Goal: Task Accomplishment & Management: Use online tool/utility

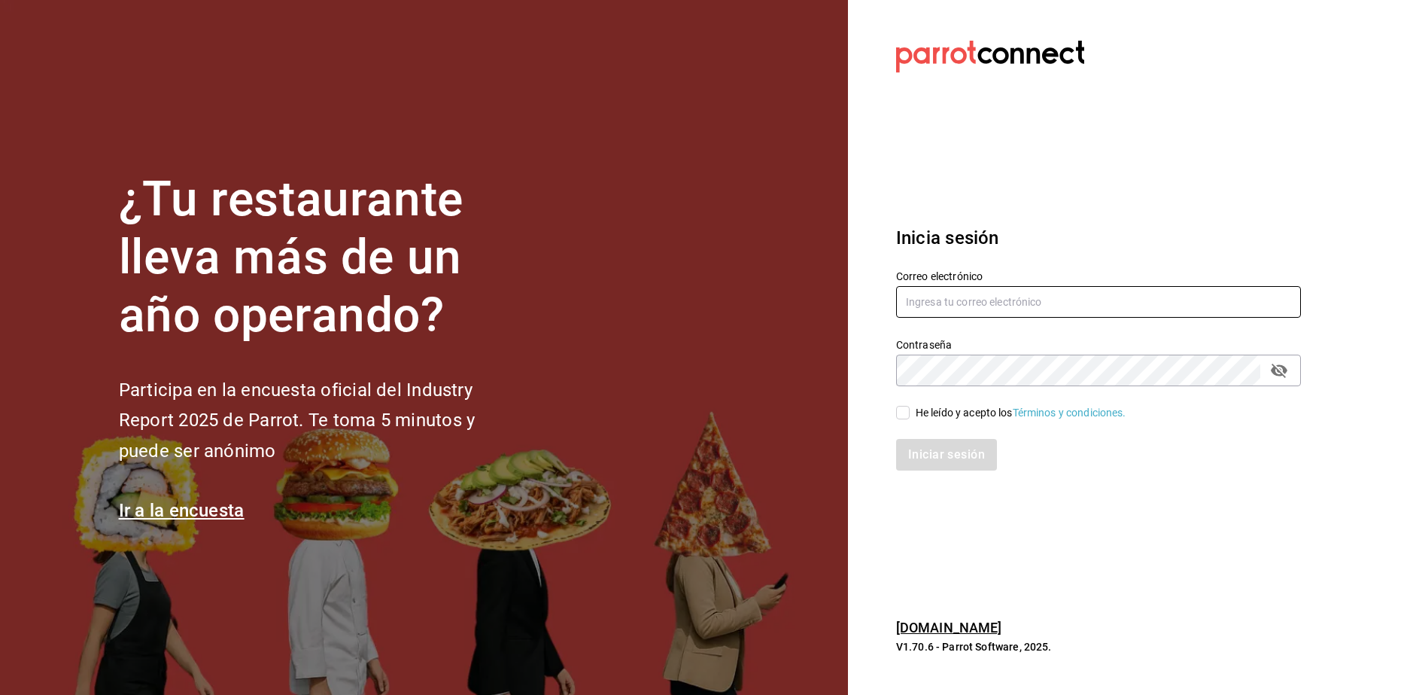
click at [1074, 302] on input "text" at bounding box center [1098, 302] width 405 height 32
type input "leslytrejo49@gmail.com"
click at [1023, 387] on div "He leído y acepto los Términos y condiciones." at bounding box center [1089, 403] width 423 height 35
click at [1276, 375] on icon "passwordField" at bounding box center [1279, 370] width 18 height 18
click at [911, 410] on span "He leído y acepto los Términos y condiciones." at bounding box center [1018, 413] width 217 height 16
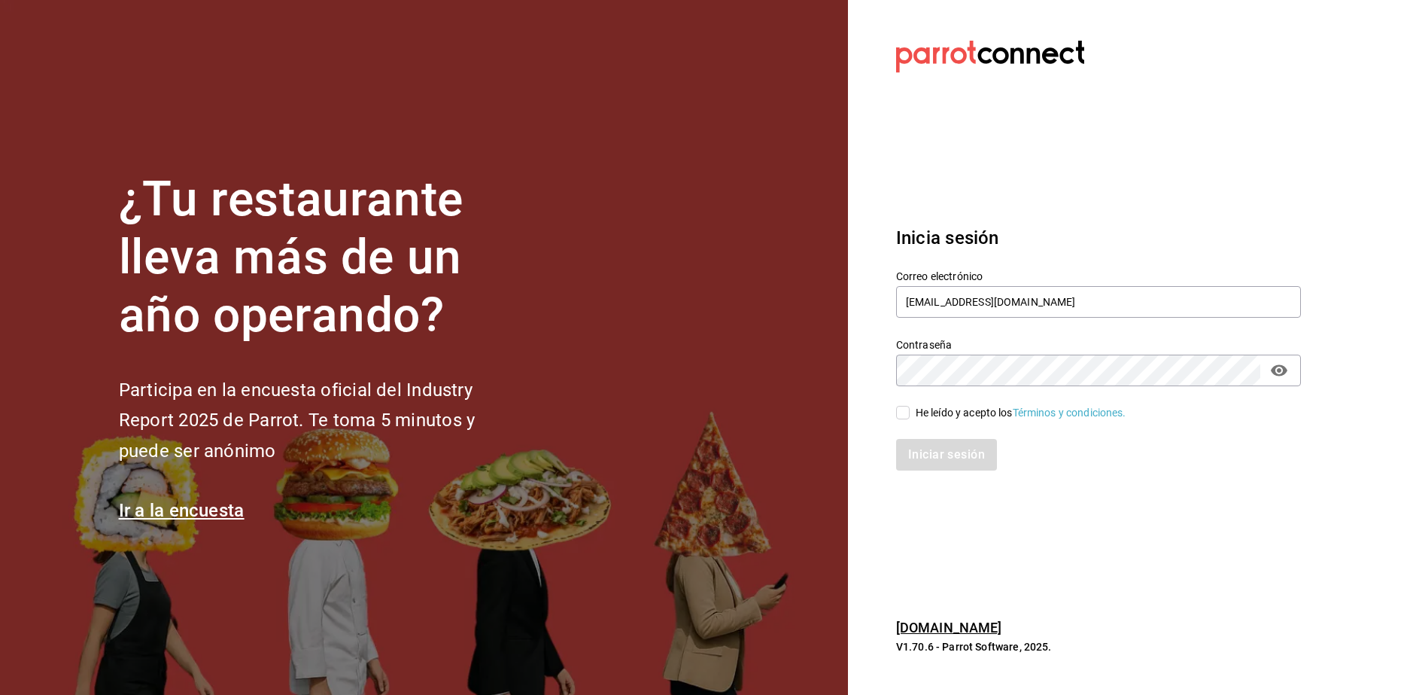
click at [910, 410] on input "He leído y acepto los Términos y condiciones." at bounding box center [903, 413] width 14 height 14
checkbox input "true"
click at [926, 463] on button "Iniciar sesión" at bounding box center [947, 455] width 102 height 32
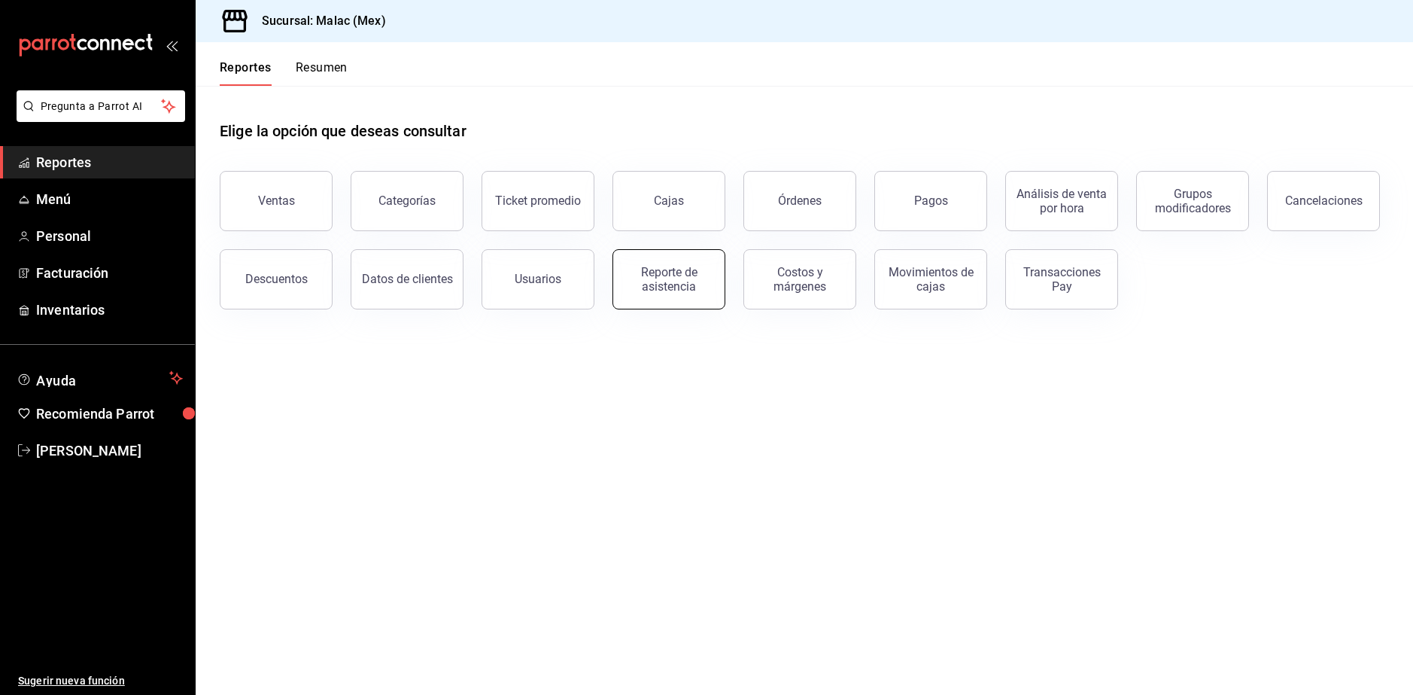
click at [717, 279] on button "Reporte de asistencia" at bounding box center [668, 279] width 113 height 60
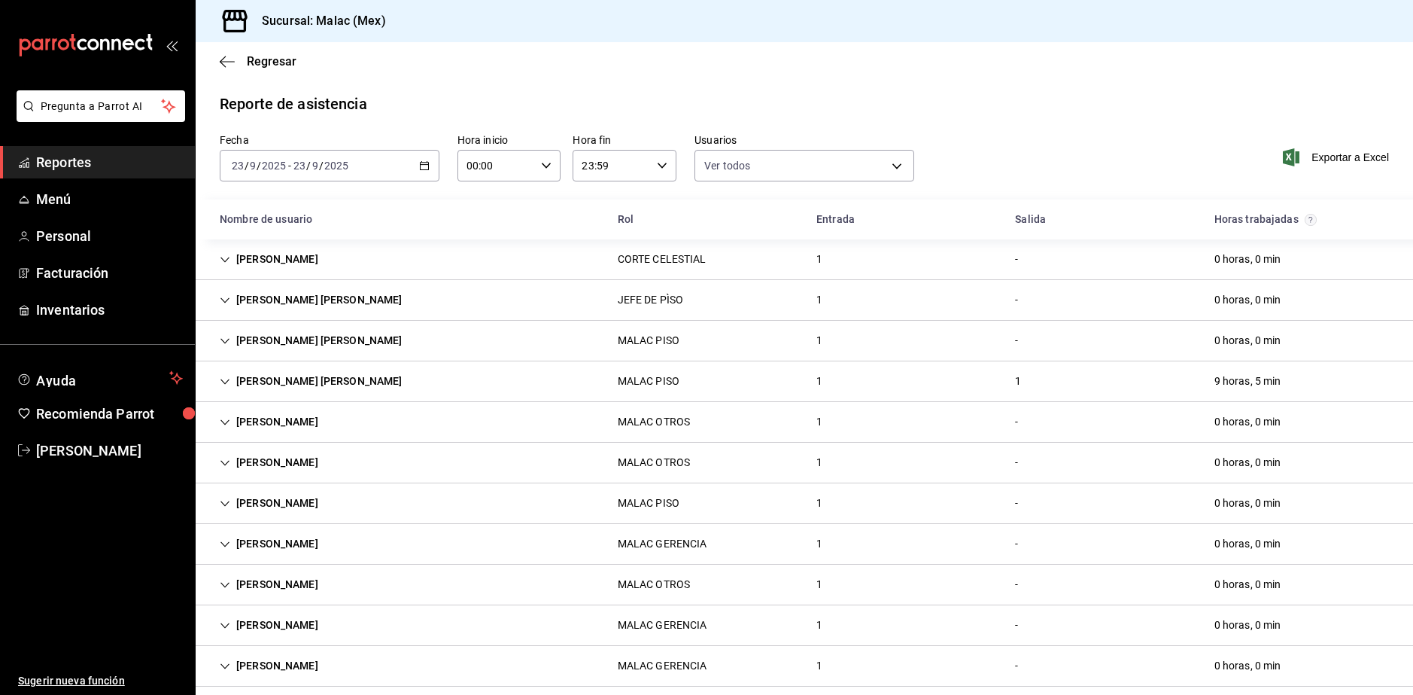
click at [375, 167] on div "[DATE] [DATE] - [DATE] [DATE]" at bounding box center [330, 166] width 220 height 32
click at [284, 381] on span "Rango de fechas" at bounding box center [291, 380] width 117 height 16
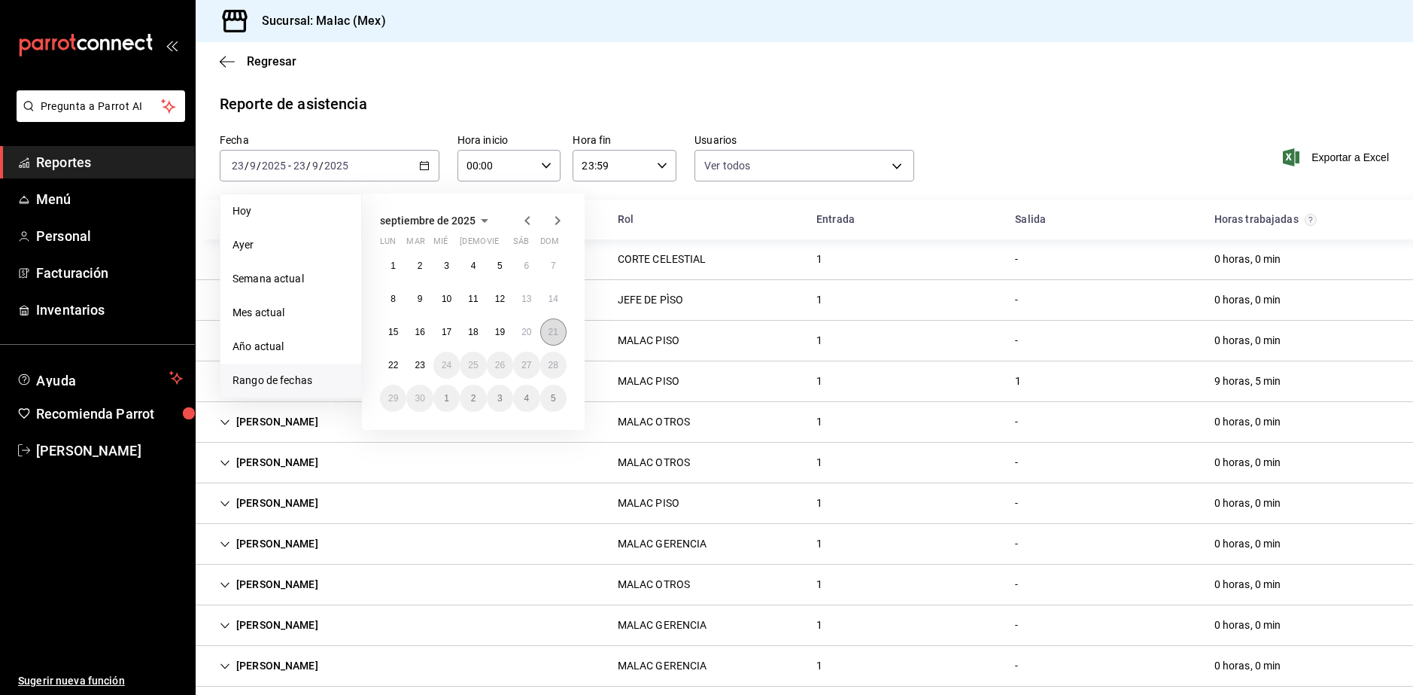
click at [549, 328] on abbr "21" at bounding box center [554, 332] width 10 height 11
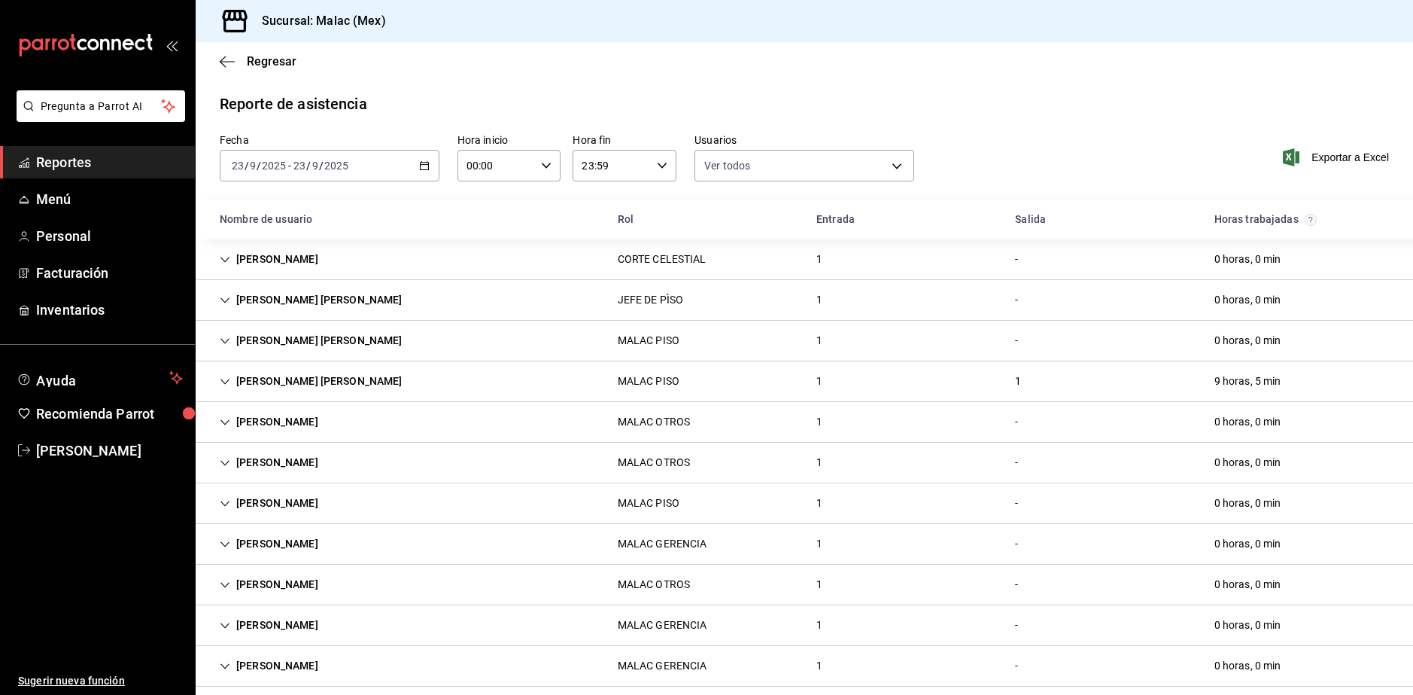
click at [901, 101] on div "Reporte de asistencia" at bounding box center [804, 104] width 1169 height 23
click at [338, 162] on input "2025" at bounding box center [337, 166] width 26 height 12
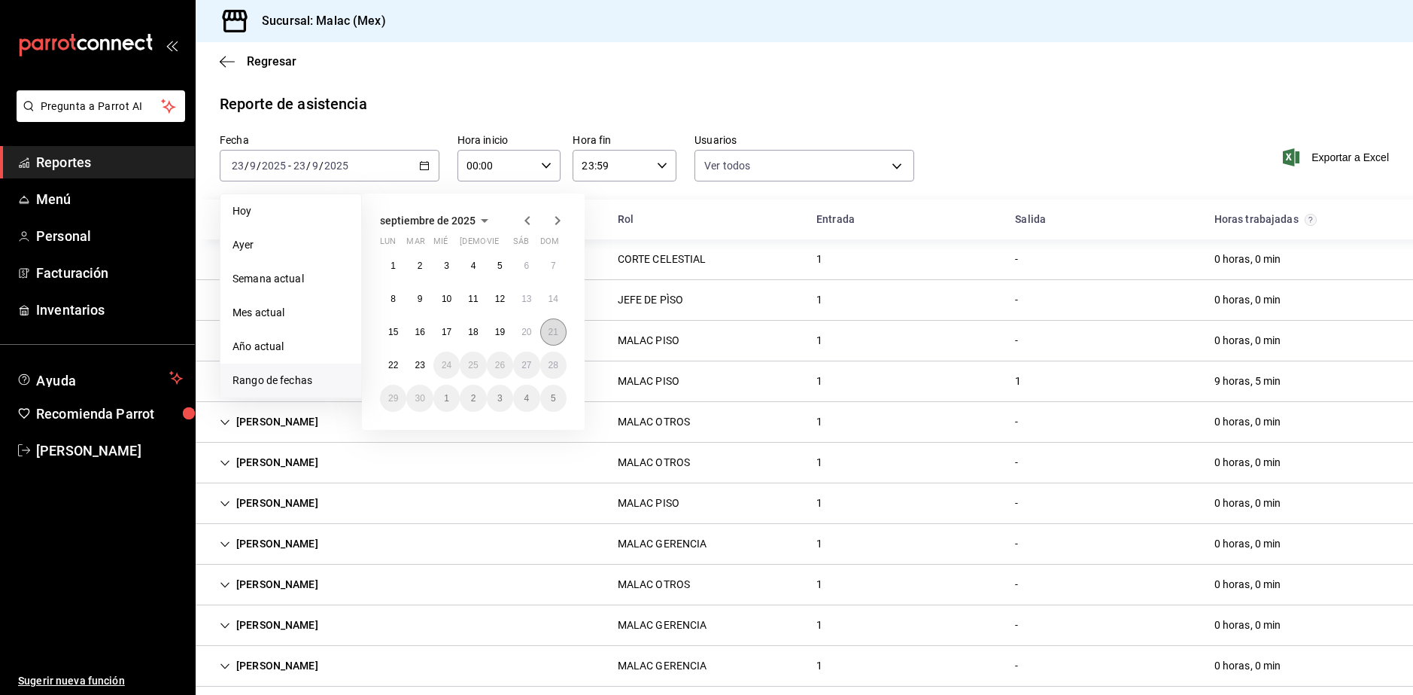
click at [545, 332] on button "21" at bounding box center [553, 331] width 26 height 27
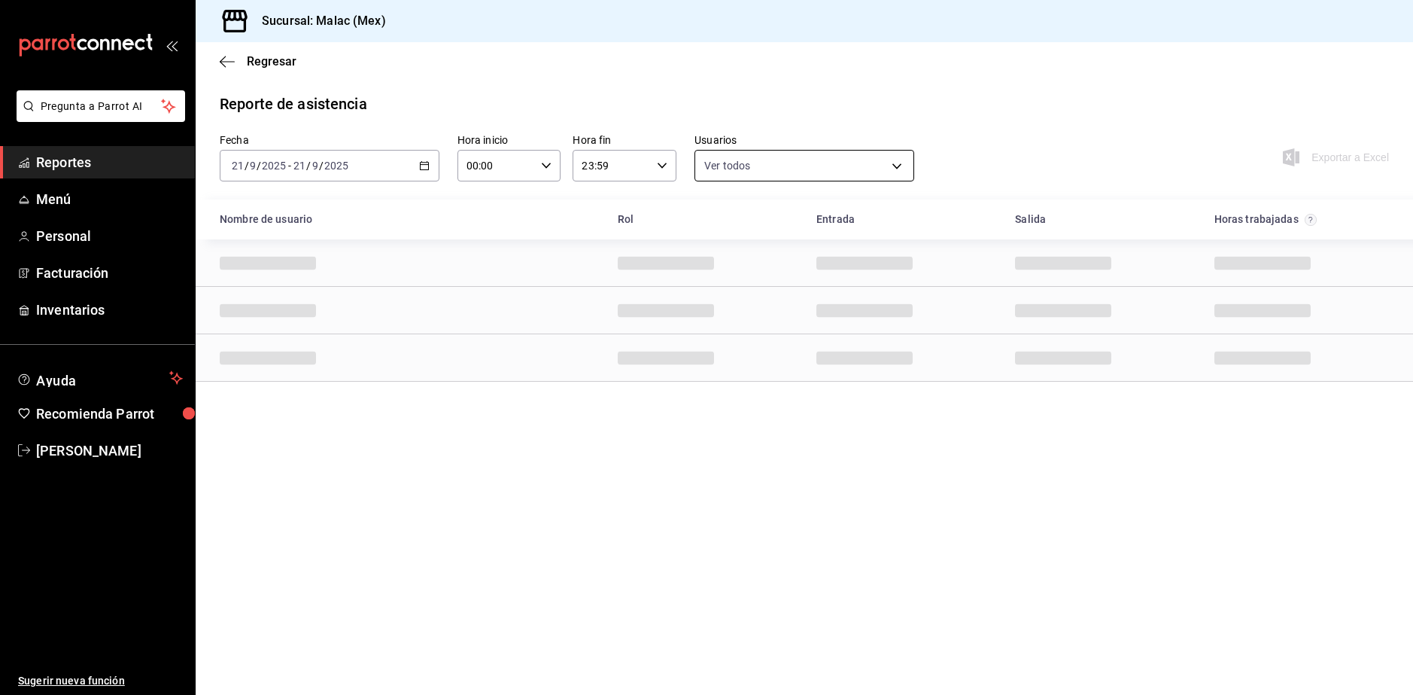
click at [743, 167] on body "Pregunta a Parrot AI Reportes Menú Personal Facturación Inventarios Ayuda Recom…" at bounding box center [706, 347] width 1413 height 695
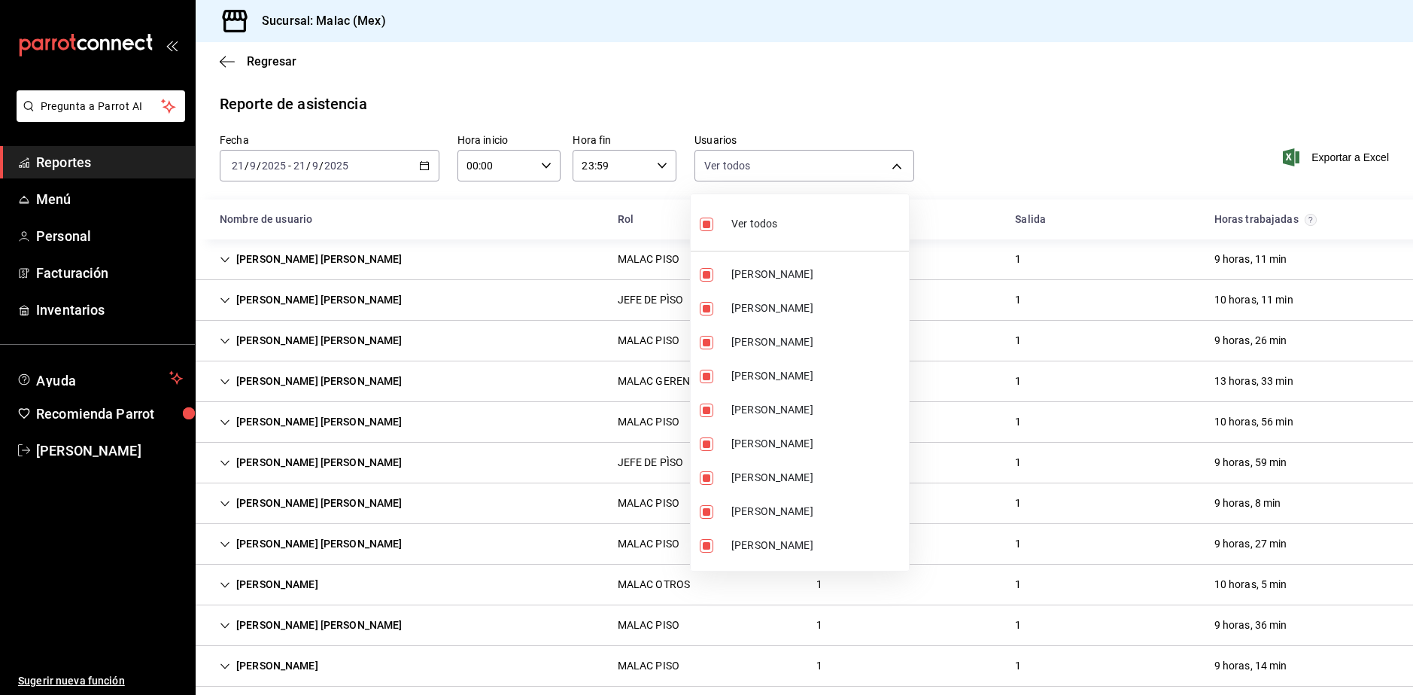
click at [794, 208] on li "Ver todos" at bounding box center [800, 222] width 218 height 44
checkbox input "false"
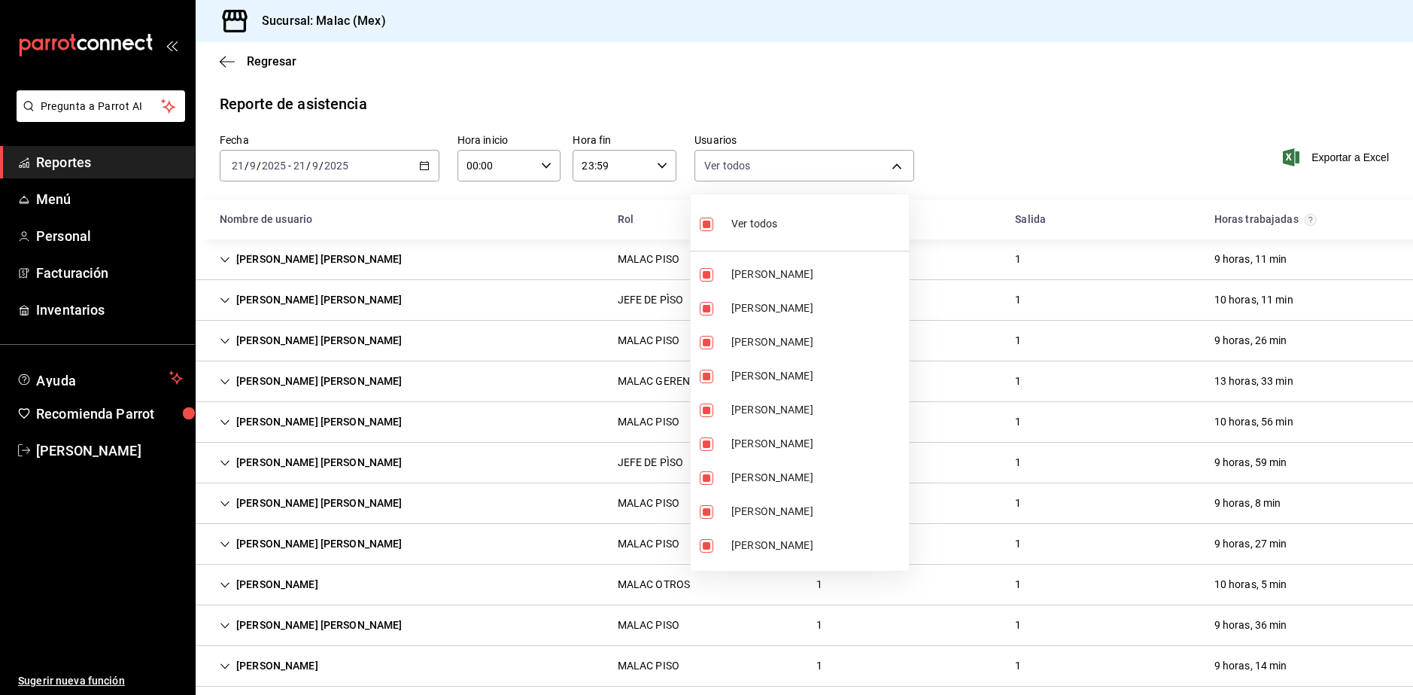
checkbox input "false"
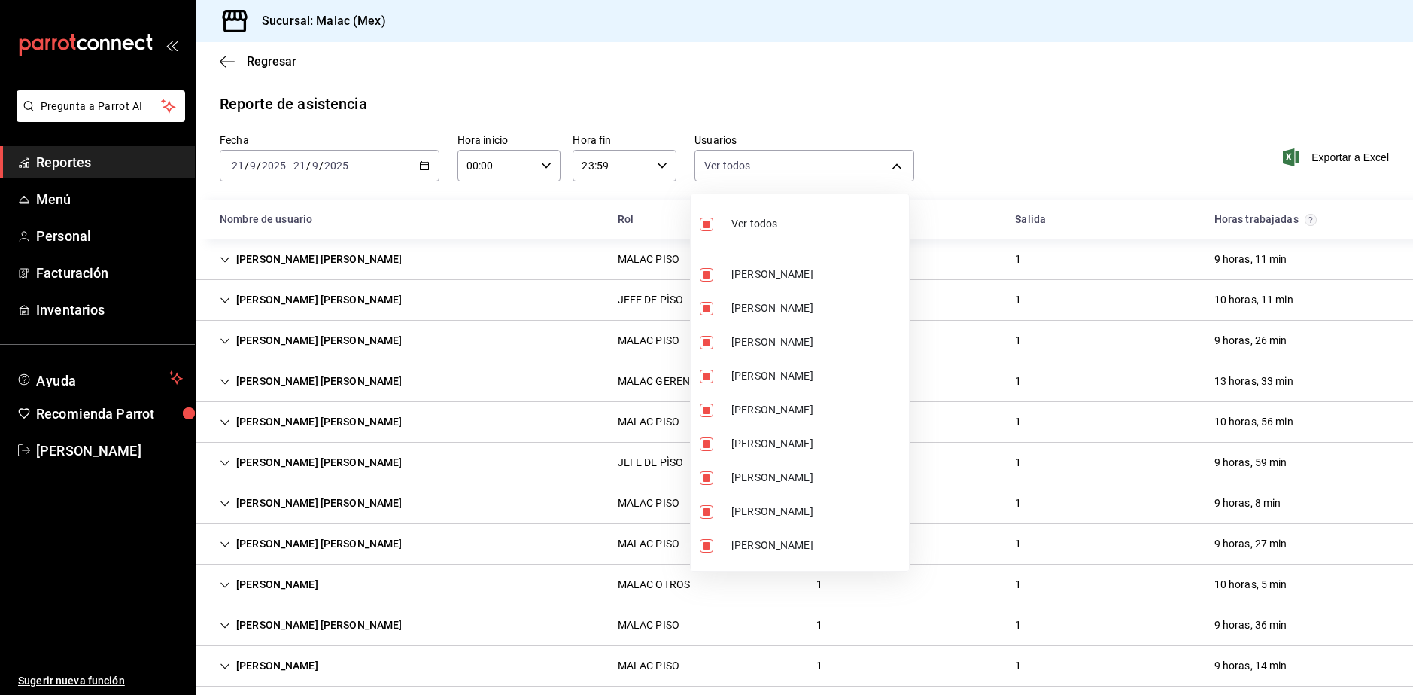
checkbox input "false"
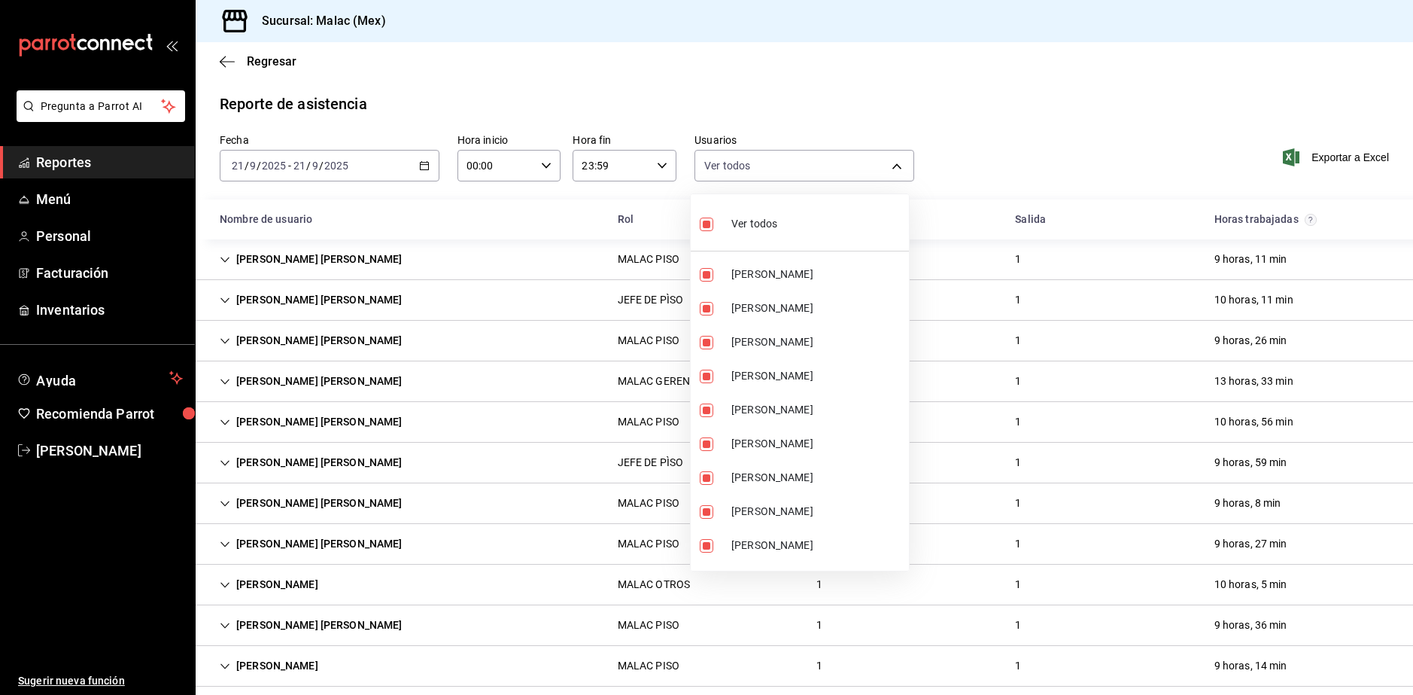
checkbox input "false"
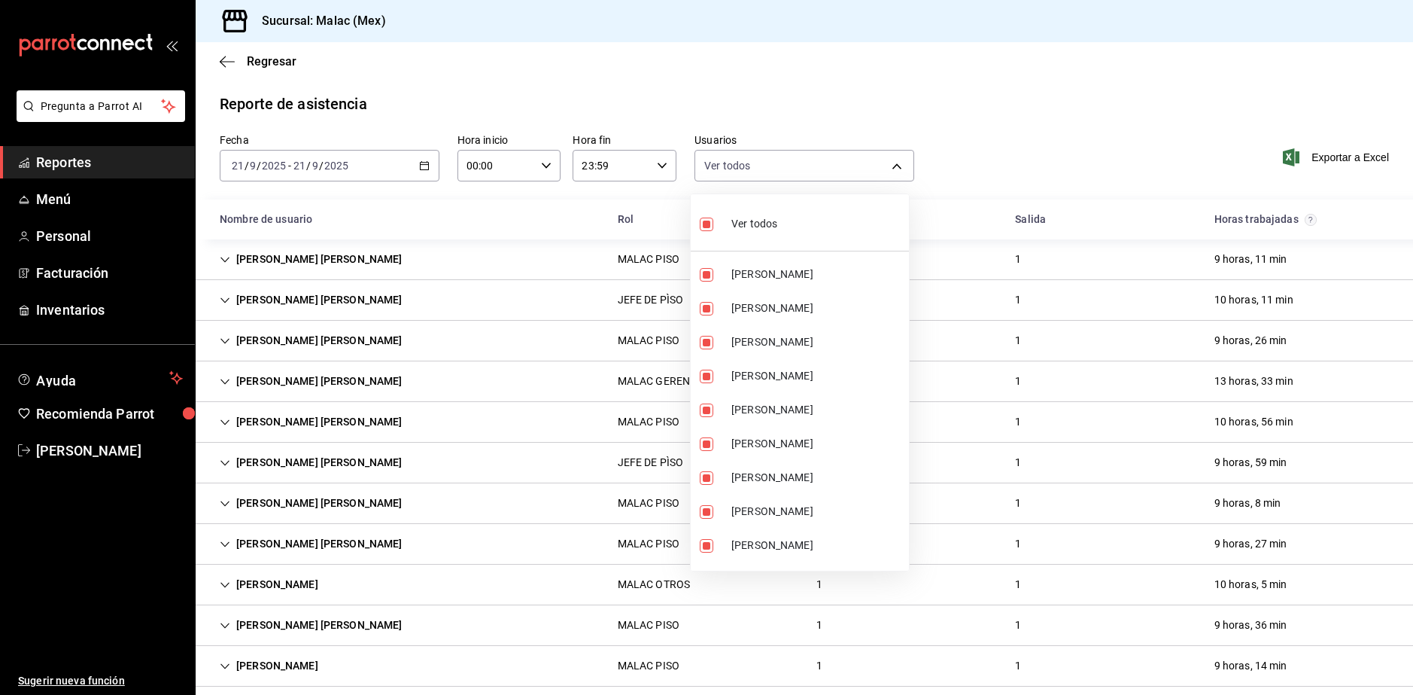
checkbox input "false"
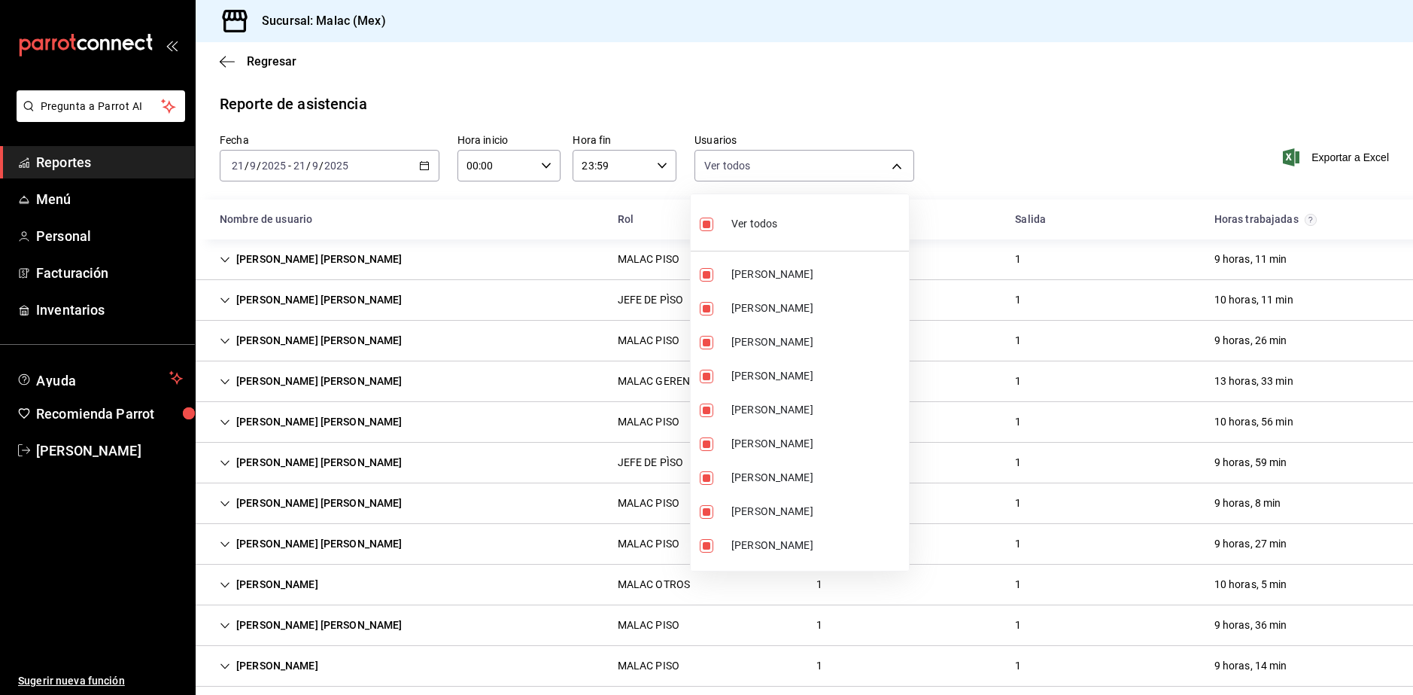
checkbox input "false"
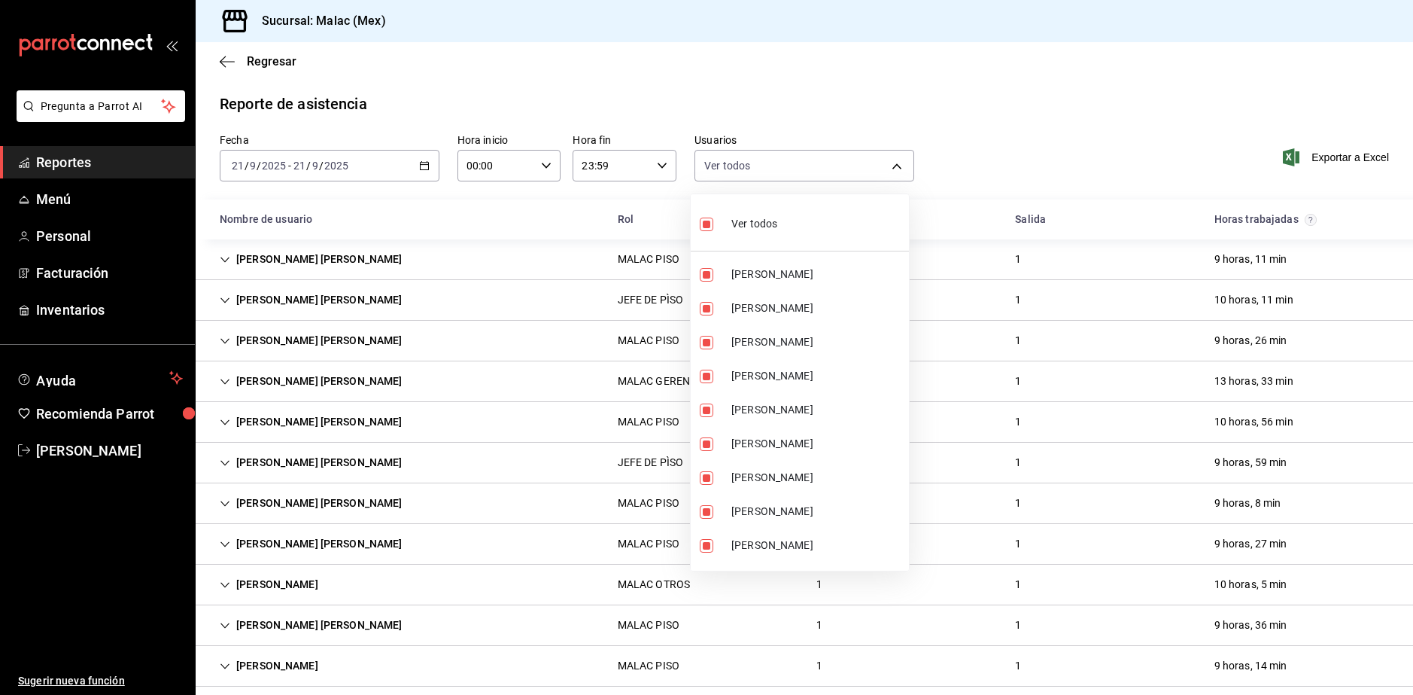
checkbox input "false"
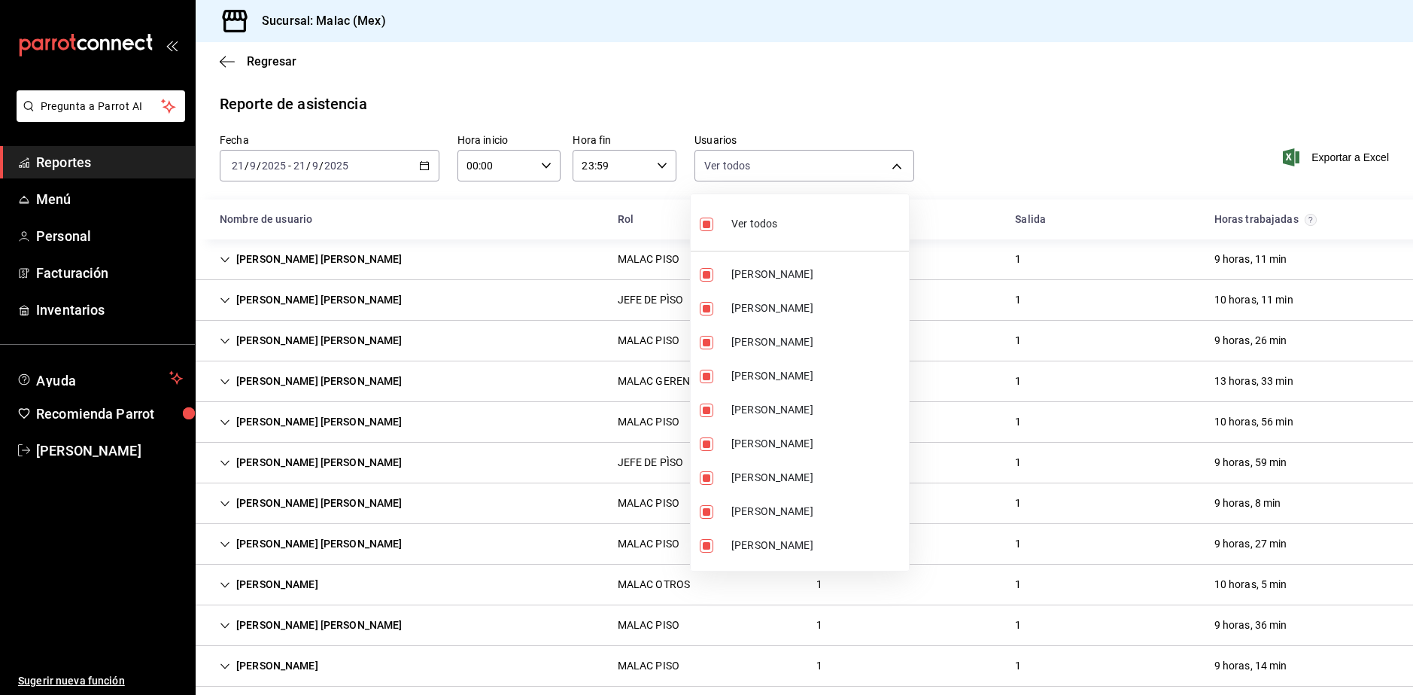
checkbox input "false"
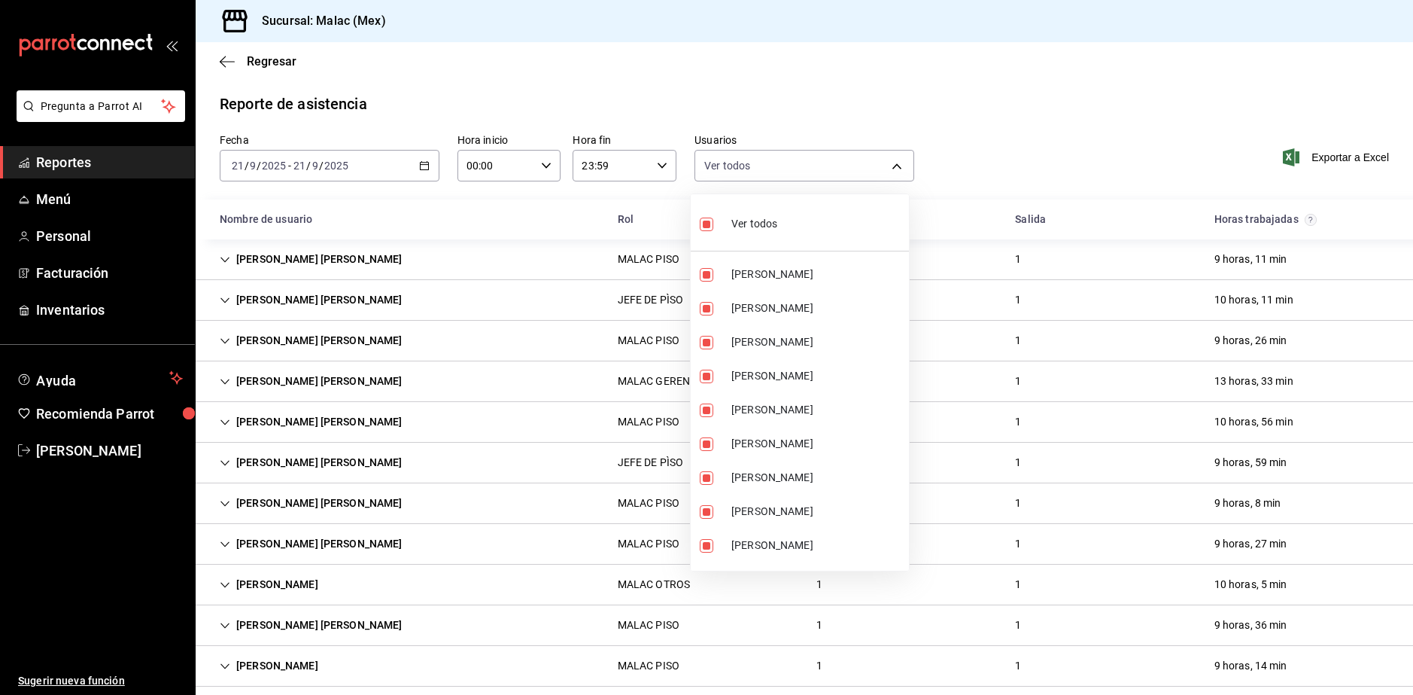
checkbox input "false"
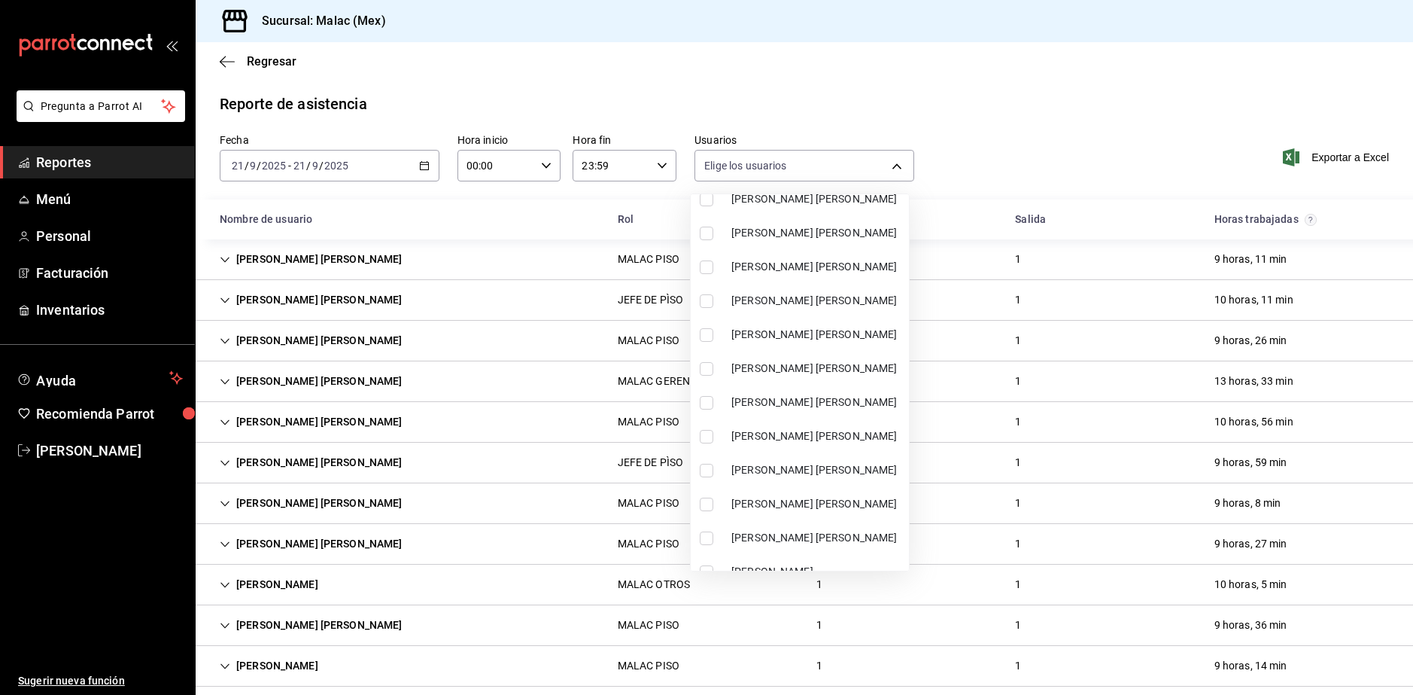
click at [839, 357] on li "[PERSON_NAME] [PERSON_NAME]" at bounding box center [800, 368] width 218 height 34
type input "3bd52c0b-e0f7-4404-816b-ef5020ec9bbb"
checkbox input "true"
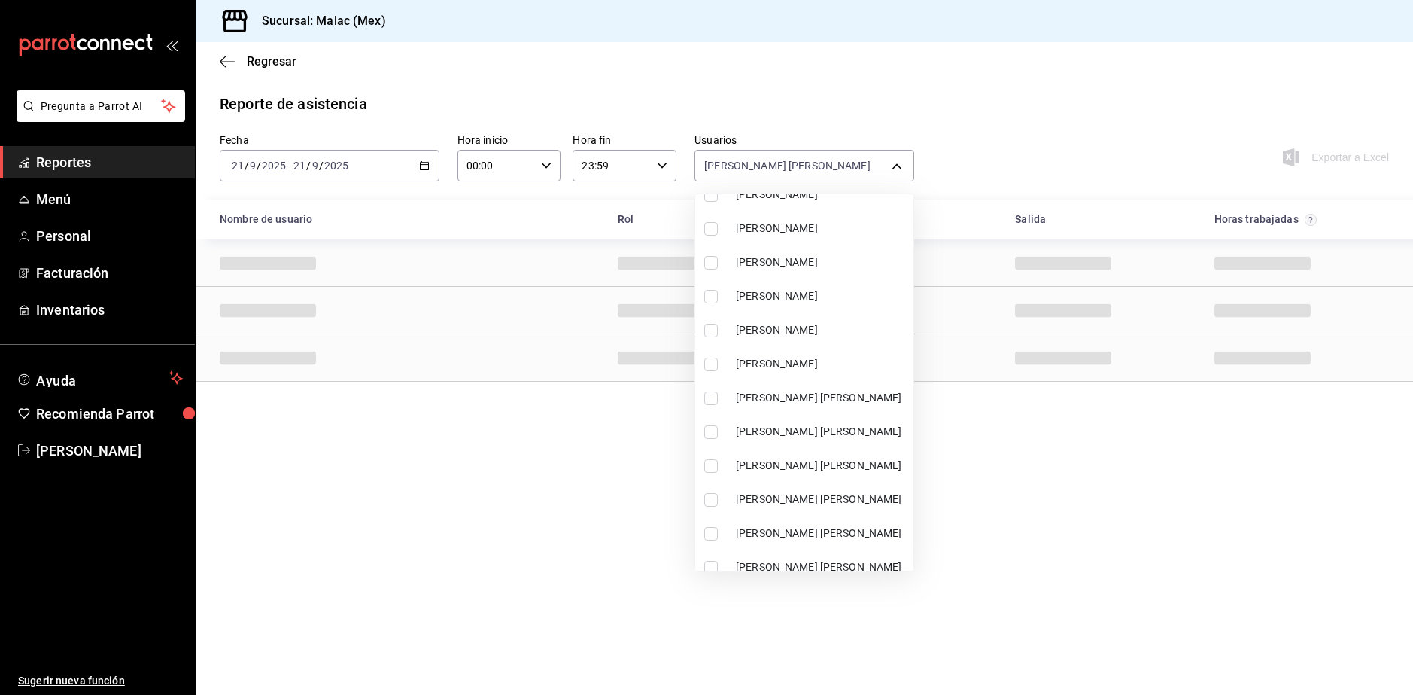
scroll to position [451, 0]
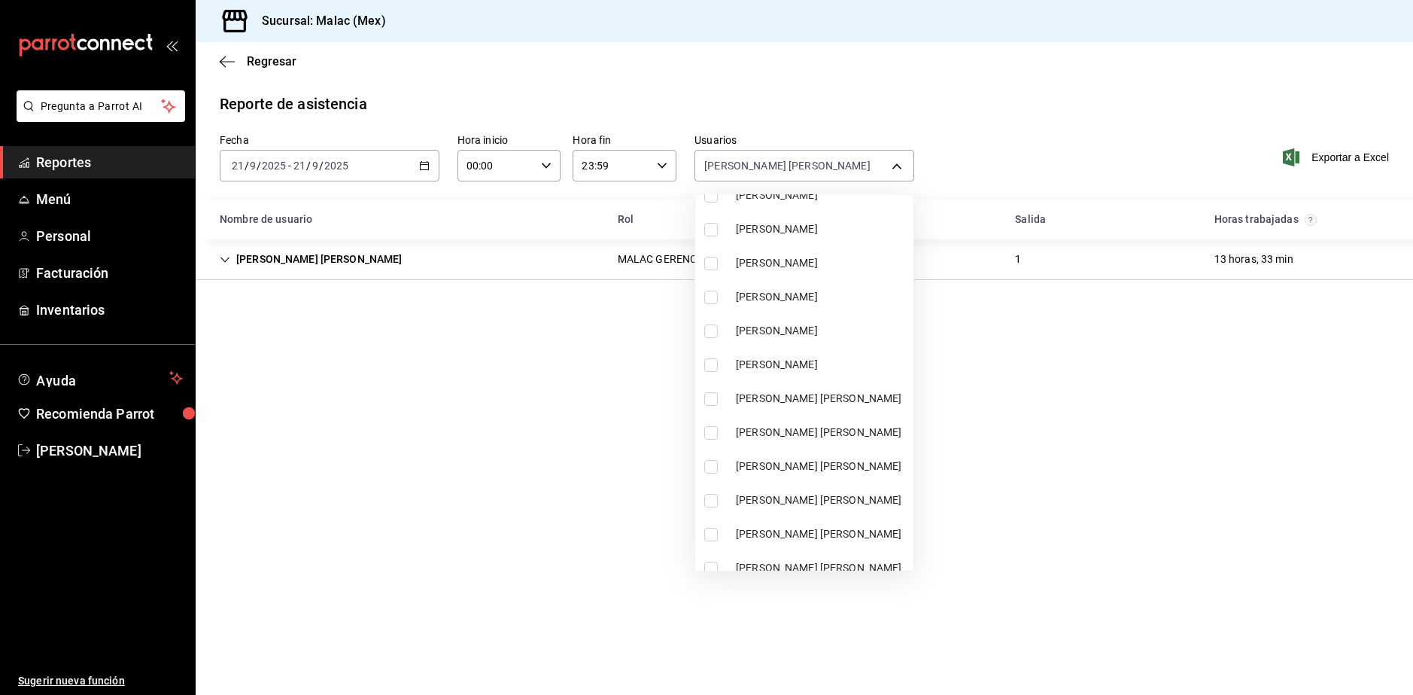
click at [825, 321] on li "[PERSON_NAME]" at bounding box center [804, 331] width 218 height 34
type input "3bd52c0b-e0f7-4404-816b-ef5020ec9bbb,68b814e9-203d-4433-a0e7-997591f031a8"
checkbox input "true"
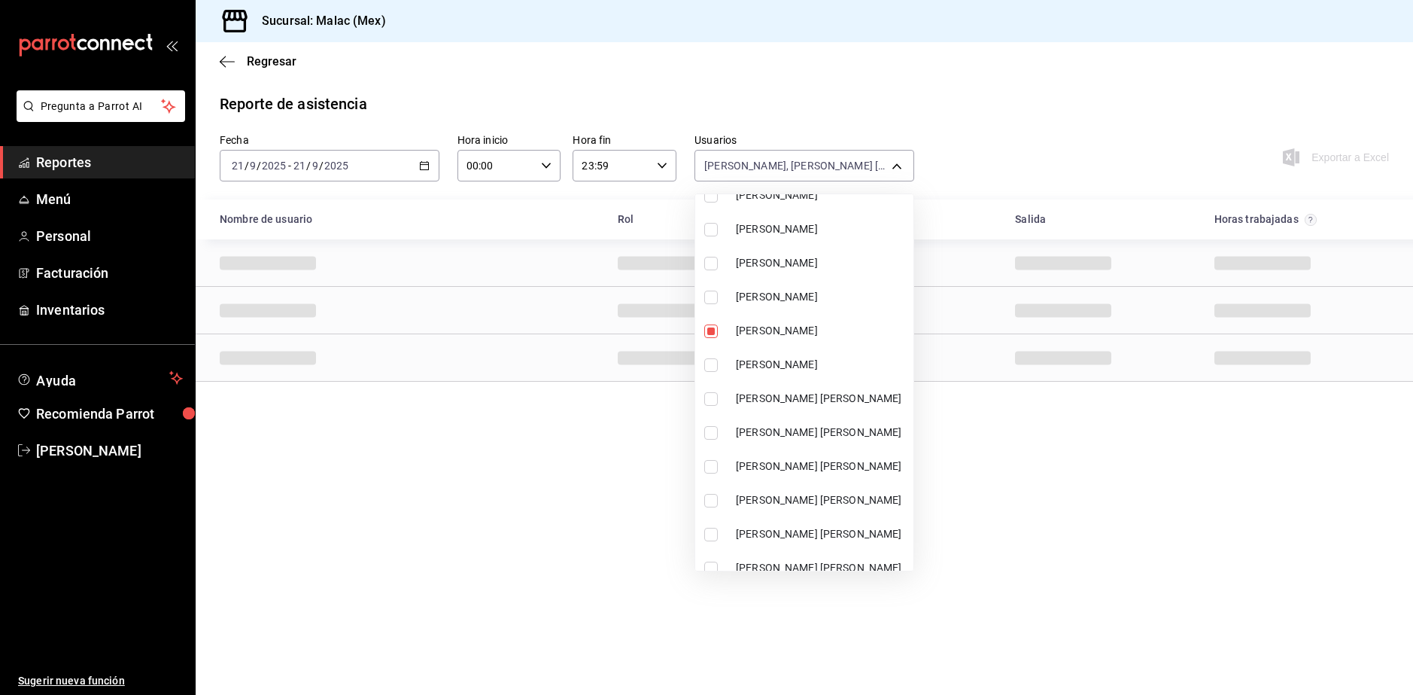
click at [1146, 557] on div at bounding box center [706, 347] width 1413 height 695
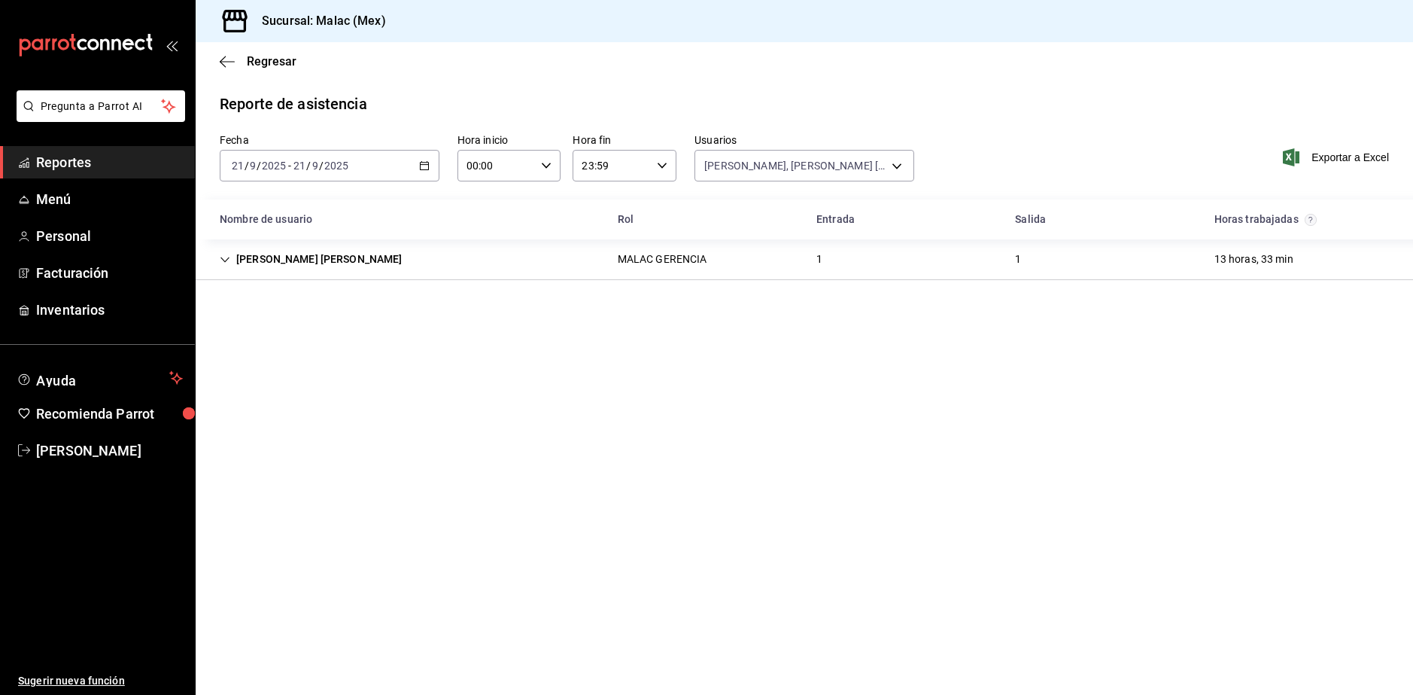
click at [464, 262] on div "[PERSON_NAME] [PERSON_NAME] GERENCIA 1 1 13 horas, 33 min" at bounding box center [804, 259] width 1217 height 41
click at [464, 262] on div "[PERSON_NAME] [PERSON_NAME] GERENCIA 1 1 13 horas, 33 min" at bounding box center [804, 259] width 1217 height 40
click at [272, 153] on div "[DATE] [DATE] - [DATE] [DATE]" at bounding box center [330, 166] width 220 height 32
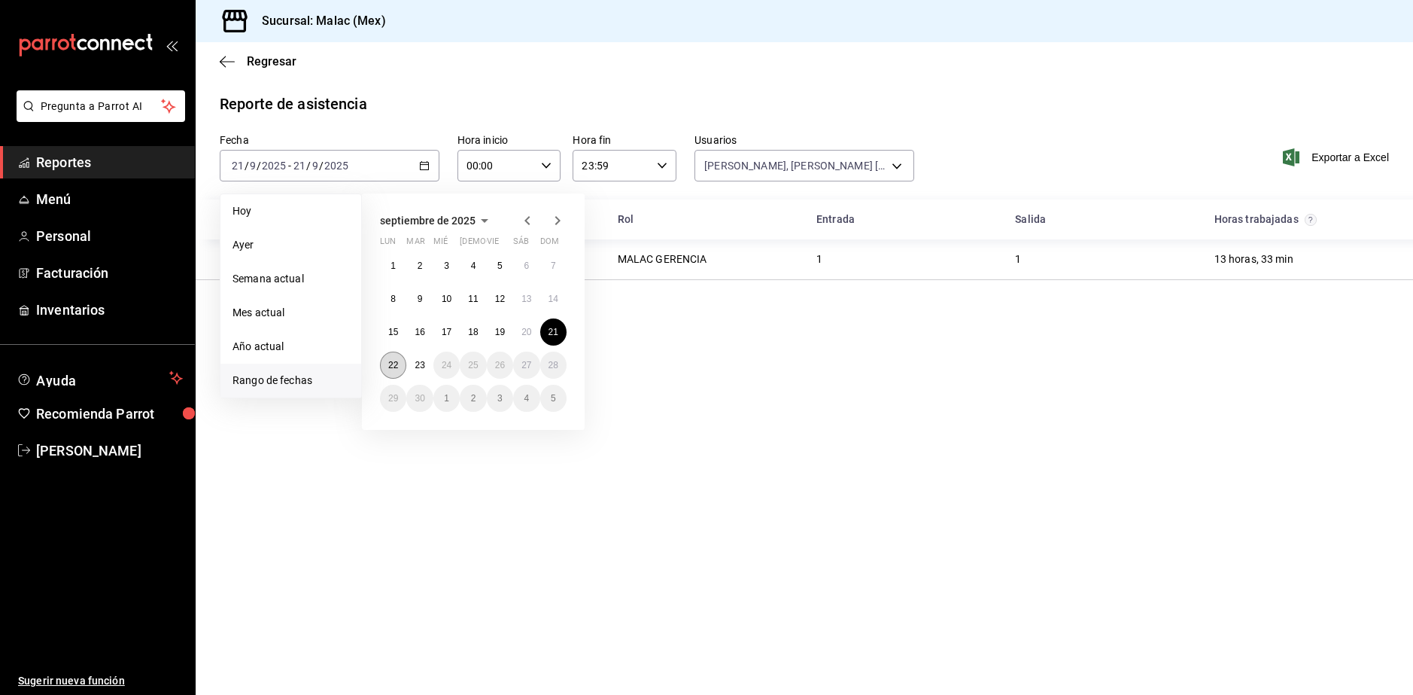
click at [391, 366] on abbr "22" at bounding box center [393, 365] width 10 height 11
click at [409, 366] on button "23" at bounding box center [419, 364] width 26 height 27
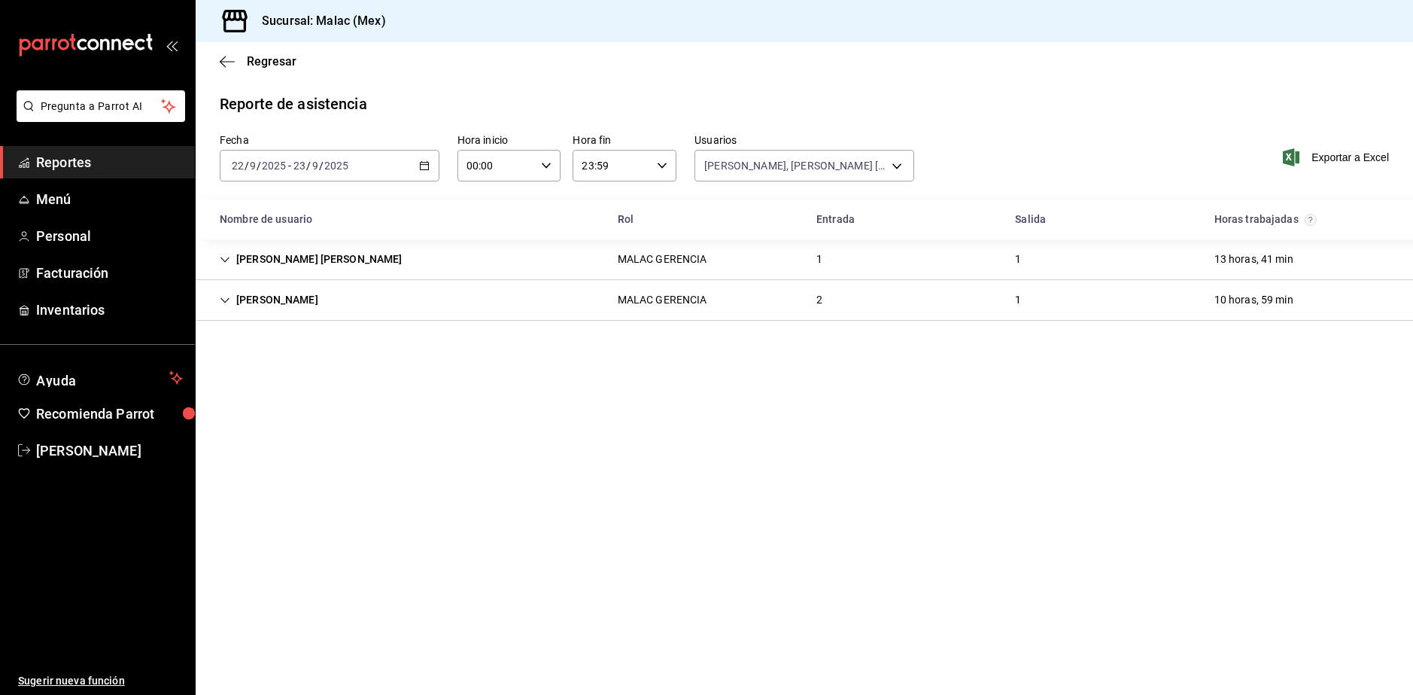
click at [491, 257] on div "[PERSON_NAME] [PERSON_NAME] GERENCIA 1 1 13 horas, 41 min" at bounding box center [804, 259] width 1217 height 41
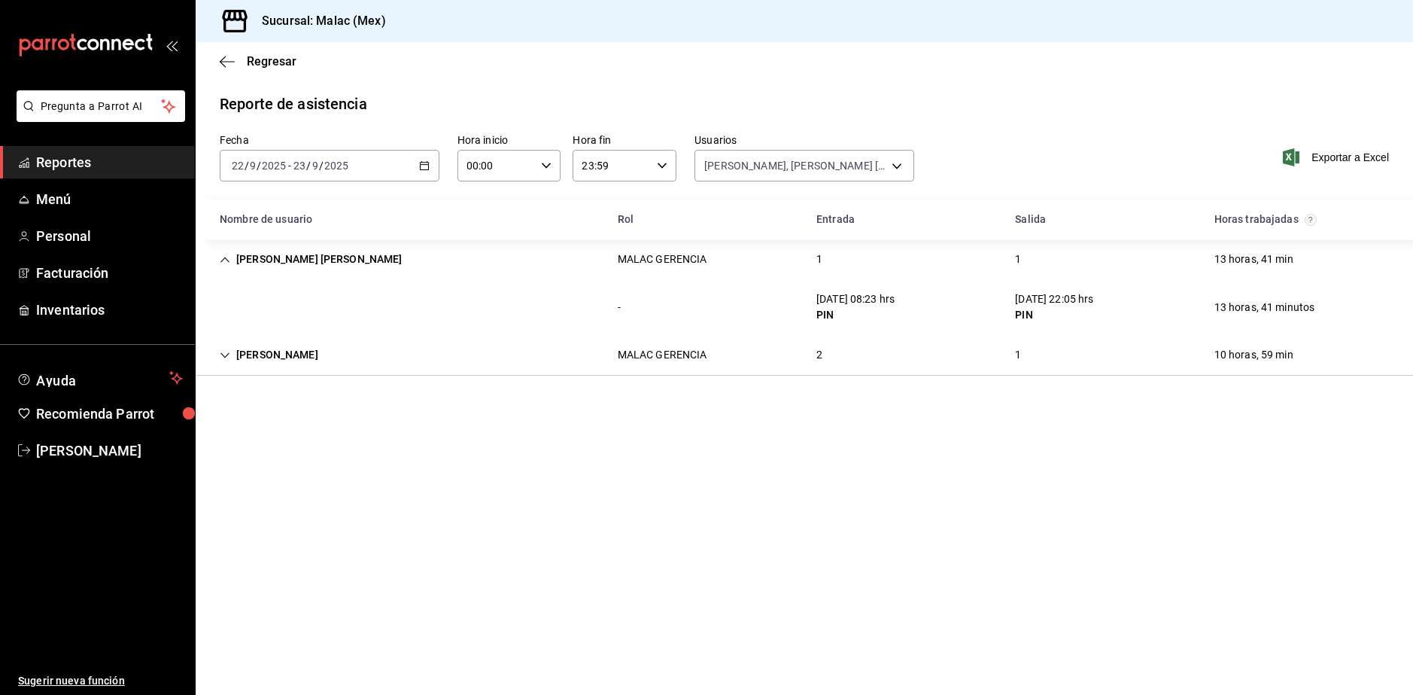
click at [719, 356] on div "[PERSON_NAME] GERENCIA 2 1 10 horas, 59 min" at bounding box center [804, 355] width 1217 height 41
click at [755, 354] on div "[PERSON_NAME] GERENCIA 2 1 10 horas, 59 min" at bounding box center [804, 355] width 1217 height 40
click at [773, 271] on div "[PERSON_NAME] [PERSON_NAME] GERENCIA 1 1 13 horas, 41 min" at bounding box center [804, 259] width 1217 height 40
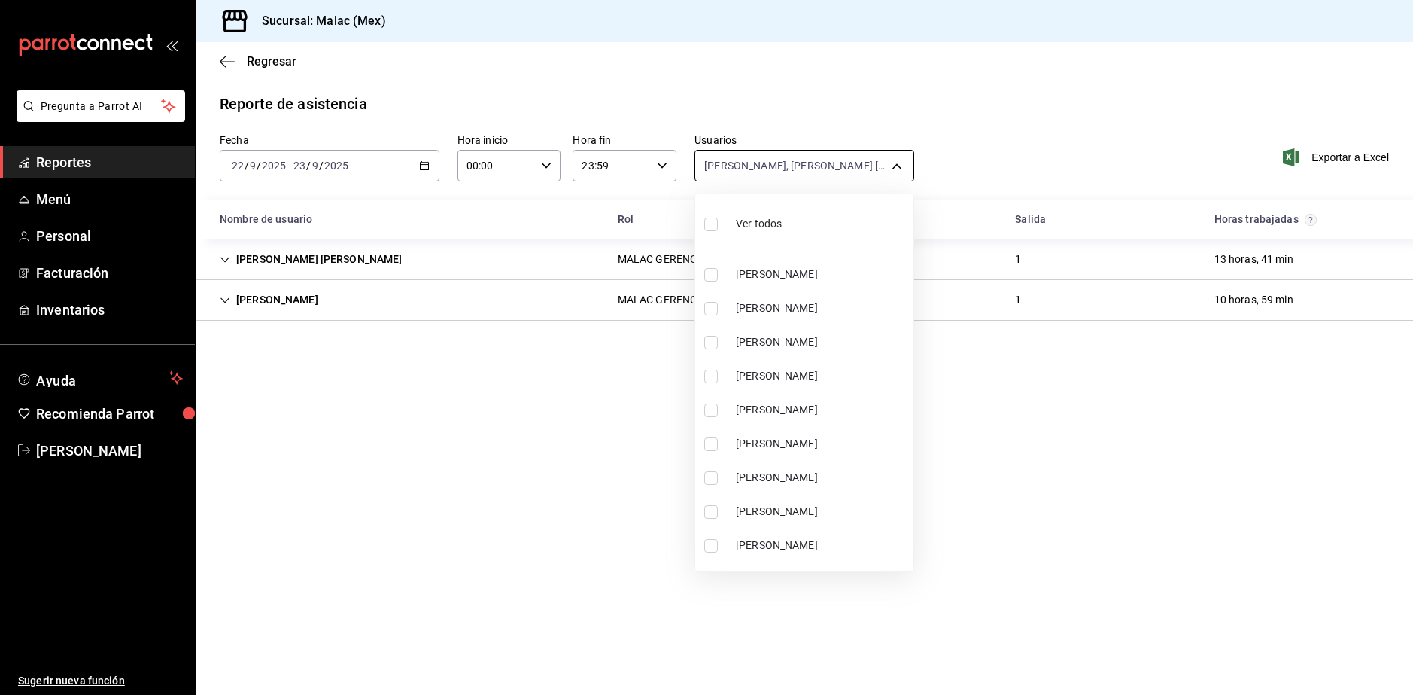
click at [813, 167] on body "Pregunta a Parrot AI Reportes Menú Personal Facturación Inventarios Ayuda Recom…" at bounding box center [706, 347] width 1413 height 695
click at [732, 225] on div "Ver todos" at bounding box center [743, 222] width 78 height 32
type input "08cb63ce-e8dd-4401-8028-129c560eec26,6ada37a1-56d6-4bf6-92f0-9a56272b93d6,7bf52…"
checkbox input "true"
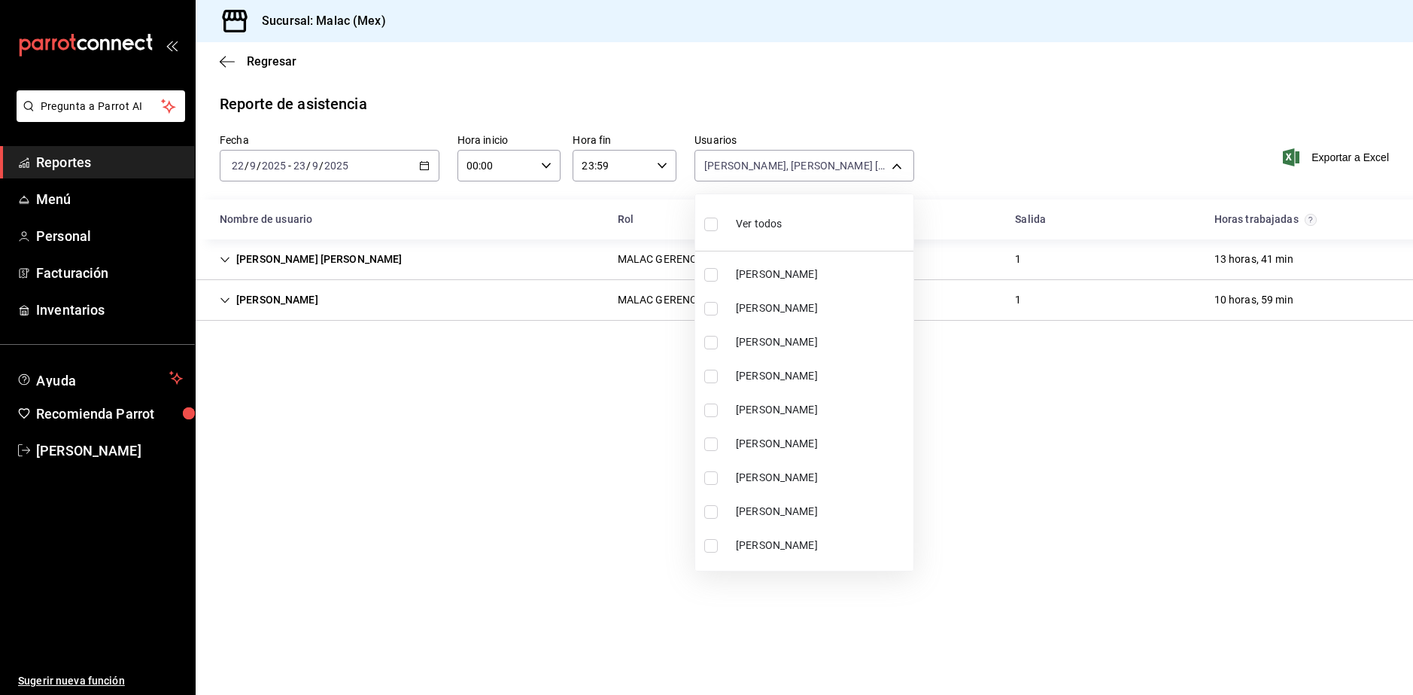
checkbox input "true"
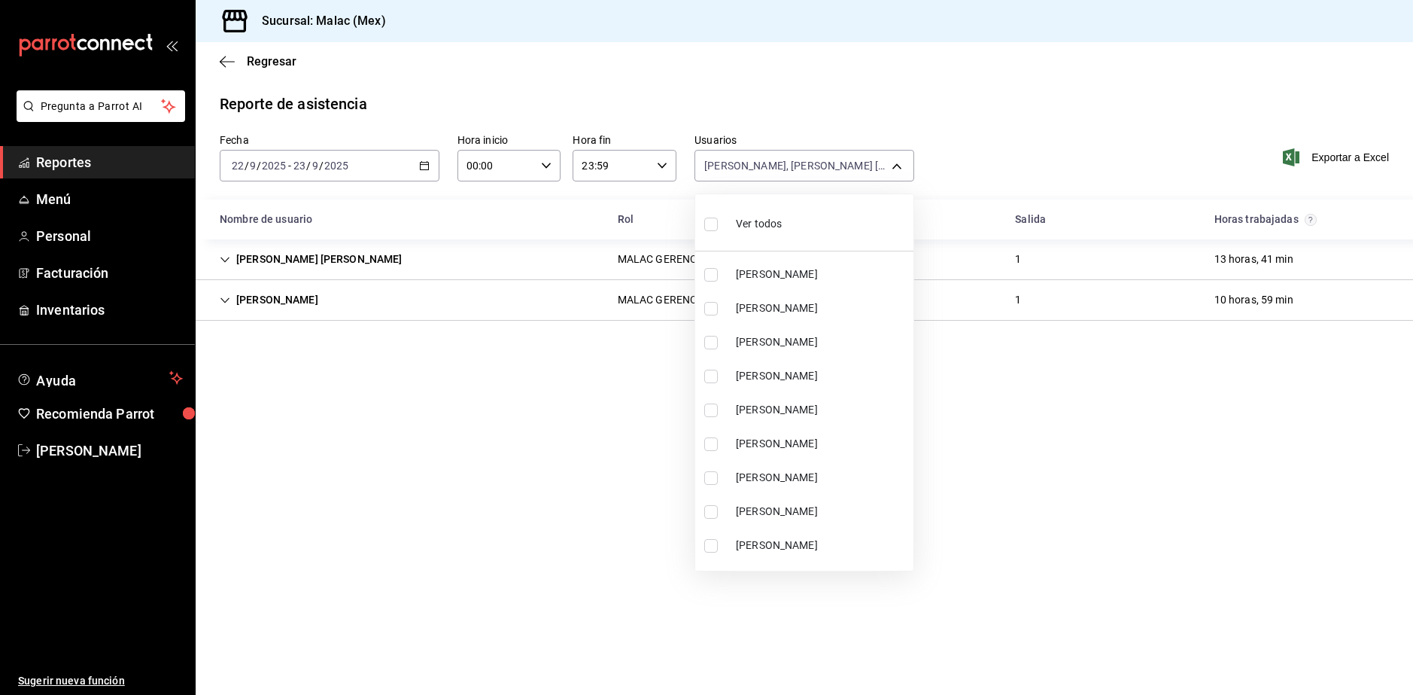
checkbox input "true"
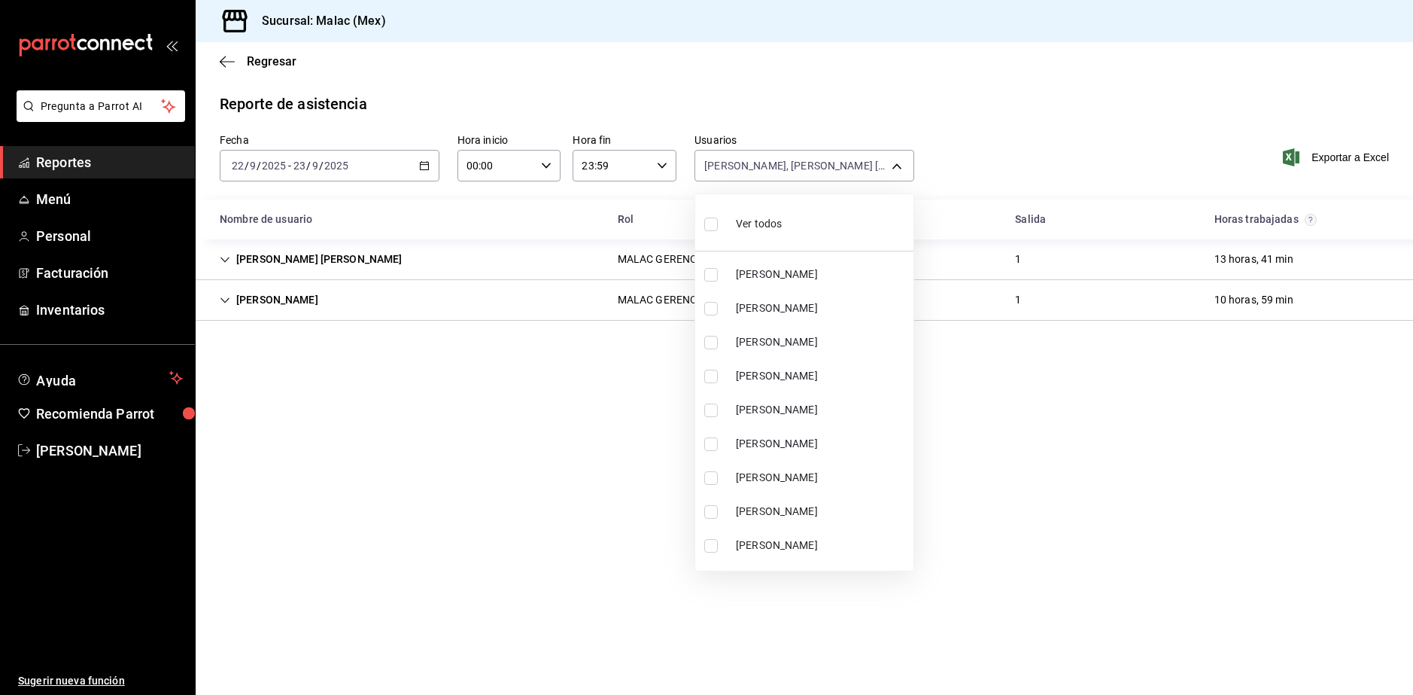
checkbox input "true"
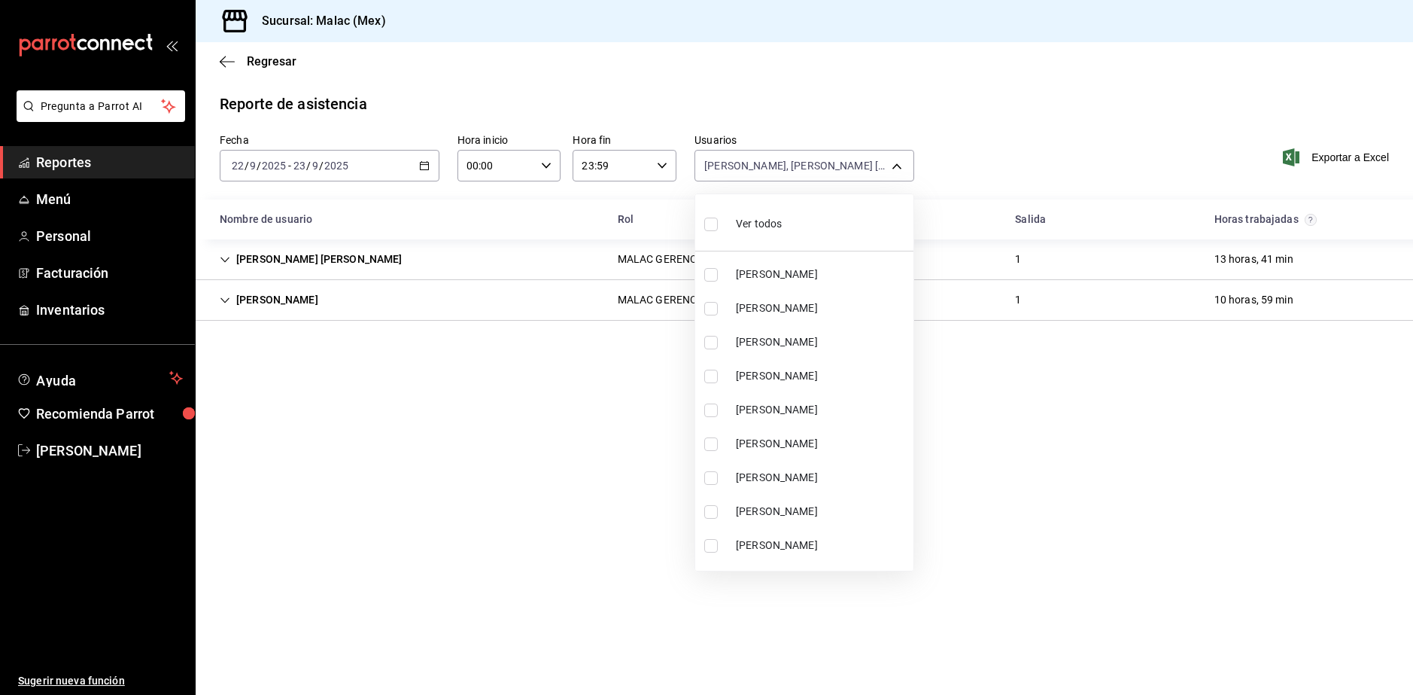
checkbox input "true"
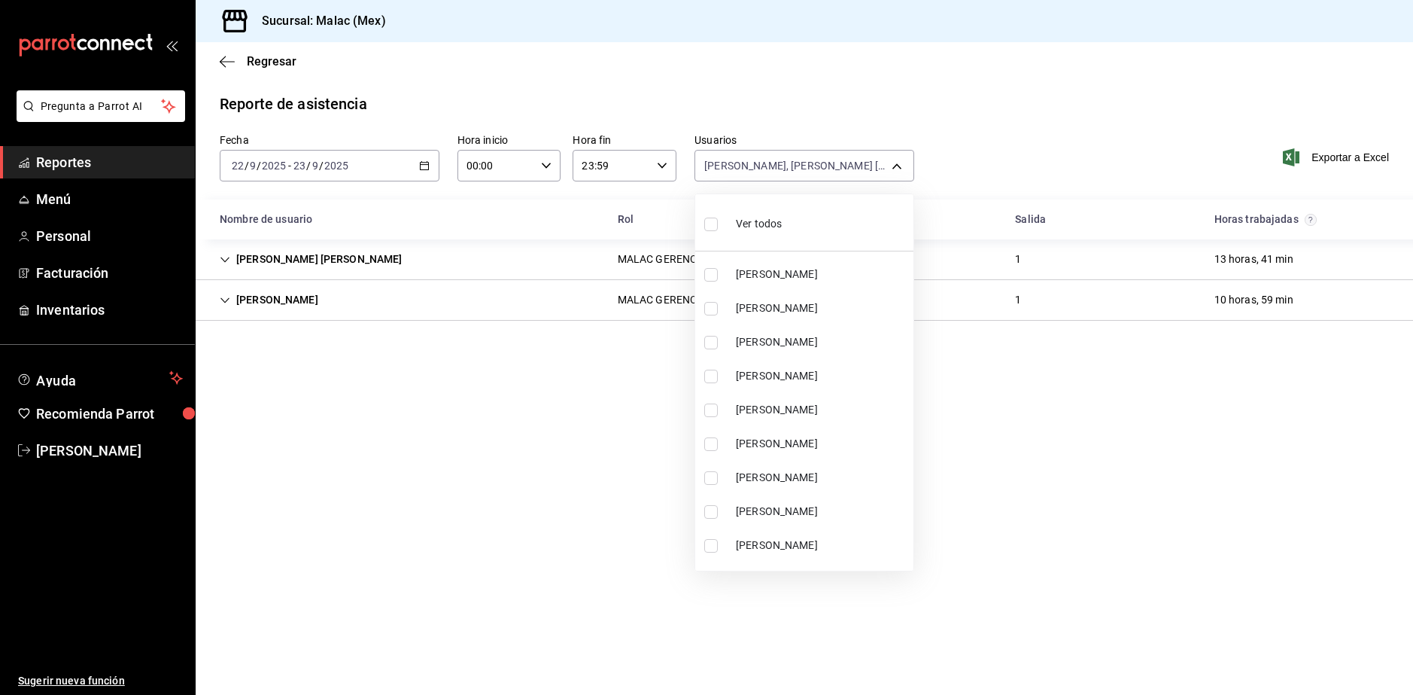
checkbox input "true"
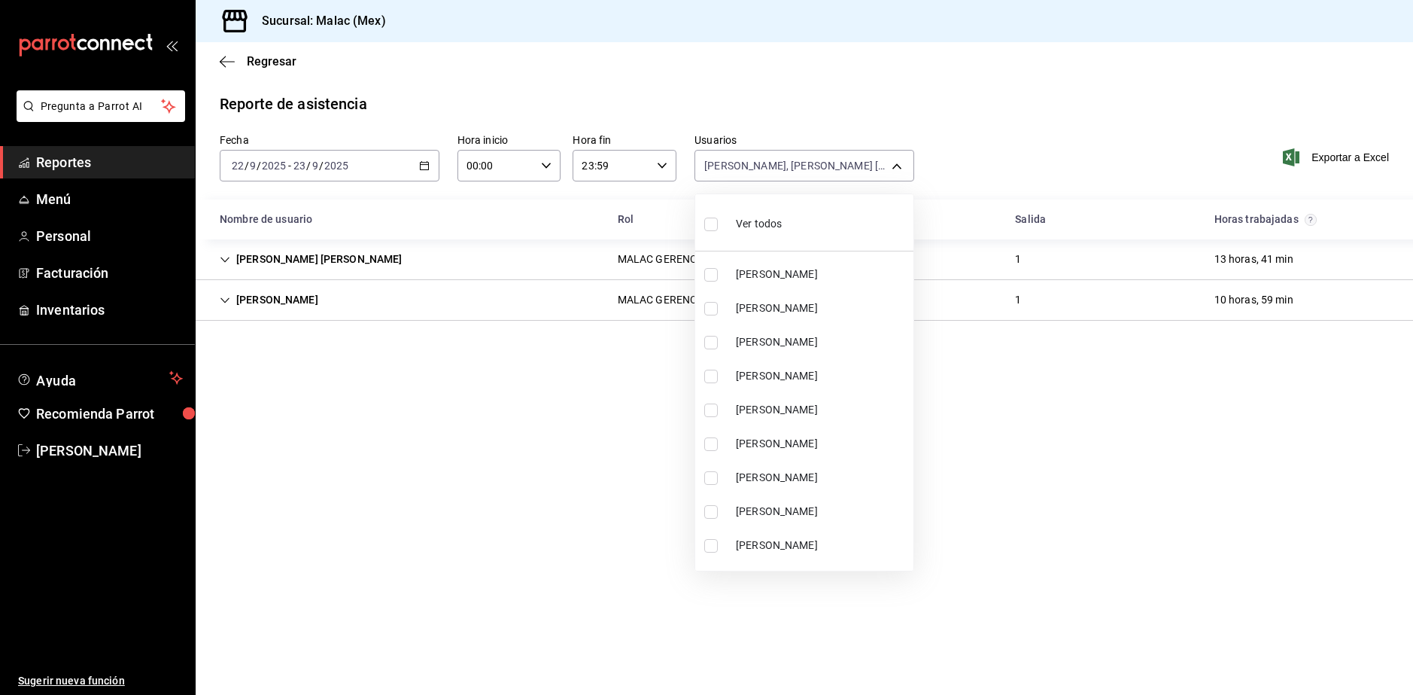
checkbox input "true"
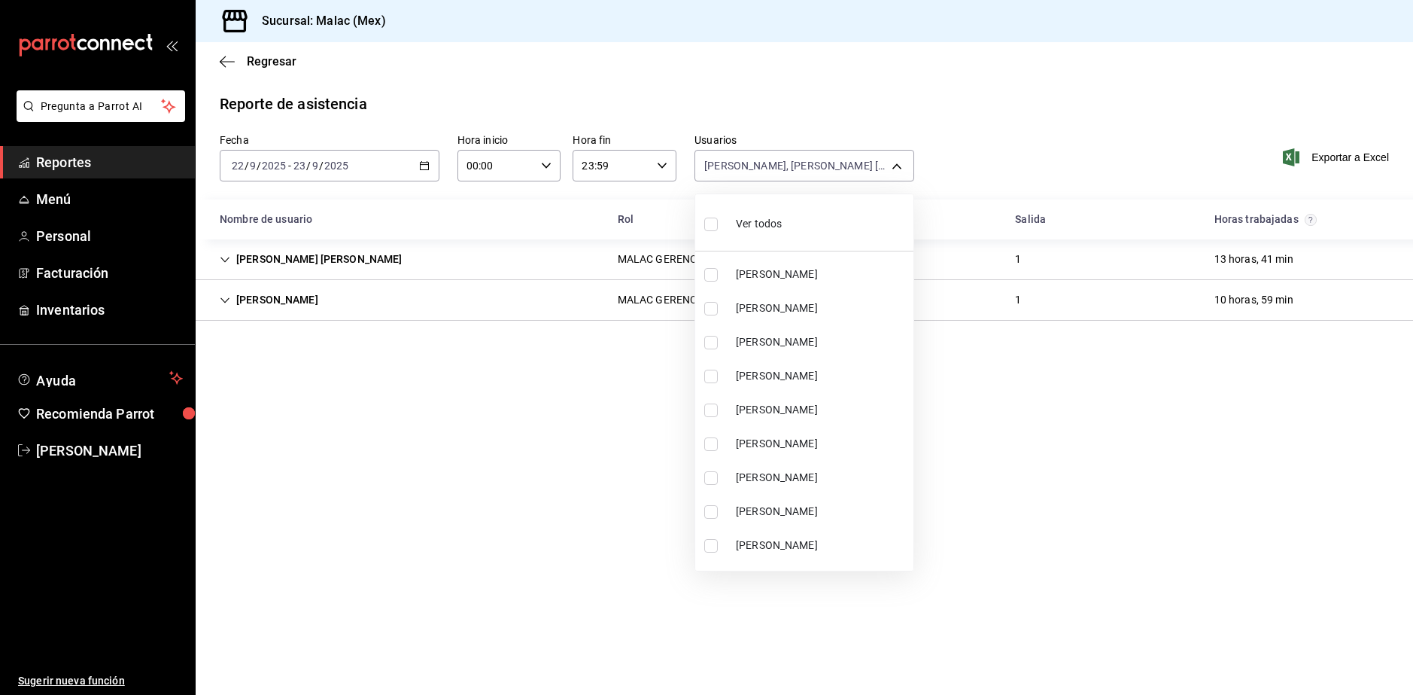
checkbox input "true"
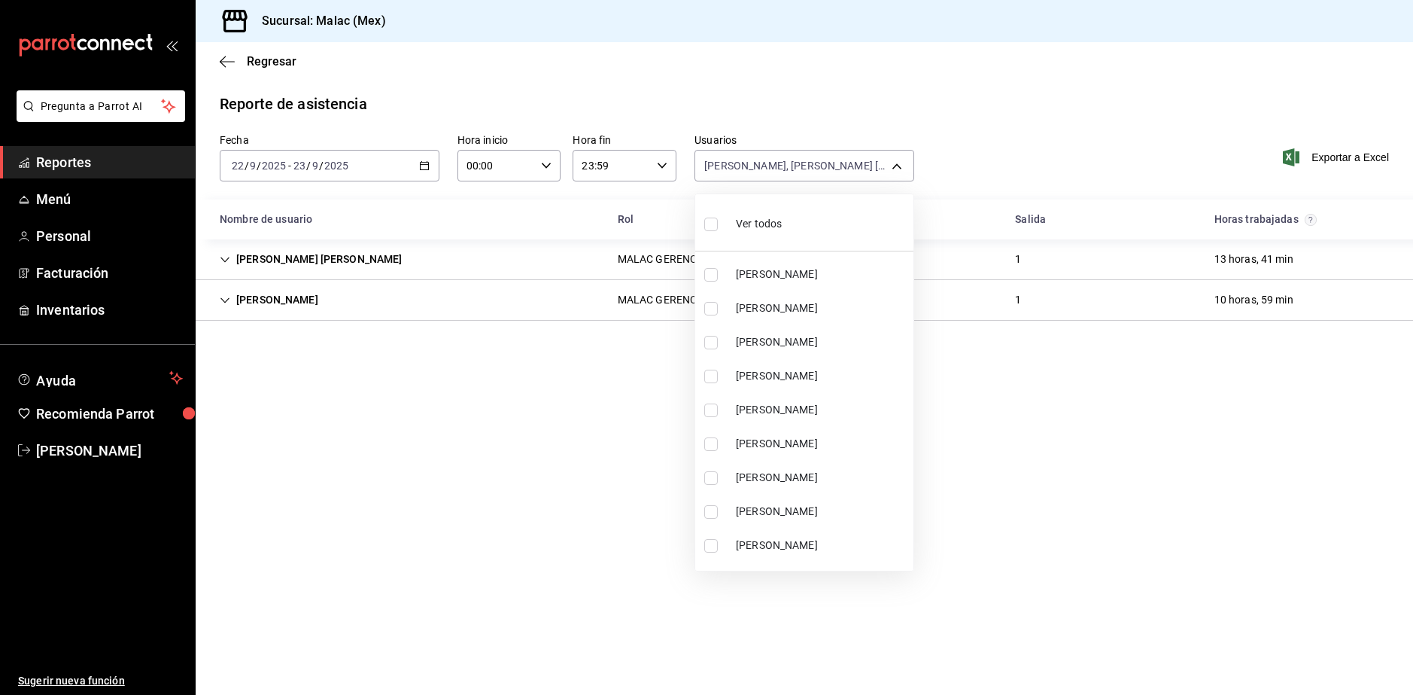
checkbox input "true"
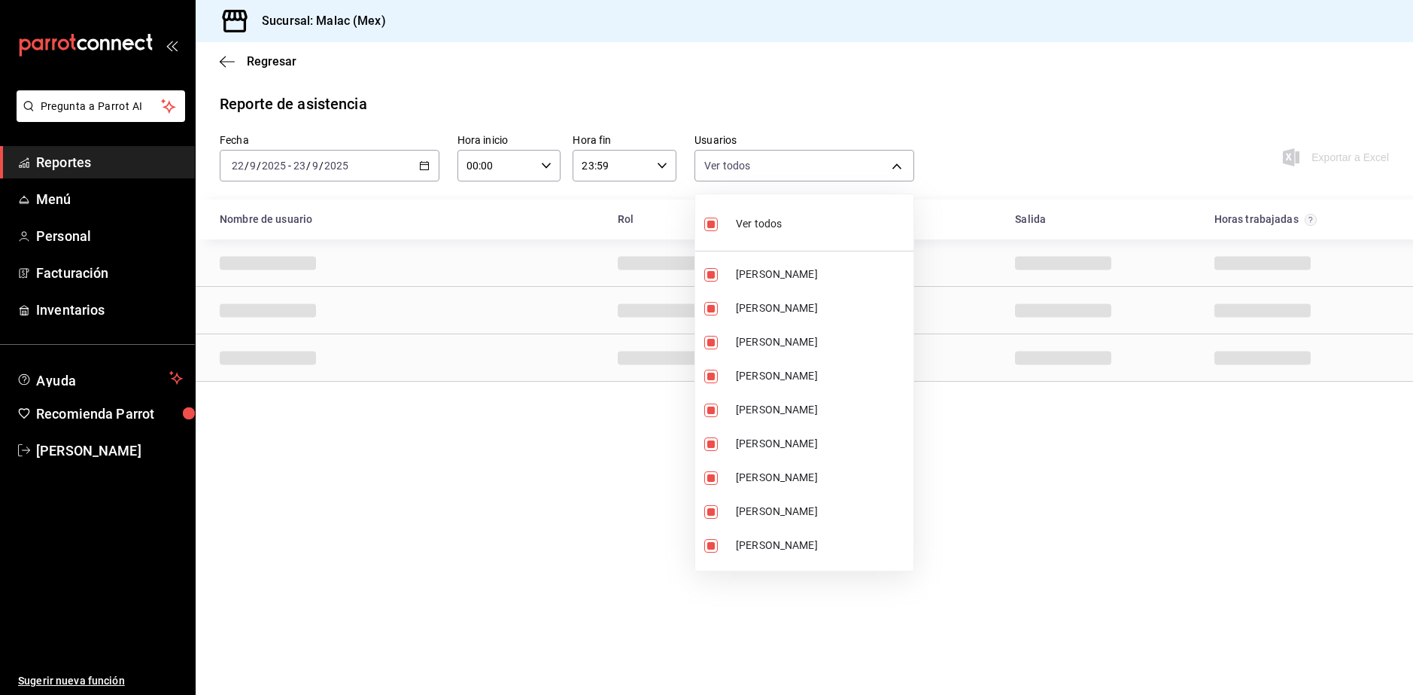
click at [732, 225] on div "Ver todos" at bounding box center [743, 222] width 78 height 32
checkbox input "false"
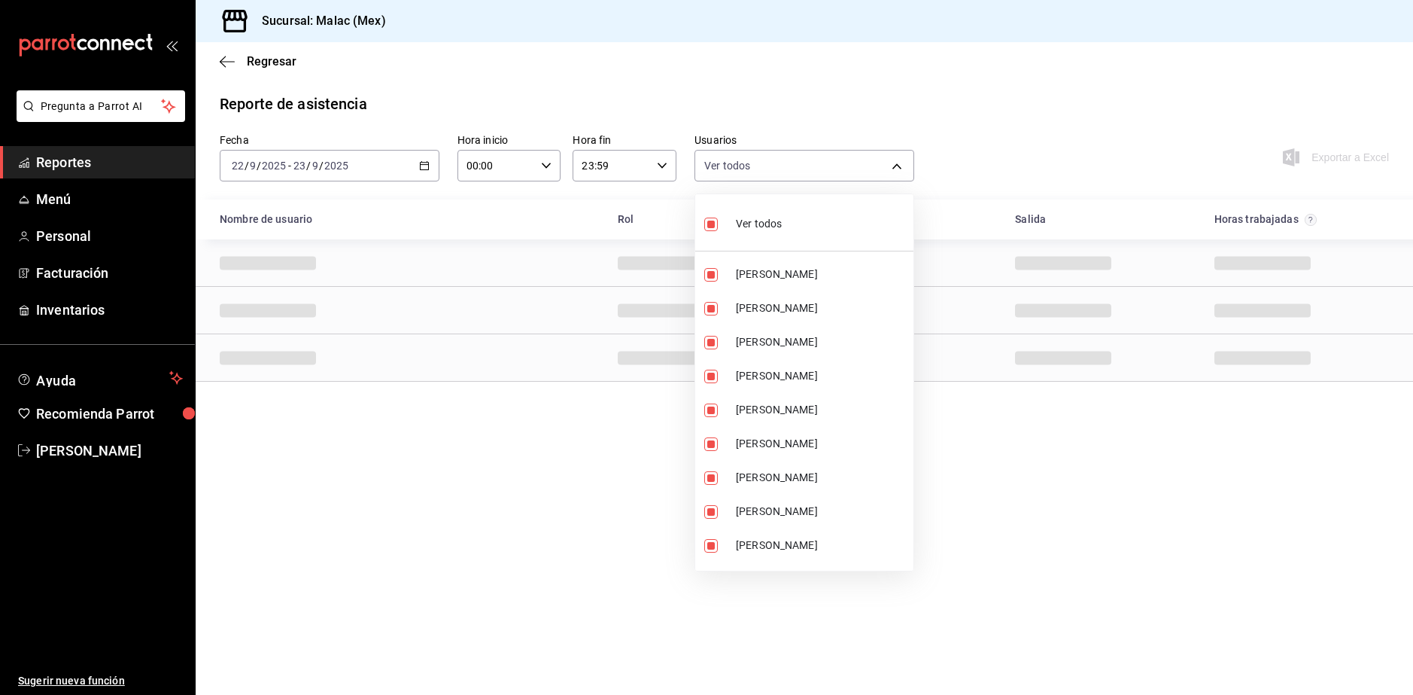
checkbox input "false"
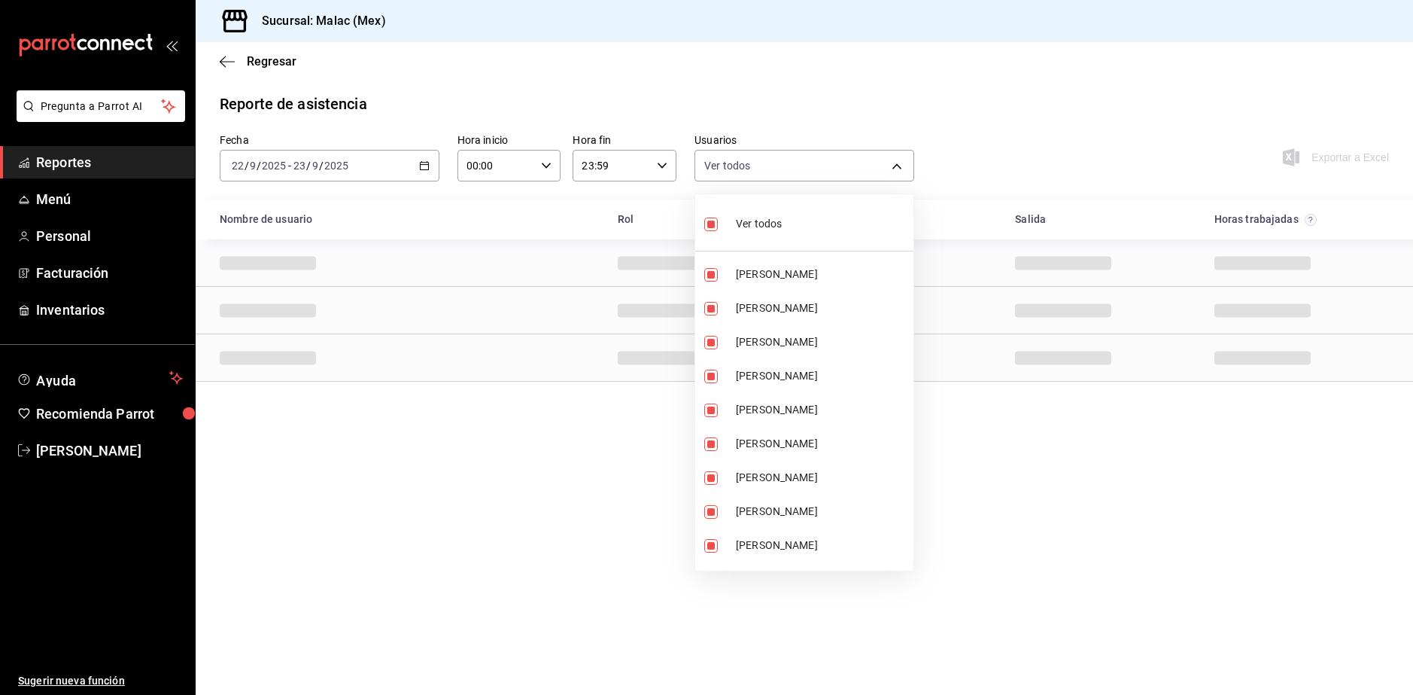
checkbox input "false"
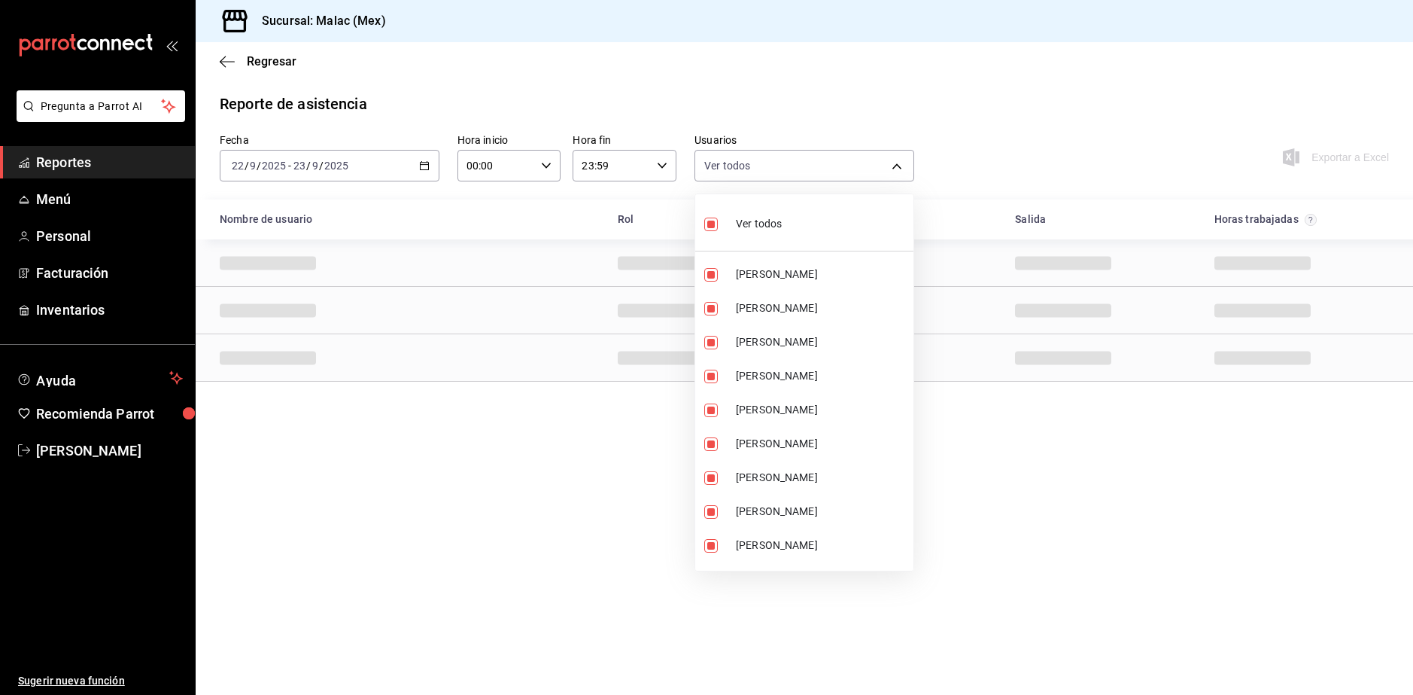
checkbox input "false"
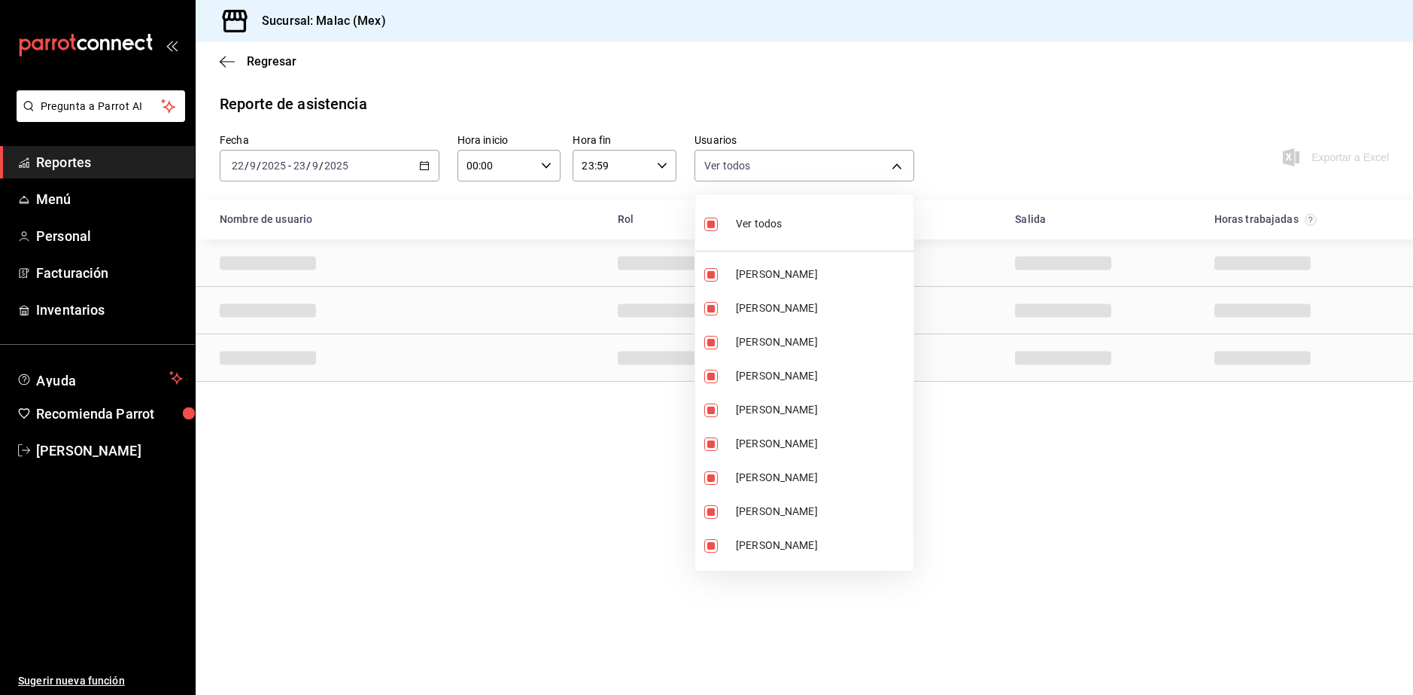
checkbox input "false"
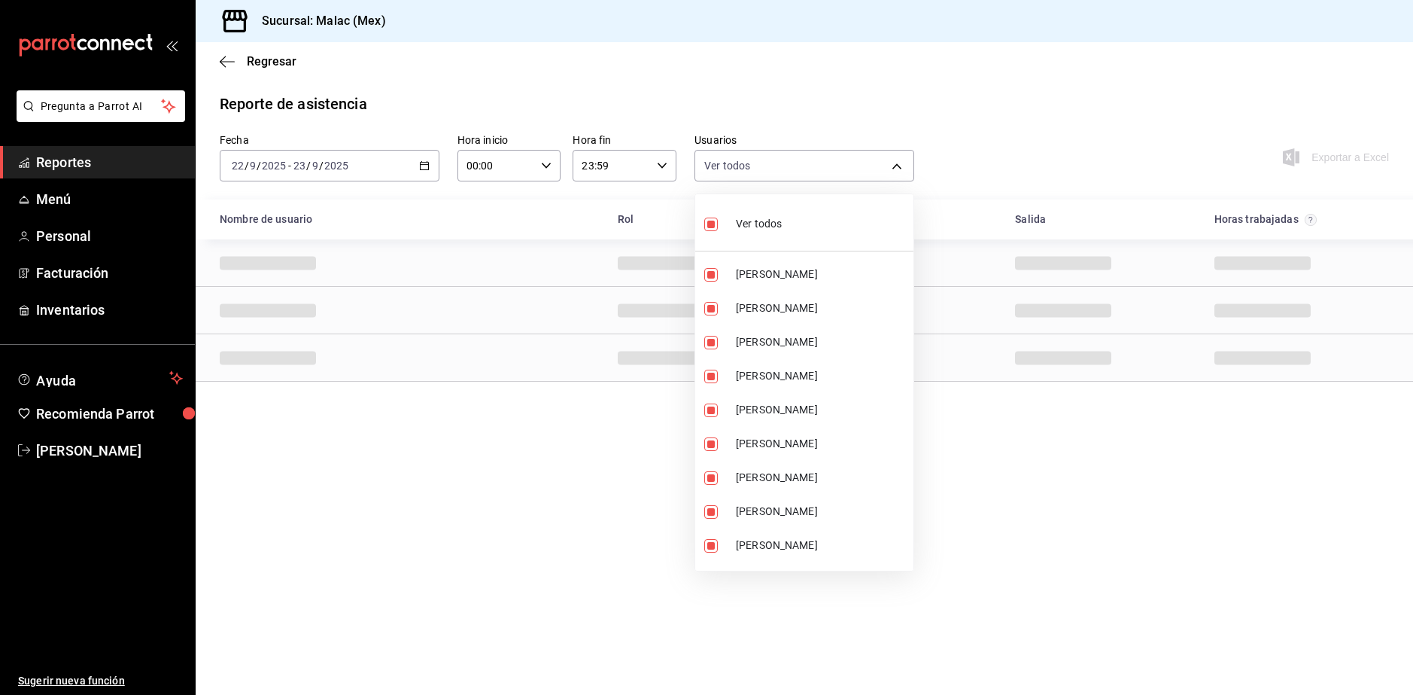
checkbox input "false"
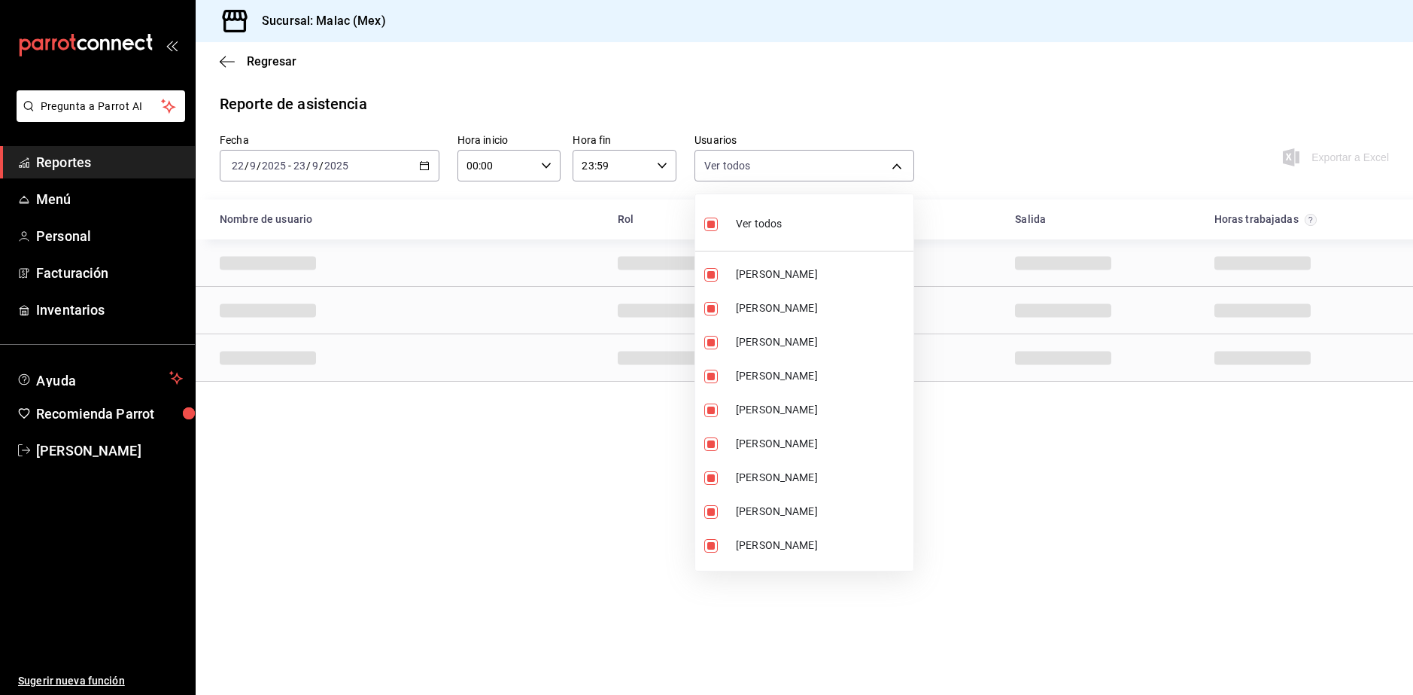
checkbox input "false"
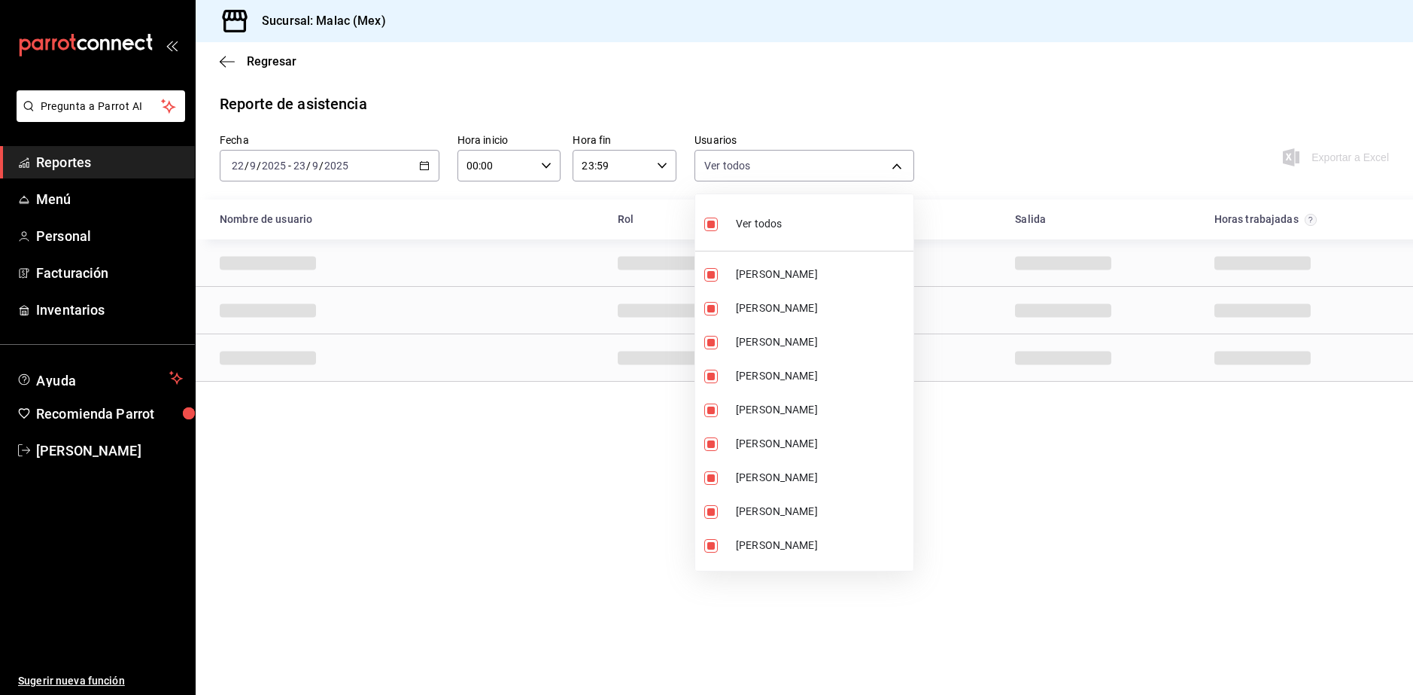
checkbox input "false"
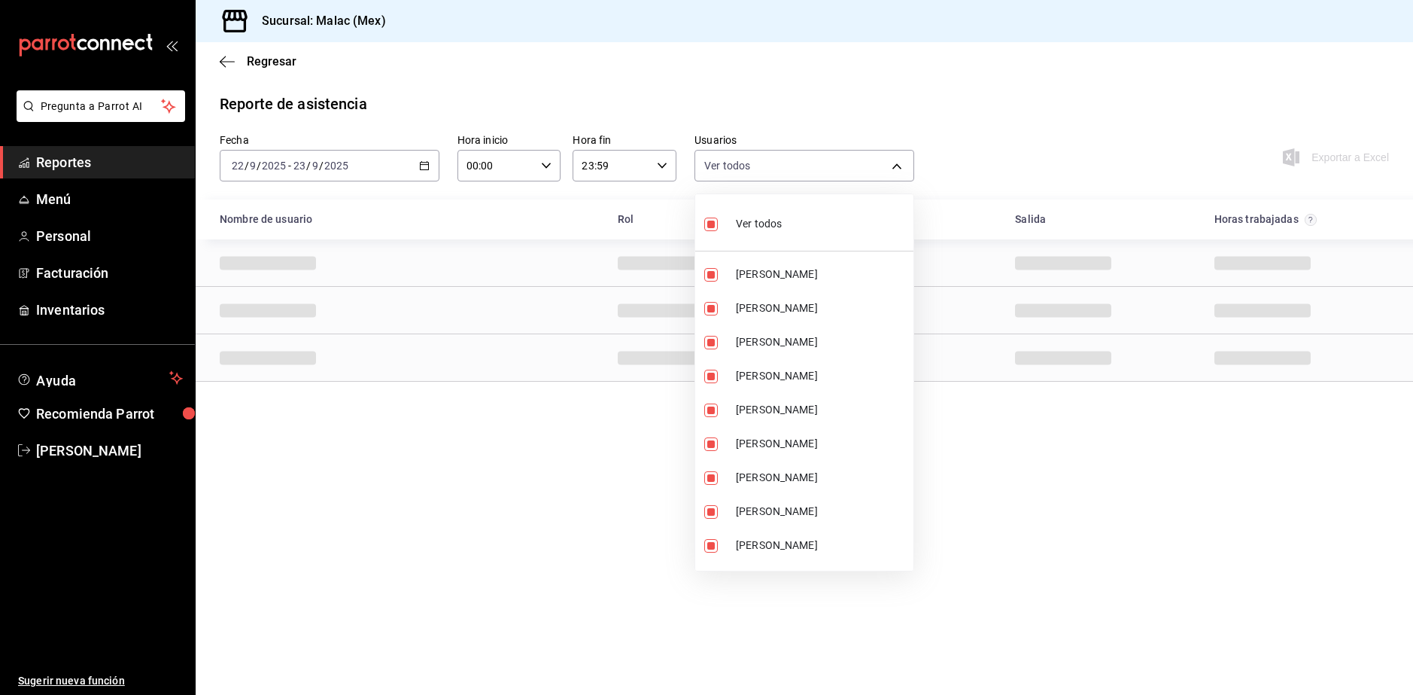
checkbox input "false"
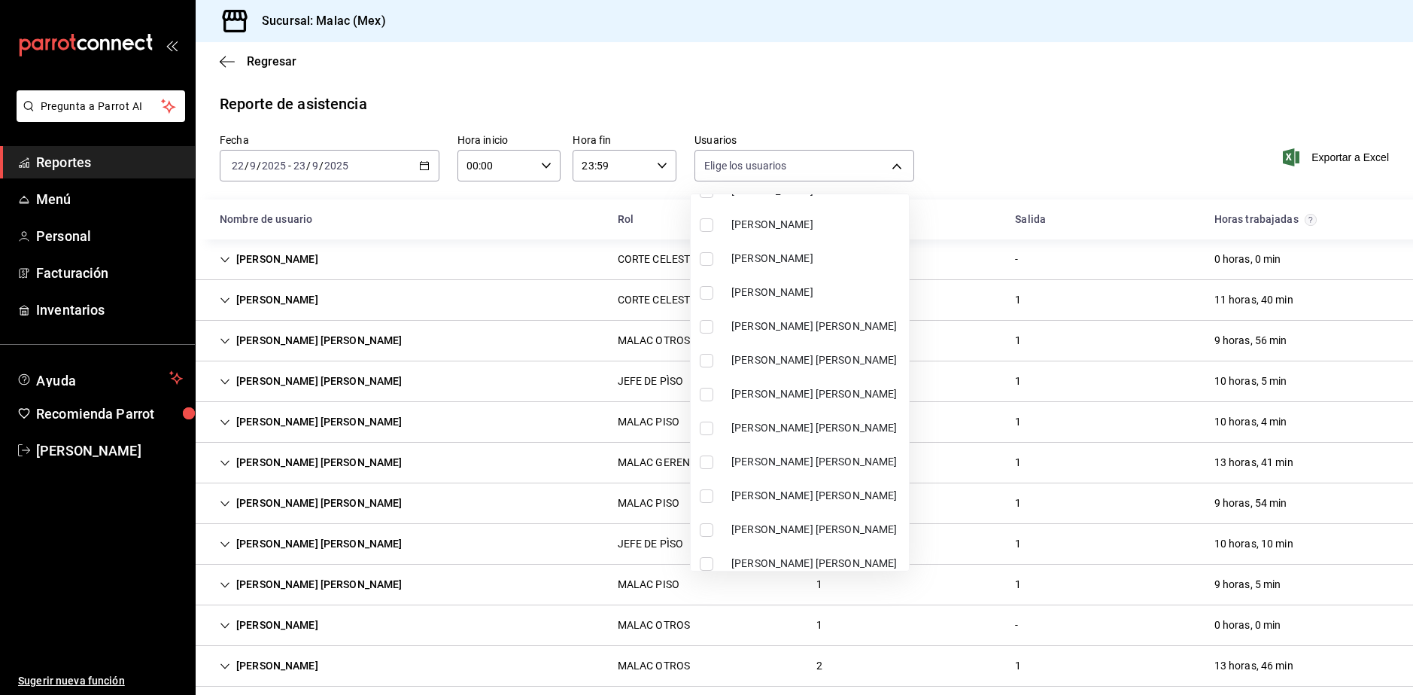
scroll to position [451, 0]
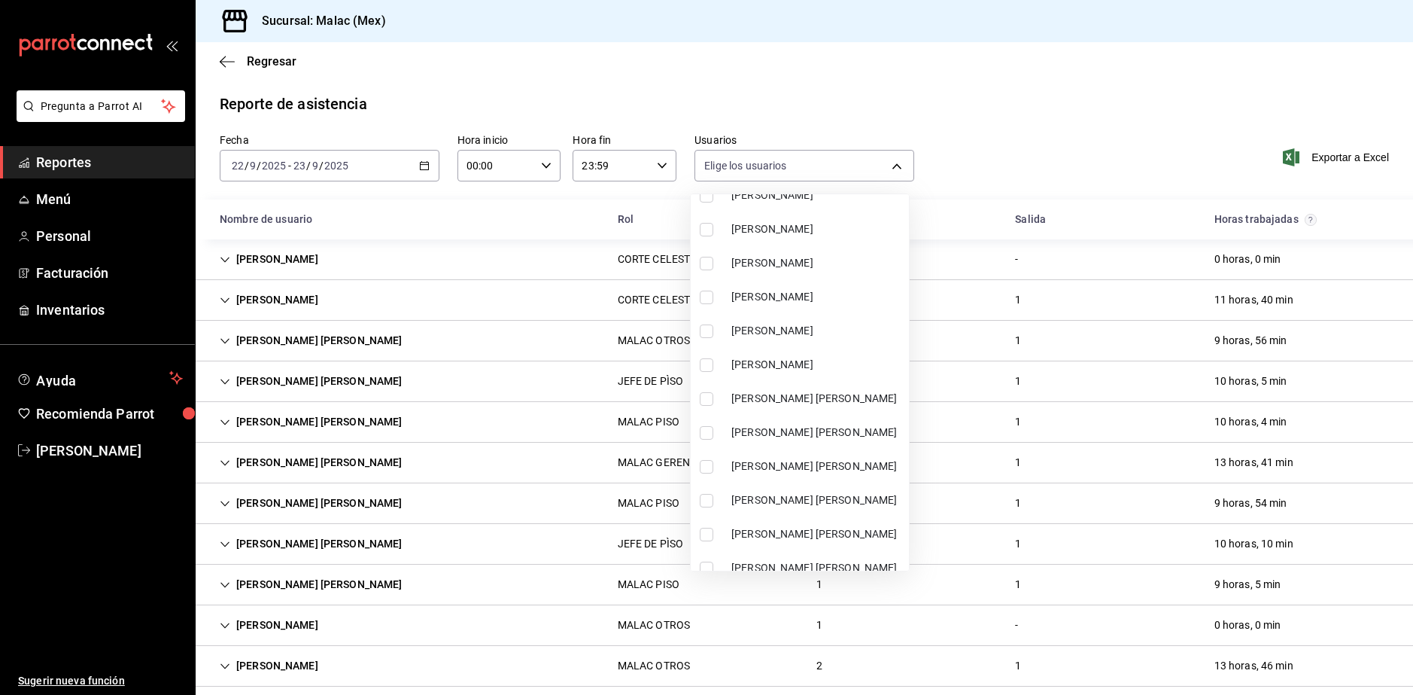
click at [780, 362] on span "[PERSON_NAME]" at bounding box center [817, 365] width 172 height 16
type input "7d6fdf17-cf35-4be9-b169-2e665cdd2a6b"
checkbox input "true"
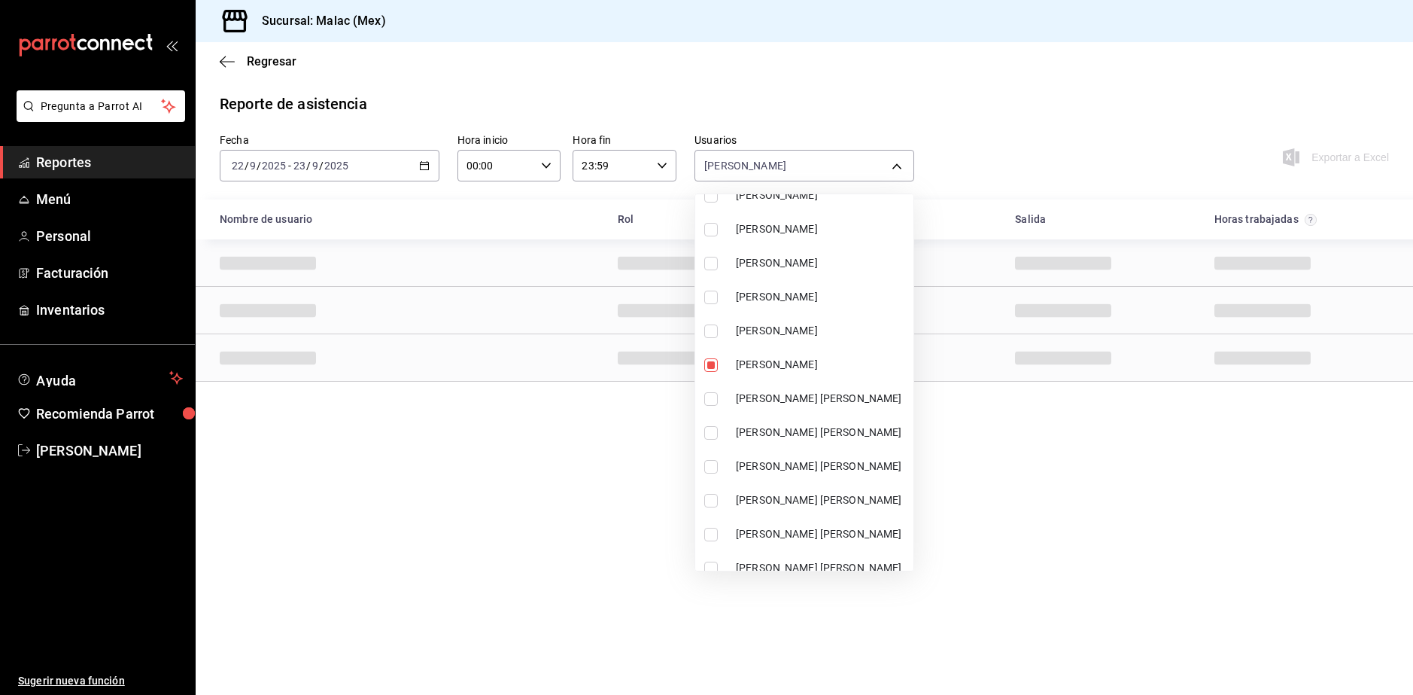
click at [830, 230] on span "[PERSON_NAME]" at bounding box center [822, 229] width 172 height 16
type input "7d6fdf17-cf35-4be9-b169-2e665cdd2a6b,9d62ed34-d28c-479c-9828-c7390f781ff9"
checkbox input "true"
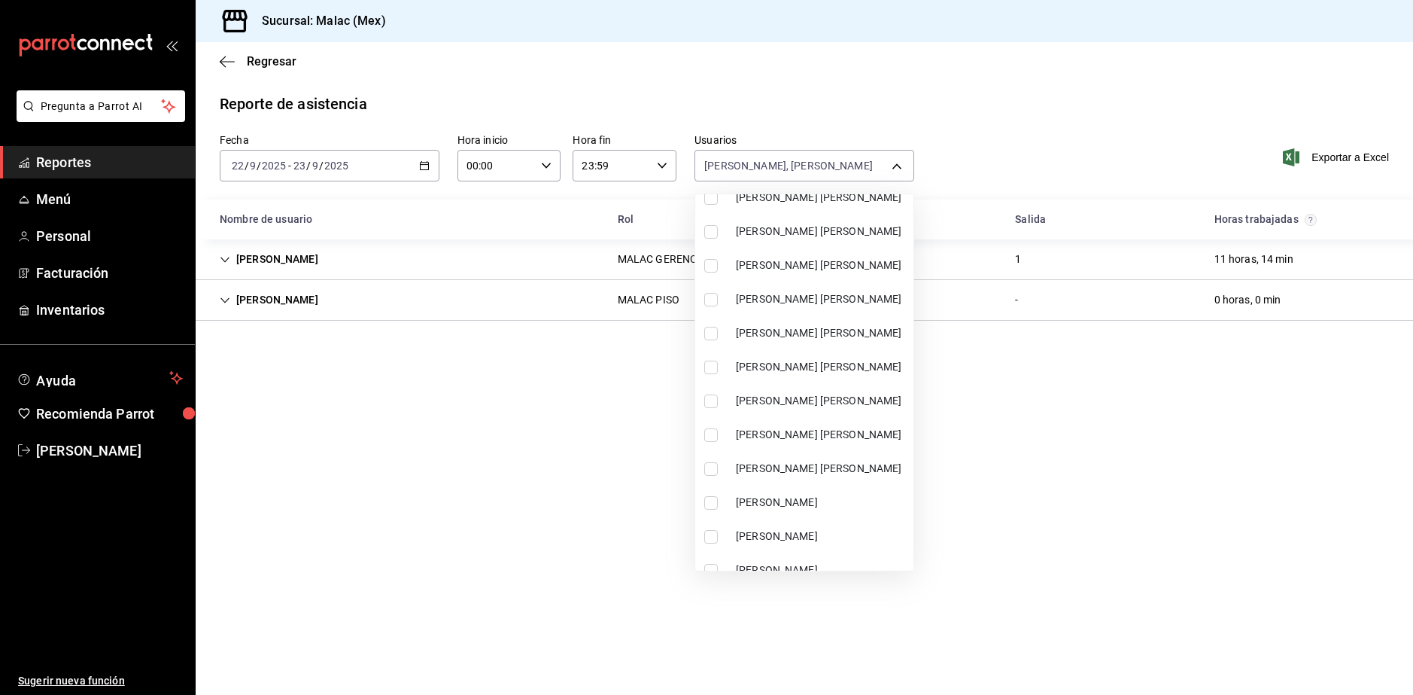
scroll to position [828, 0]
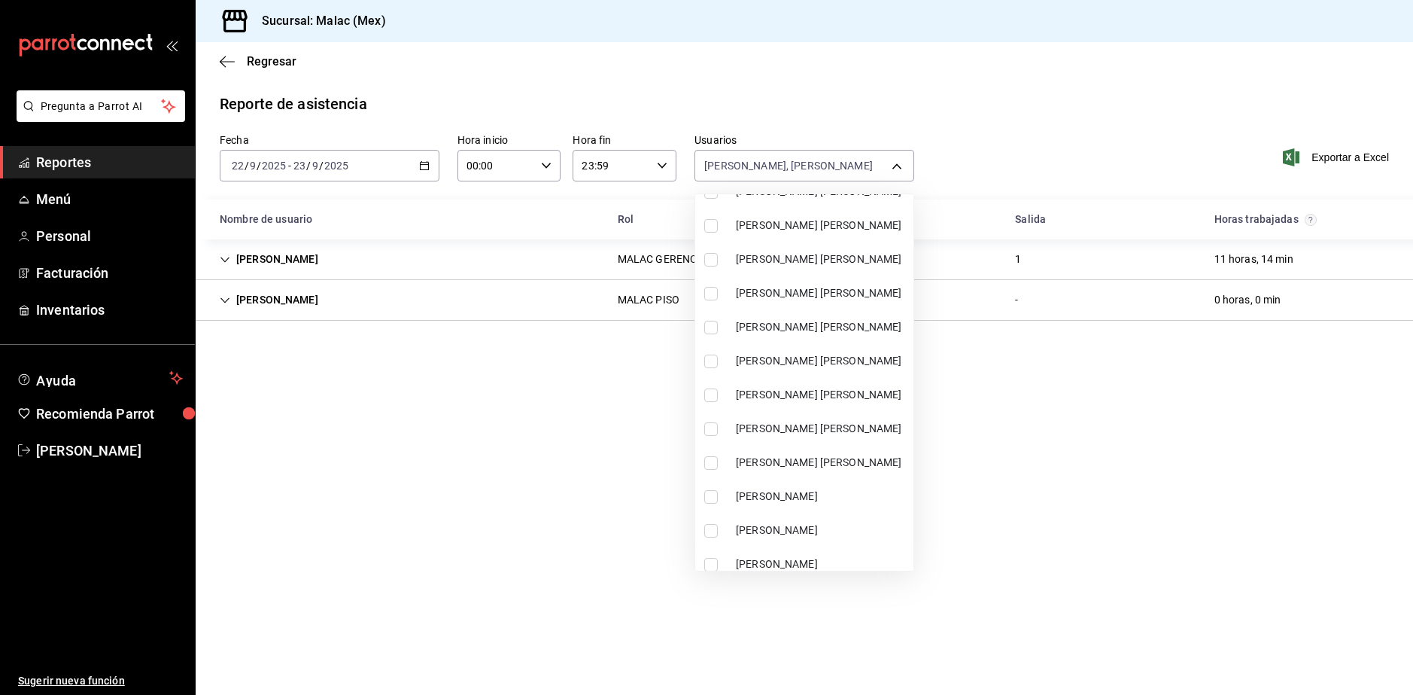
click at [811, 416] on li "[PERSON_NAME] [PERSON_NAME]" at bounding box center [804, 429] width 218 height 34
type input "7d6fdf17-cf35-4be9-b169-2e665cdd2a6b,9d62ed34-d28c-479c-9828-c7390f781ff9,8014a…"
checkbox input "true"
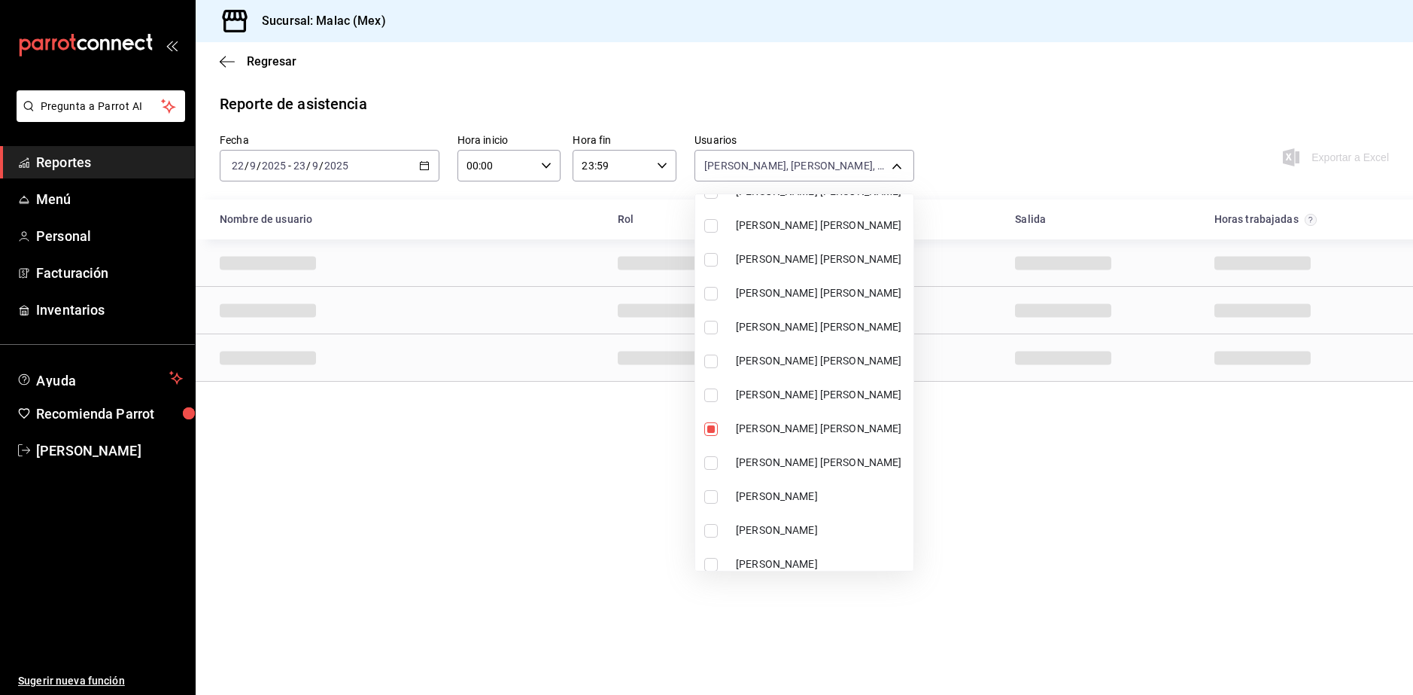
click at [999, 487] on div at bounding box center [706, 347] width 1413 height 695
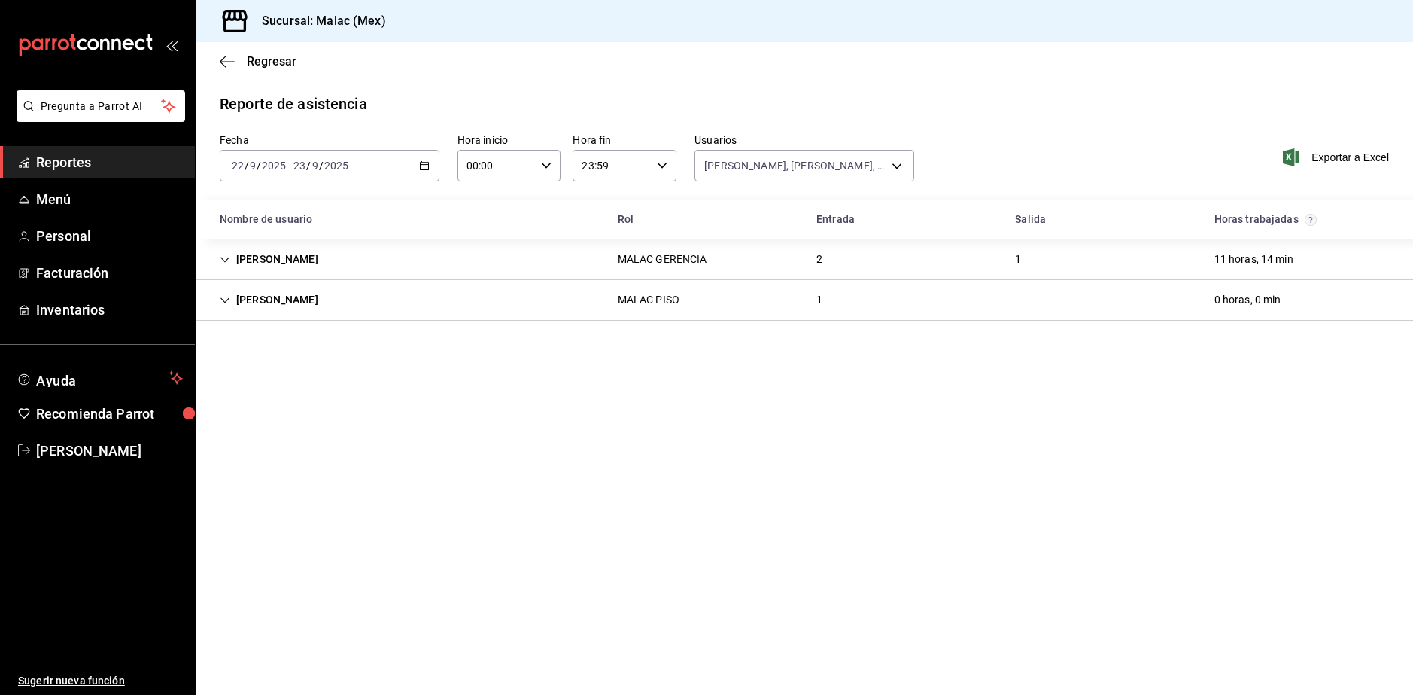
click at [755, 253] on div "[PERSON_NAME] GERENCIA 2 1 11 horas, 14 min" at bounding box center [804, 259] width 1217 height 41
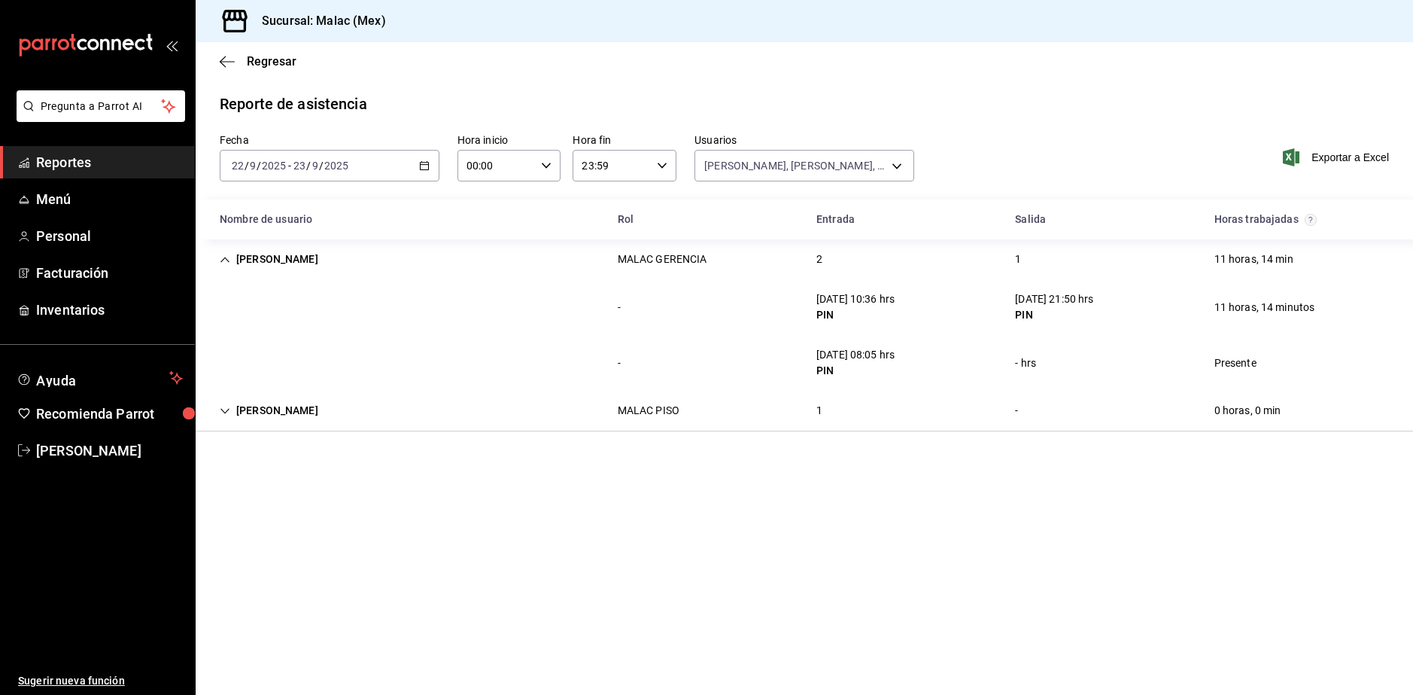
click at [758, 257] on div "[PERSON_NAME] GERENCIA 2 1 11 horas, 14 min" at bounding box center [804, 259] width 1217 height 40
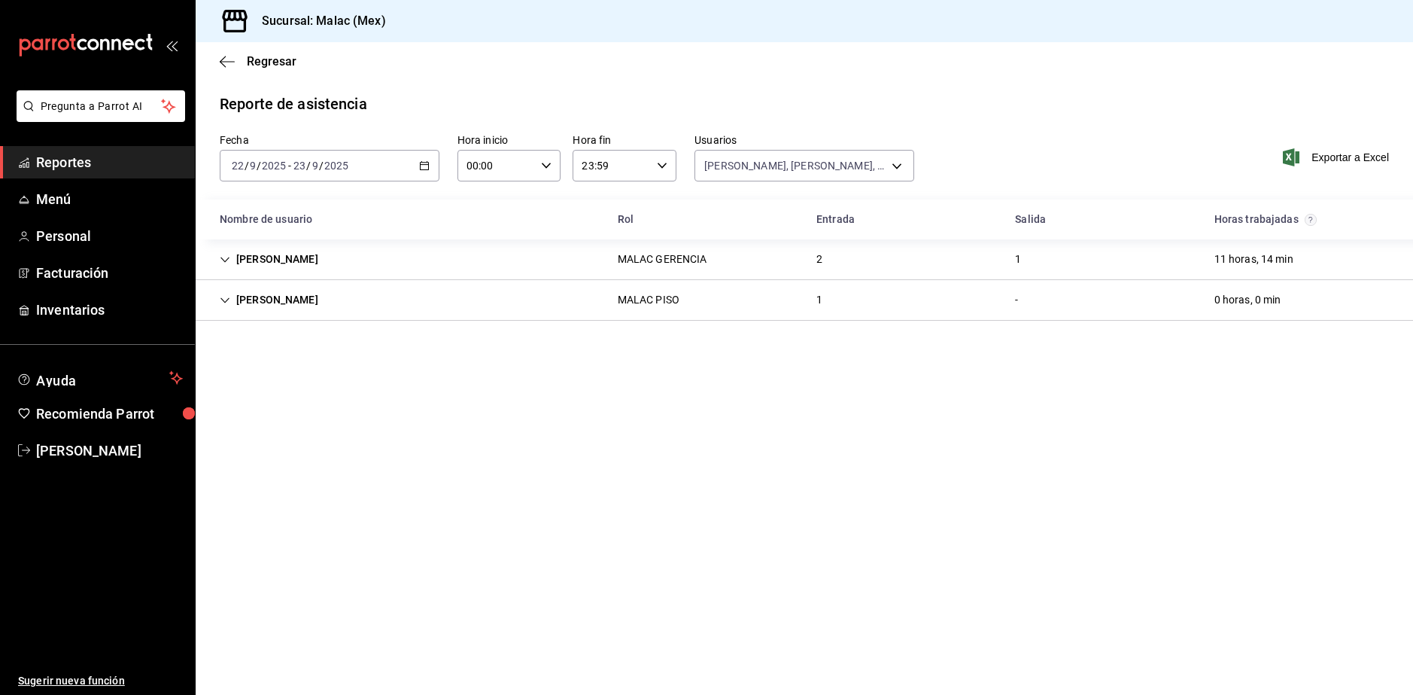
click at [764, 295] on div "[PERSON_NAME] PISO 1 - 0 horas, 0 min" at bounding box center [804, 300] width 1217 height 41
click at [339, 170] on input "2025" at bounding box center [337, 166] width 26 height 12
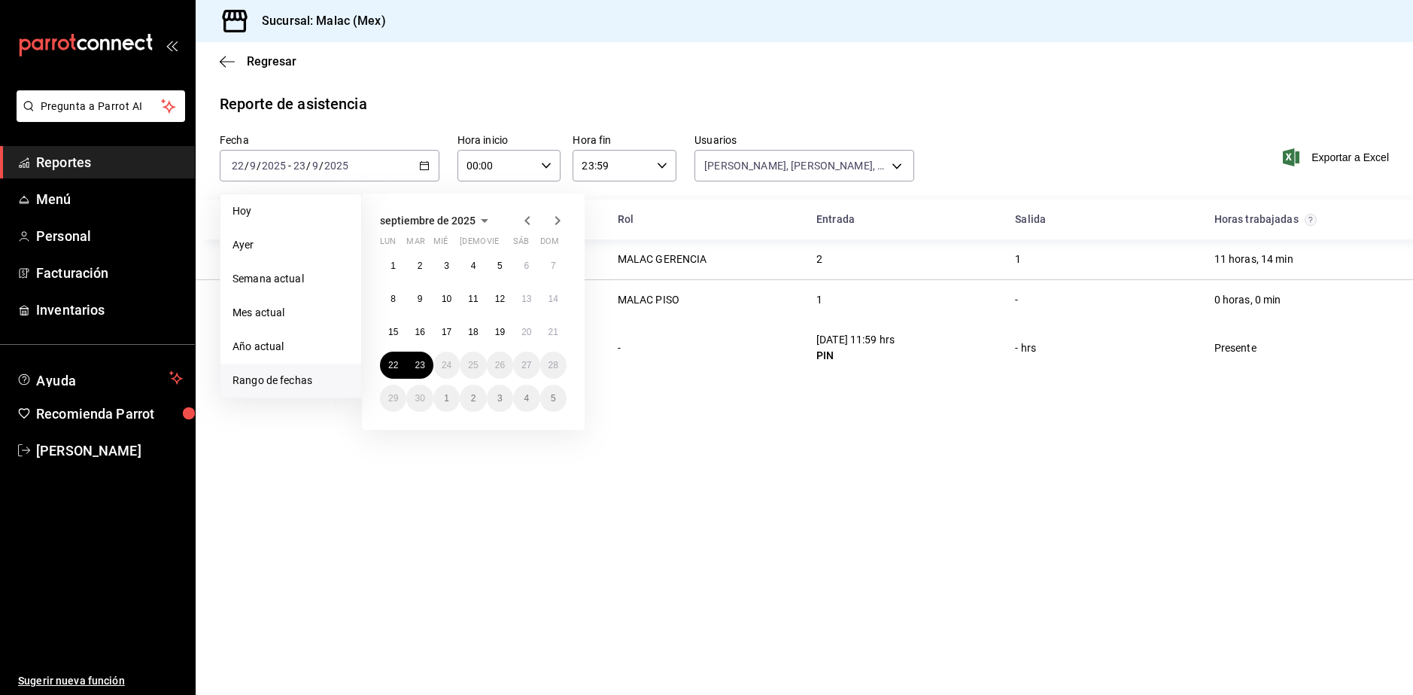
click at [568, 324] on div "[DATE] lun mar mié jue vie sáb dom 1 2 3 4 5 6 7 8 9 10 11 12 13 14 15 16 17 18…" at bounding box center [473, 311] width 223 height 236
click at [554, 324] on button "21" at bounding box center [553, 331] width 26 height 27
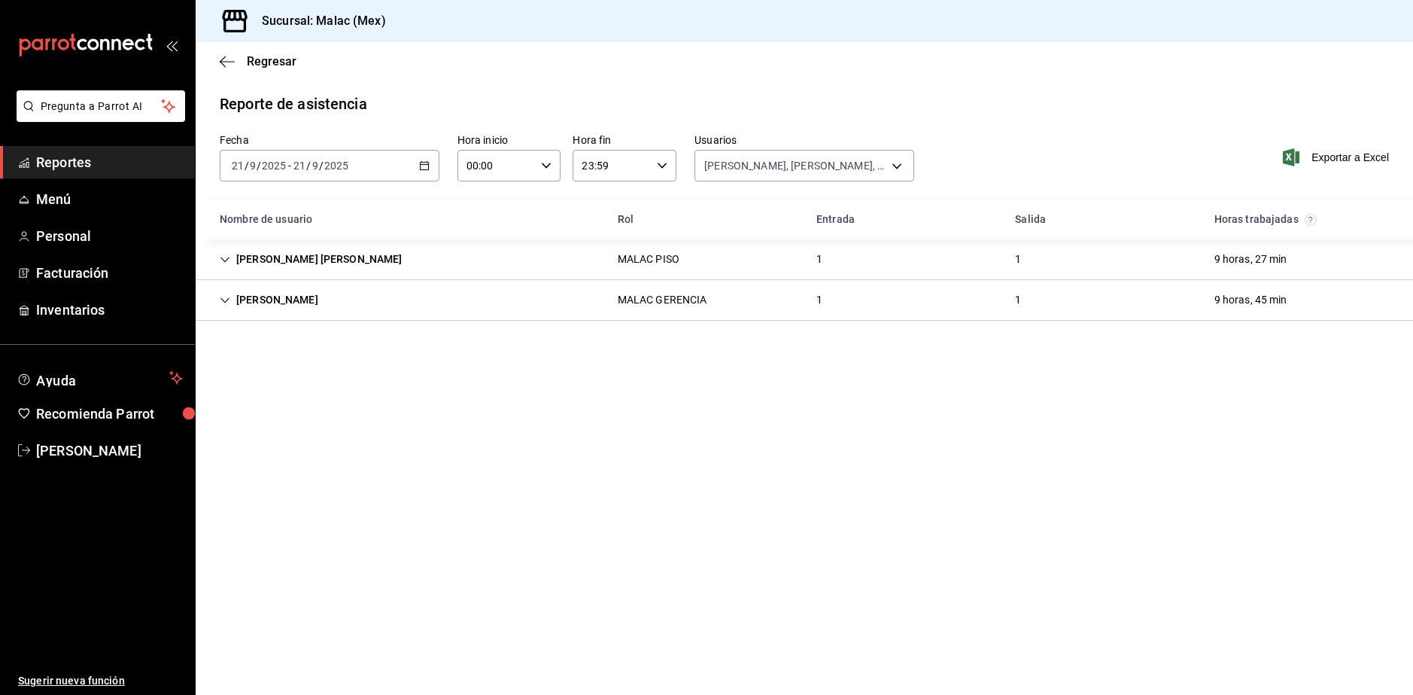
click at [748, 316] on div "[PERSON_NAME] GERENCIA 1 1 9 horas, 45 min" at bounding box center [804, 300] width 1217 height 41
click at [650, 266] on div "MALAC PISO" at bounding box center [649, 259] width 62 height 16
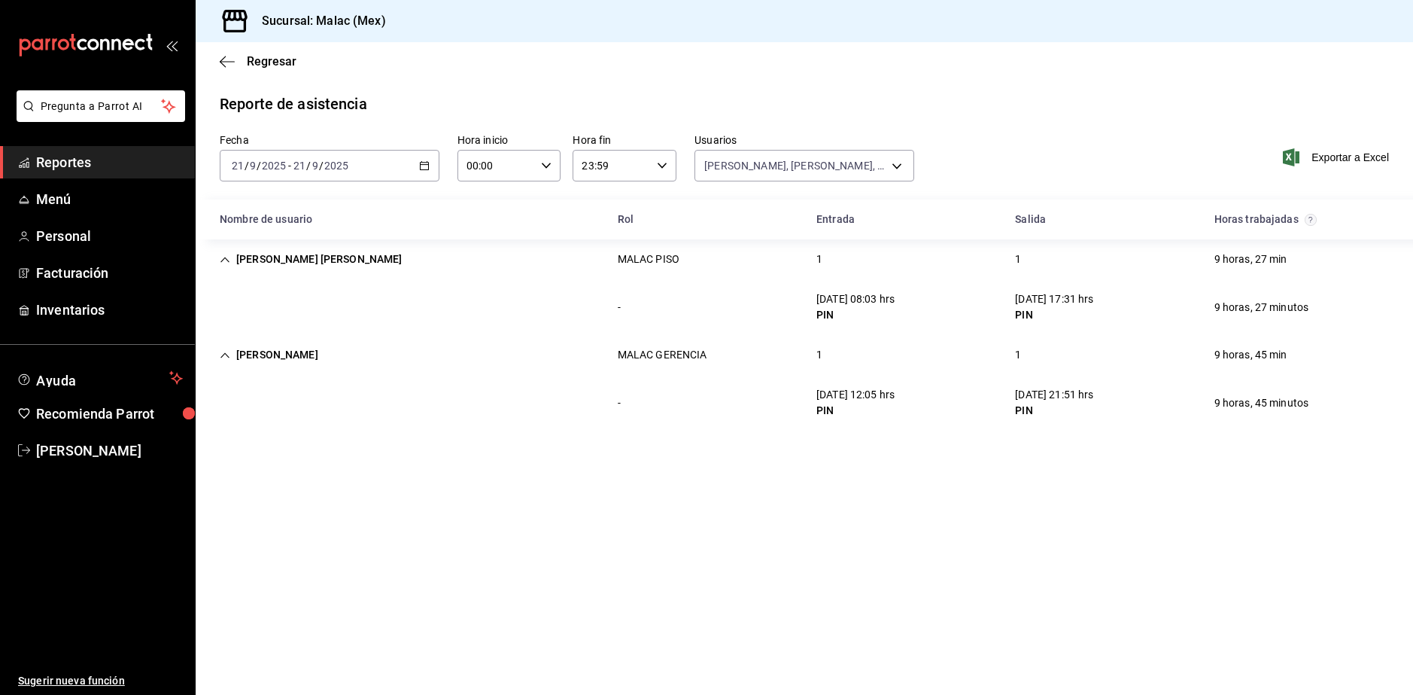
click at [650, 266] on div "MALAC PISO" at bounding box center [649, 259] width 62 height 16
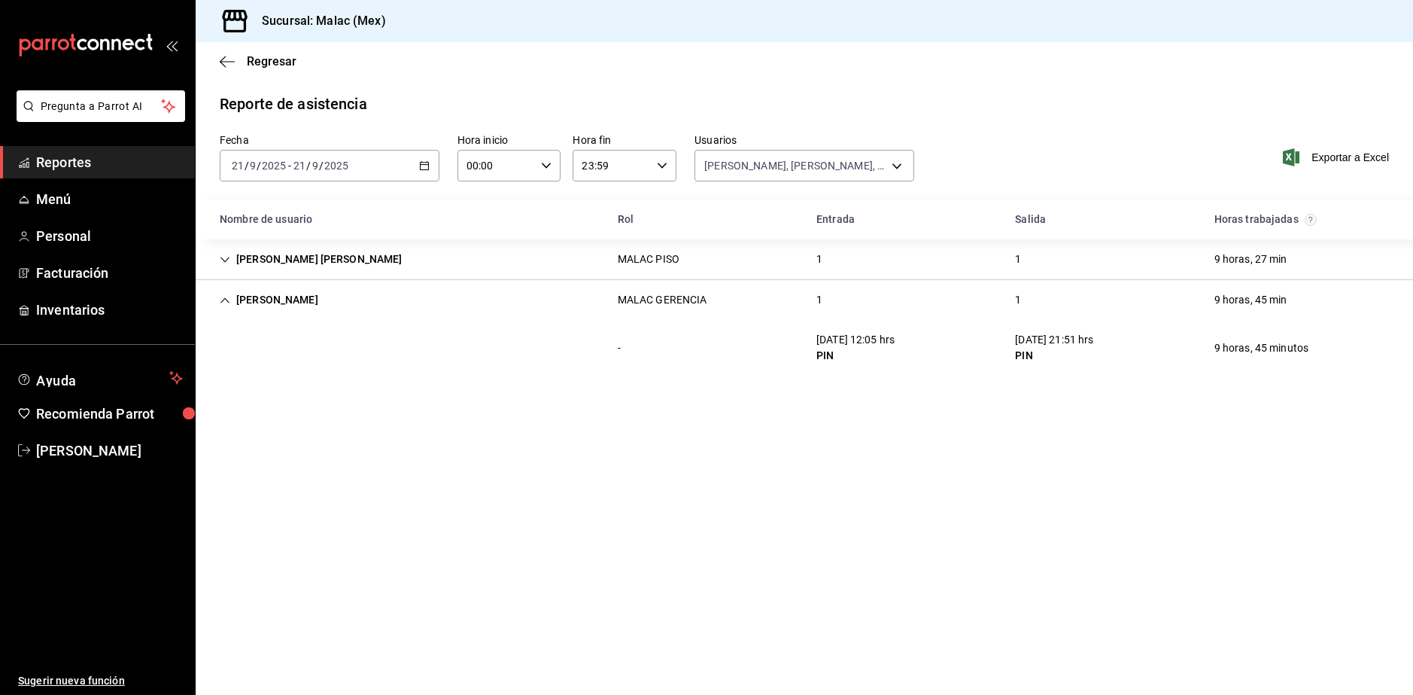
click at [333, 167] on input "2025" at bounding box center [337, 166] width 26 height 12
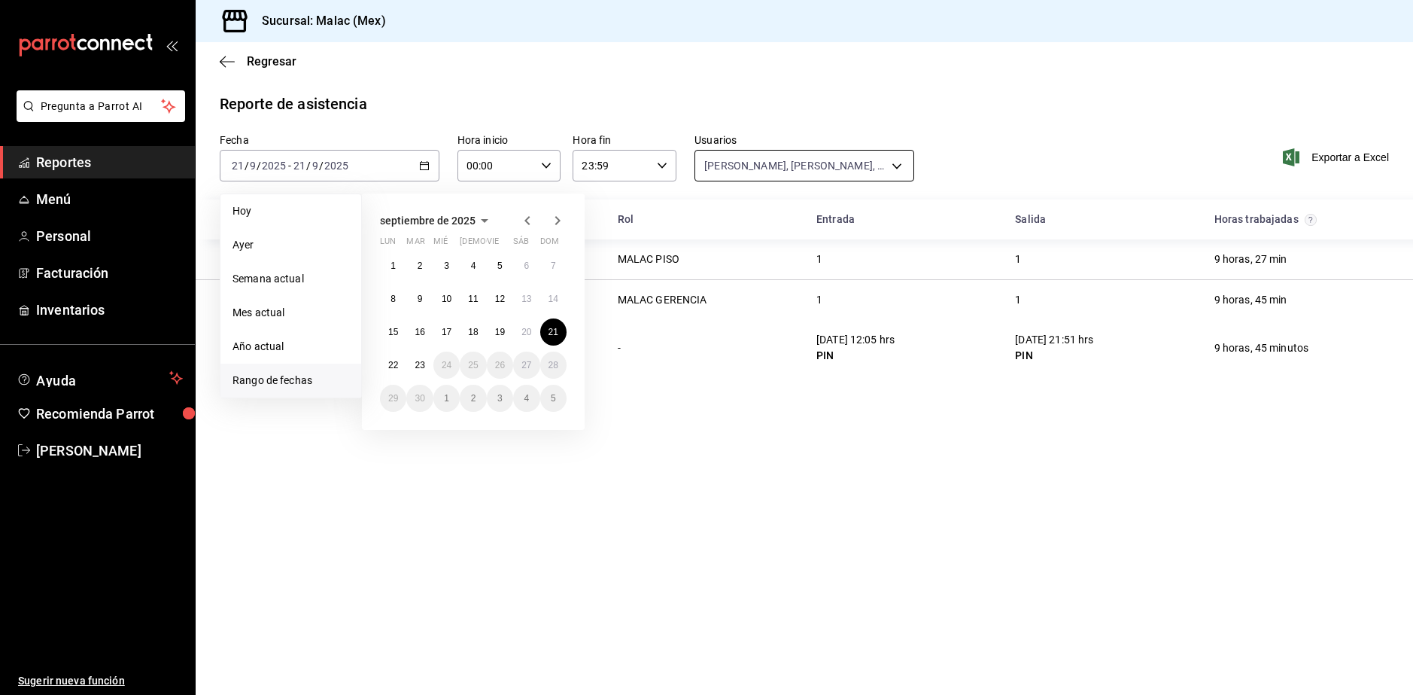
click at [774, 166] on body "Pregunta a Parrot AI Reportes Menú Personal Facturación Inventarios Ayuda Recom…" at bounding box center [706, 347] width 1413 height 695
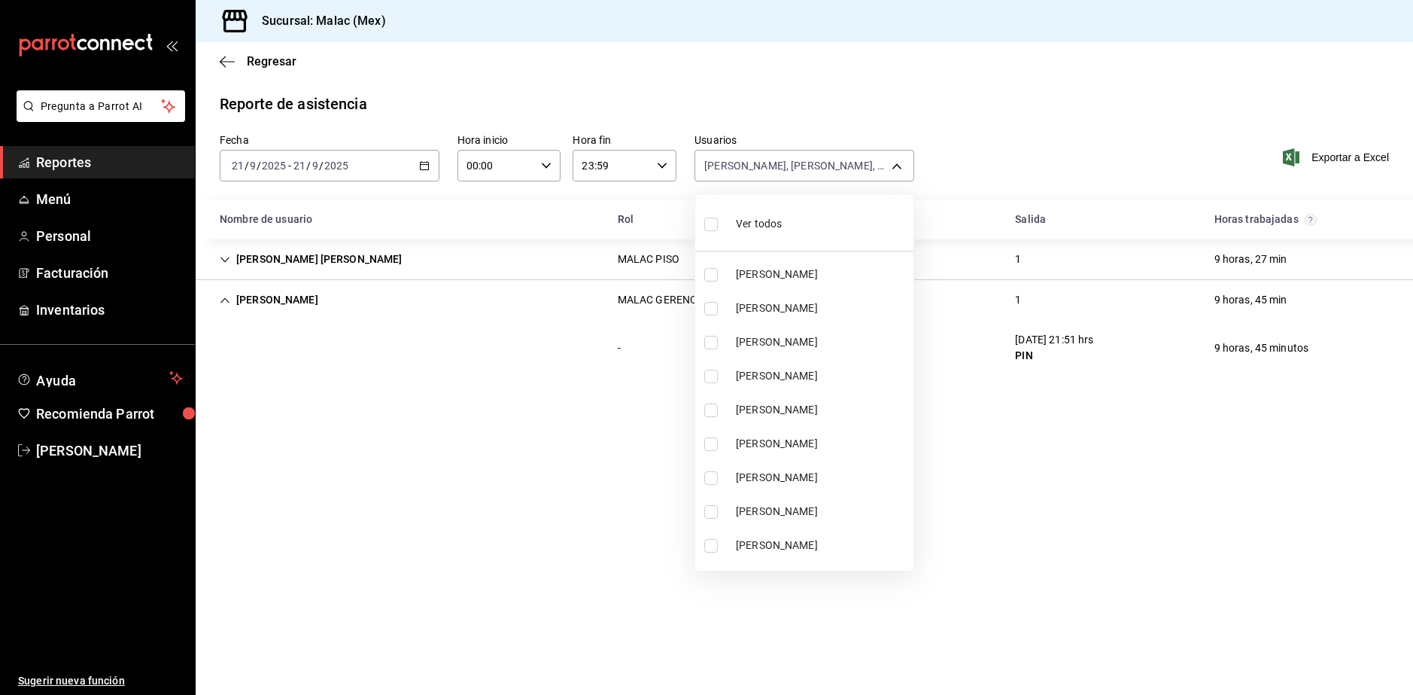
click at [741, 224] on span "Ver todos" at bounding box center [759, 224] width 46 height 16
type input "08cb63ce-e8dd-4401-8028-129c560eec26,6ada37a1-56d6-4bf6-92f0-9a56272b93d6,7bf52…"
checkbox input "true"
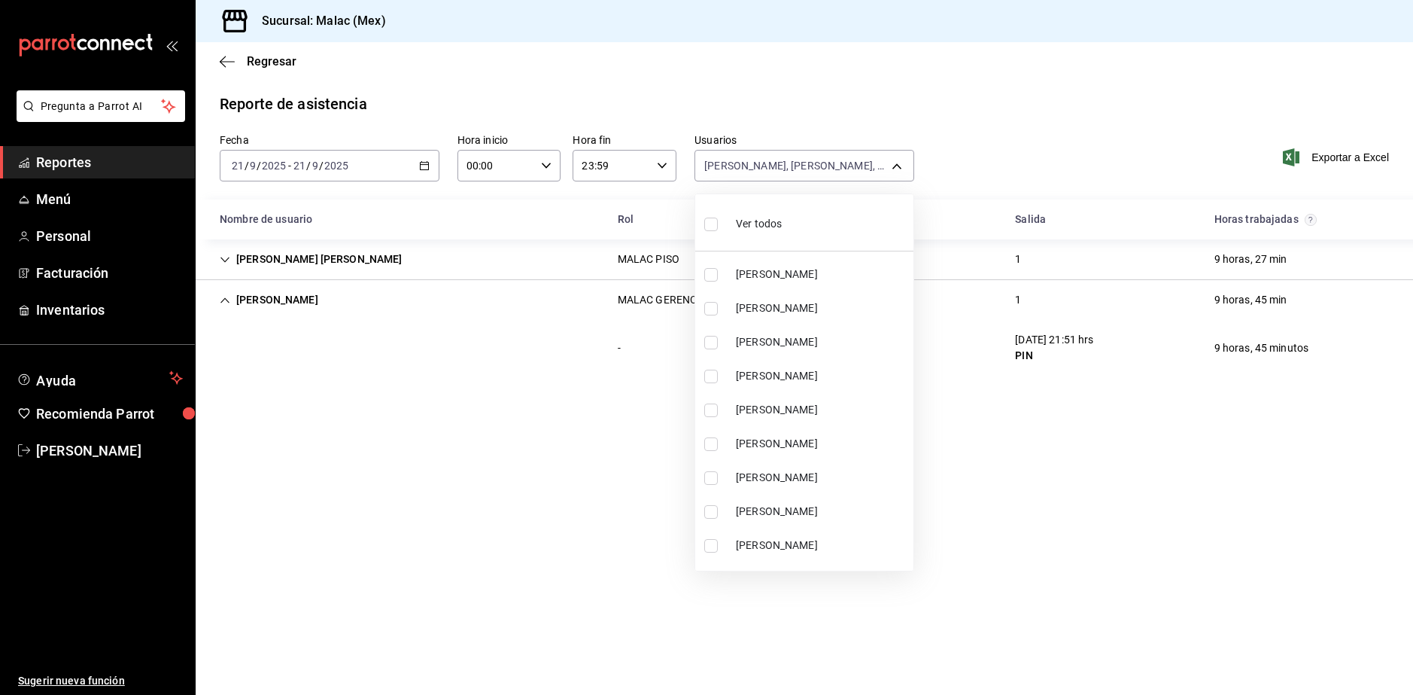
checkbox input "true"
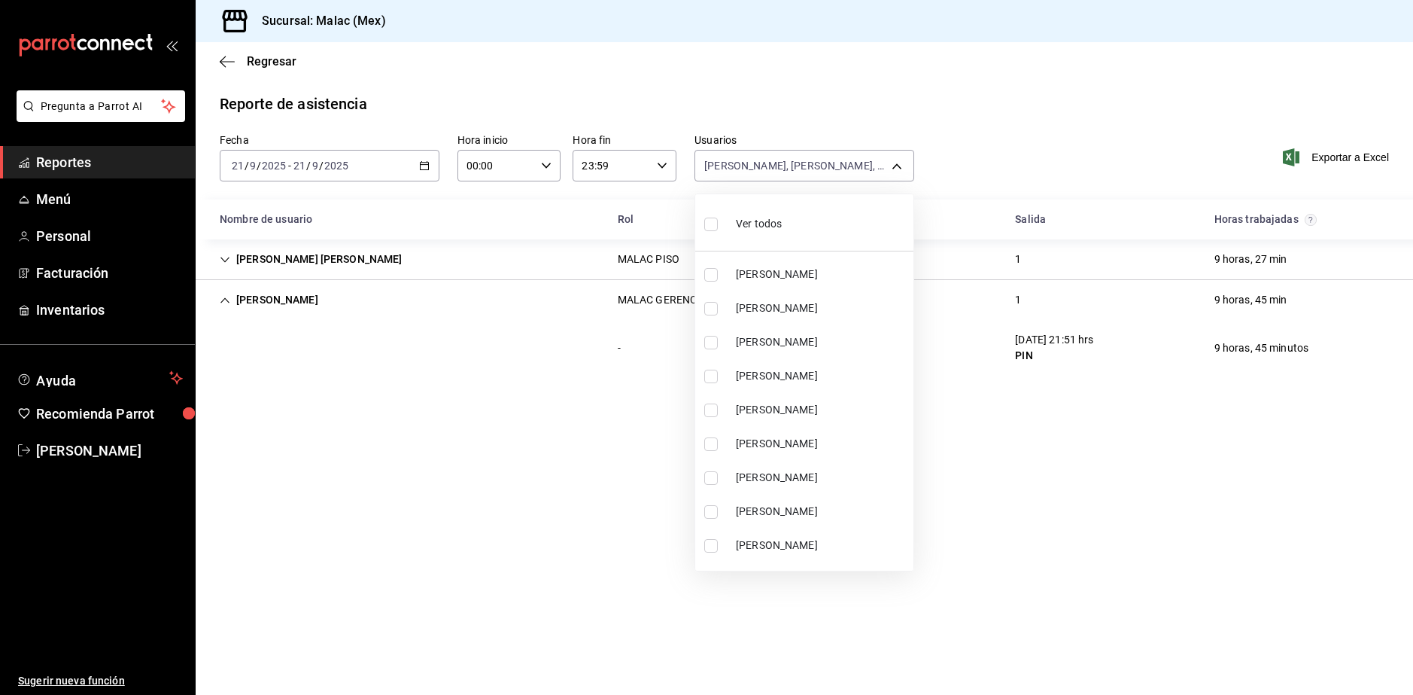
checkbox input "true"
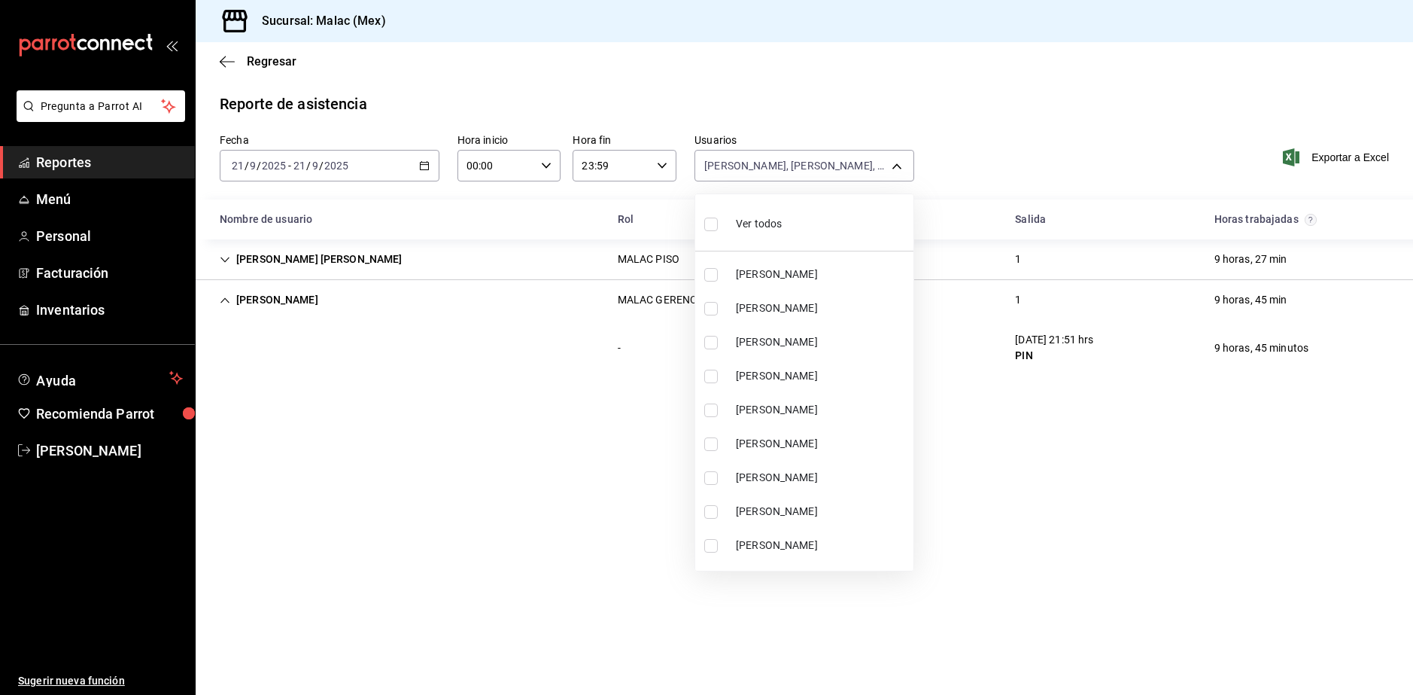
checkbox input "true"
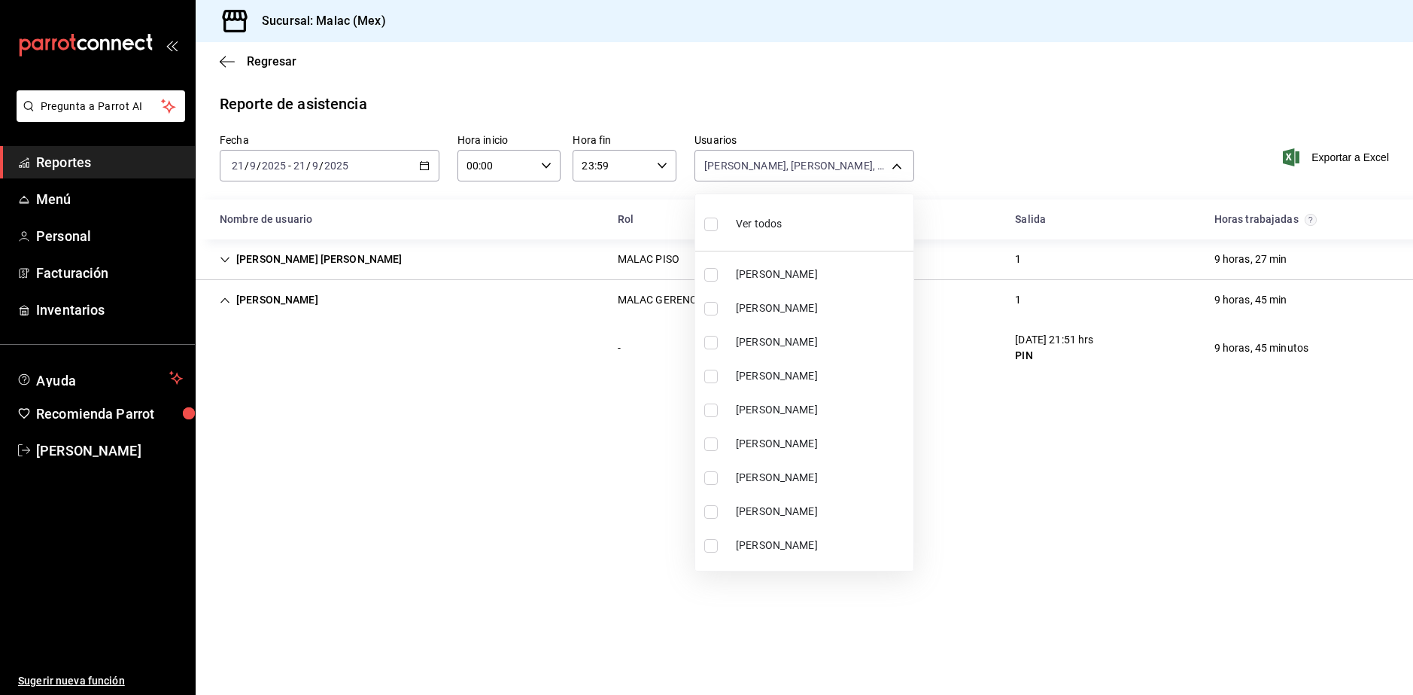
checkbox input "true"
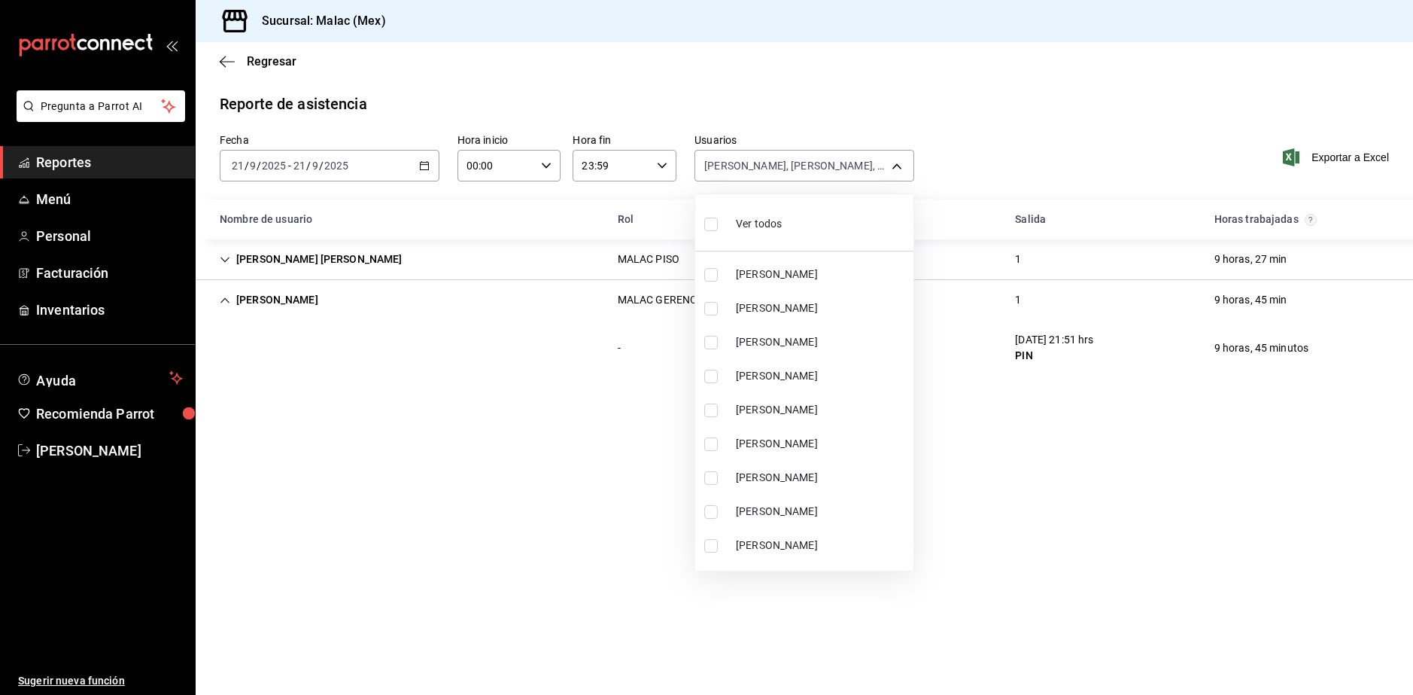
checkbox input "true"
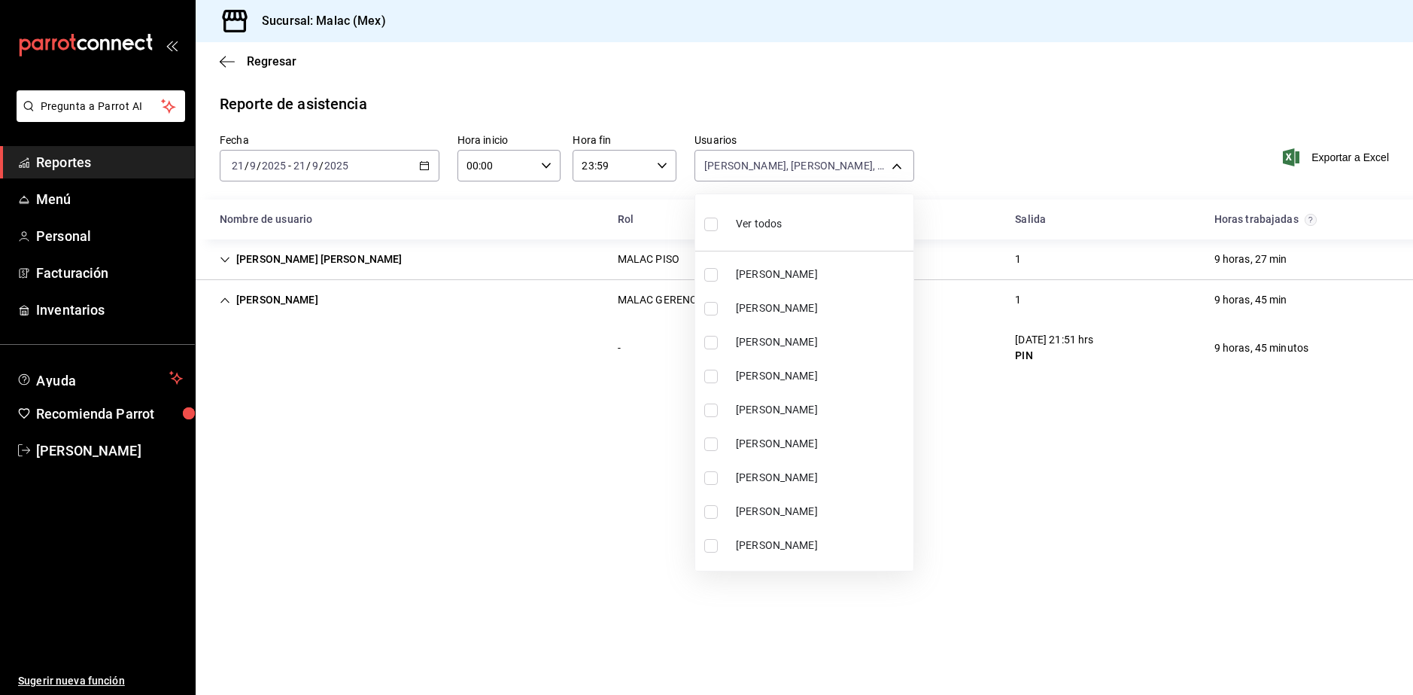
checkbox input "true"
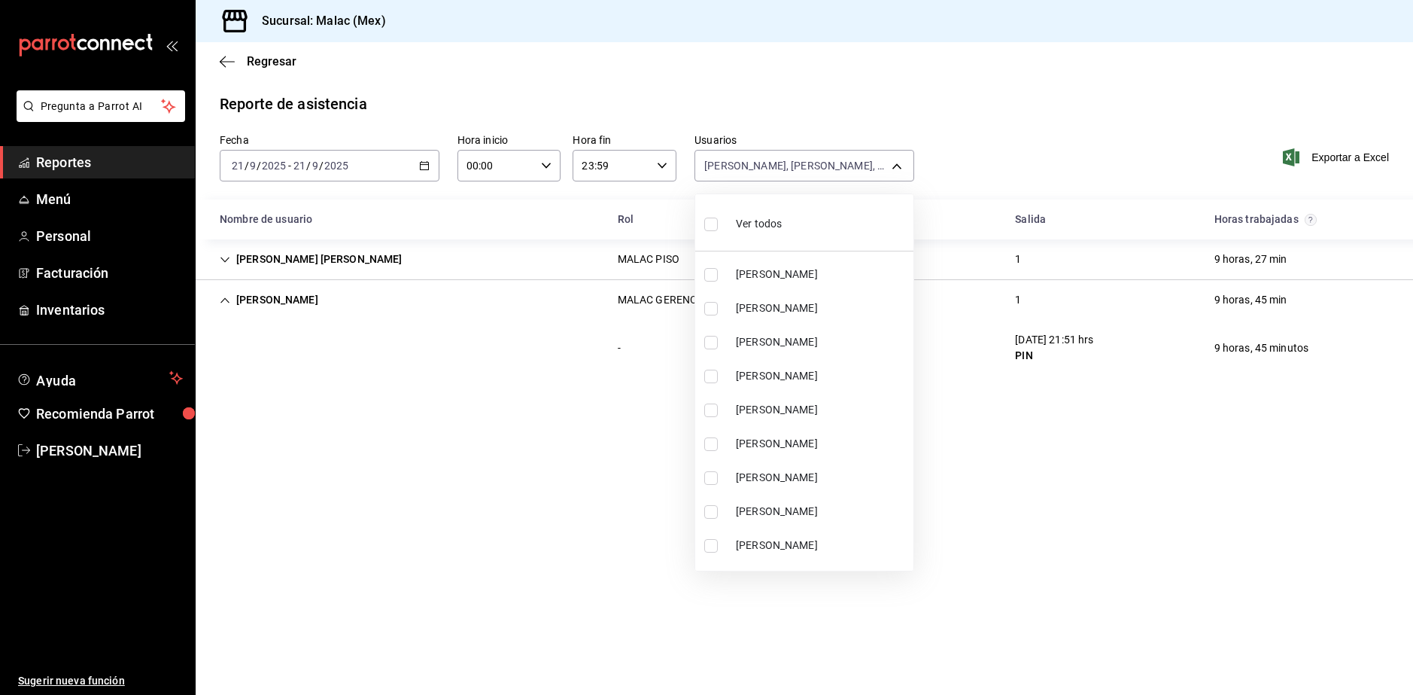
checkbox input "true"
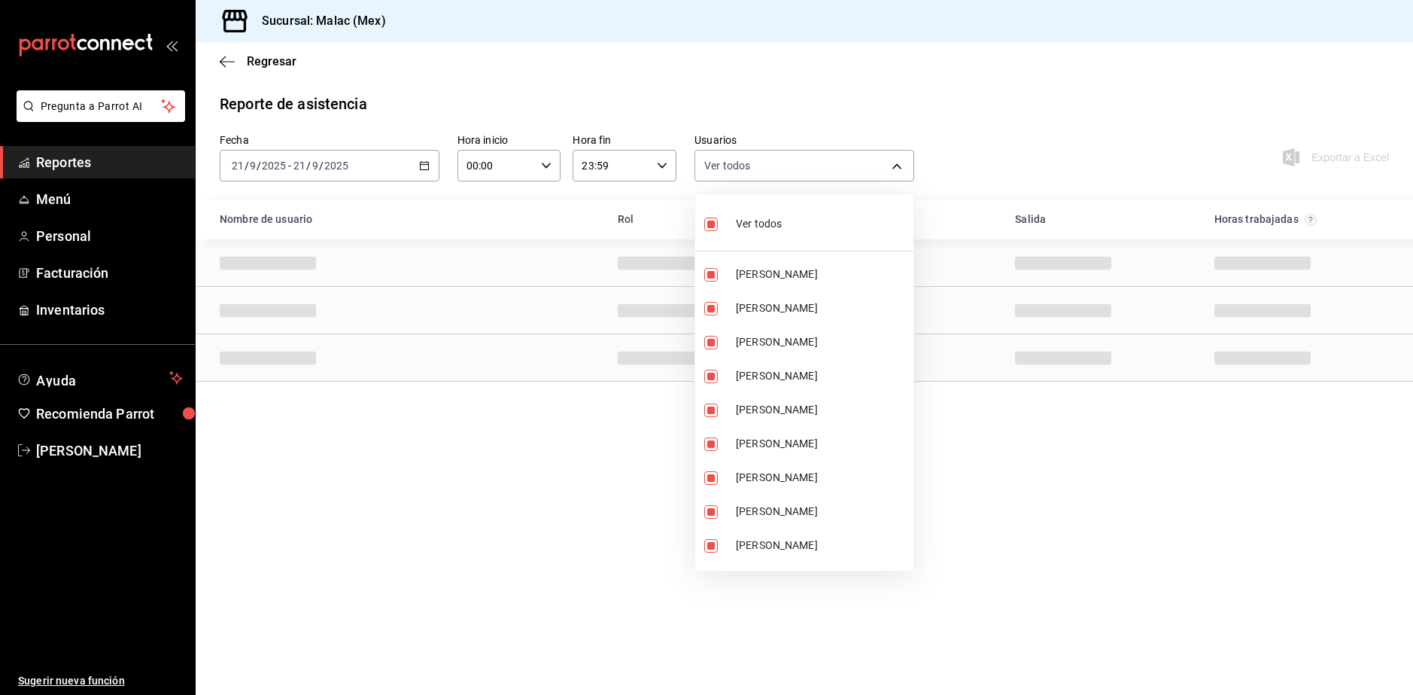
click at [741, 224] on span "Ver todos" at bounding box center [759, 224] width 46 height 16
checkbox input "false"
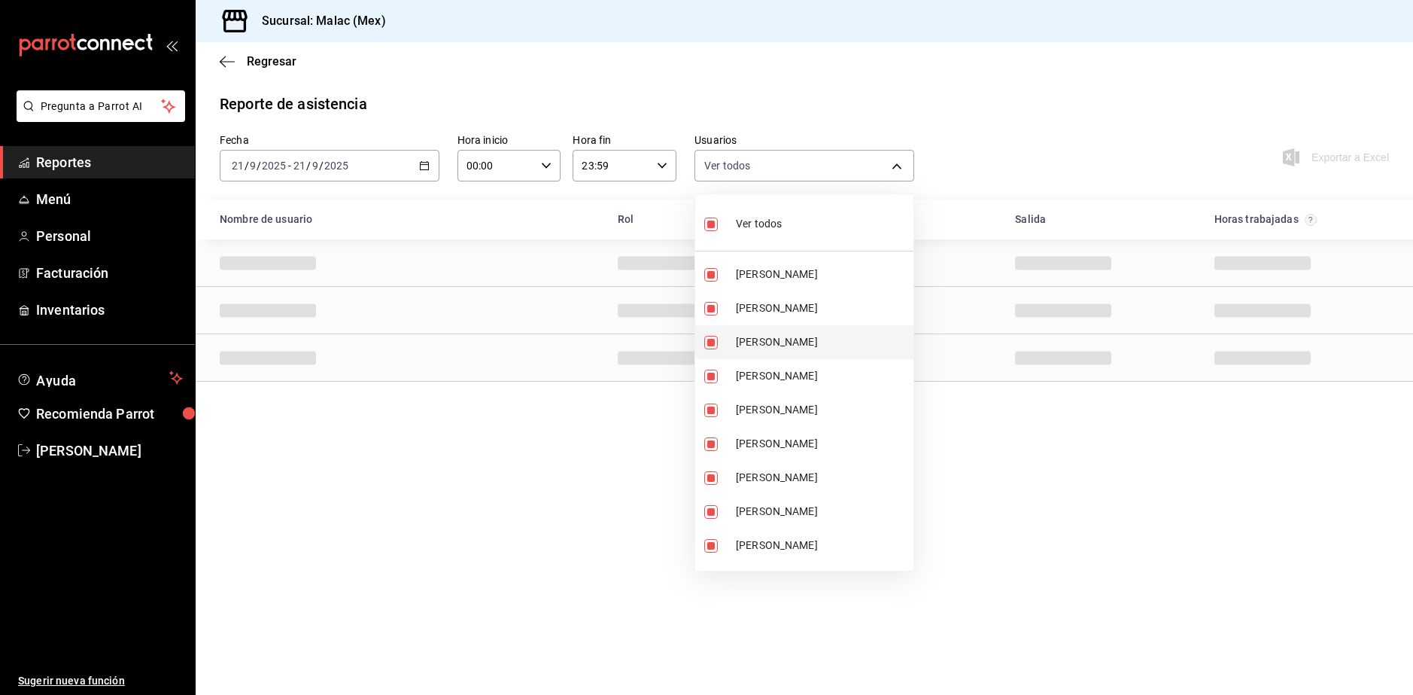
checkbox input "false"
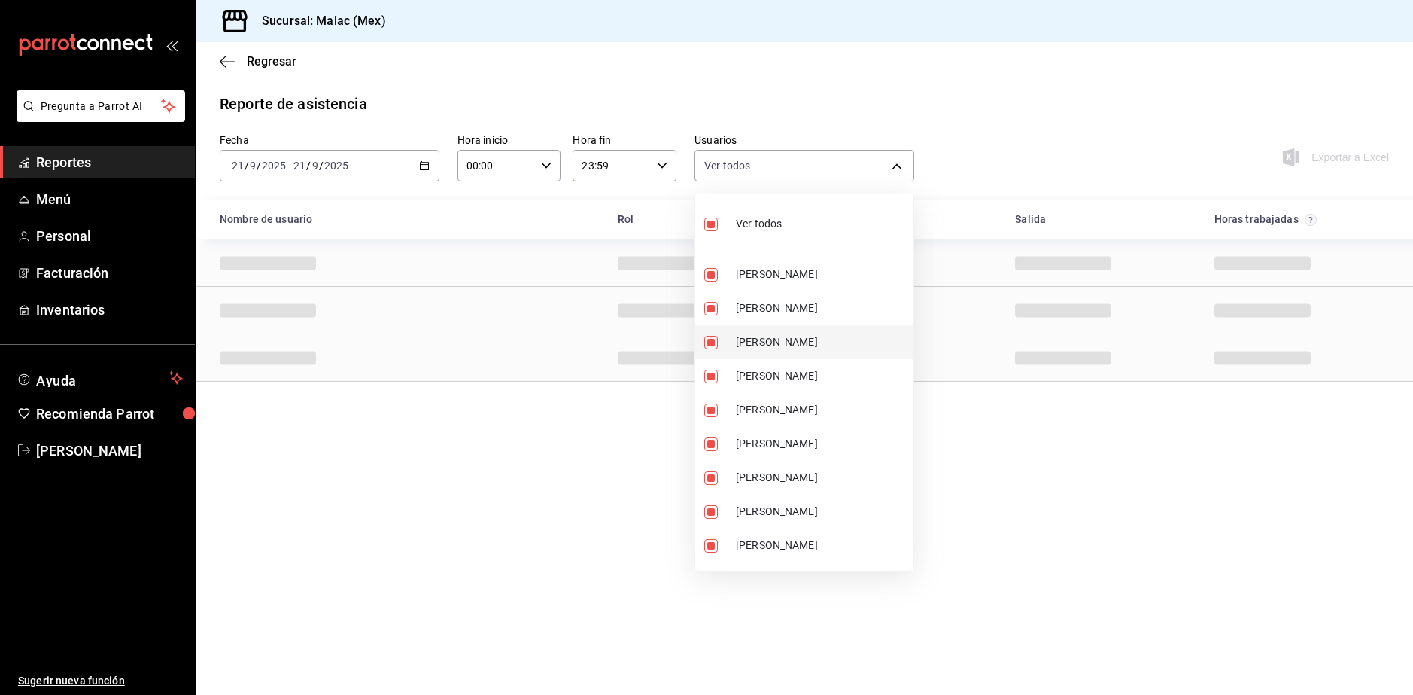
checkbox input "false"
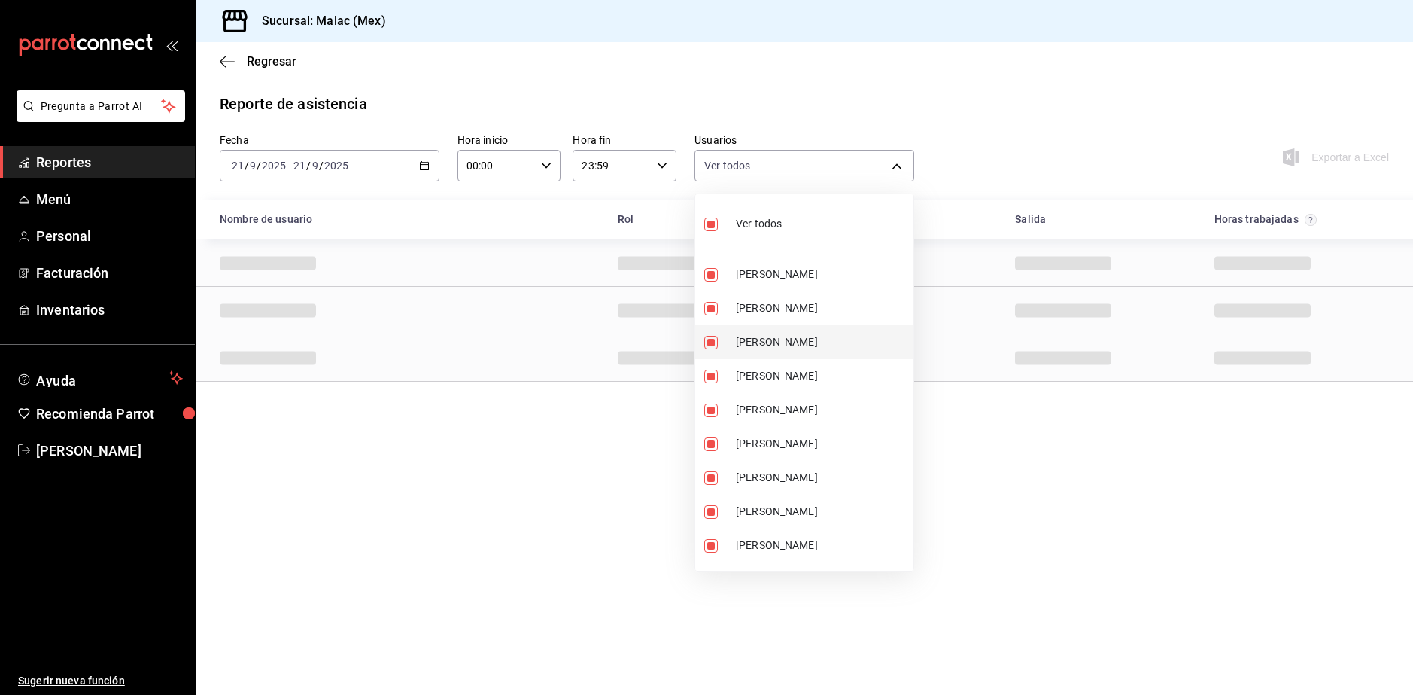
checkbox input "false"
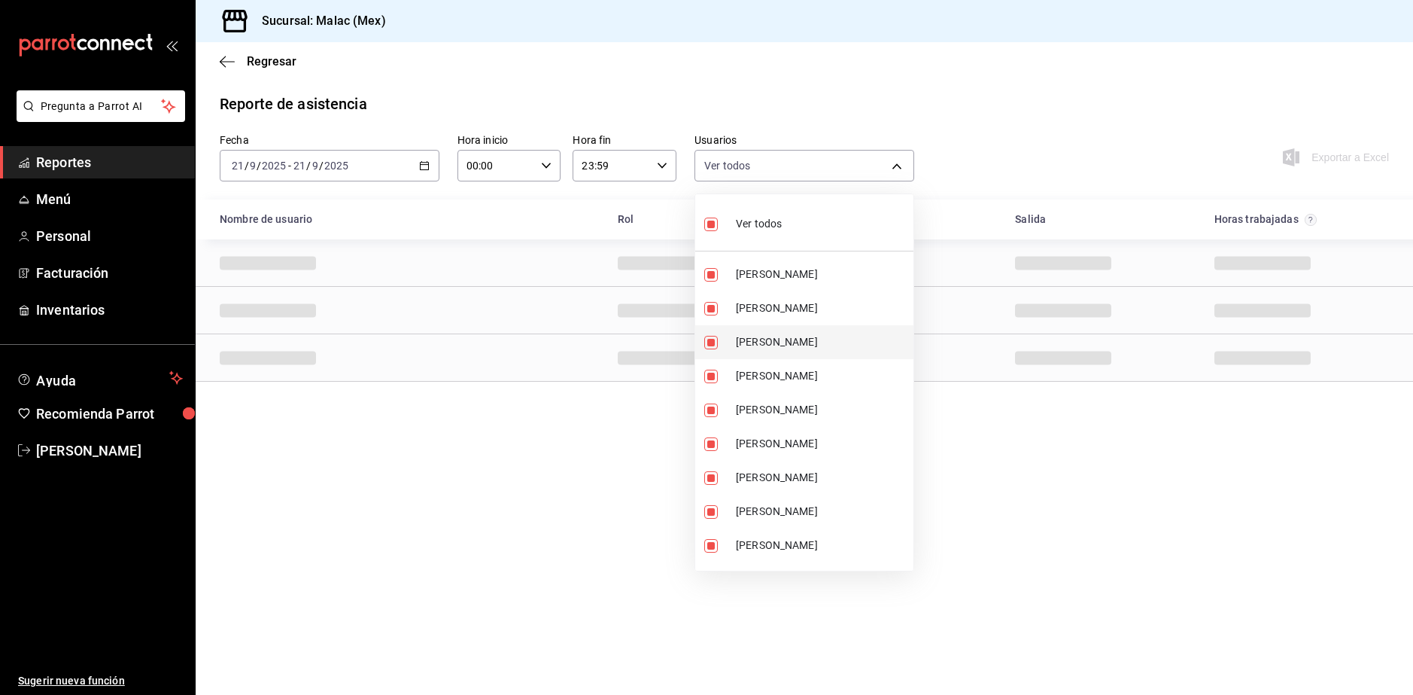
checkbox input "false"
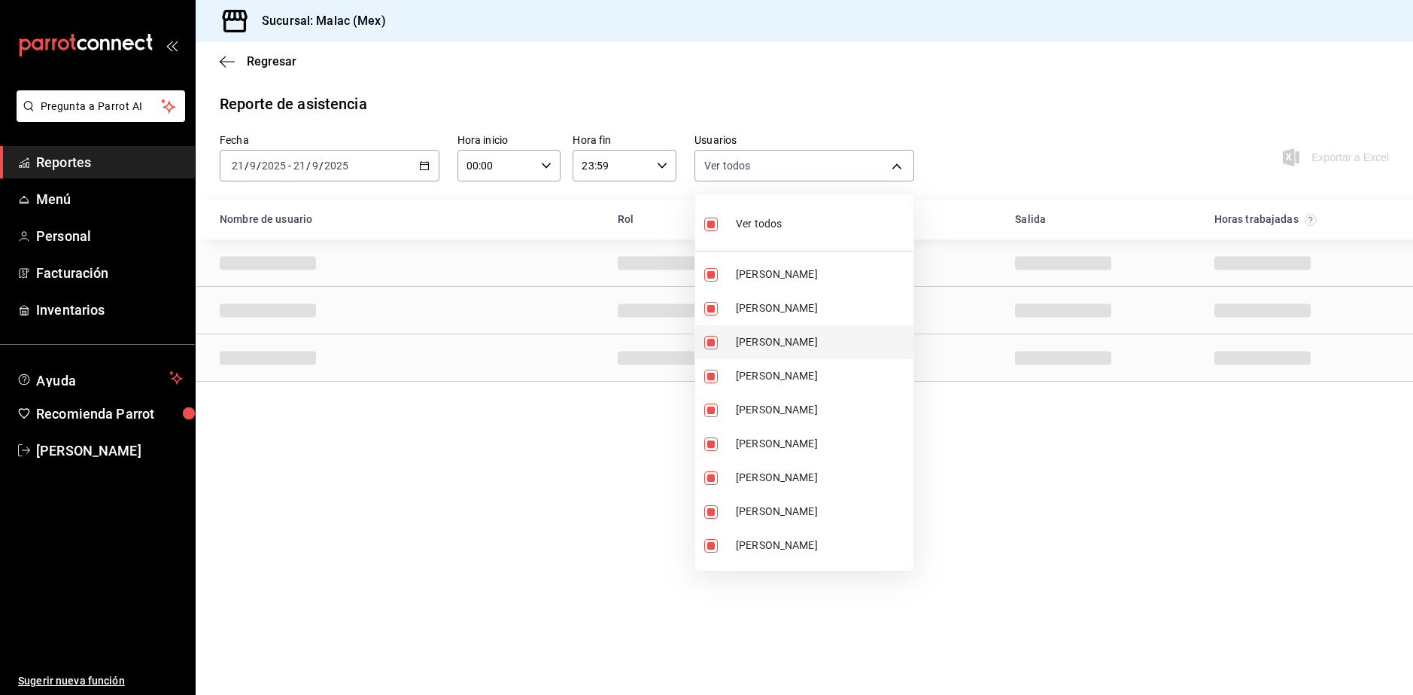
checkbox input "false"
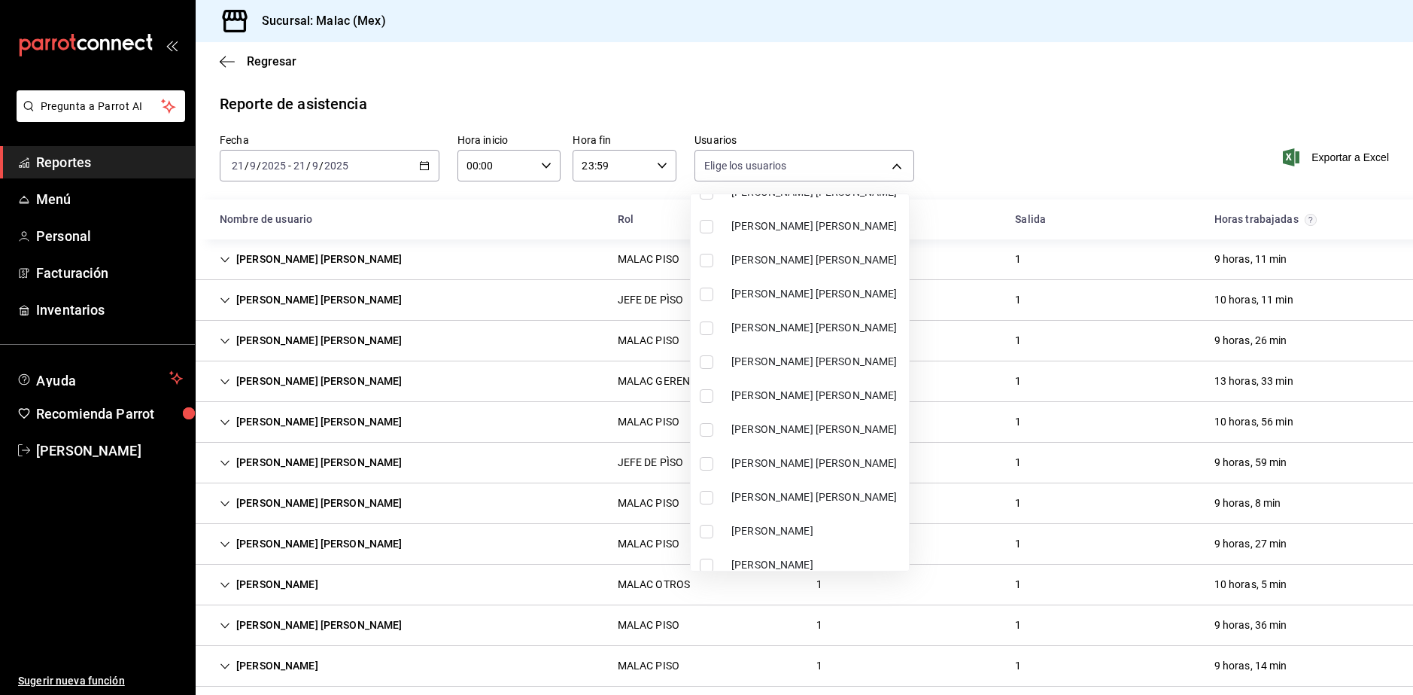
scroll to position [828, 0]
click at [831, 401] on span "[PERSON_NAME] [PERSON_NAME]" at bounding box center [817, 395] width 172 height 16
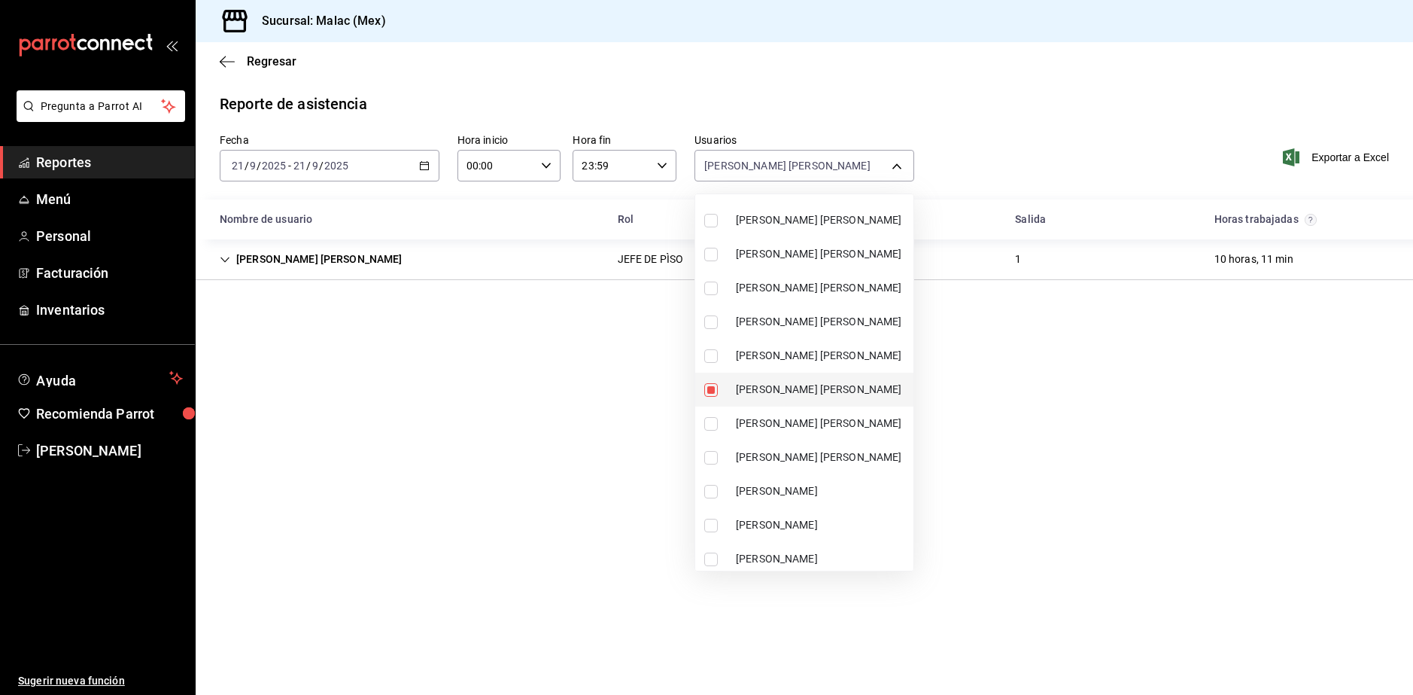
scroll to position [816, 0]
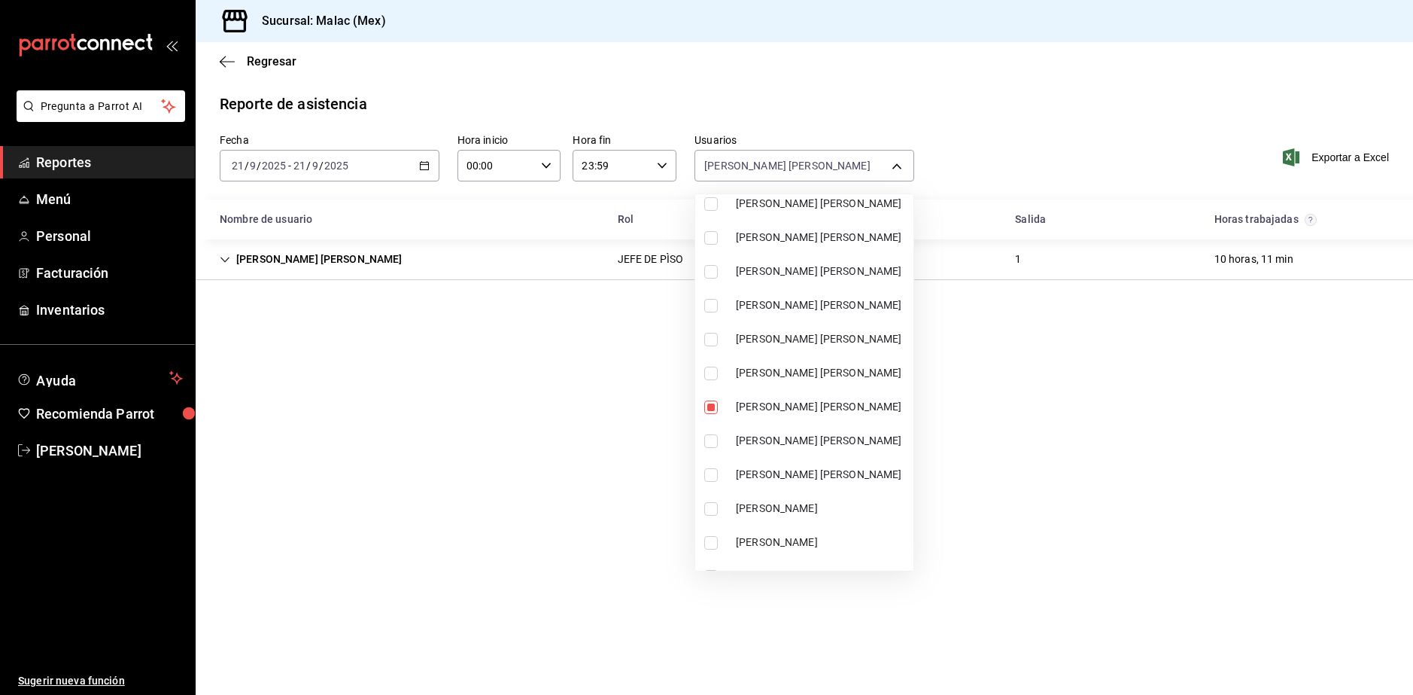
click at [846, 473] on span "[PERSON_NAME] [PERSON_NAME]" at bounding box center [822, 475] width 172 height 16
click at [1099, 445] on div at bounding box center [706, 347] width 1413 height 695
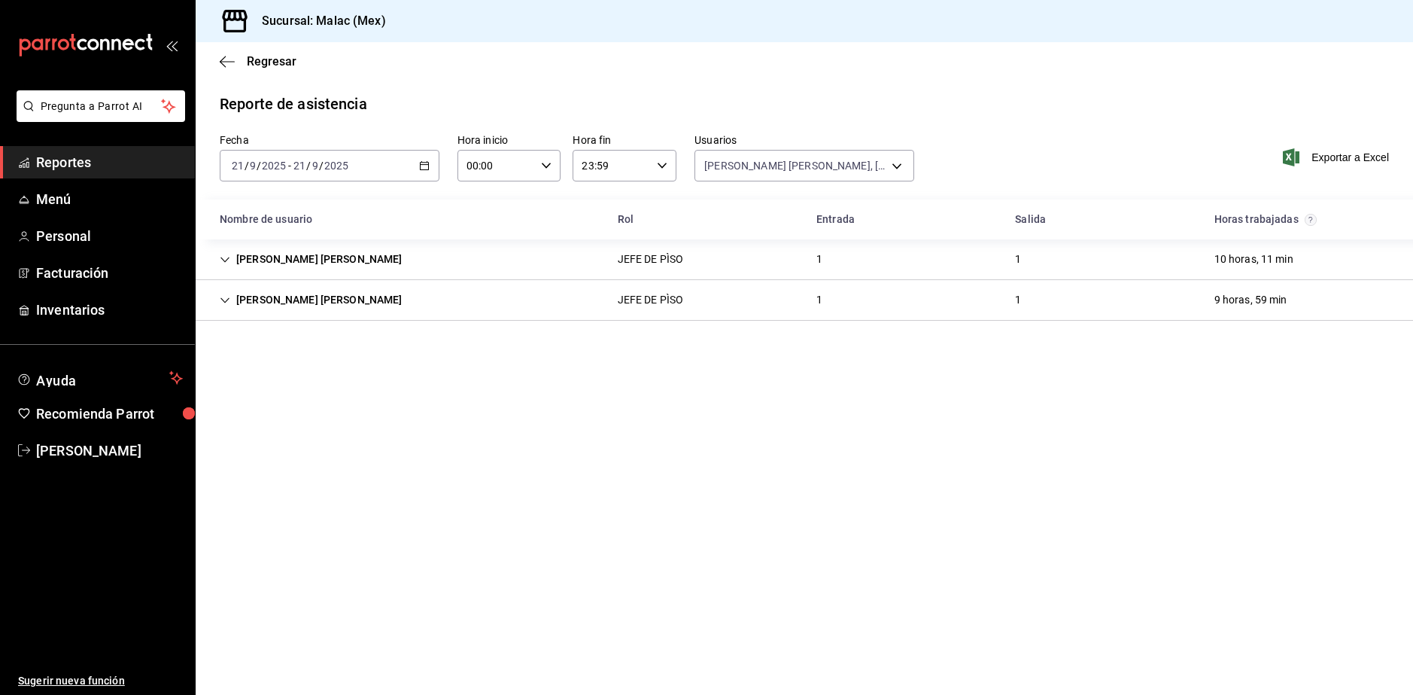
click at [524, 243] on div "[PERSON_NAME] [PERSON_NAME] JEFE DE PÌSO 1 1 10 horas, 11 min" at bounding box center [804, 259] width 1217 height 41
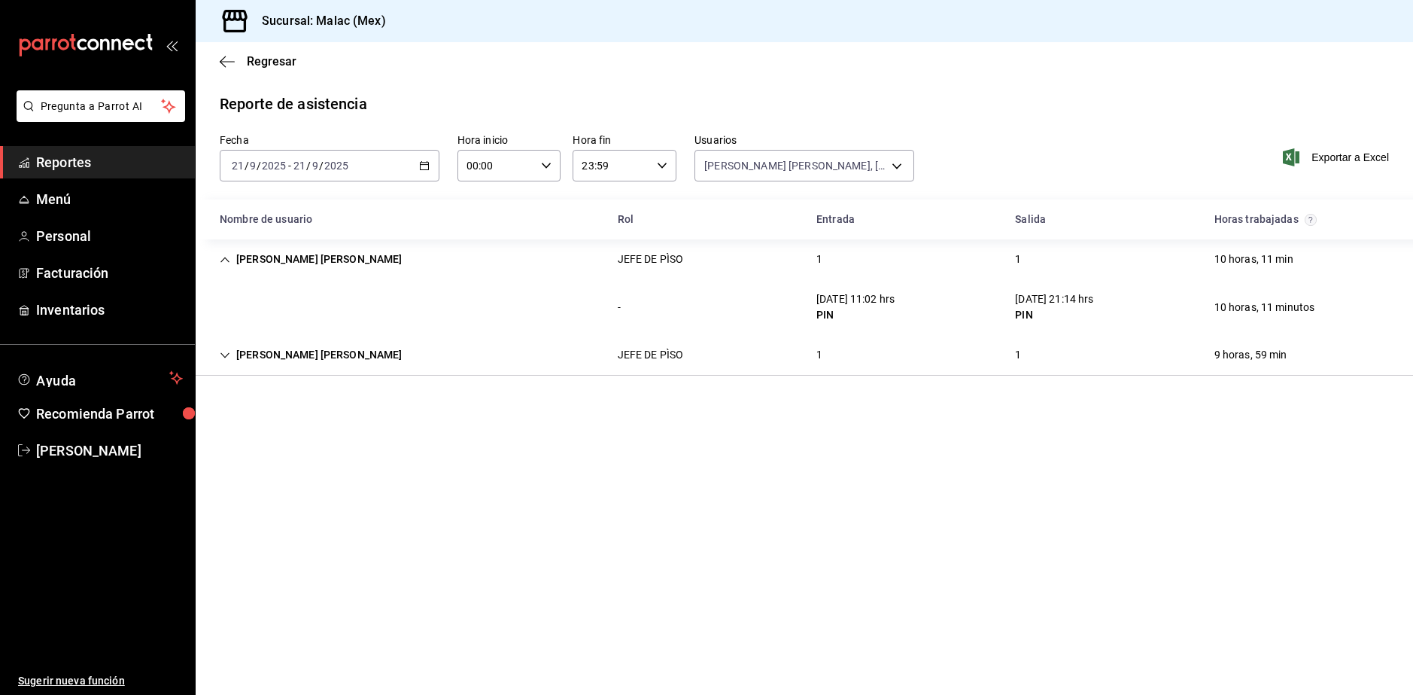
click at [838, 348] on div "[PERSON_NAME] [PERSON_NAME] JEFE DE PÌSO 1 1 9 horas, 59 min" at bounding box center [804, 355] width 1217 height 41
click at [366, 162] on div "[DATE] [DATE] - [DATE] [DATE]" at bounding box center [330, 166] width 220 height 32
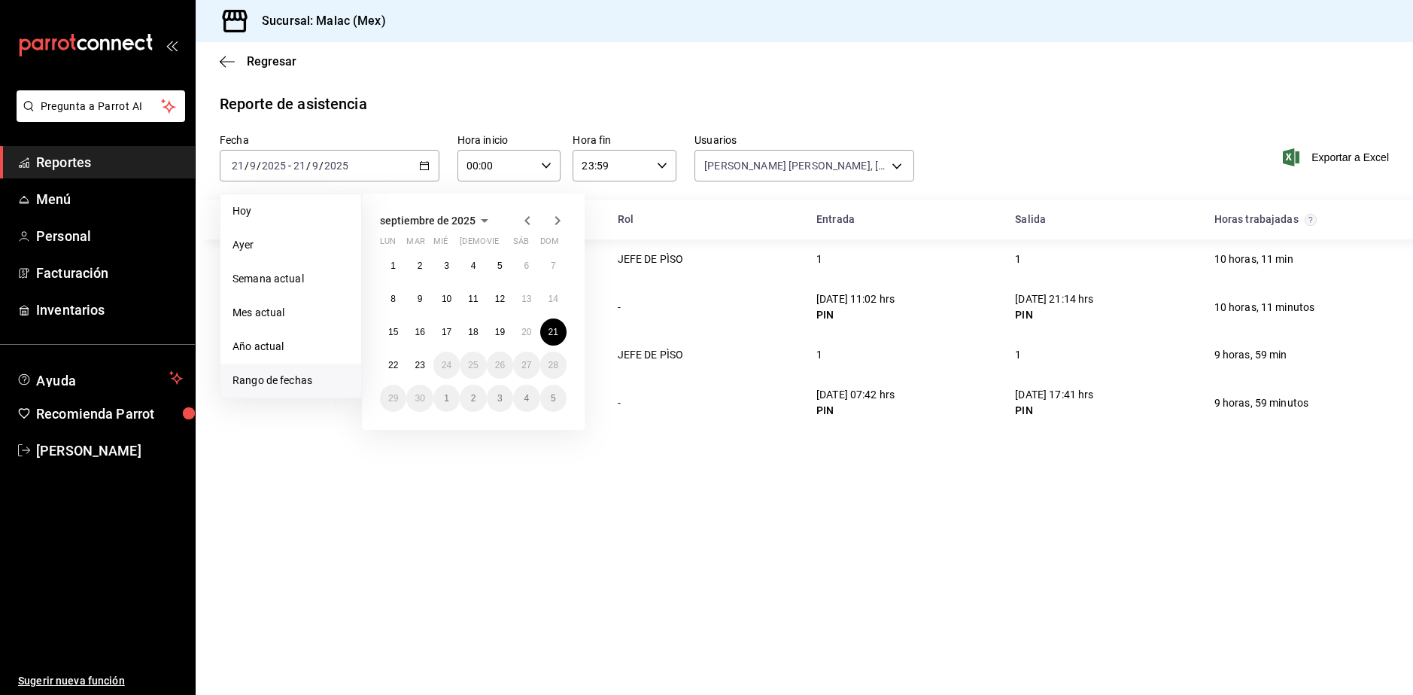
click at [378, 364] on div "[DATE] lun mar mié jue vie sáb dom 1 2 3 4 5 6 7 8 9 10 11 12 13 14 15 16 17 18…" at bounding box center [473, 311] width 223 height 236
click at [390, 365] on abbr "22" at bounding box center [393, 365] width 10 height 11
click at [412, 362] on button "23" at bounding box center [419, 364] width 26 height 27
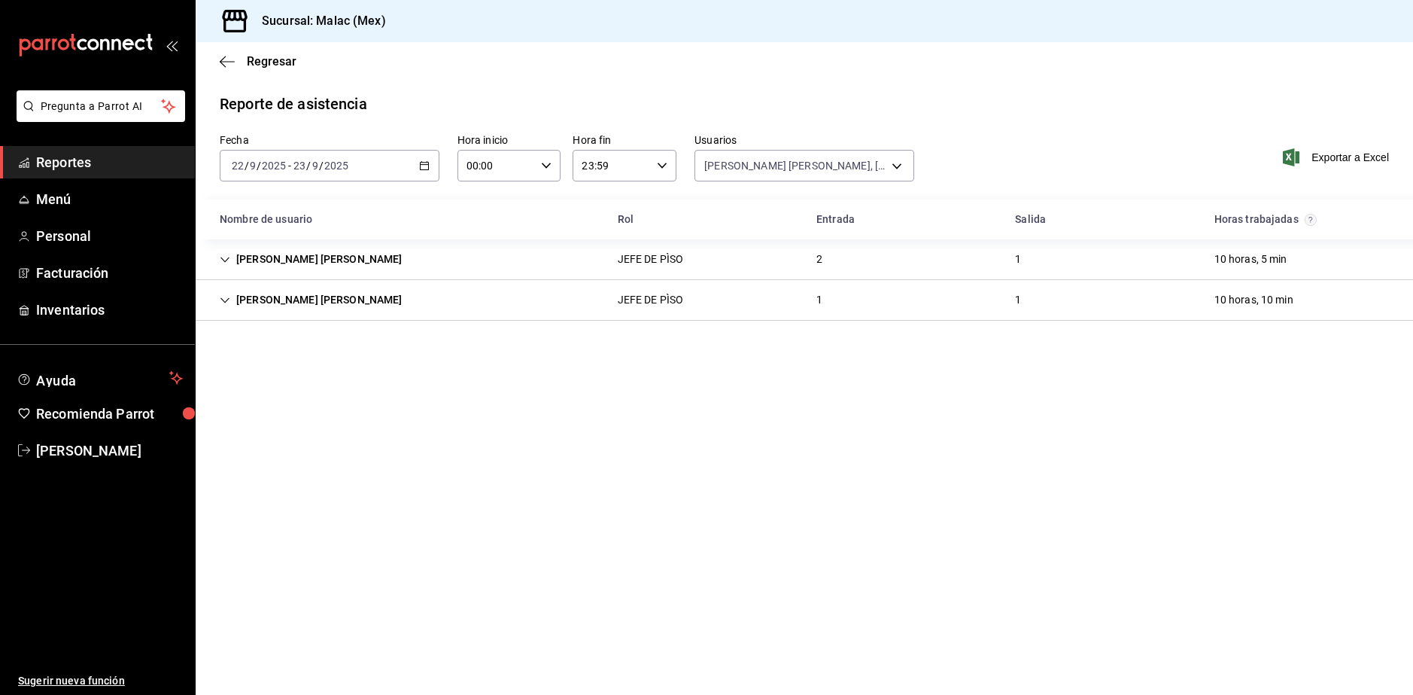
click at [898, 264] on div "[PERSON_NAME] [PERSON_NAME] JEFE DE PÌSO 2 1 10 horas, 5 min" at bounding box center [804, 259] width 1217 height 41
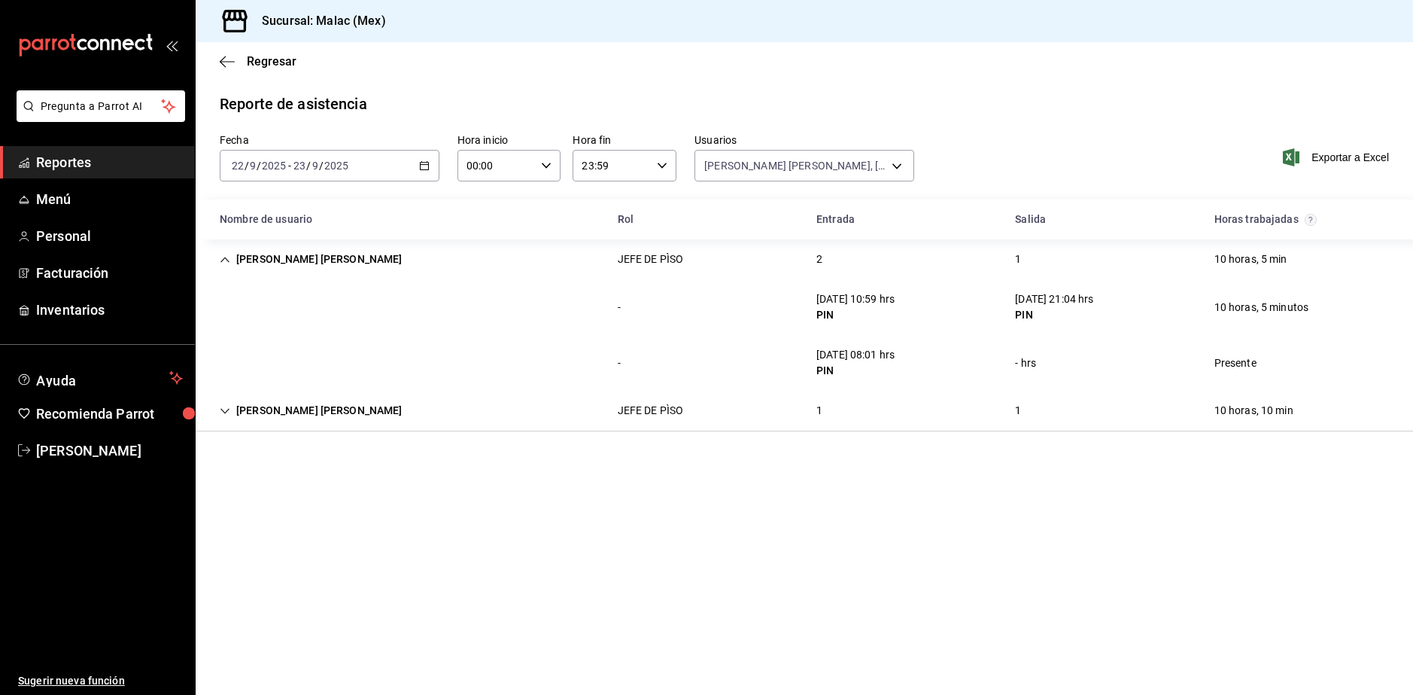
click at [902, 412] on div "[PERSON_NAME] [PERSON_NAME] JEFE DE PÌSO 1 1 10 horas, 10 min" at bounding box center [804, 411] width 1217 height 41
click at [855, 163] on body "Pregunta a Parrot AI Reportes Menú Personal Facturación Inventarios Ayuda Recom…" at bounding box center [706, 347] width 1413 height 695
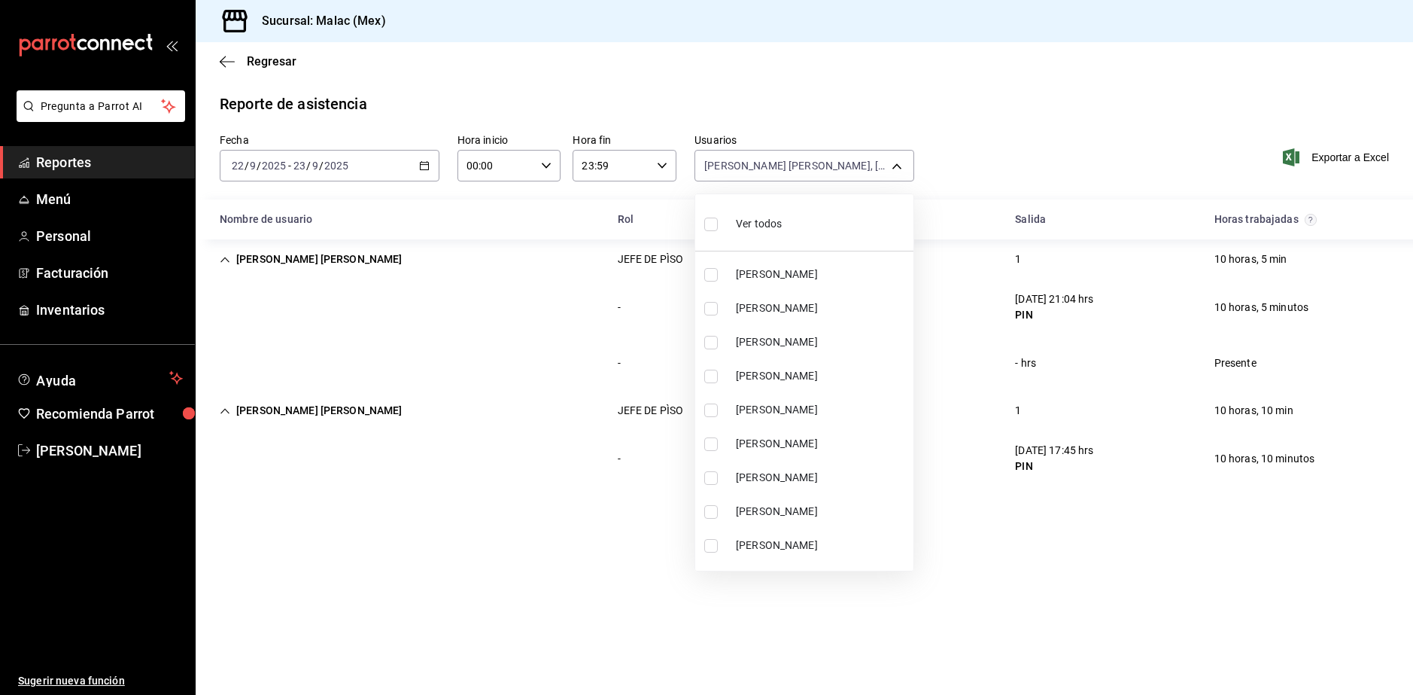
click at [824, 217] on li "Ver todos" at bounding box center [804, 222] width 218 height 44
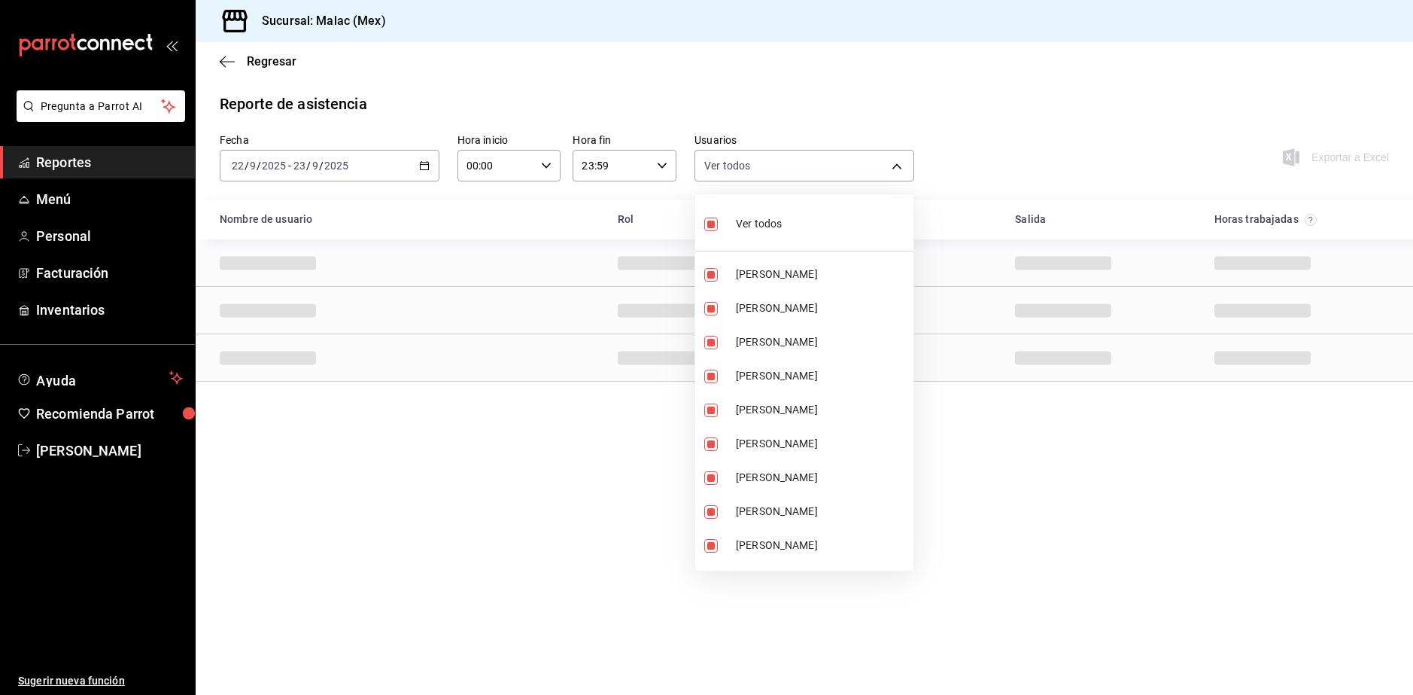
click at [824, 217] on li "Ver todos" at bounding box center [804, 222] width 218 height 44
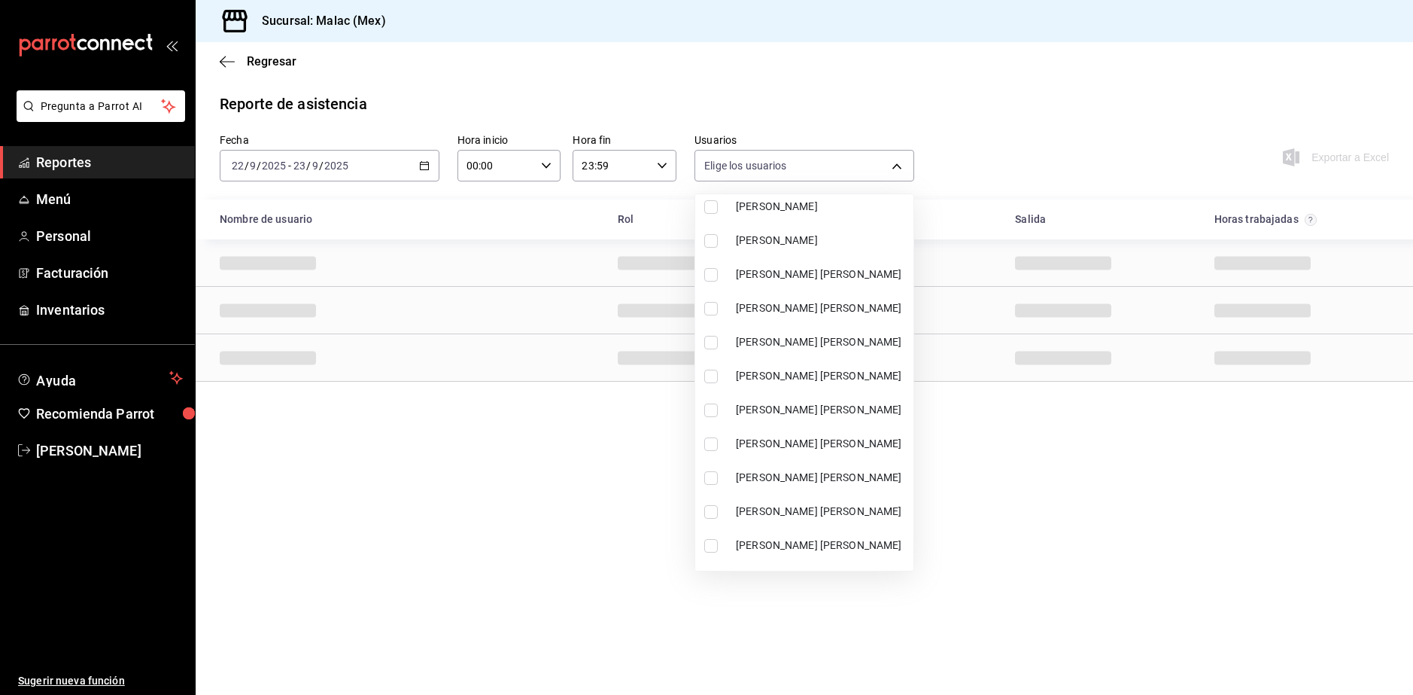
scroll to position [602, 0]
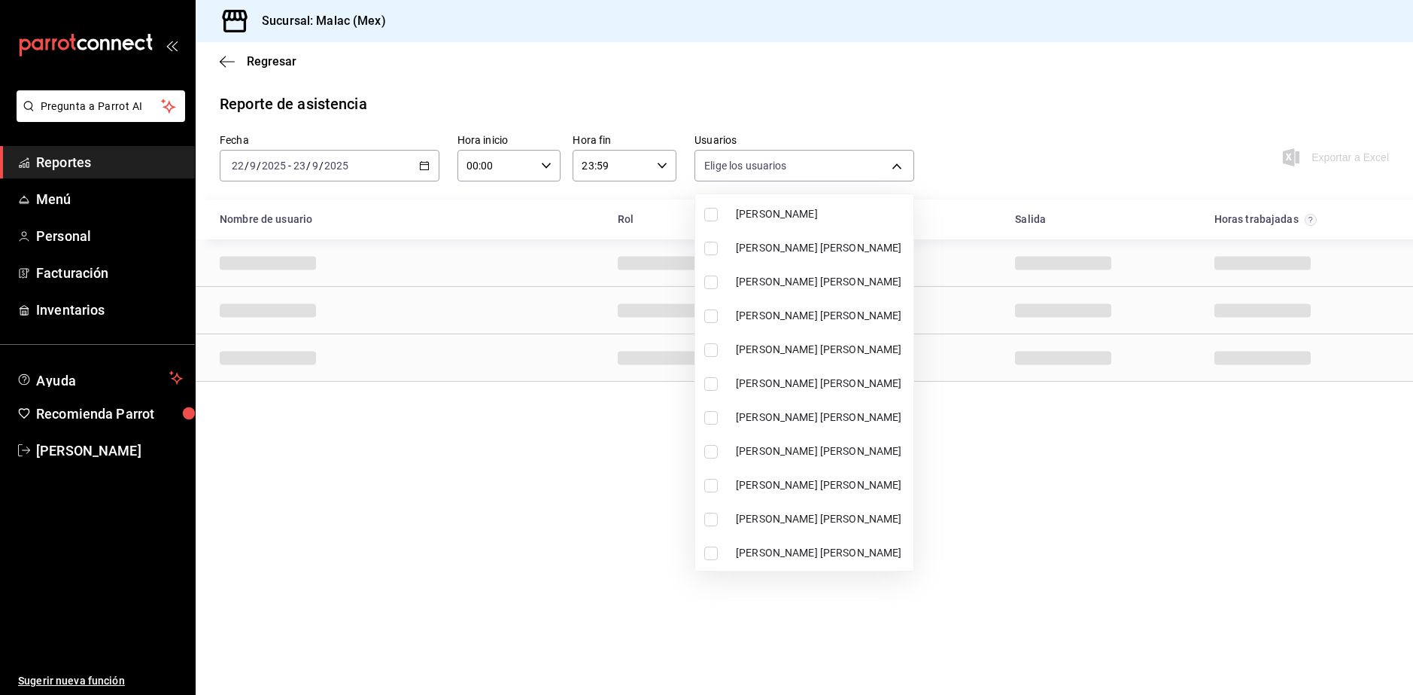
click at [824, 336] on li "[PERSON_NAME] [PERSON_NAME]" at bounding box center [804, 350] width 218 height 34
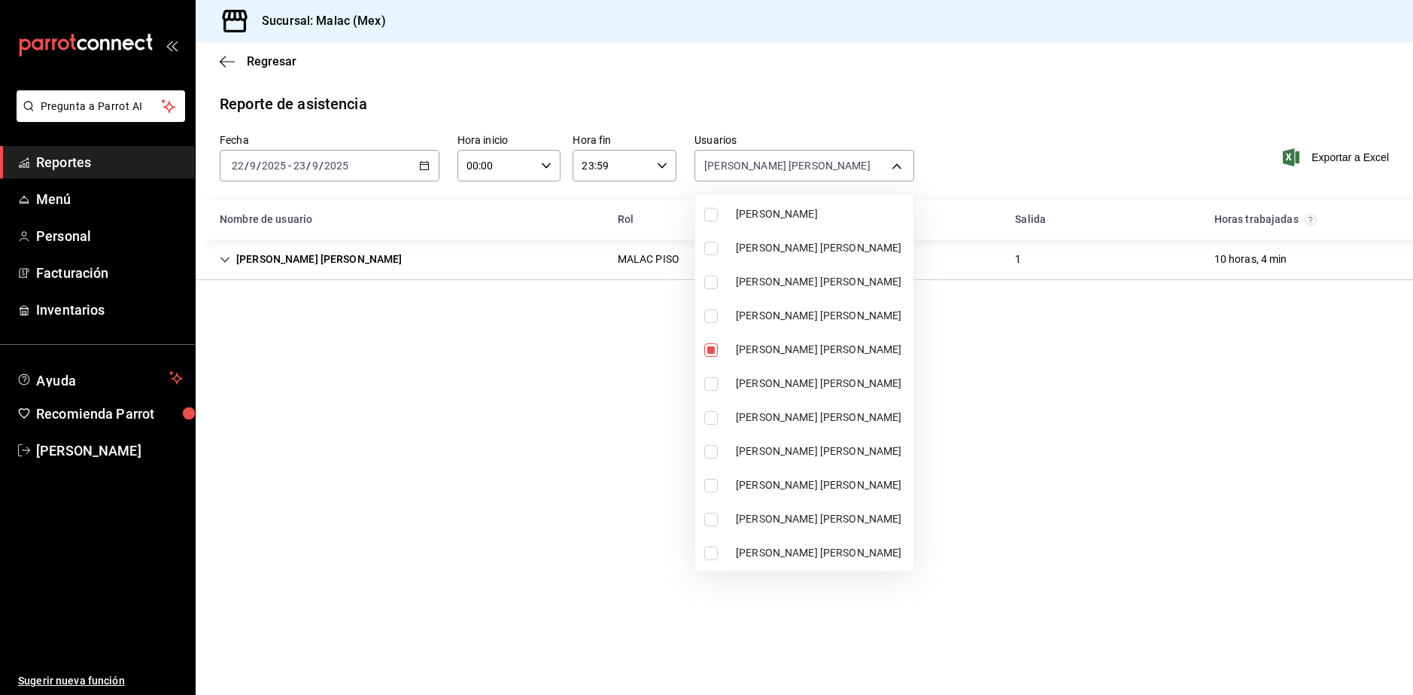
click at [834, 373] on li "[PERSON_NAME] [PERSON_NAME]" at bounding box center [804, 383] width 218 height 34
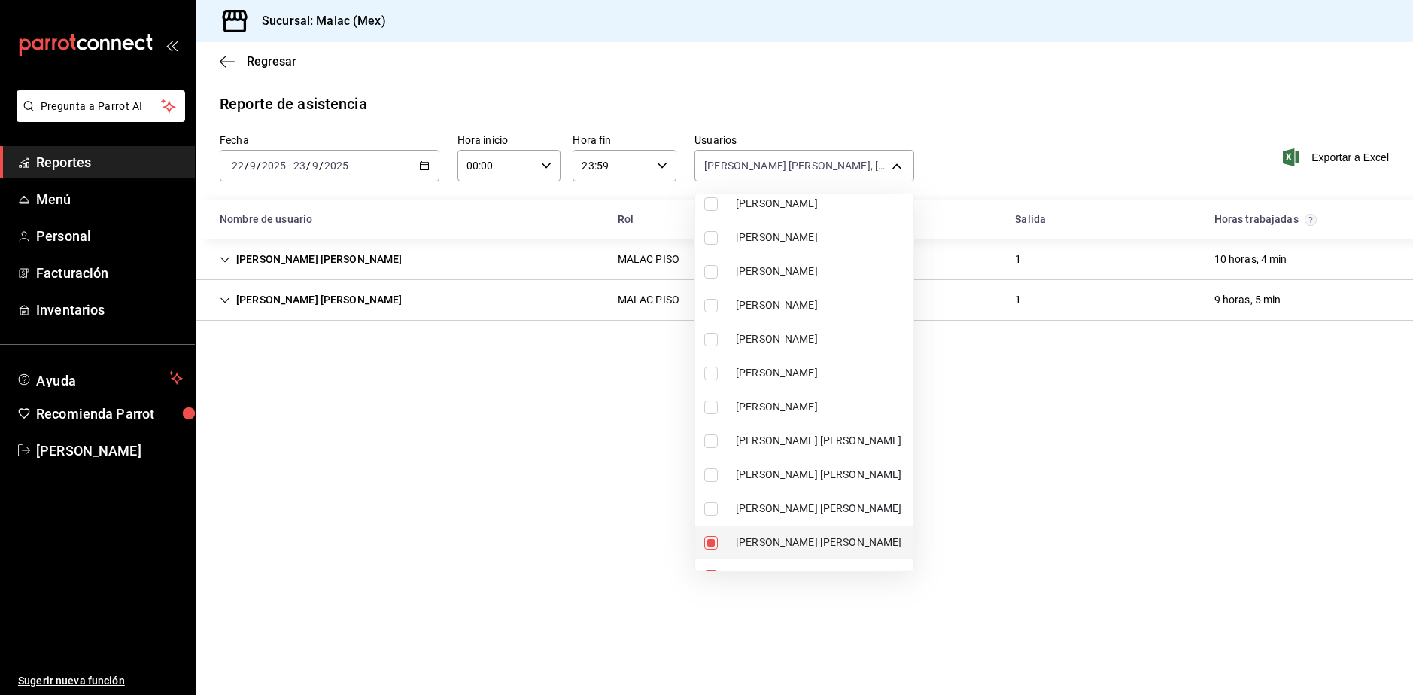
scroll to position [301, 0]
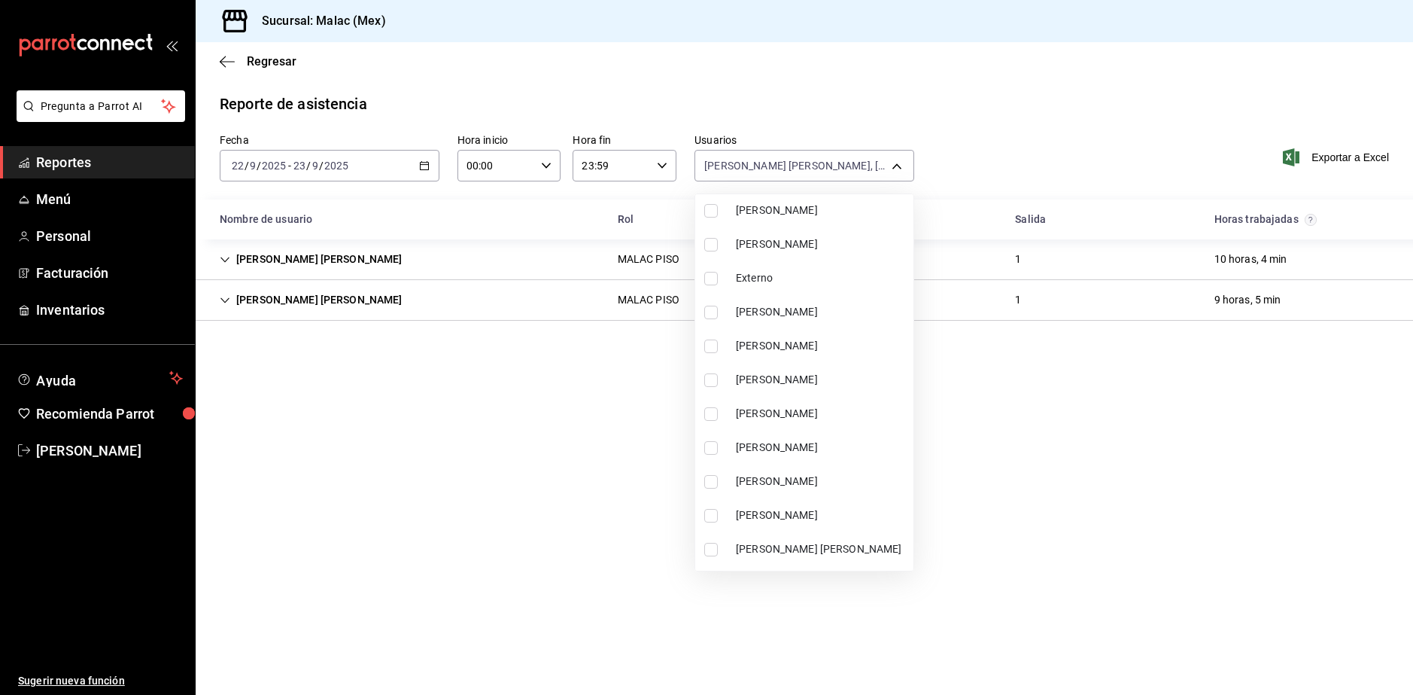
click at [827, 444] on span "[PERSON_NAME]" at bounding box center [822, 447] width 172 height 16
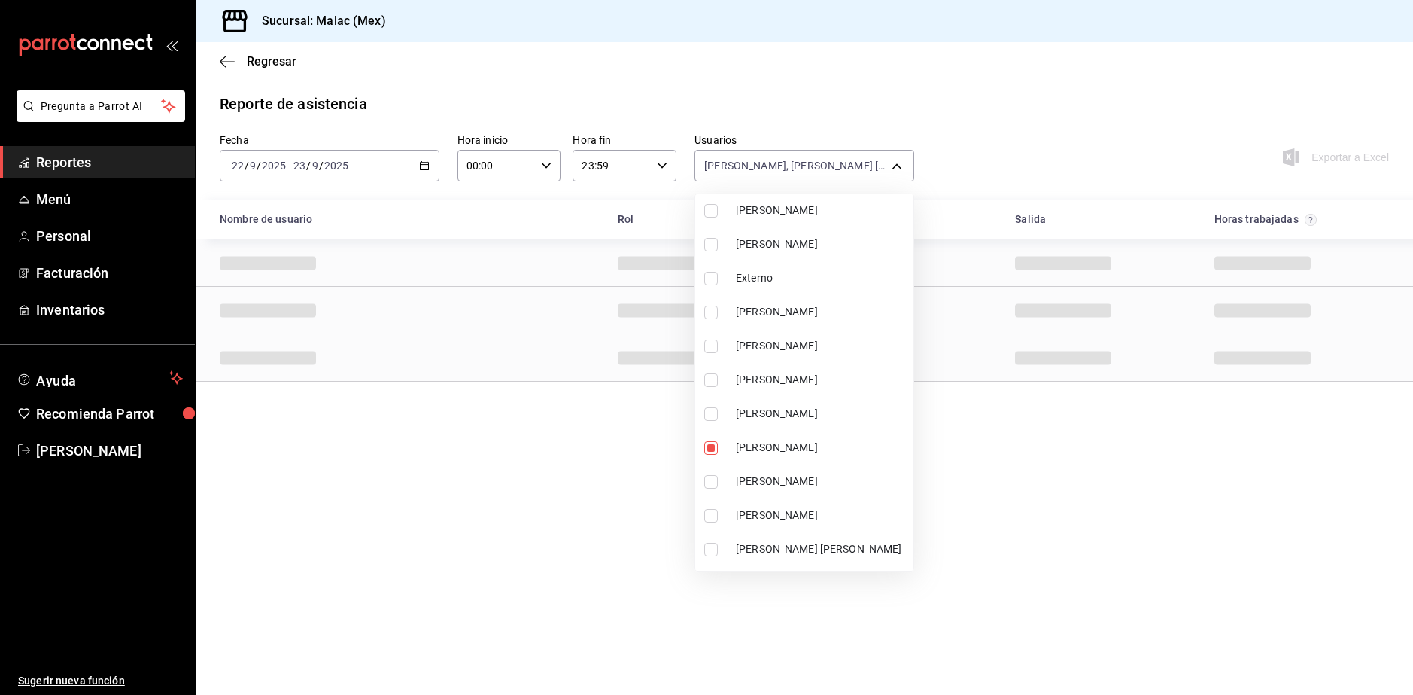
click at [1336, 549] on div at bounding box center [706, 347] width 1413 height 695
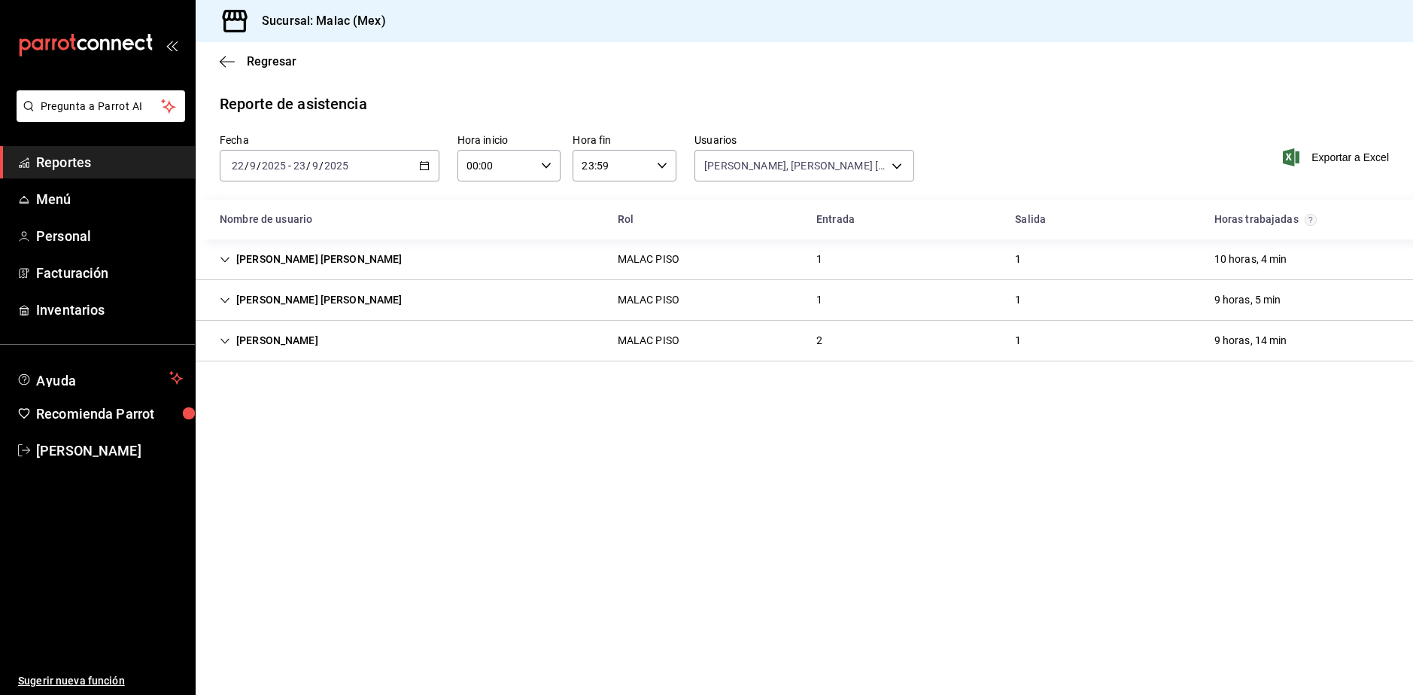
click at [636, 266] on div "MALAC PISO" at bounding box center [649, 259] width 62 height 16
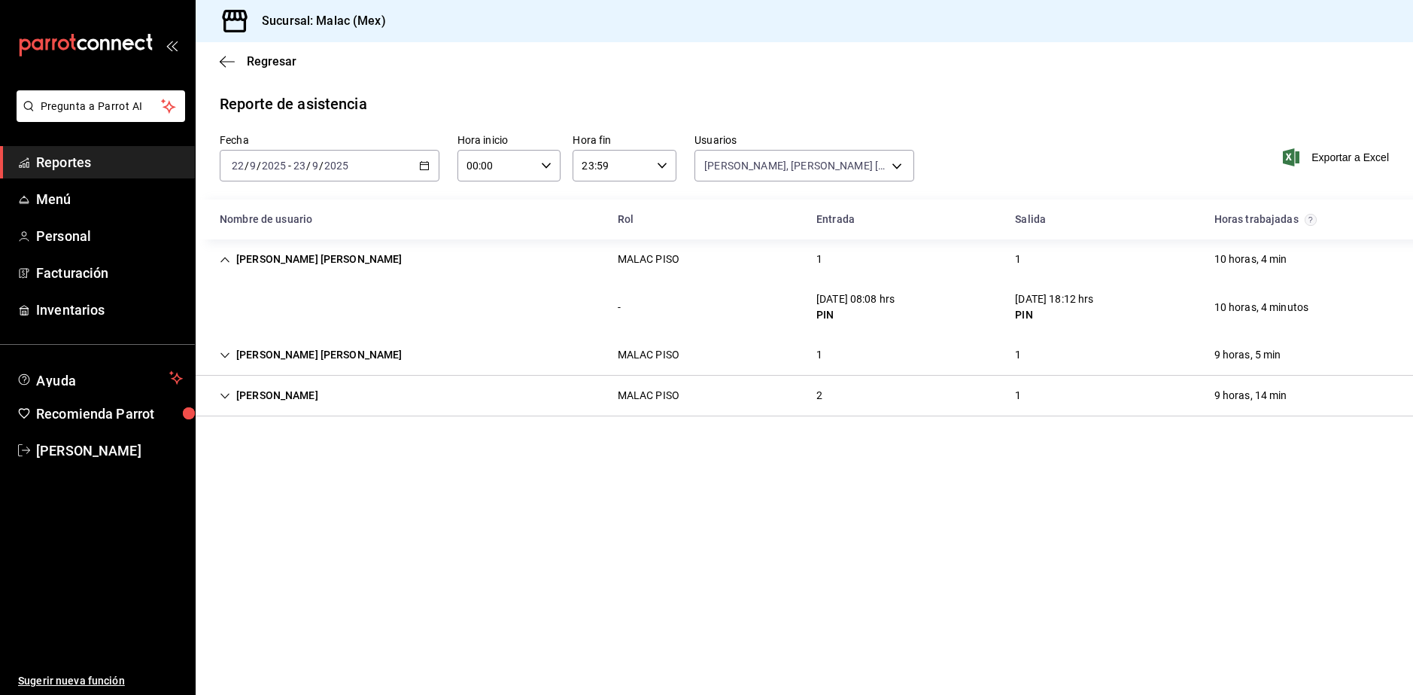
click at [699, 406] on div "[PERSON_NAME] PISO 2 1 9 horas, 14 min" at bounding box center [804, 395] width 1217 height 41
click at [719, 420] on div "- [DATE] 12:01 hrs PIN [DATE] 21:16 hrs PIN 9 horas, 14 minutos" at bounding box center [804, 443] width 1217 height 56
click at [727, 391] on div "[PERSON_NAME] PISO 2 1 9 horas, 14 min" at bounding box center [804, 395] width 1217 height 40
click at [743, 354] on div "[PERSON_NAME] [PERSON_NAME] PISO 1 1 9 horas, 5 min" at bounding box center [804, 355] width 1217 height 41
click at [747, 355] on div "[PERSON_NAME] [PERSON_NAME] PISO 1 1 9 horas, 5 min" at bounding box center [804, 355] width 1217 height 40
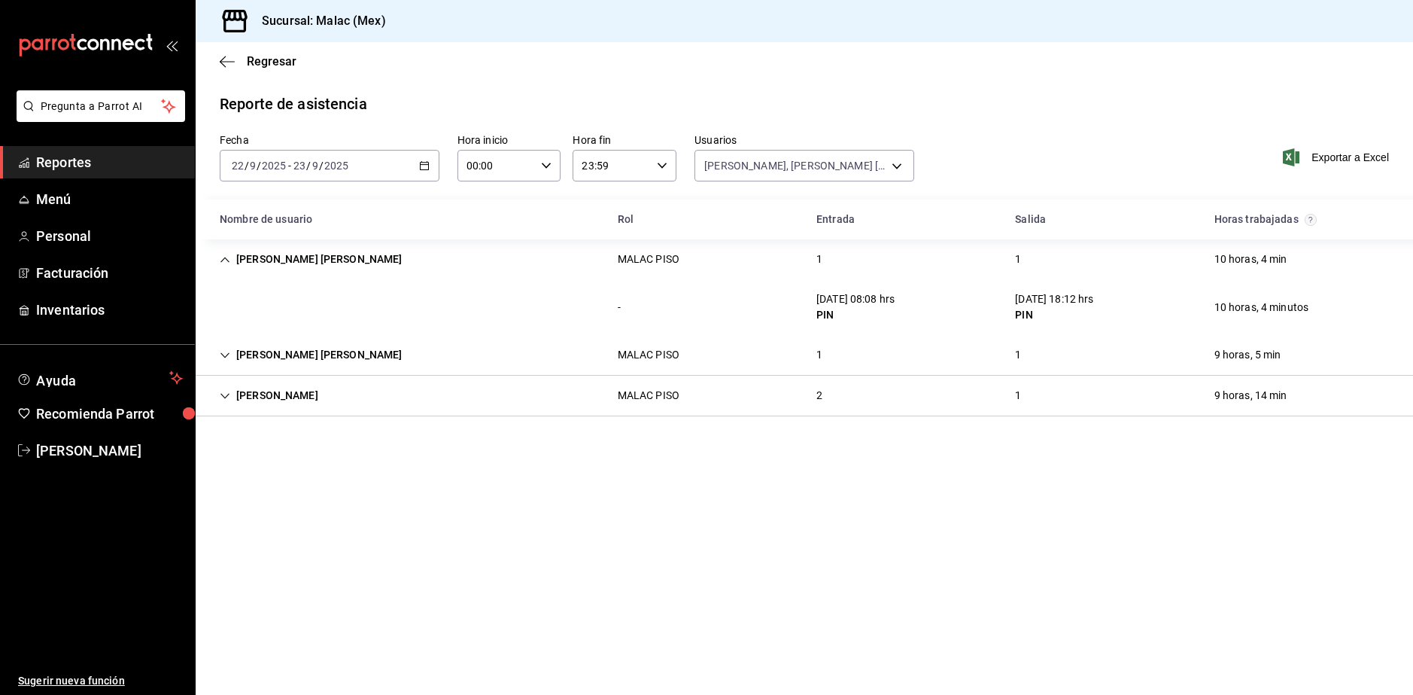
click at [776, 276] on div "[PERSON_NAME] [PERSON_NAME] PISO 1 1 10 horas, 4 min" at bounding box center [804, 259] width 1217 height 40
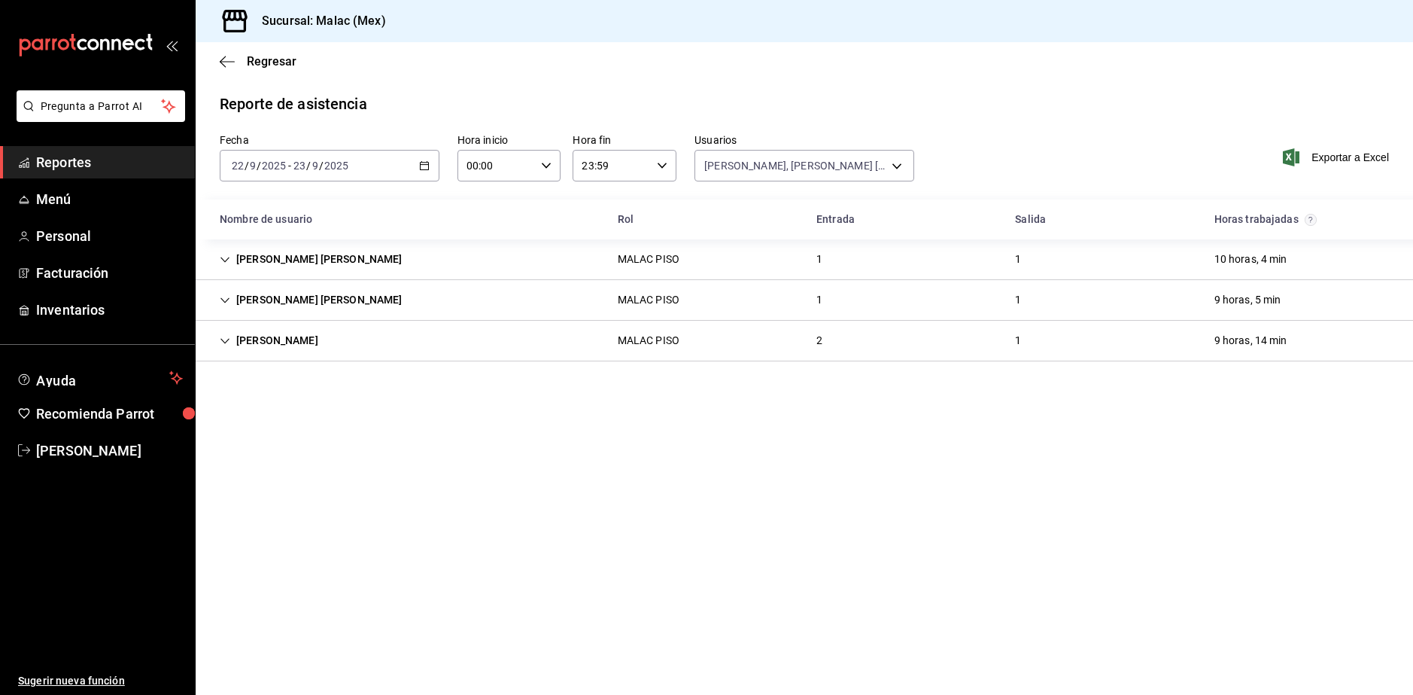
click at [683, 357] on div "[PERSON_NAME] PISO 2 1 9 horas, 14 min" at bounding box center [804, 341] width 1217 height 41
click at [683, 355] on div "[PERSON_NAME] PISO 2 1 9 horas, 14 min" at bounding box center [804, 341] width 1217 height 40
click at [346, 175] on div "[DATE] [DATE] - [DATE] [DATE]" at bounding box center [330, 166] width 220 height 32
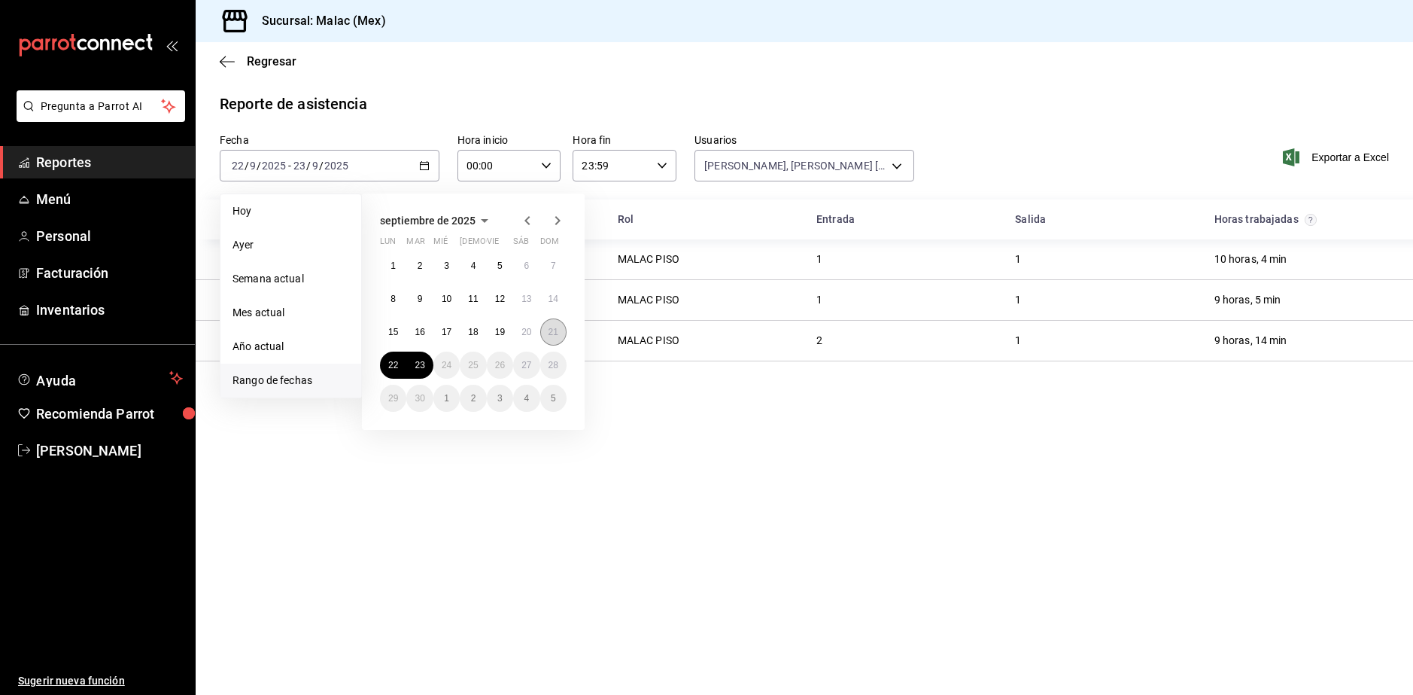
click at [554, 333] on abbr "21" at bounding box center [554, 332] width 10 height 11
click at [555, 333] on abbr "21" at bounding box center [554, 332] width 10 height 11
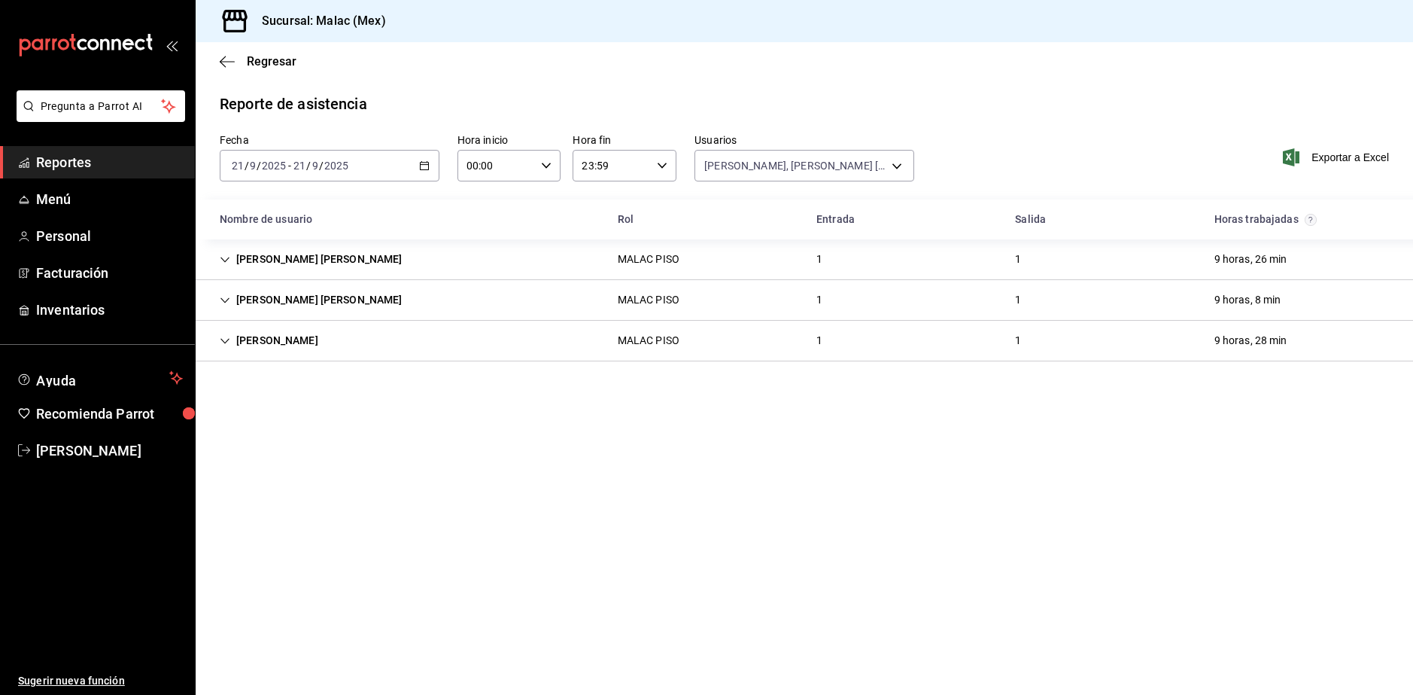
drag, startPoint x: 728, startPoint y: 341, endPoint x: 745, endPoint y: 340, distance: 16.6
click at [745, 340] on div "[PERSON_NAME] PISO 1 1 9 horas, 28 min" at bounding box center [804, 341] width 1217 height 41
click at [827, 337] on div "1" at bounding box center [819, 341] width 30 height 28
click at [810, 358] on div "[PERSON_NAME] PISO 1 1 9 horas, 28 min" at bounding box center [804, 341] width 1217 height 41
drag, startPoint x: 810, startPoint y: 305, endPoint x: 820, endPoint y: 303, distance: 9.9
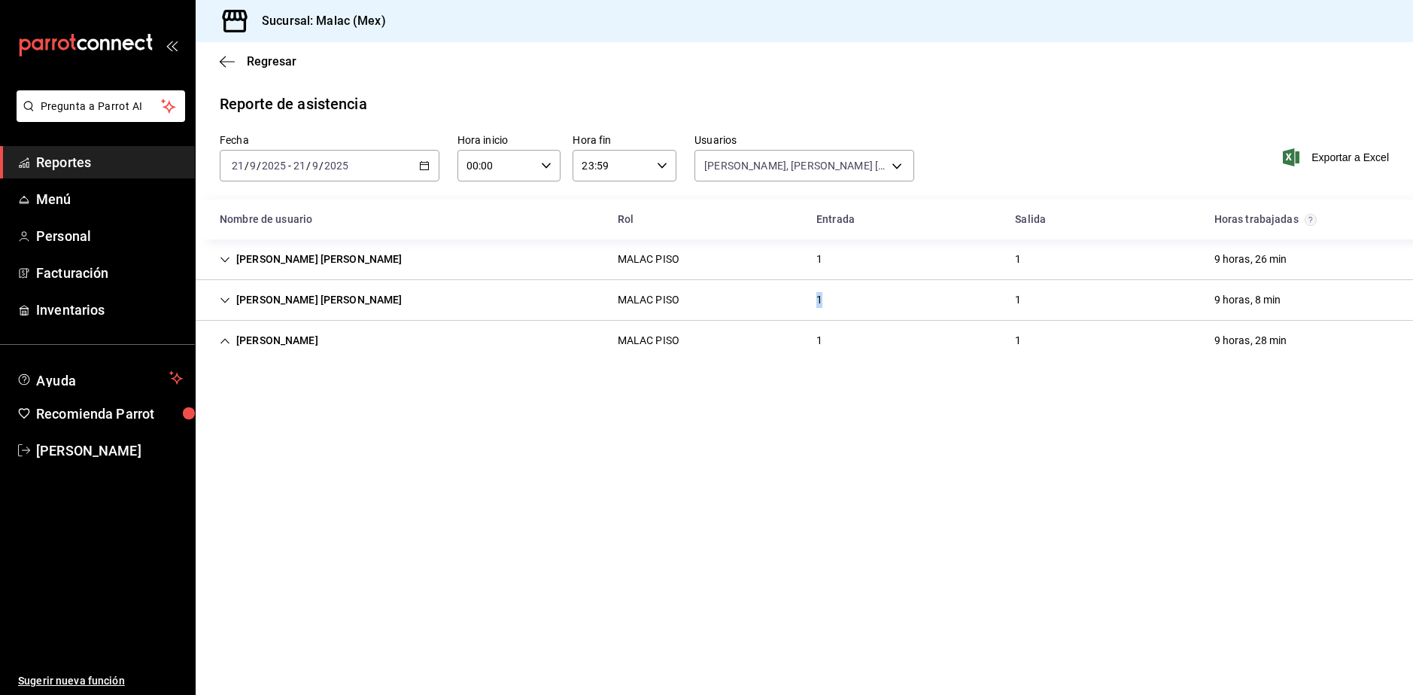
click at [820, 303] on div "1" at bounding box center [819, 300] width 30 height 28
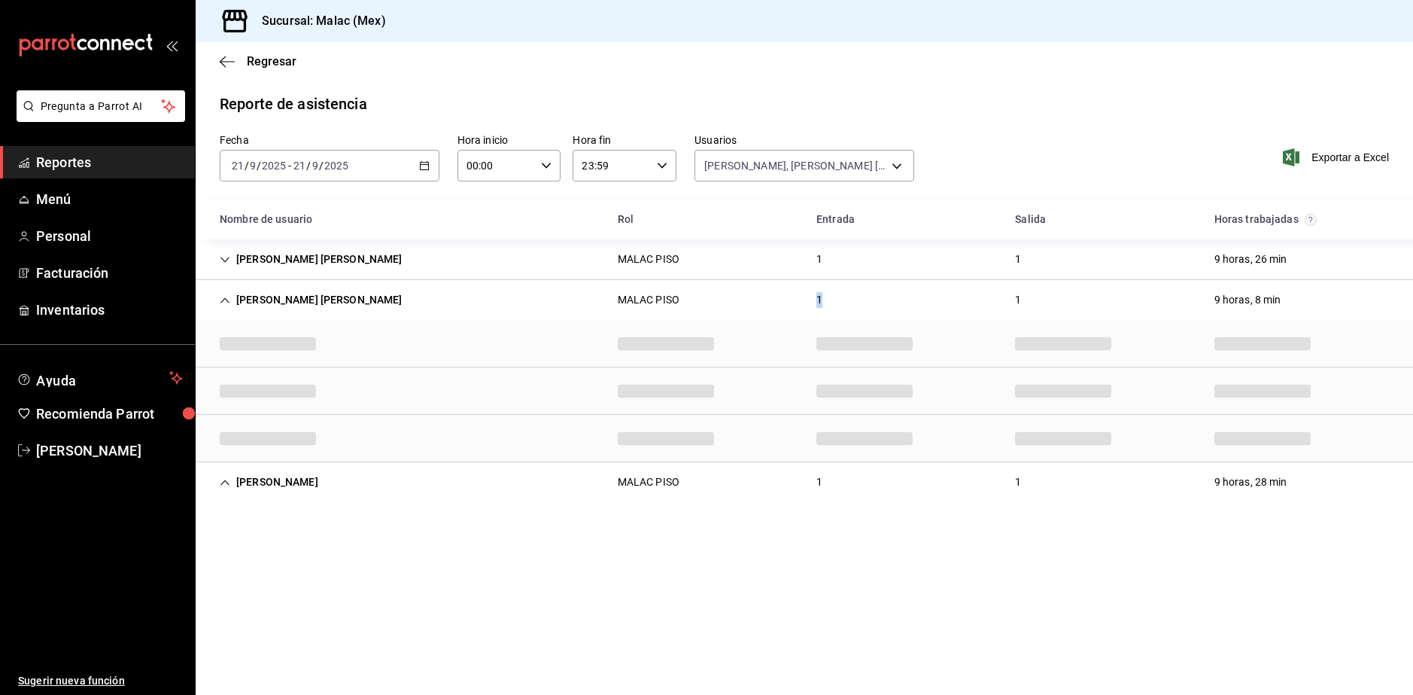
copy div "1"
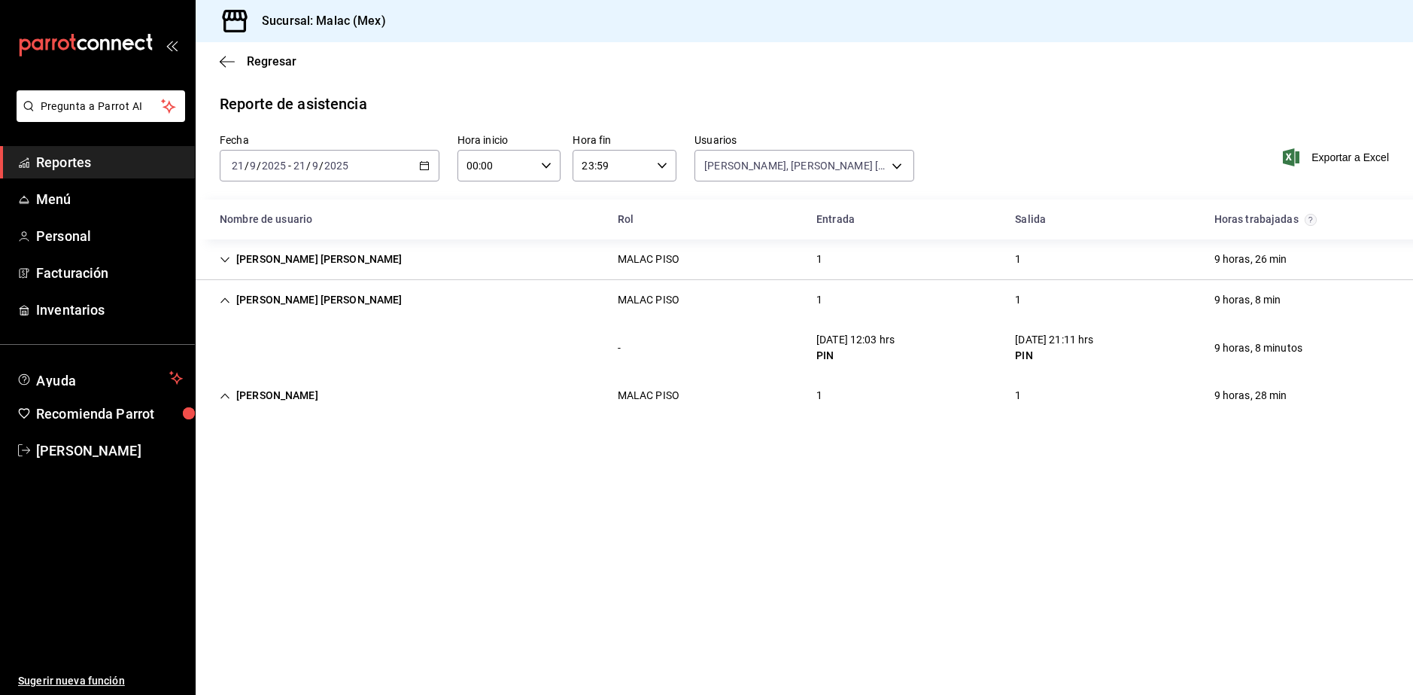
click at [803, 256] on div "[PERSON_NAME] [PERSON_NAME] PISO 1 1 9 horas, 26 min" at bounding box center [804, 259] width 1217 height 41
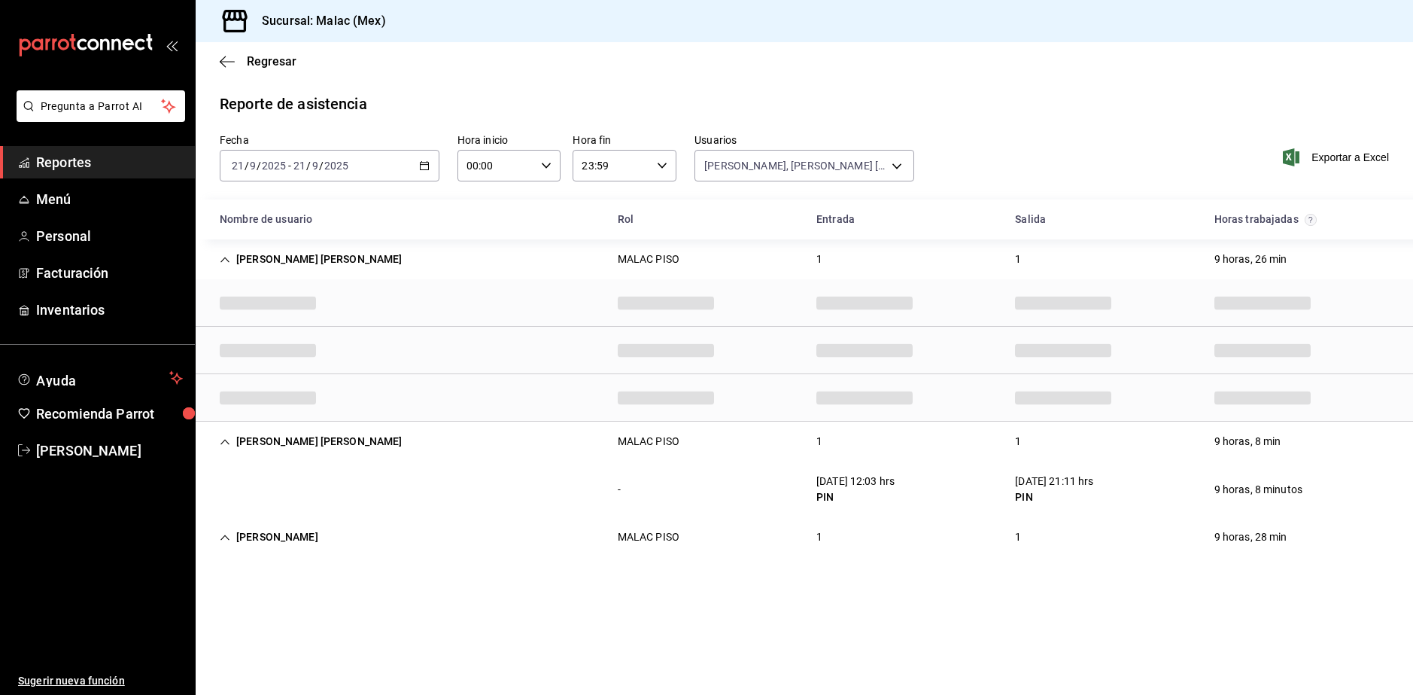
click at [803, 256] on div "[PERSON_NAME] [PERSON_NAME] PISO 1 1 9 horas, 26 min" at bounding box center [804, 259] width 1217 height 40
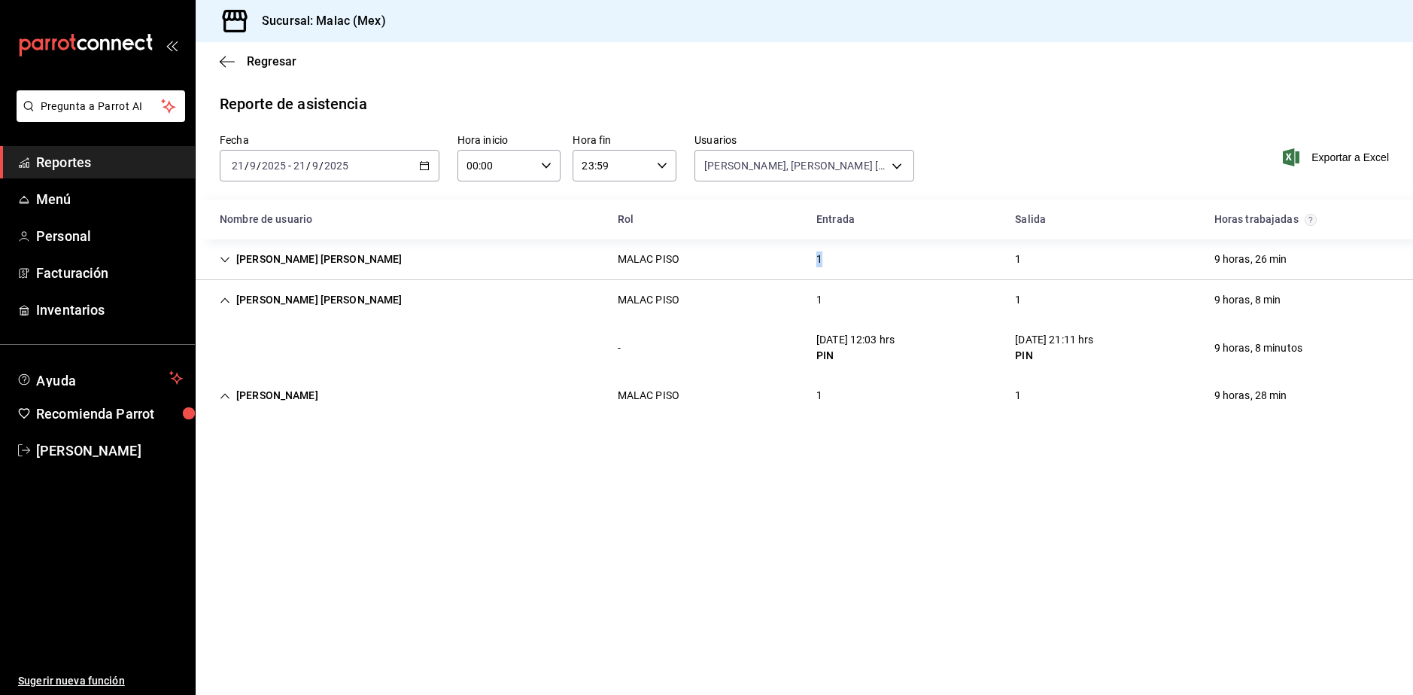
click at [803, 256] on div "[PERSON_NAME] [PERSON_NAME] PISO 1 1 9 horas, 26 min" at bounding box center [804, 259] width 1217 height 41
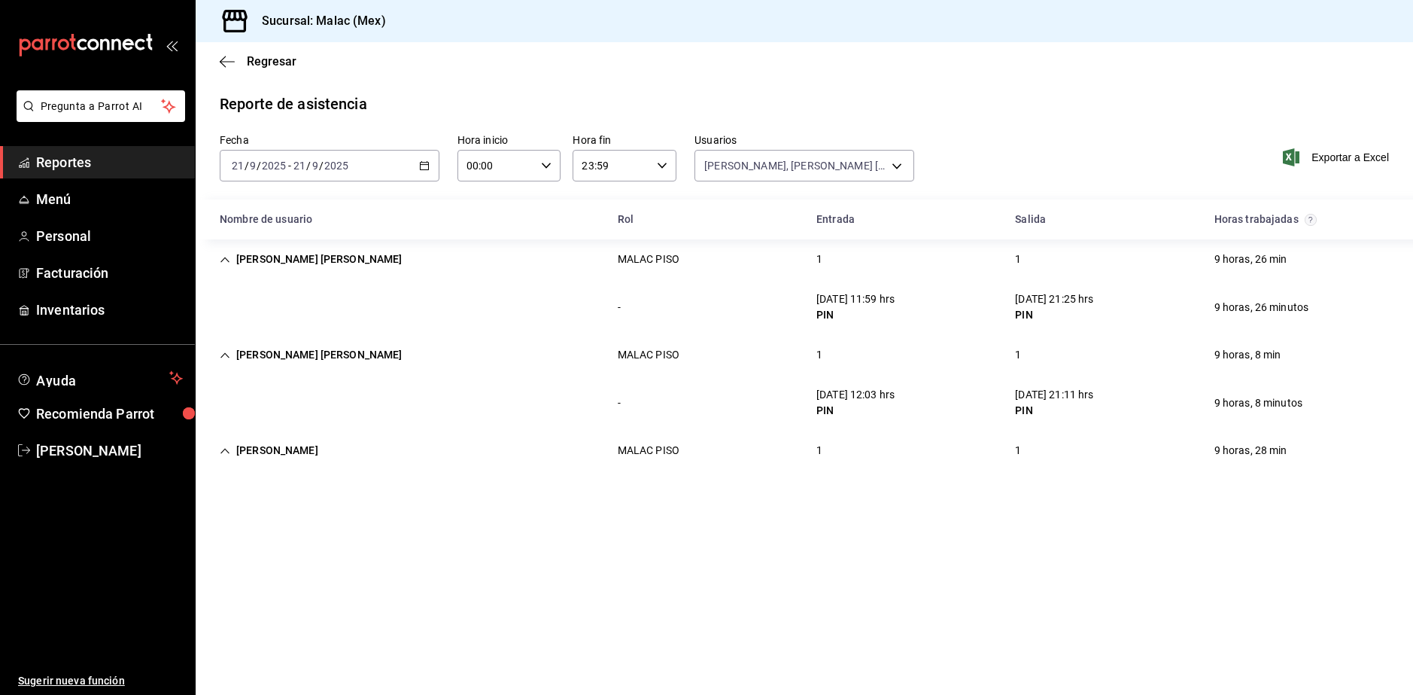
click at [908, 442] on div "[PERSON_NAME] PISO 1 1 9 horas, 28 min" at bounding box center [804, 450] width 1217 height 40
click at [813, 460] on div "1" at bounding box center [819, 450] width 30 height 28
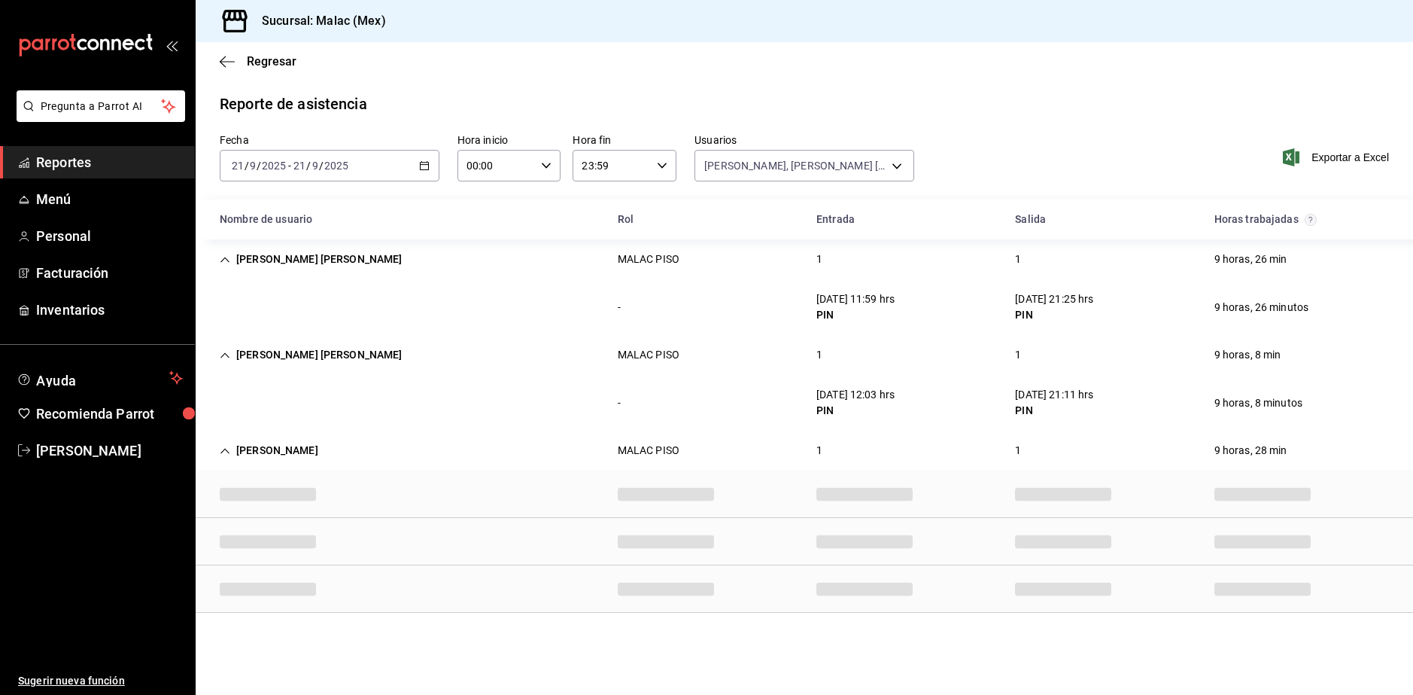
click at [813, 460] on div "1" at bounding box center [819, 450] width 30 height 28
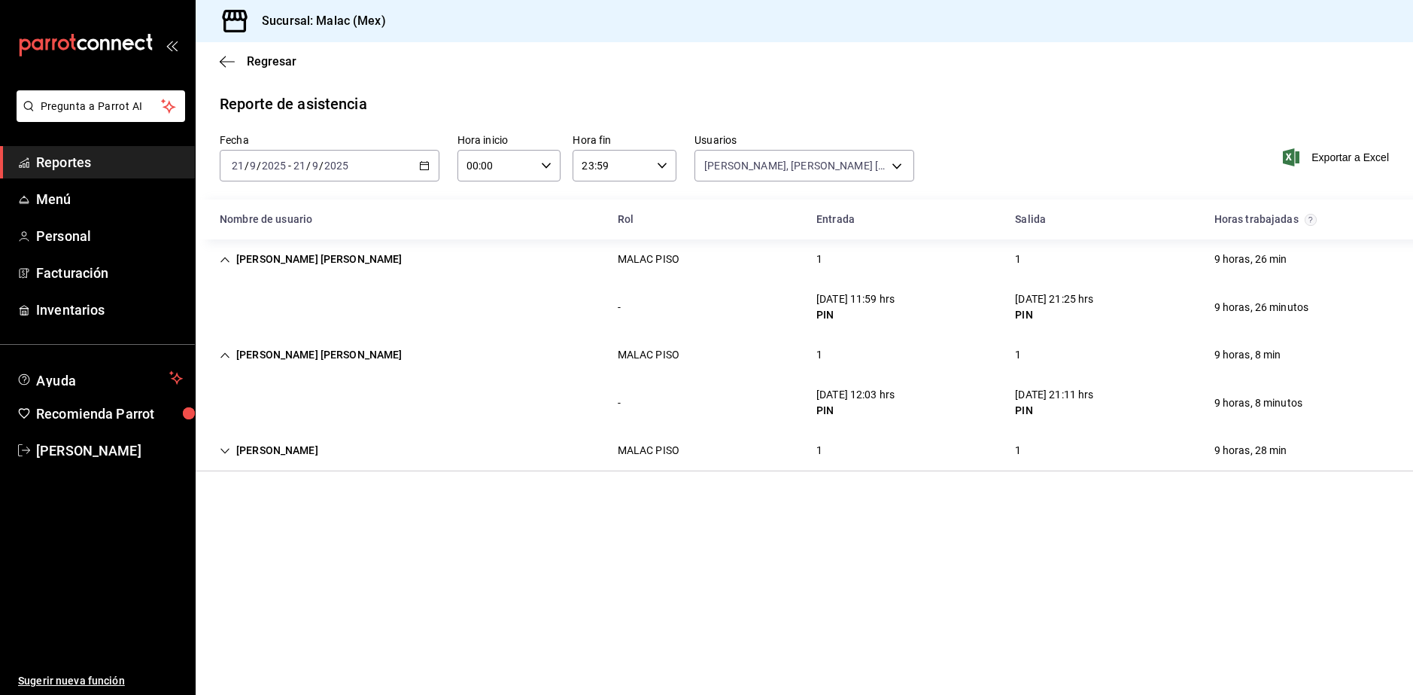
click at [811, 448] on div "1" at bounding box center [819, 450] width 30 height 28
click at [787, 178] on body "Pregunta a Parrot AI Reportes Menú Personal Facturación Inventarios Ayuda Recom…" at bounding box center [706, 347] width 1413 height 695
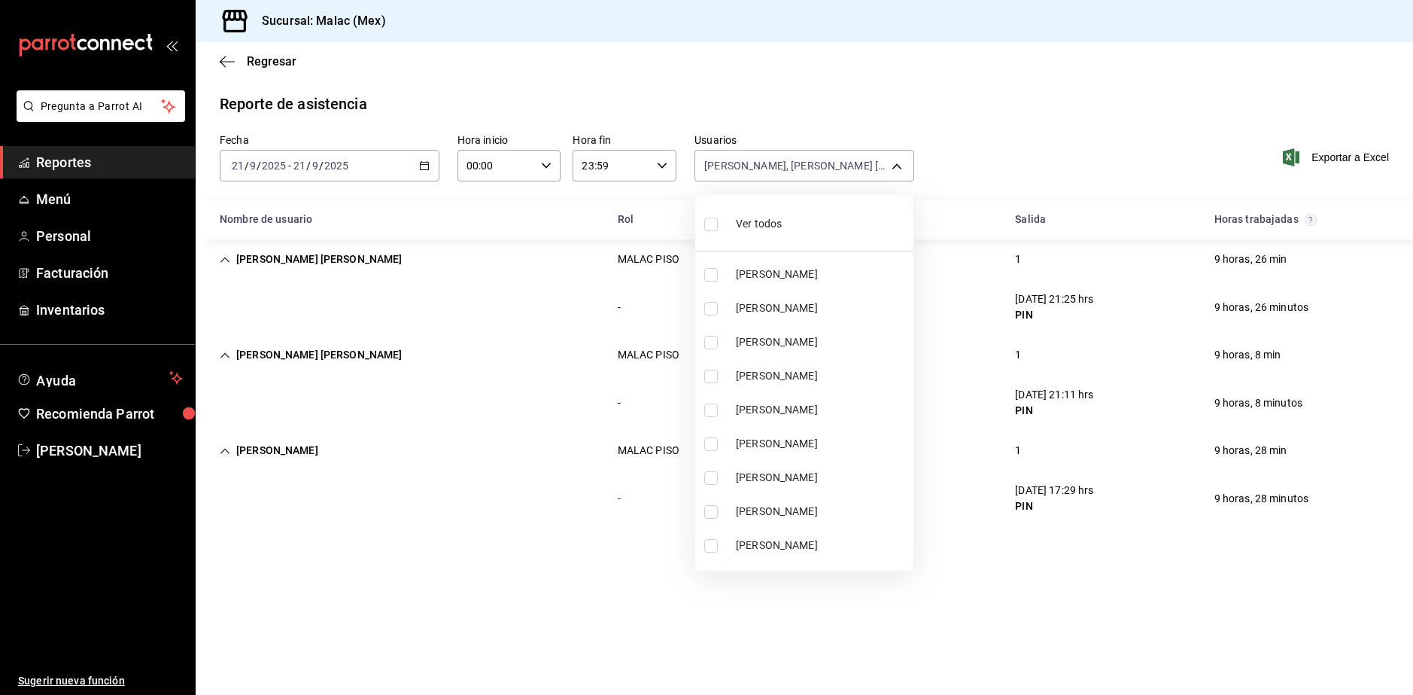
click at [764, 227] on span "Ver todos" at bounding box center [759, 224] width 46 height 16
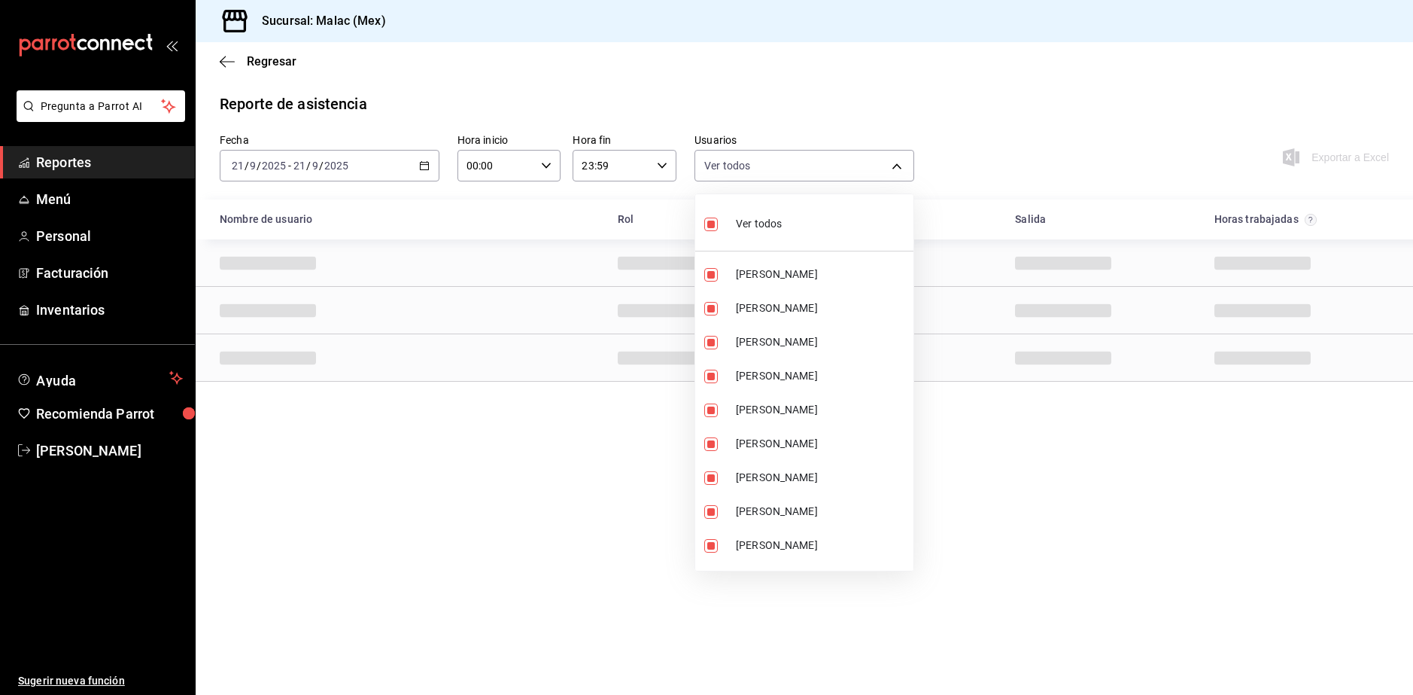
click at [764, 227] on span "Ver todos" at bounding box center [759, 224] width 46 height 16
click at [773, 452] on li "[PERSON_NAME]" at bounding box center [804, 444] width 218 height 34
click at [773, 482] on span "[PERSON_NAME]" at bounding box center [822, 478] width 172 height 16
click at [1011, 513] on div at bounding box center [706, 347] width 1413 height 695
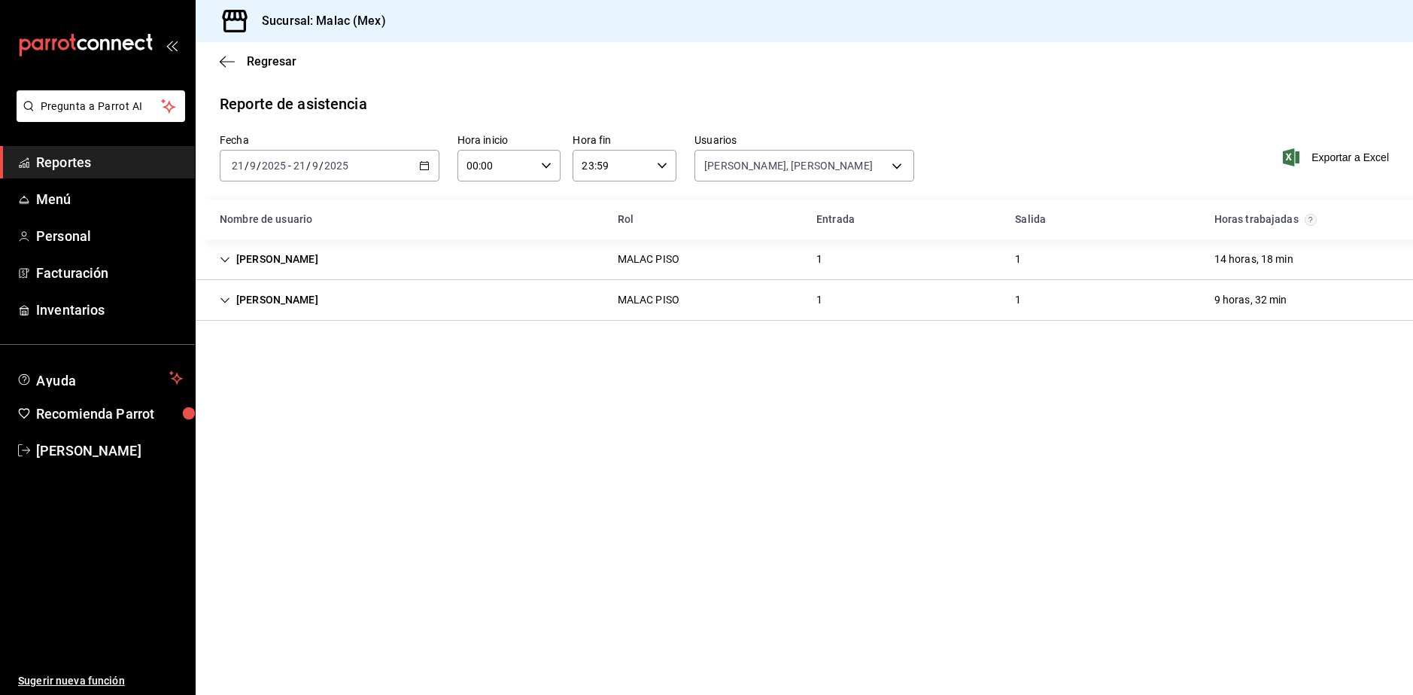
click at [570, 315] on div "[PERSON_NAME] PISO 1 1 9 horas, 32 min" at bounding box center [804, 300] width 1217 height 41
click at [667, 260] on div "MALAC PISO" at bounding box center [649, 259] width 62 height 16
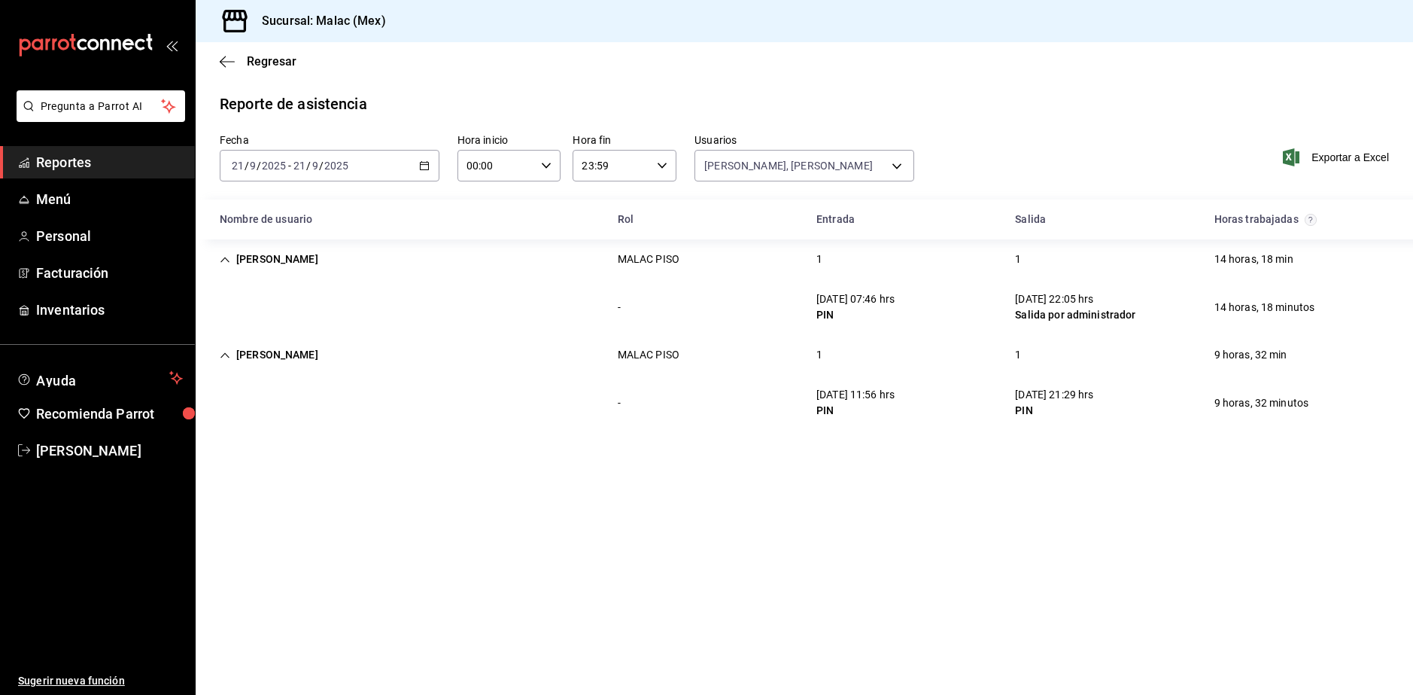
click at [408, 166] on div "[DATE] [DATE] - [DATE] [DATE]" at bounding box center [330, 166] width 220 height 32
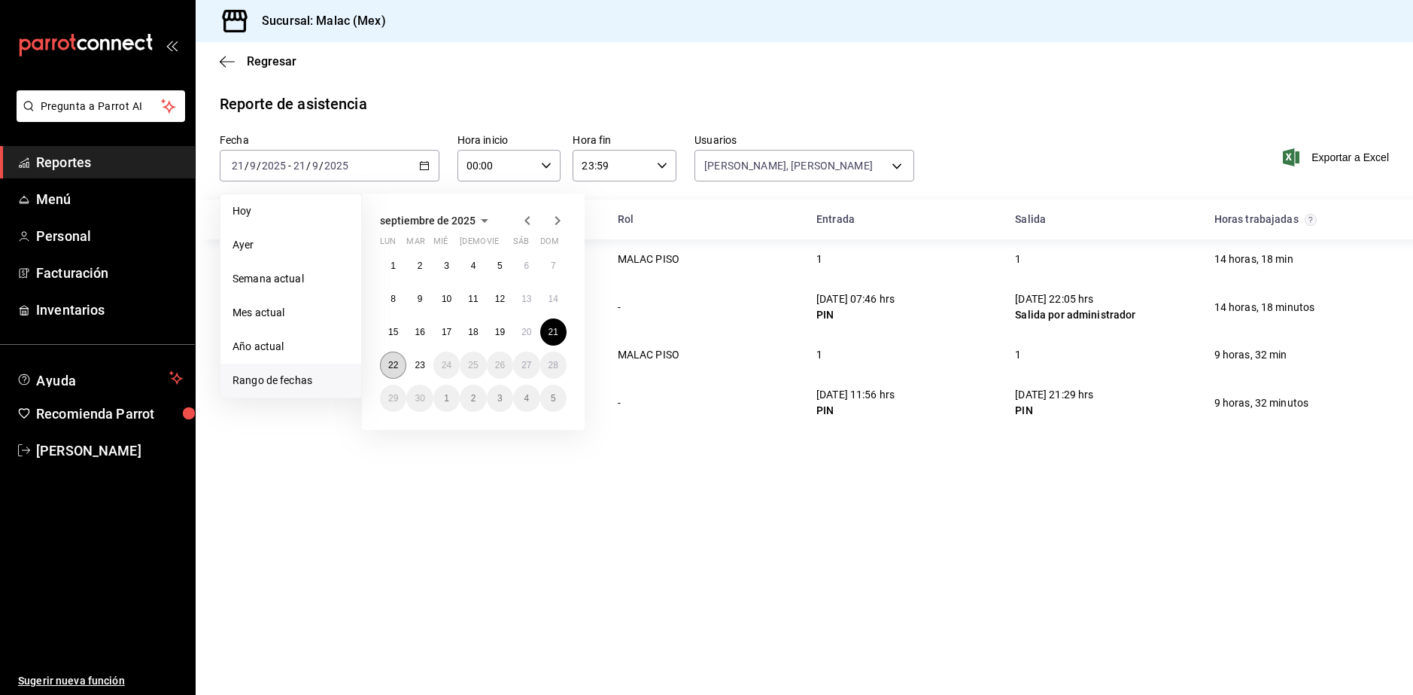
click at [403, 368] on button "22" at bounding box center [393, 364] width 26 height 27
click at [416, 367] on abbr "23" at bounding box center [420, 365] width 10 height 11
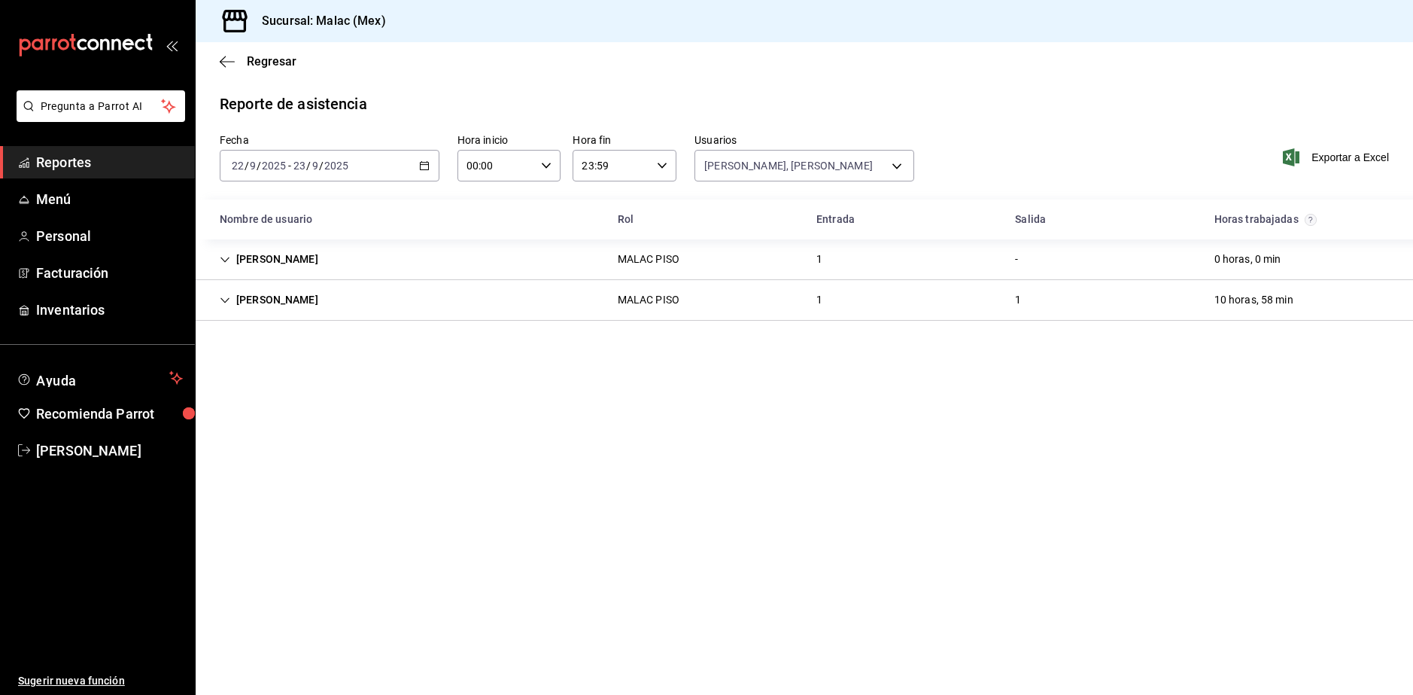
click at [574, 291] on div "[PERSON_NAME] PISO 1 1 10 horas, 58 min" at bounding box center [804, 300] width 1217 height 41
click at [645, 274] on div "[PERSON_NAME] PISO 1 - 0 horas, 0 min" at bounding box center [804, 259] width 1217 height 41
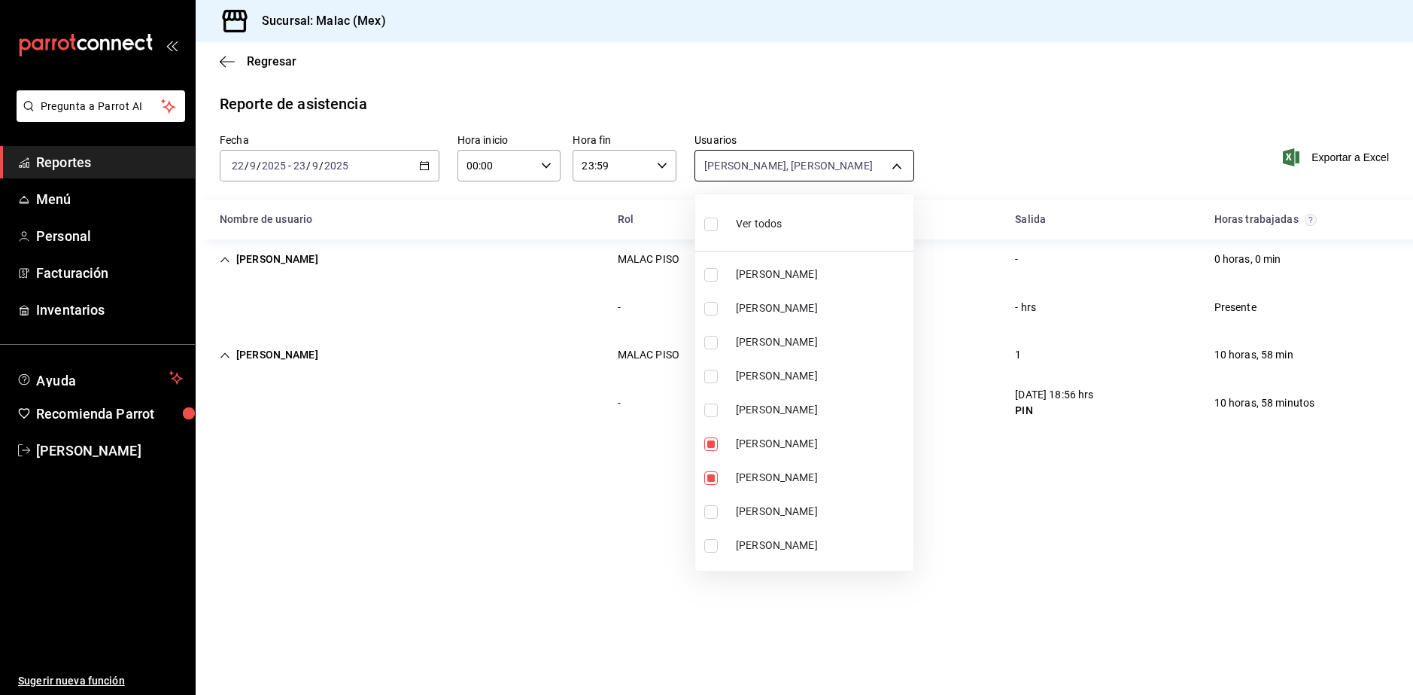
click at [777, 158] on body "Pregunta a Parrot AI Reportes Menú Personal Facturación Inventarios Ayuda Recom…" at bounding box center [706, 347] width 1413 height 695
click at [747, 222] on span "Ver todos" at bounding box center [759, 224] width 46 height 16
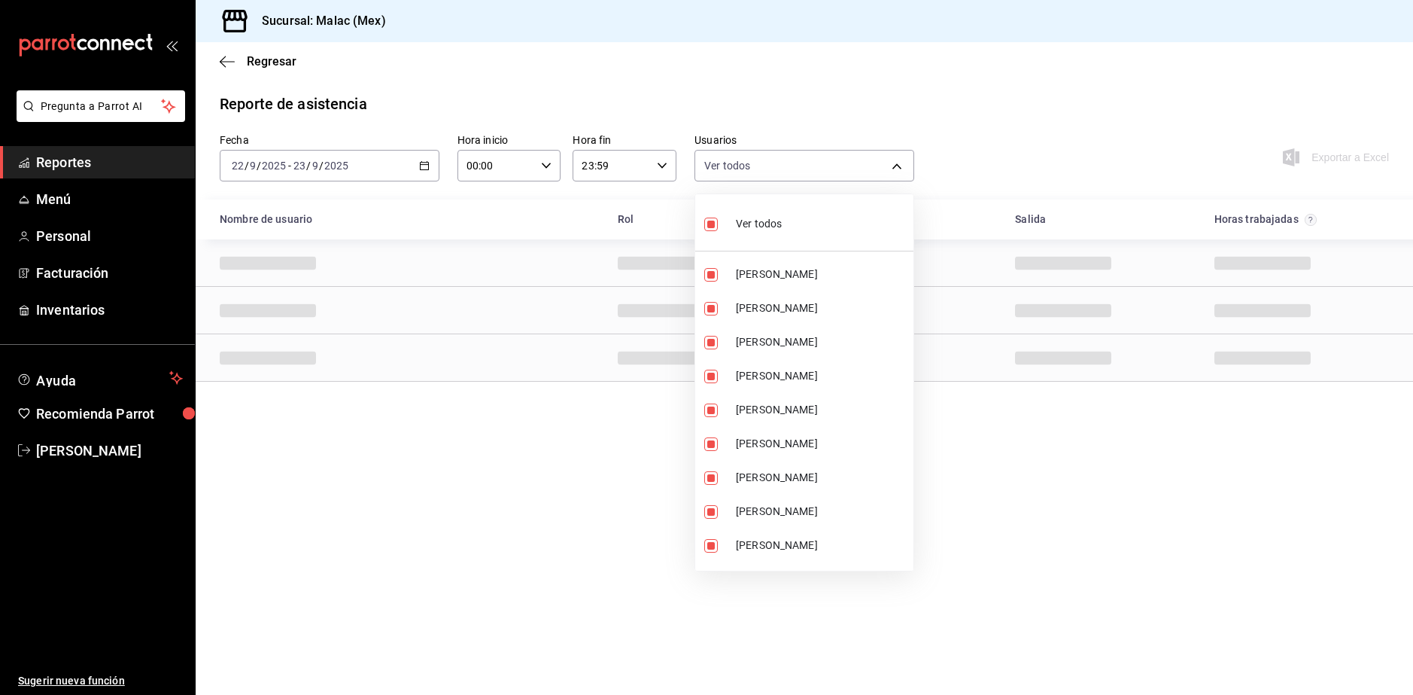
click at [747, 222] on span "Ver todos" at bounding box center [759, 224] width 46 height 16
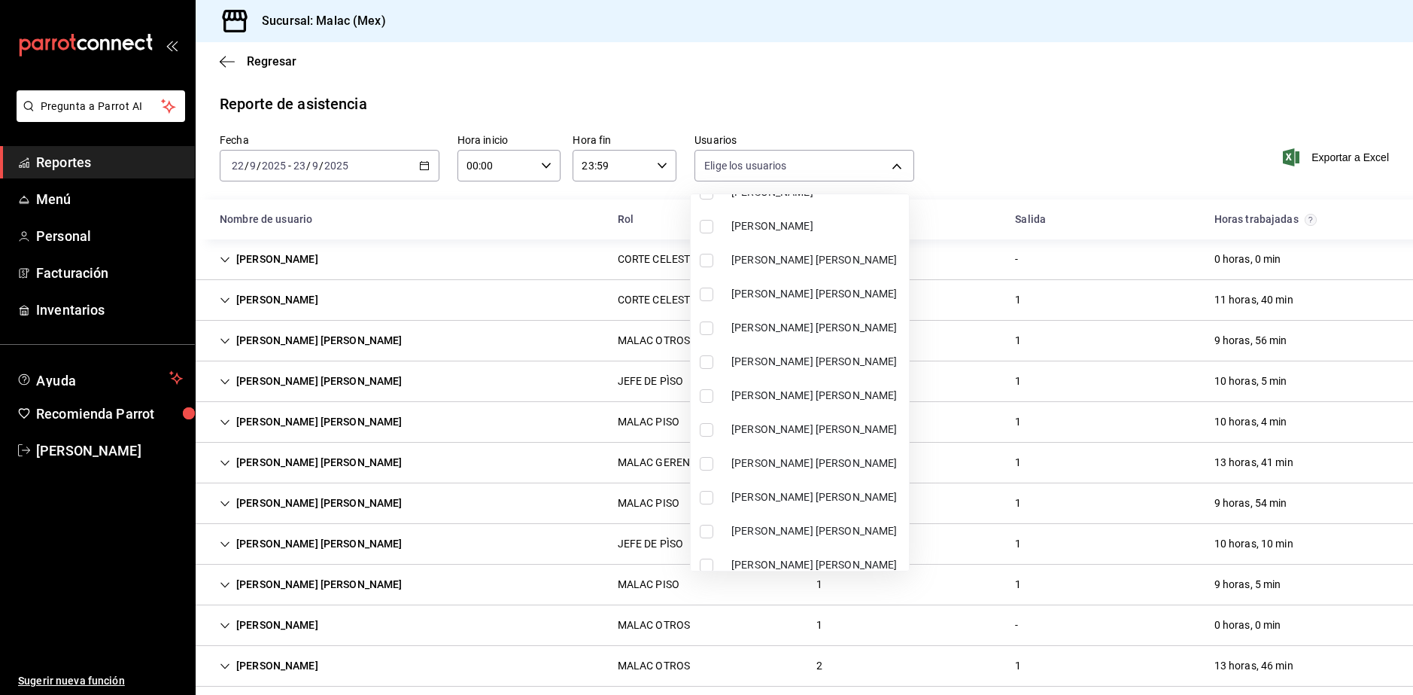
scroll to position [602, 0]
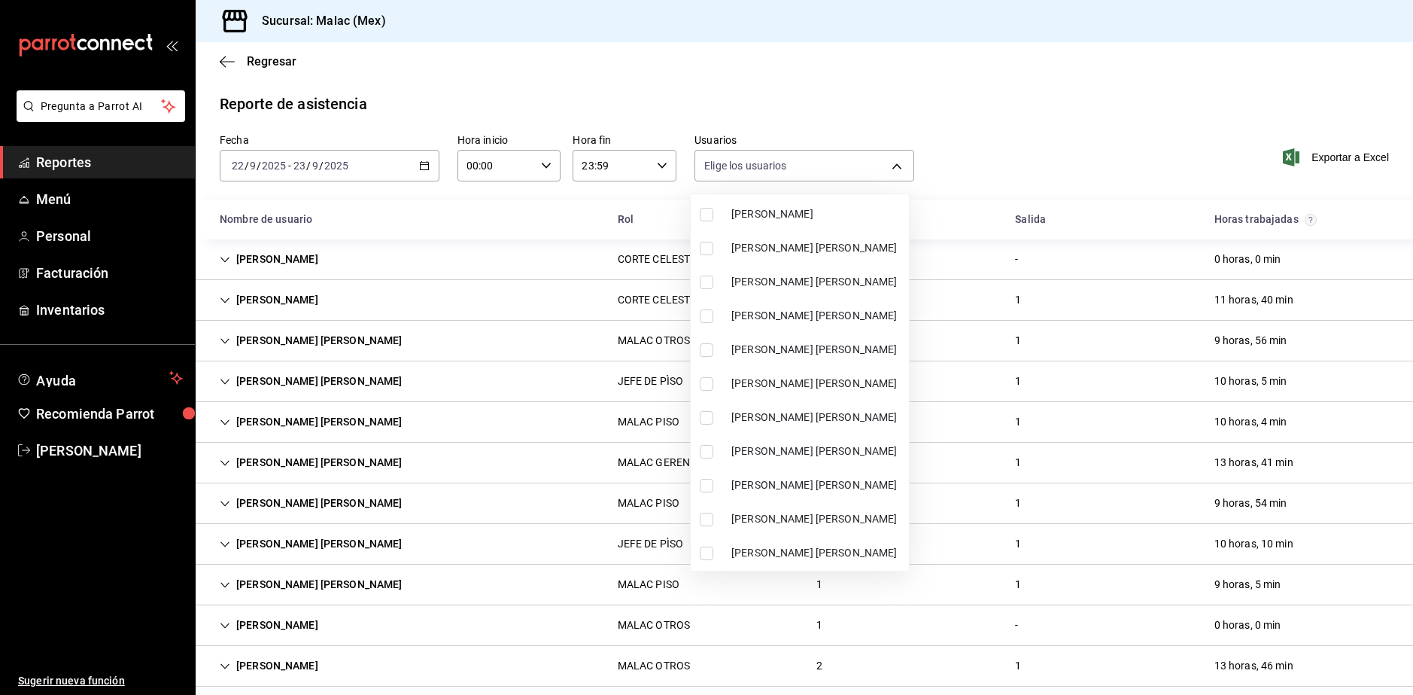
click at [796, 327] on li "[PERSON_NAME] [PERSON_NAME]" at bounding box center [800, 316] width 218 height 34
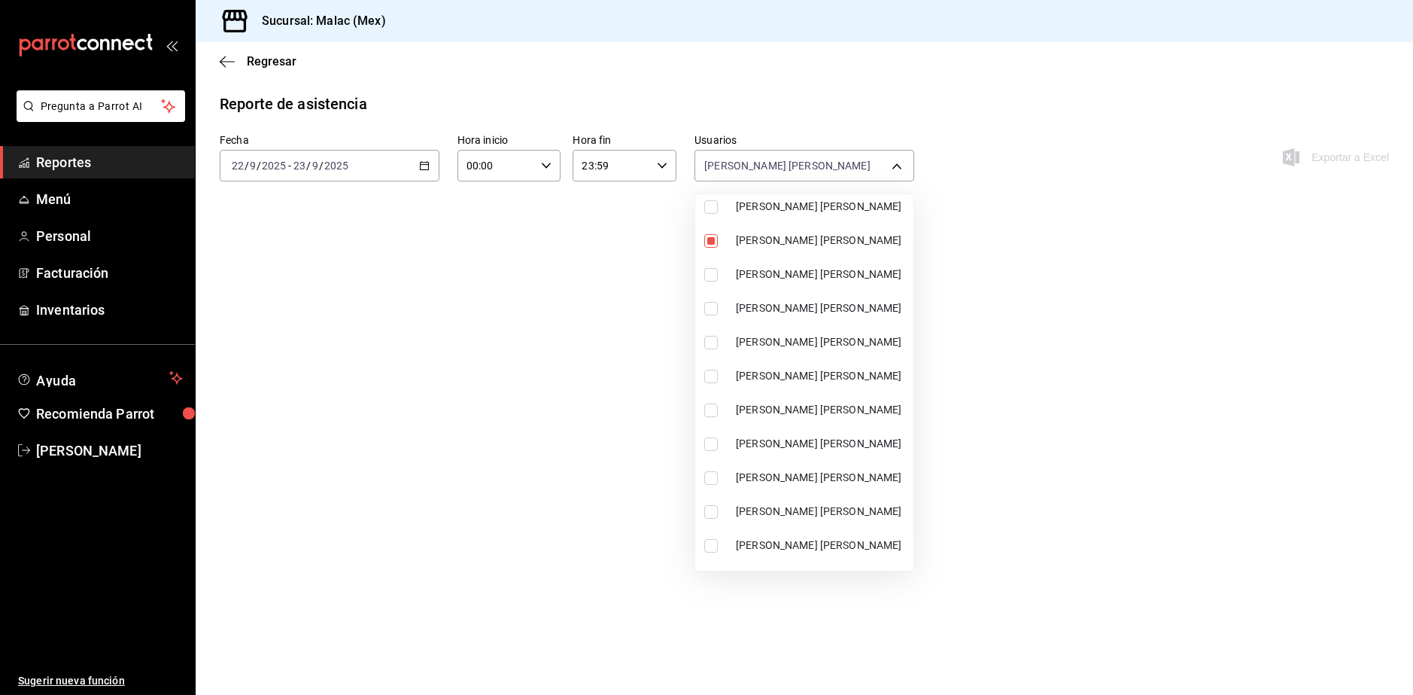
click at [804, 475] on span "[PERSON_NAME] [PERSON_NAME]" at bounding box center [822, 478] width 172 height 16
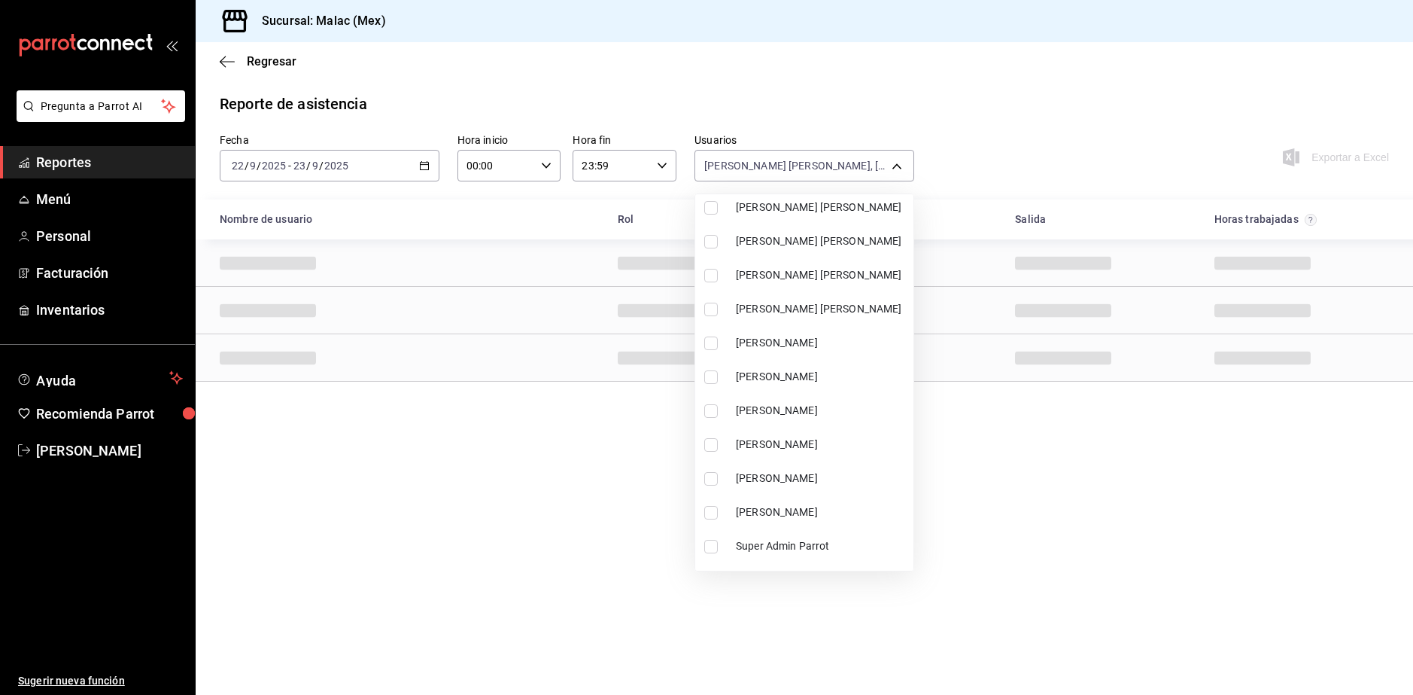
scroll to position [1041, 0]
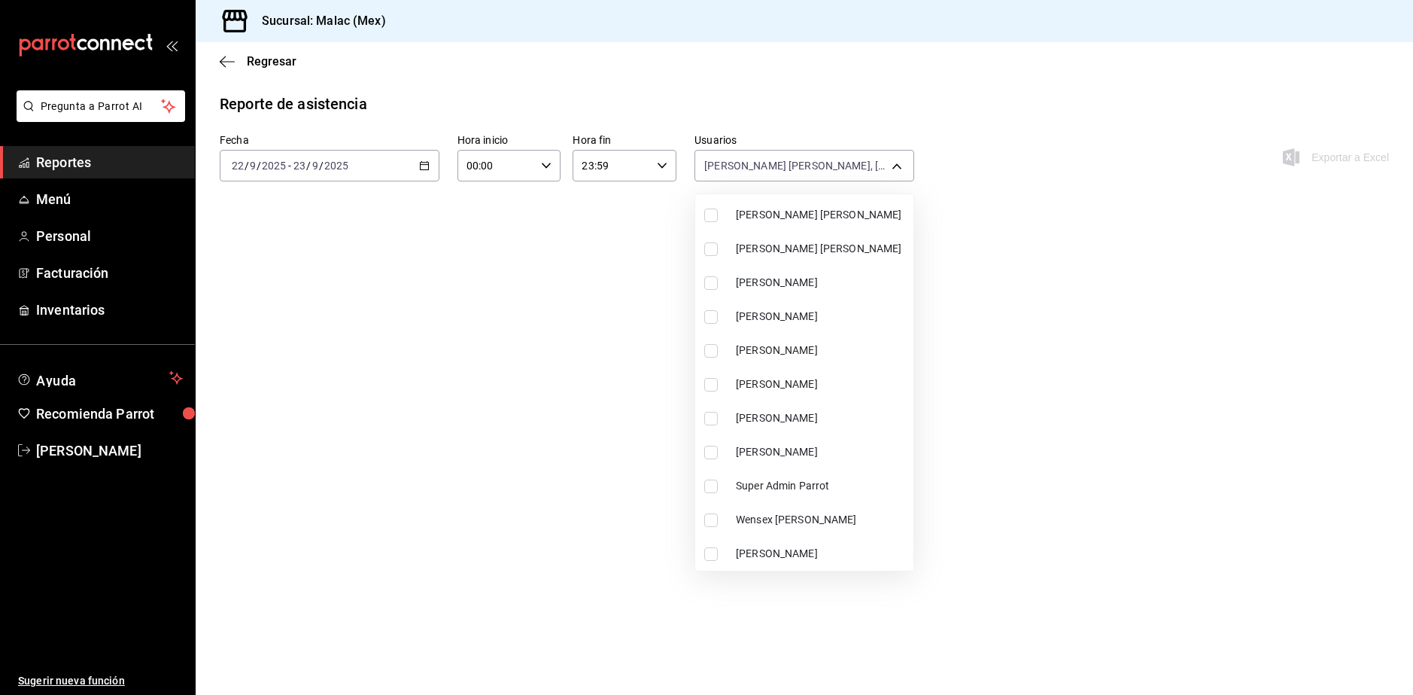
click at [781, 551] on span "[PERSON_NAME]" at bounding box center [822, 554] width 172 height 16
click at [917, 584] on div at bounding box center [706, 347] width 1413 height 695
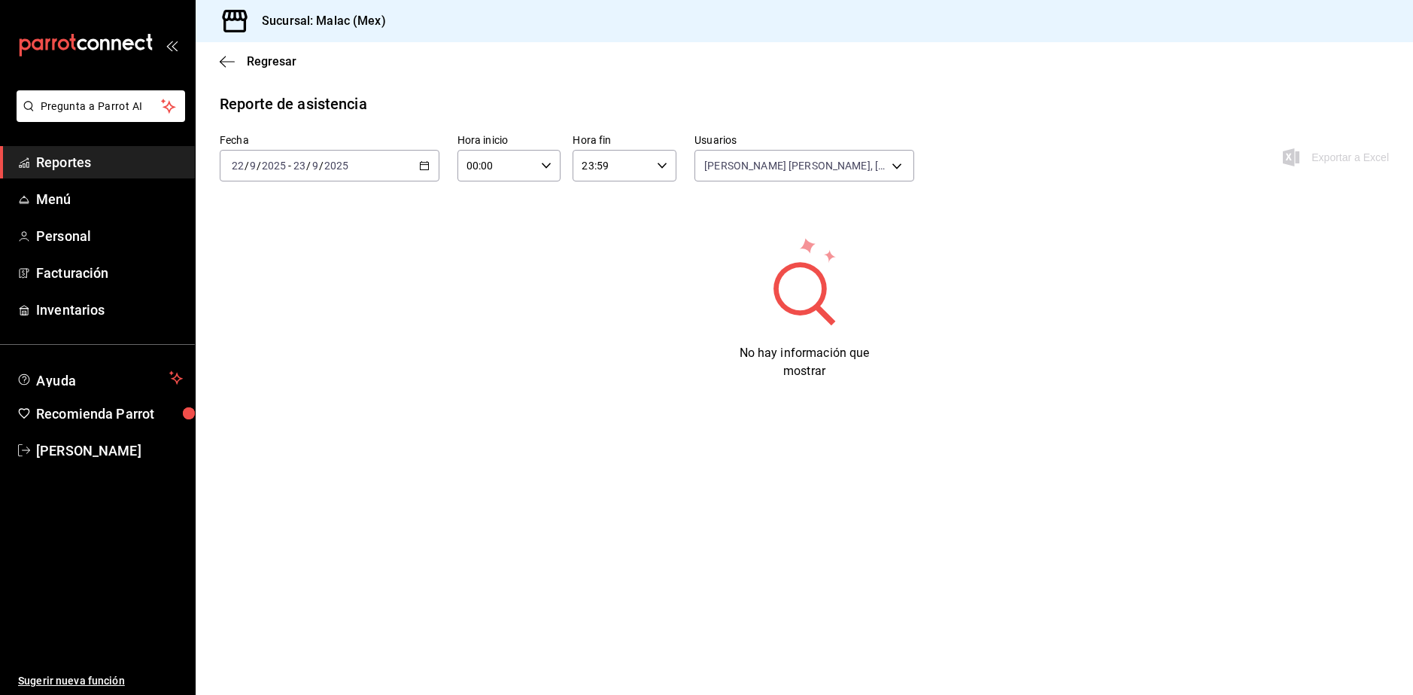
click at [394, 178] on div "[DATE] [DATE] - [DATE] [DATE]" at bounding box center [330, 166] width 220 height 32
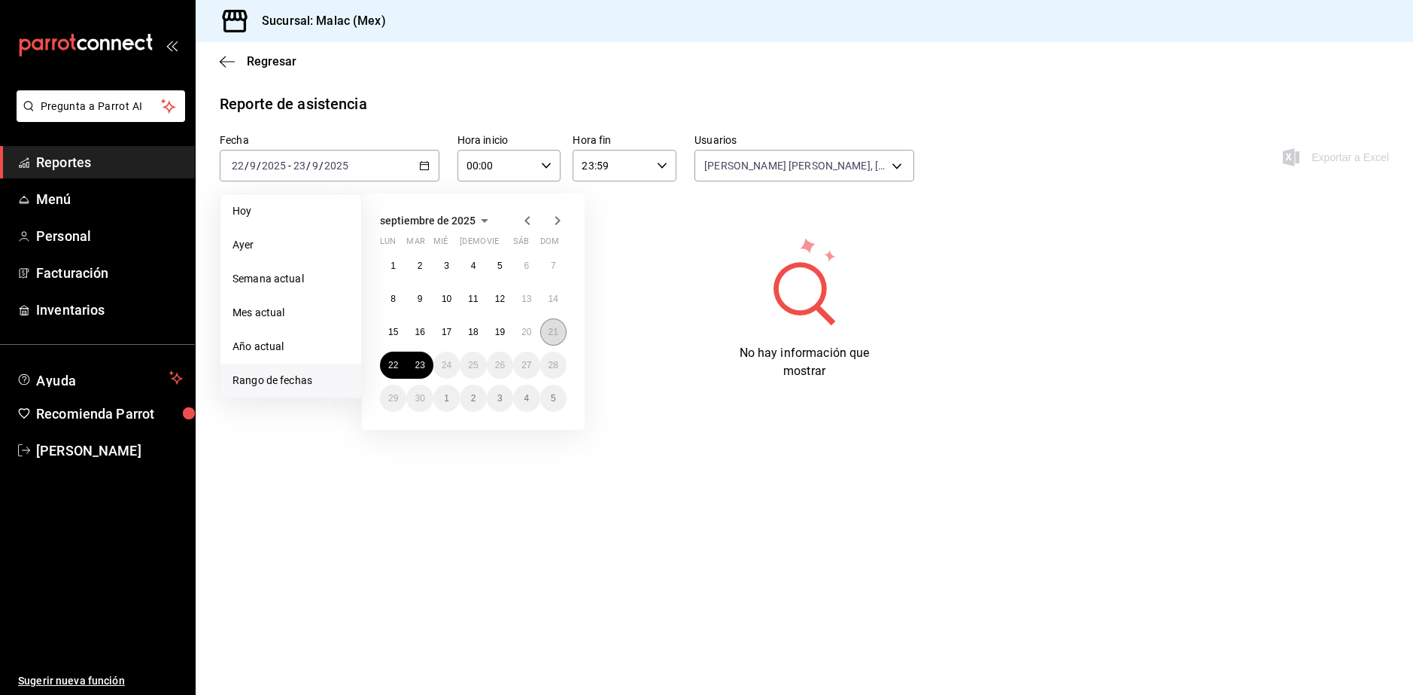
click at [549, 330] on abbr "21" at bounding box center [554, 332] width 10 height 11
click at [546, 326] on button "21" at bounding box center [553, 331] width 26 height 27
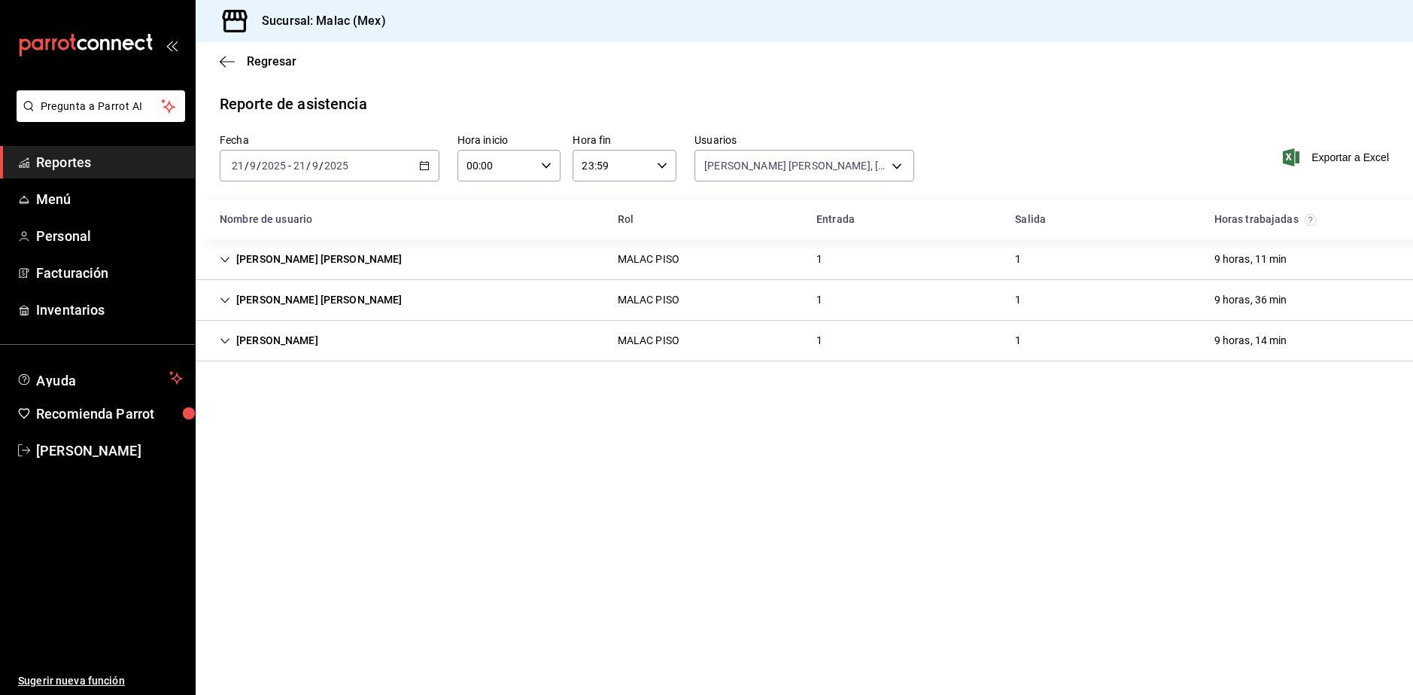
click at [451, 261] on div "[PERSON_NAME] [PERSON_NAME] PISO 1 1 9 horas, 11 min" at bounding box center [804, 259] width 1217 height 41
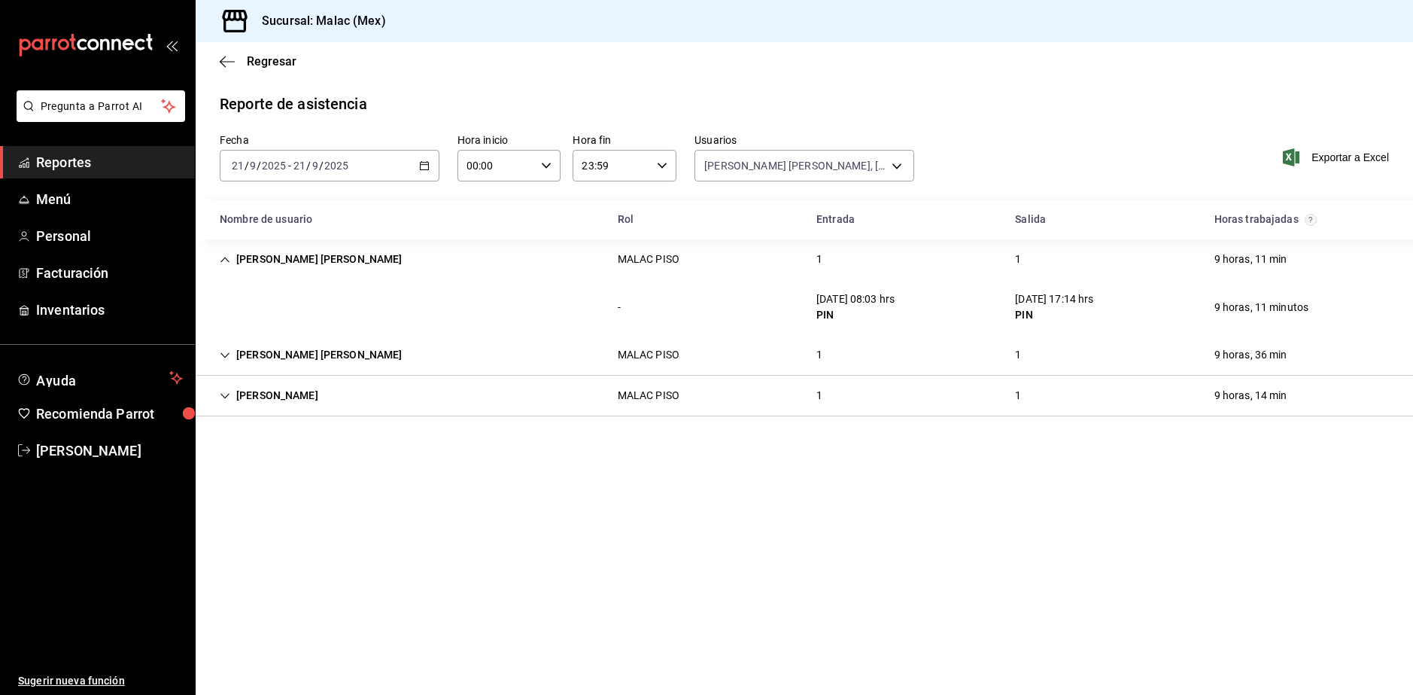
click at [479, 362] on div "[PERSON_NAME] [PERSON_NAME] PISO 1 1 9 horas, 36 min" at bounding box center [804, 355] width 1217 height 41
click at [652, 454] on div "MALAC PISO" at bounding box center [649, 450] width 62 height 16
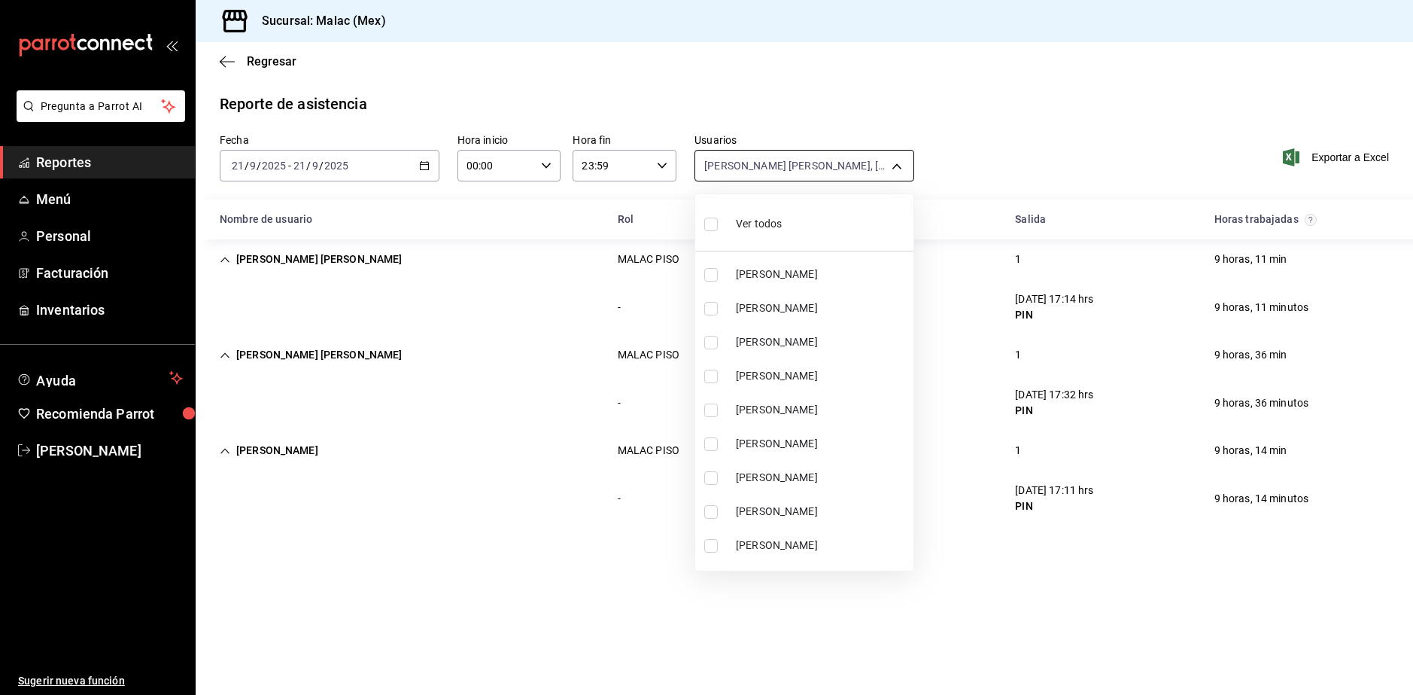
click at [769, 165] on body "Pregunta a Parrot AI Reportes Menú Personal Facturación Inventarios Ayuda Recom…" at bounding box center [706, 347] width 1413 height 695
click at [740, 223] on span "Ver todos" at bounding box center [759, 224] width 46 height 16
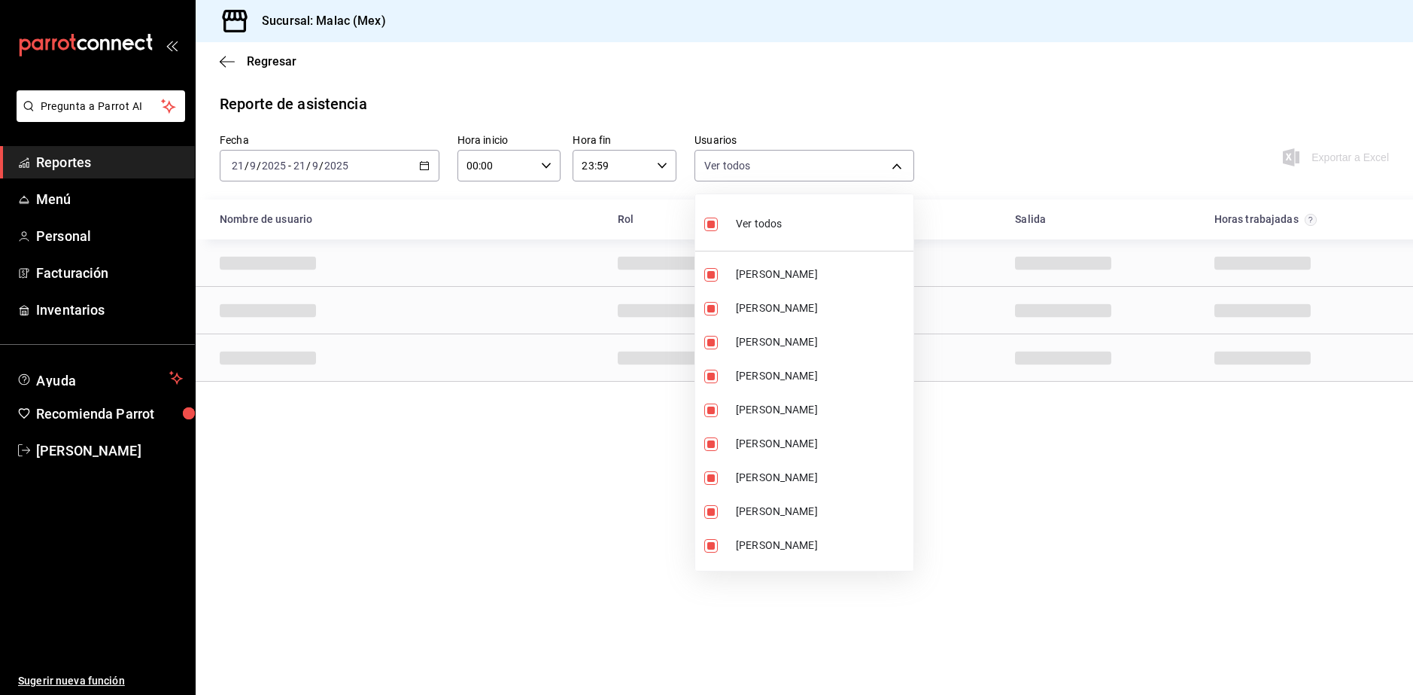
click at [740, 223] on span "Ver todos" at bounding box center [759, 224] width 46 height 16
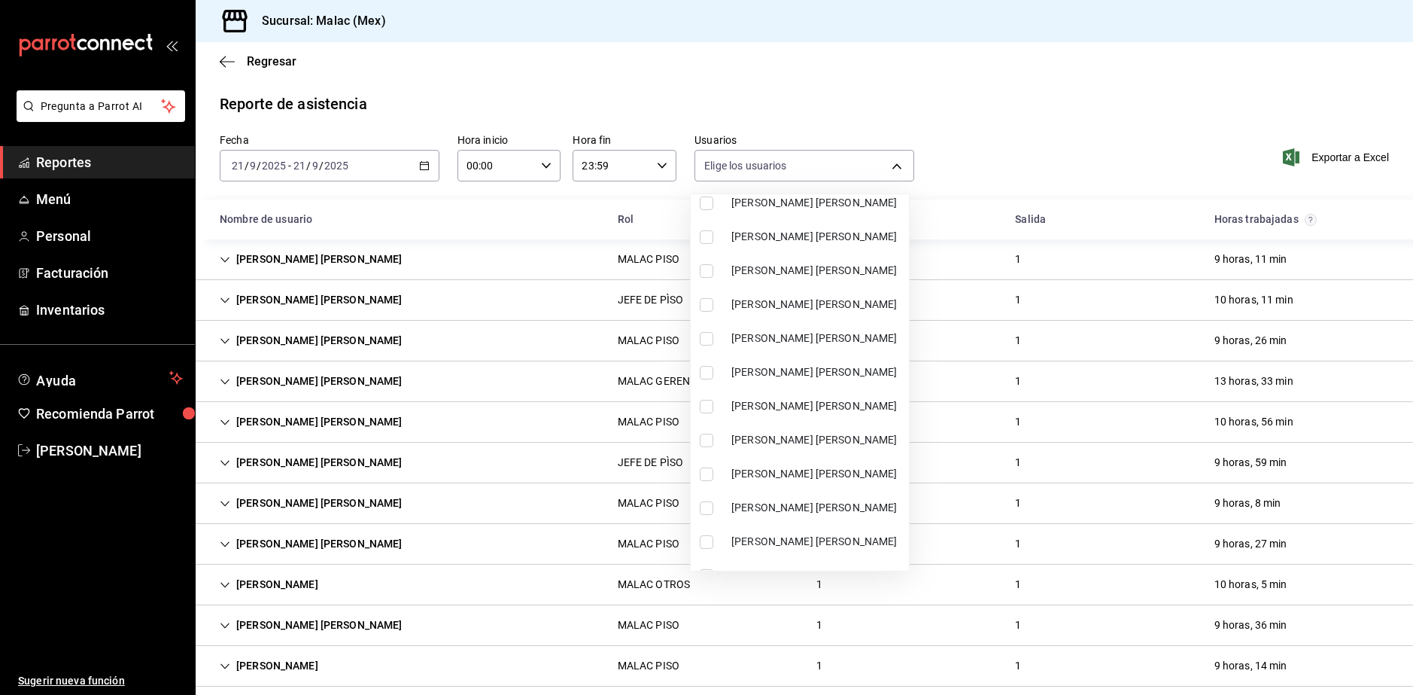
scroll to position [677, 0]
click at [837, 500] on li "[PERSON_NAME] [PERSON_NAME]" at bounding box center [800, 511] width 218 height 34
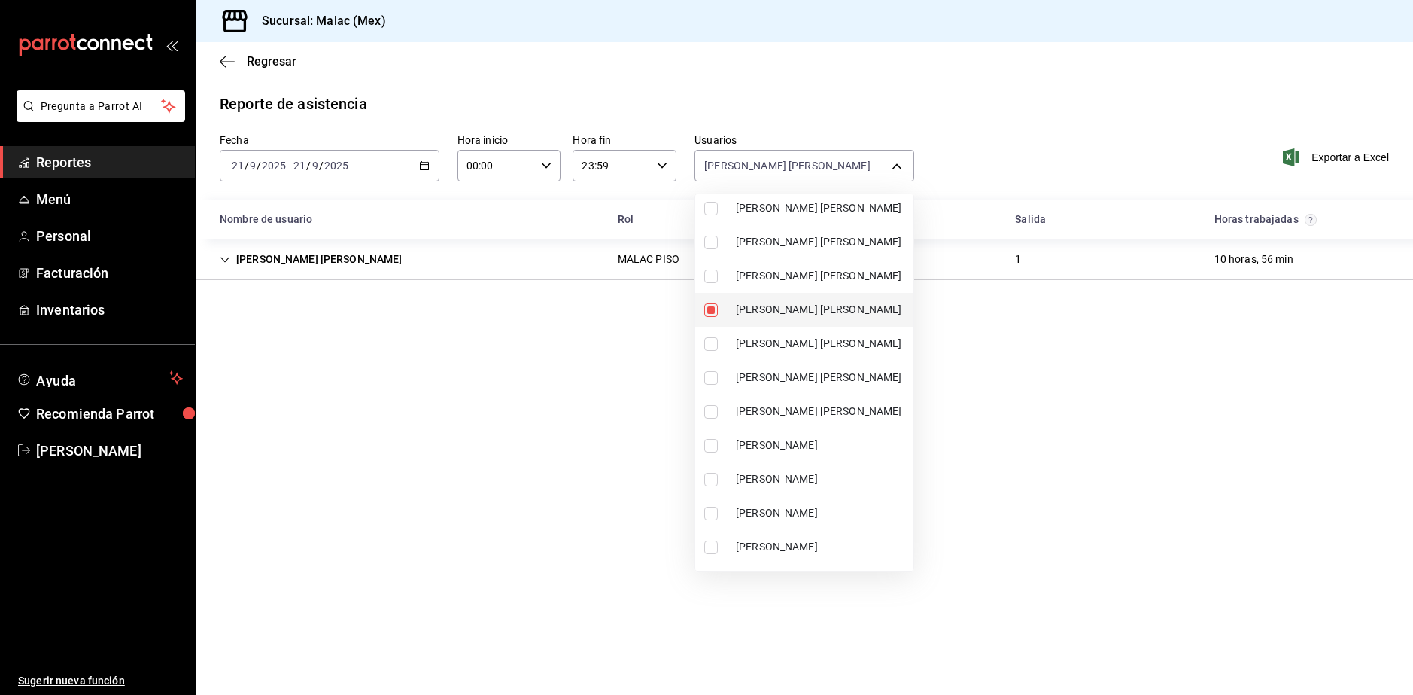
scroll to position [903, 0]
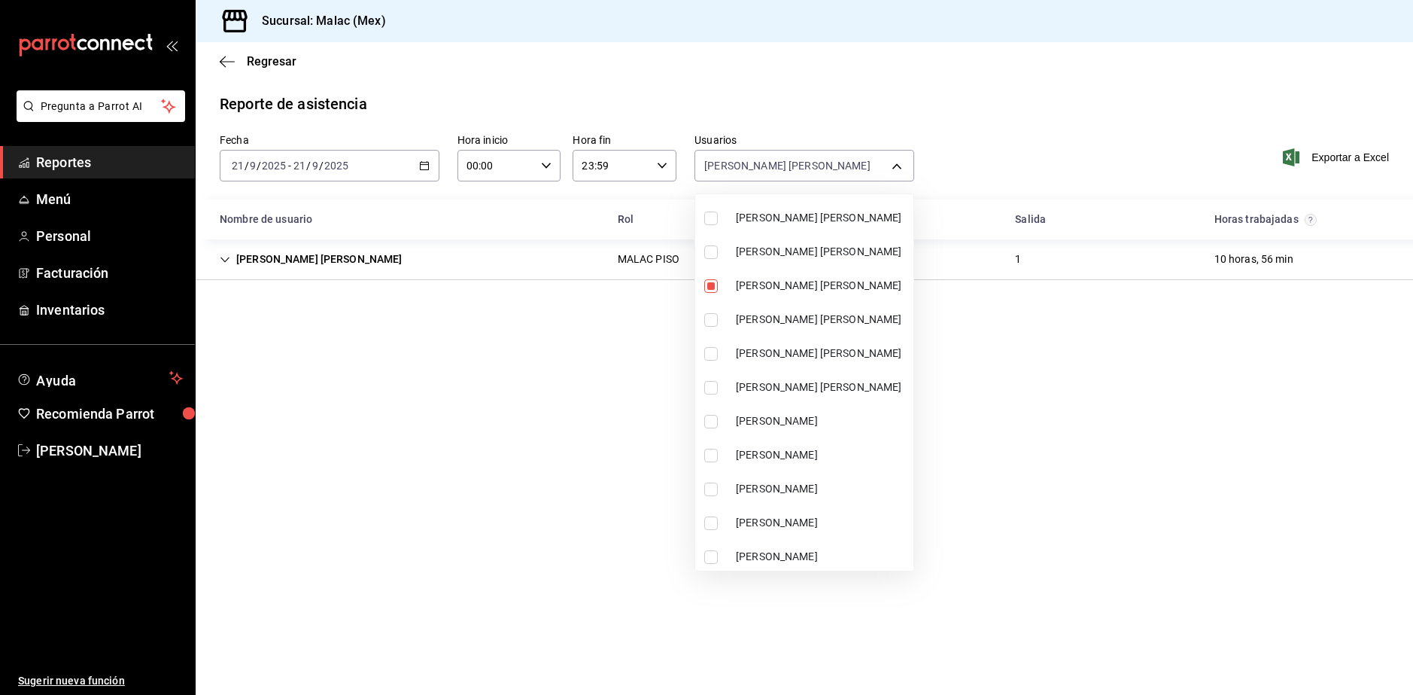
click at [834, 468] on li "[PERSON_NAME]" at bounding box center [804, 455] width 218 height 34
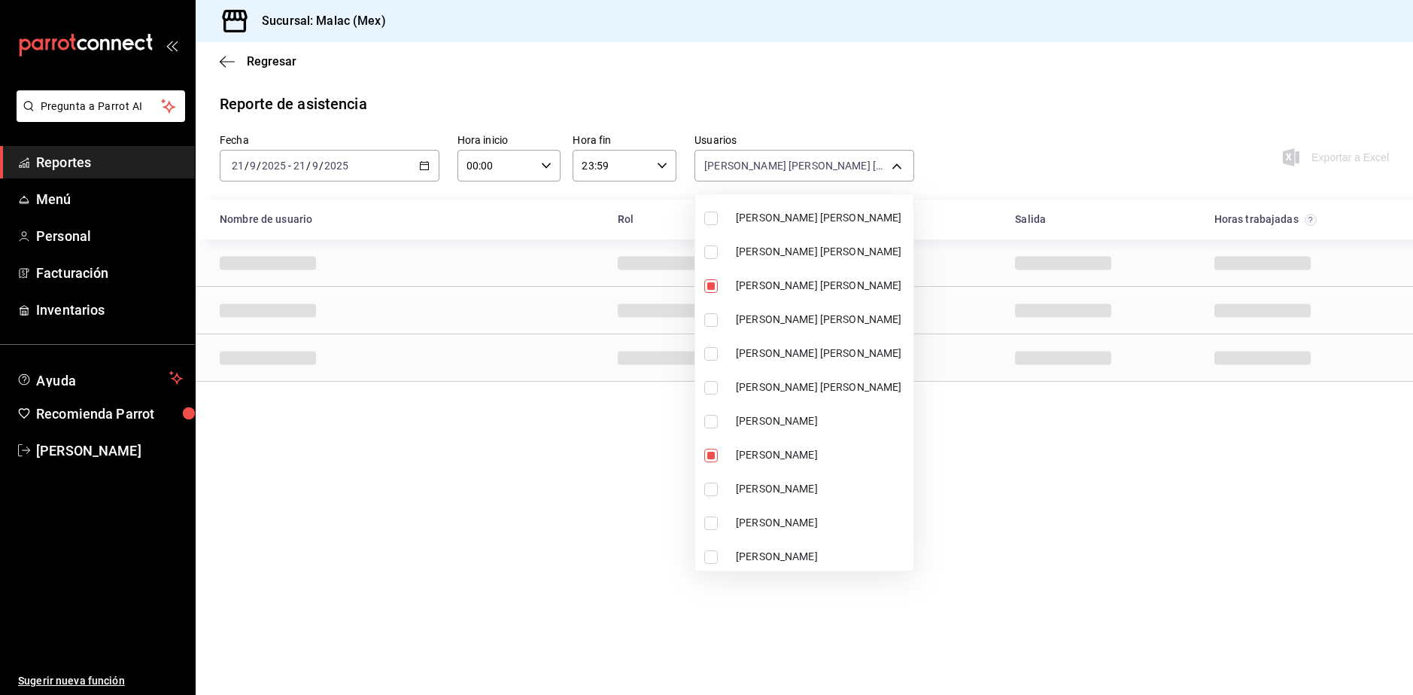
click at [1028, 467] on div at bounding box center [706, 347] width 1413 height 695
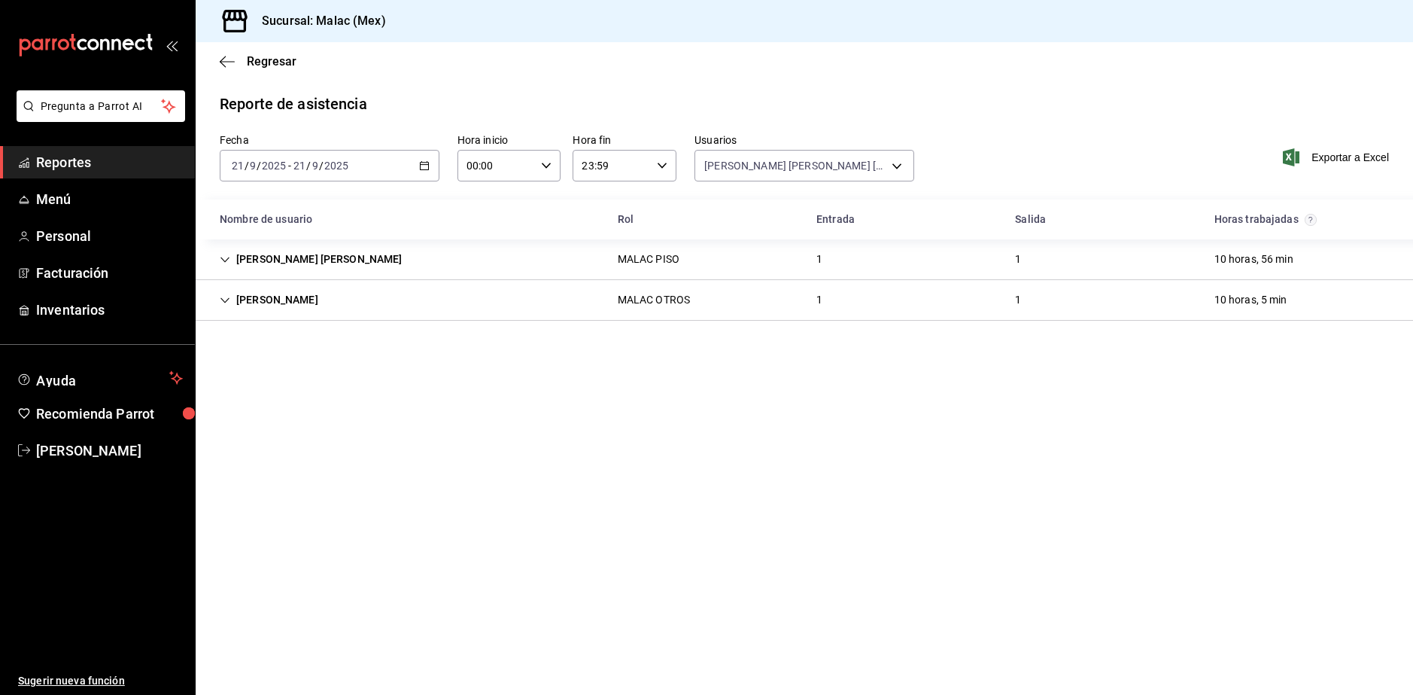
click at [594, 254] on div "[PERSON_NAME] [PERSON_NAME] PISO 1 1 10 horas, 56 min" at bounding box center [804, 259] width 1217 height 41
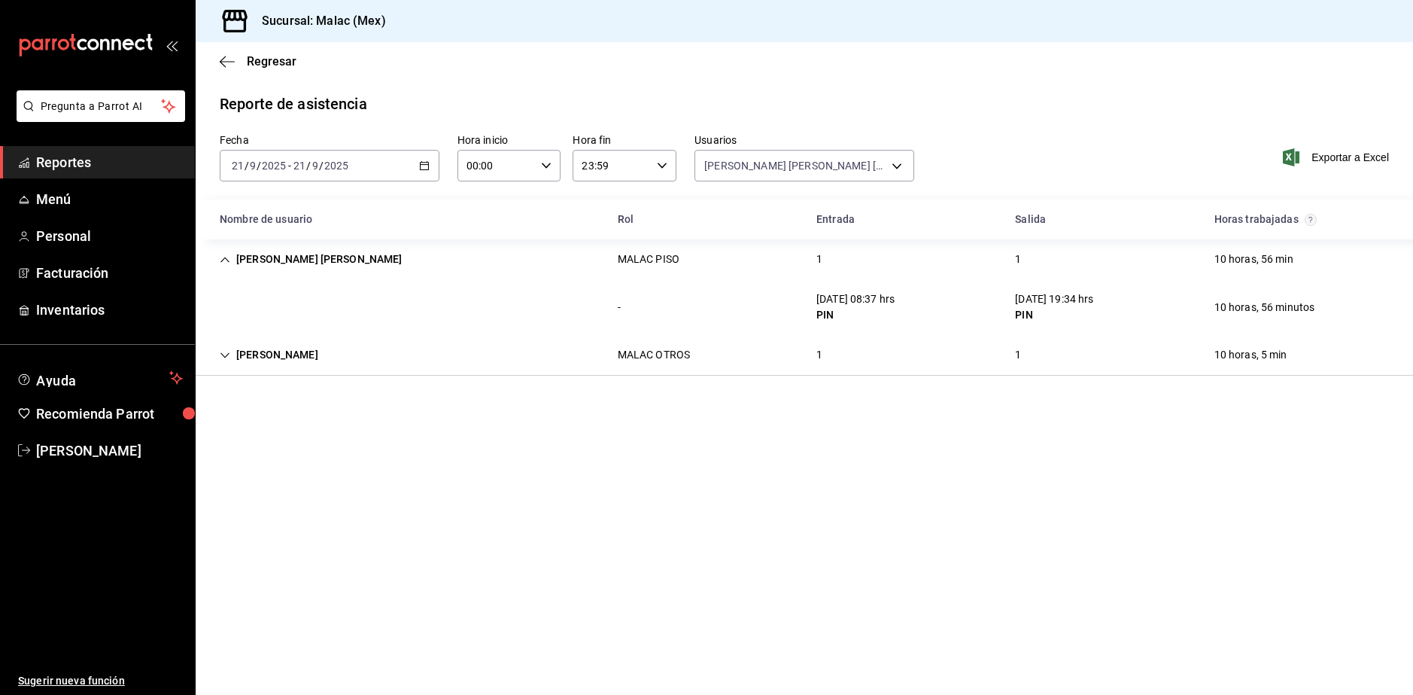
click at [685, 332] on div "- [DATE] 08:37 hrs PIN [DATE] 19:34 hrs PIN 10 horas, 56 minutos" at bounding box center [804, 307] width 1217 height 56
click at [679, 363] on div "MALAC OTROS" at bounding box center [654, 355] width 96 height 28
click at [318, 176] on div "[DATE] [DATE] - [DATE] [DATE]" at bounding box center [330, 166] width 220 height 32
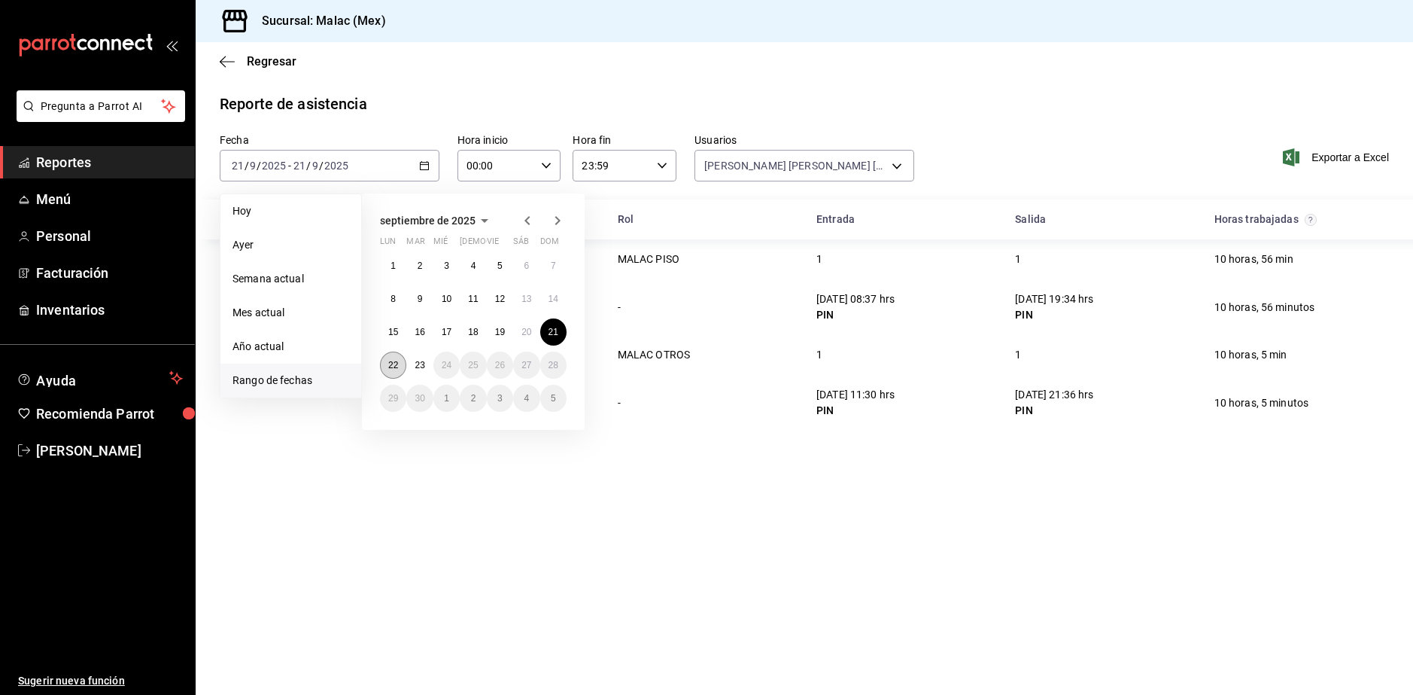
click at [392, 363] on abbr "22" at bounding box center [393, 365] width 10 height 11
click at [424, 366] on abbr "23" at bounding box center [420, 365] width 10 height 11
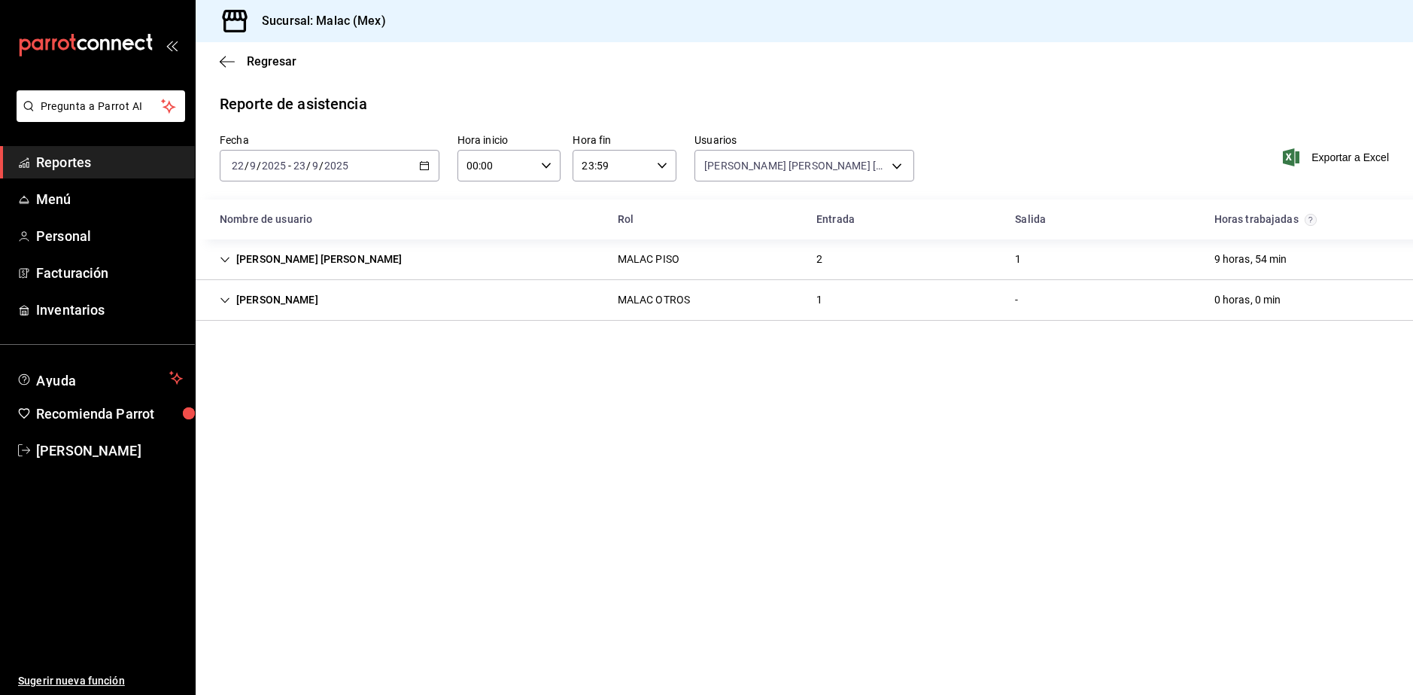
click at [630, 263] on div "MALAC PISO" at bounding box center [649, 259] width 62 height 16
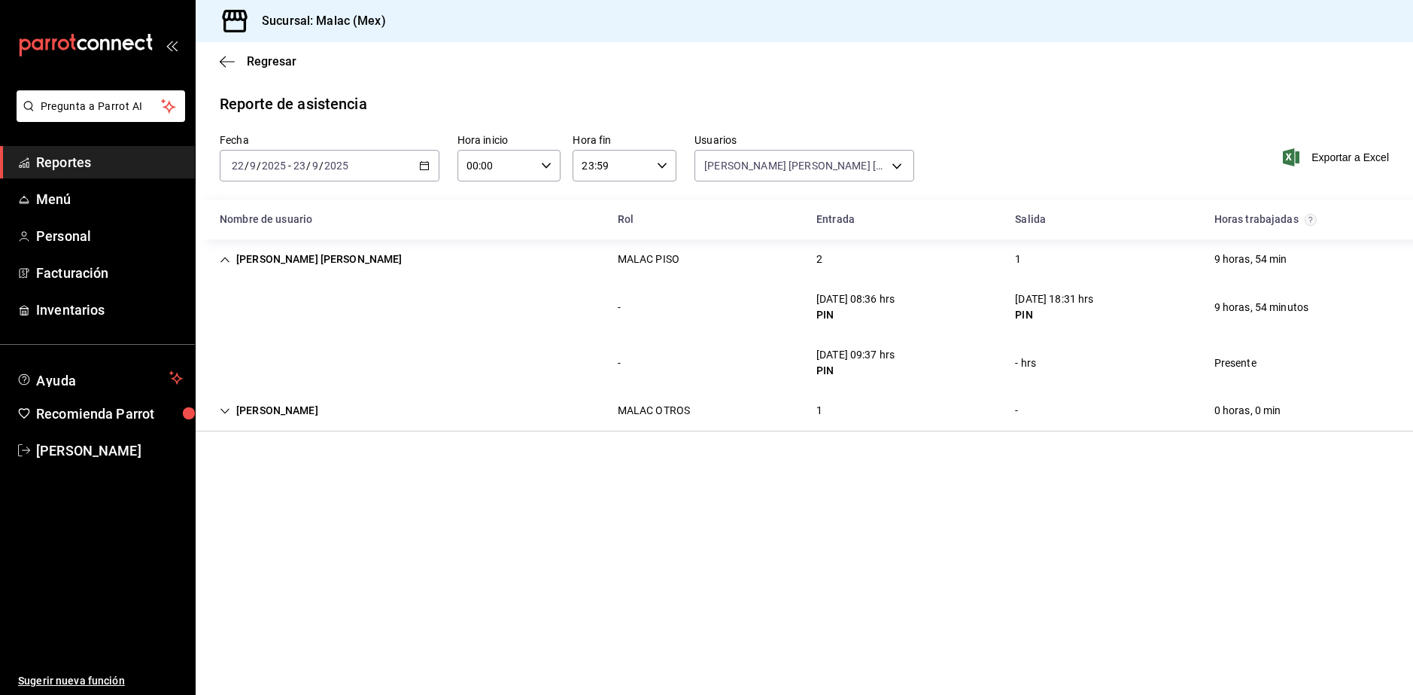
click at [704, 401] on div "[PERSON_NAME] [PERSON_NAME] OTROS 1 - 0 horas, 0 min" at bounding box center [804, 411] width 1217 height 41
click at [647, 417] on div "MALAC OTROS" at bounding box center [654, 411] width 72 height 16
click at [741, 264] on div "[PERSON_NAME] [PERSON_NAME] PISO 2 1 9 horas, 54 min" at bounding box center [804, 259] width 1217 height 40
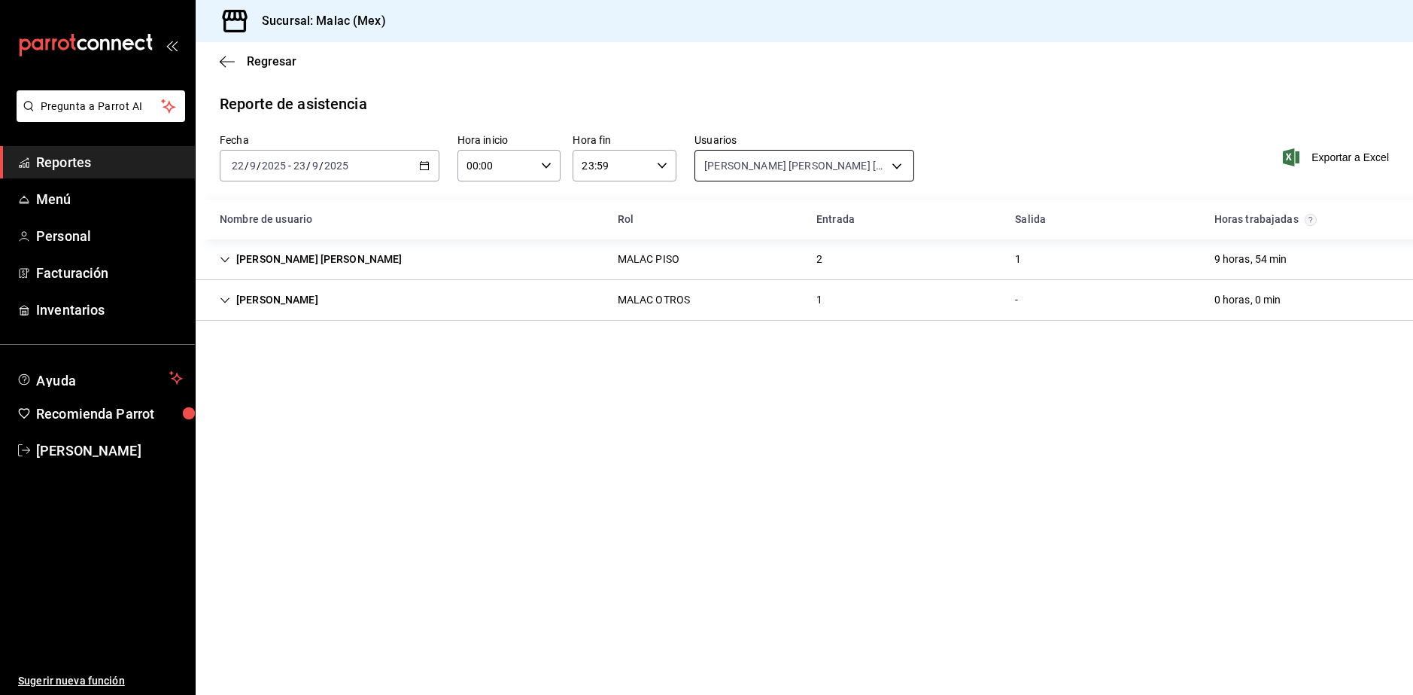
click at [846, 169] on body "Pregunta a Parrot AI Reportes Menú Personal Facturación Inventarios Ayuda Recom…" at bounding box center [706, 347] width 1413 height 695
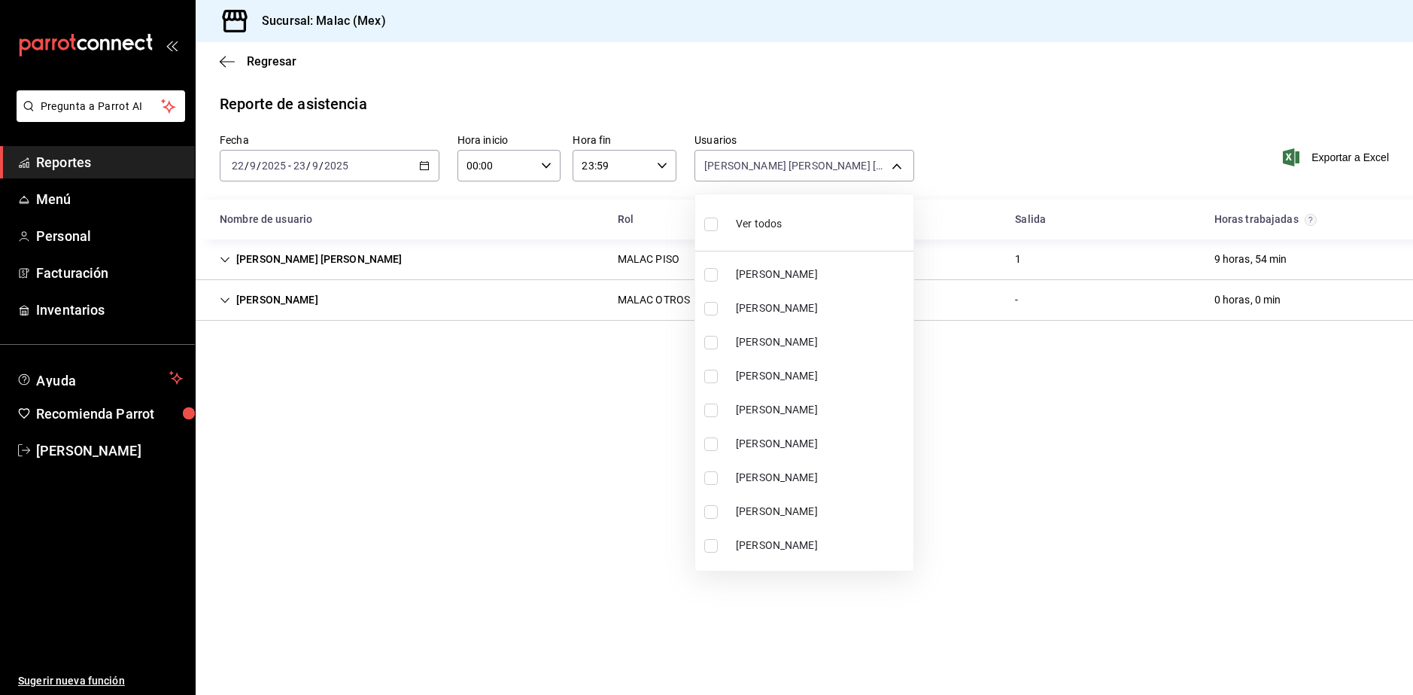
click at [810, 214] on li "Ver todos" at bounding box center [804, 222] width 218 height 44
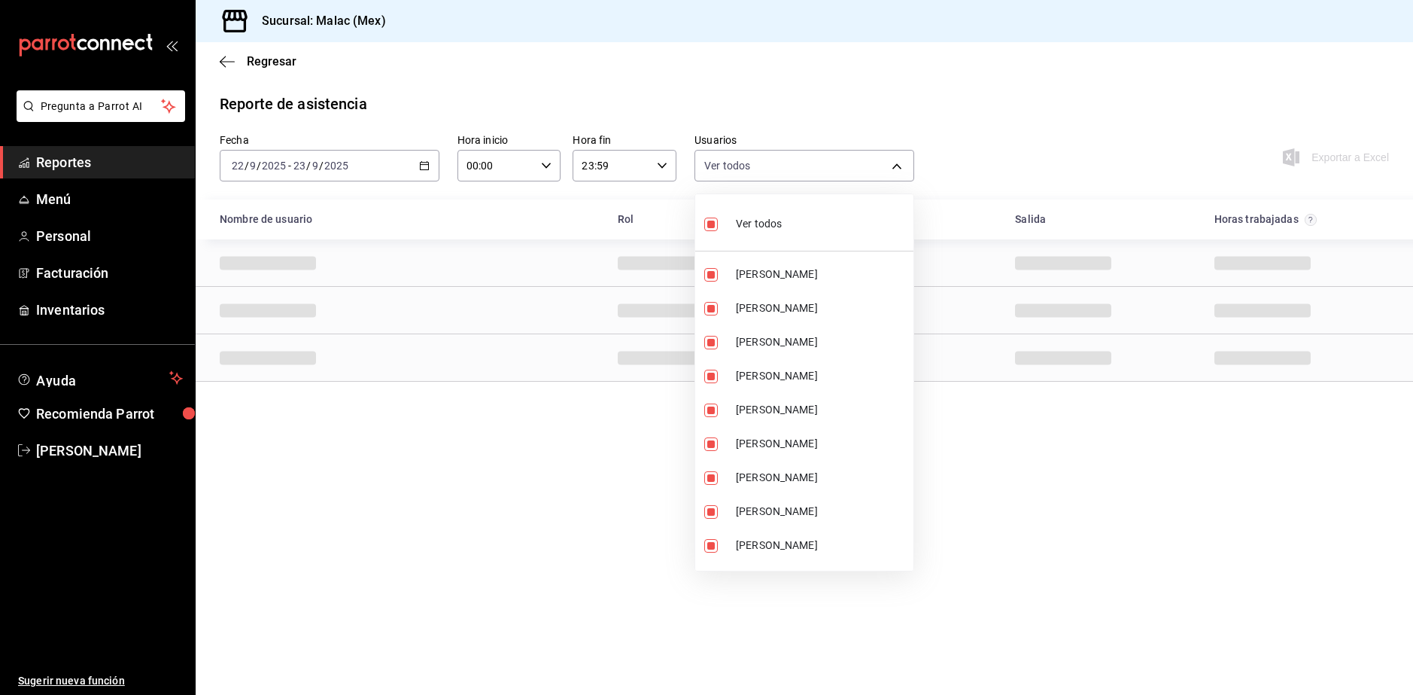
click at [810, 214] on li "Ver todos" at bounding box center [804, 222] width 218 height 44
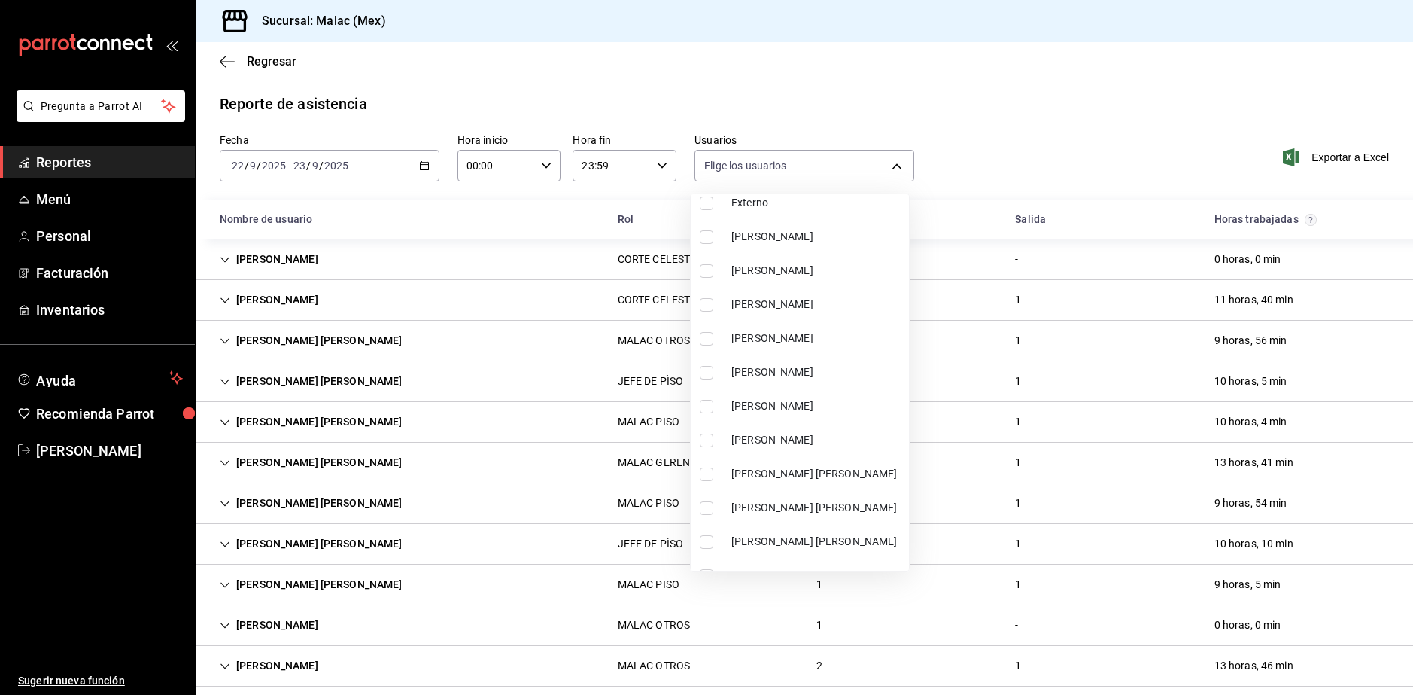
click at [806, 345] on span "[PERSON_NAME]" at bounding box center [817, 338] width 172 height 16
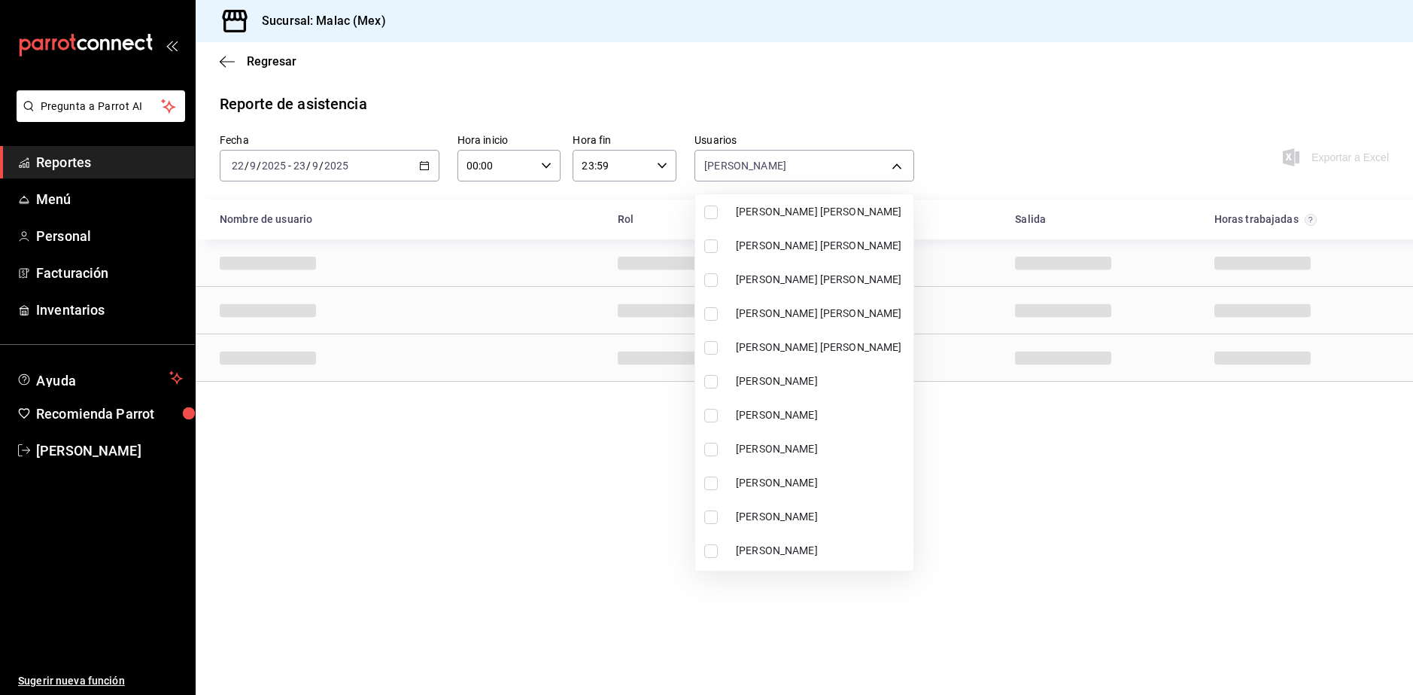
scroll to position [1041, 0]
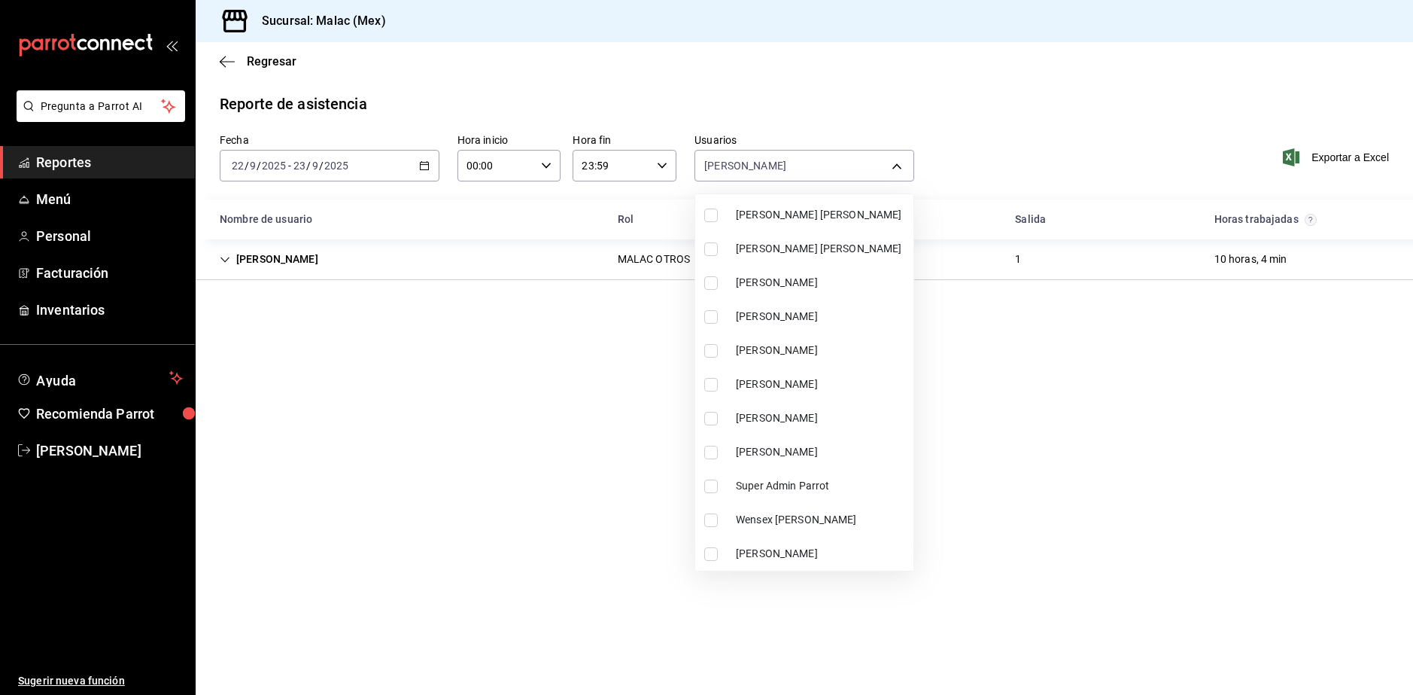
click at [817, 523] on span "Wensex [PERSON_NAME]" at bounding box center [822, 520] width 172 height 16
click at [832, 421] on span "[PERSON_NAME]" at bounding box center [822, 418] width 172 height 16
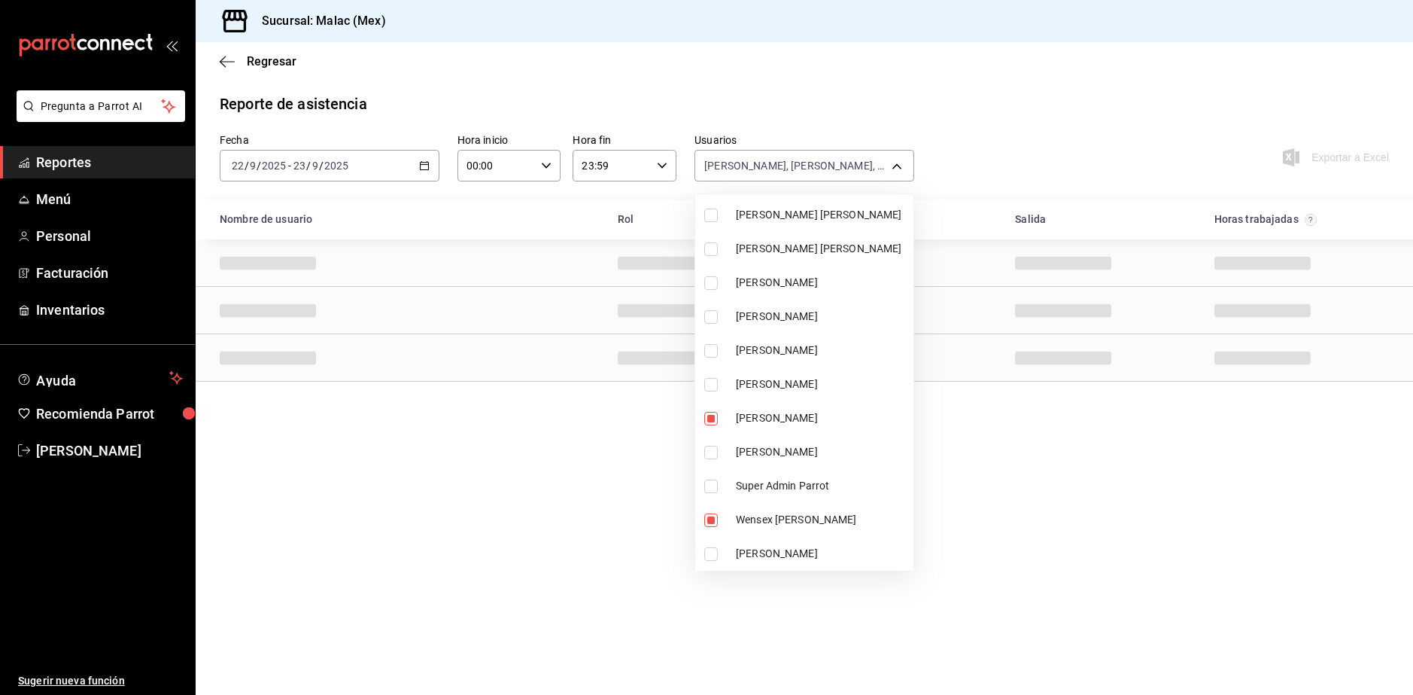
click at [828, 435] on li "[PERSON_NAME]" at bounding box center [804, 452] width 218 height 34
click at [995, 477] on div at bounding box center [706, 347] width 1413 height 695
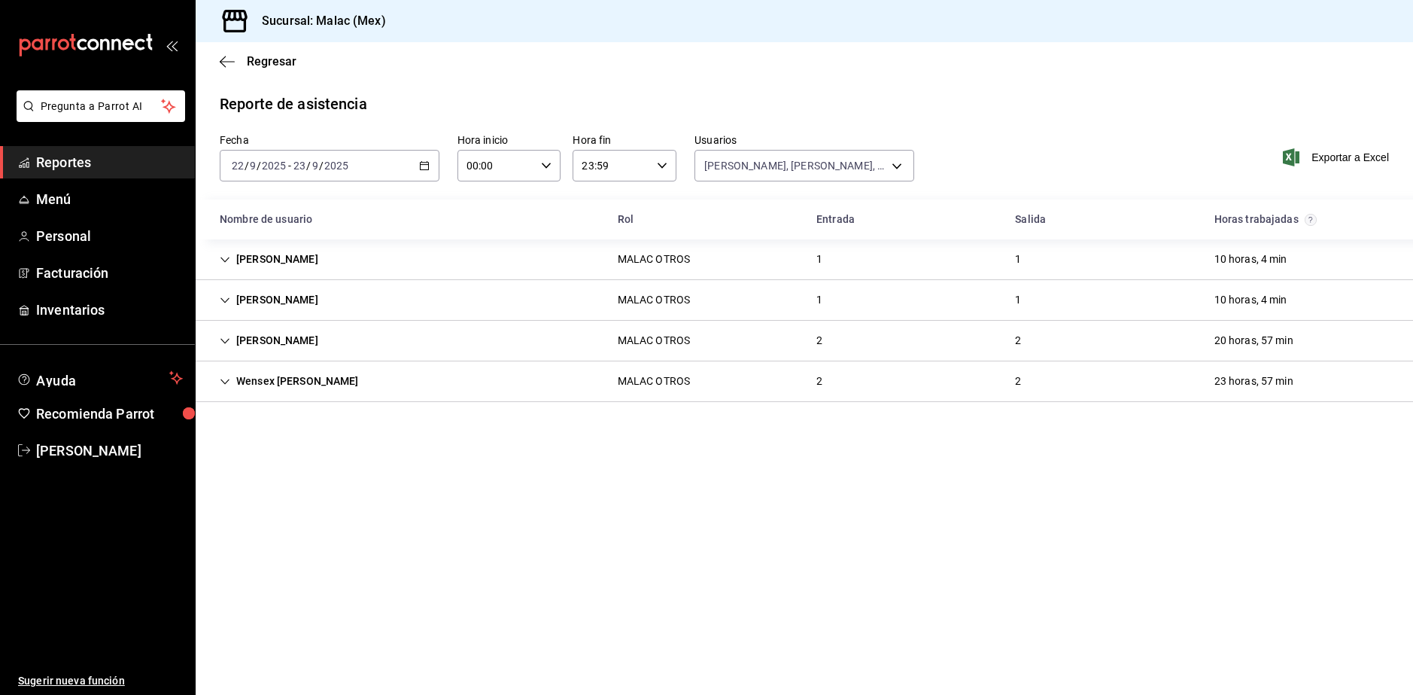
click at [911, 240] on div "[PERSON_NAME] OTROS 1 1 10 horas, 4 min" at bounding box center [804, 259] width 1217 height 41
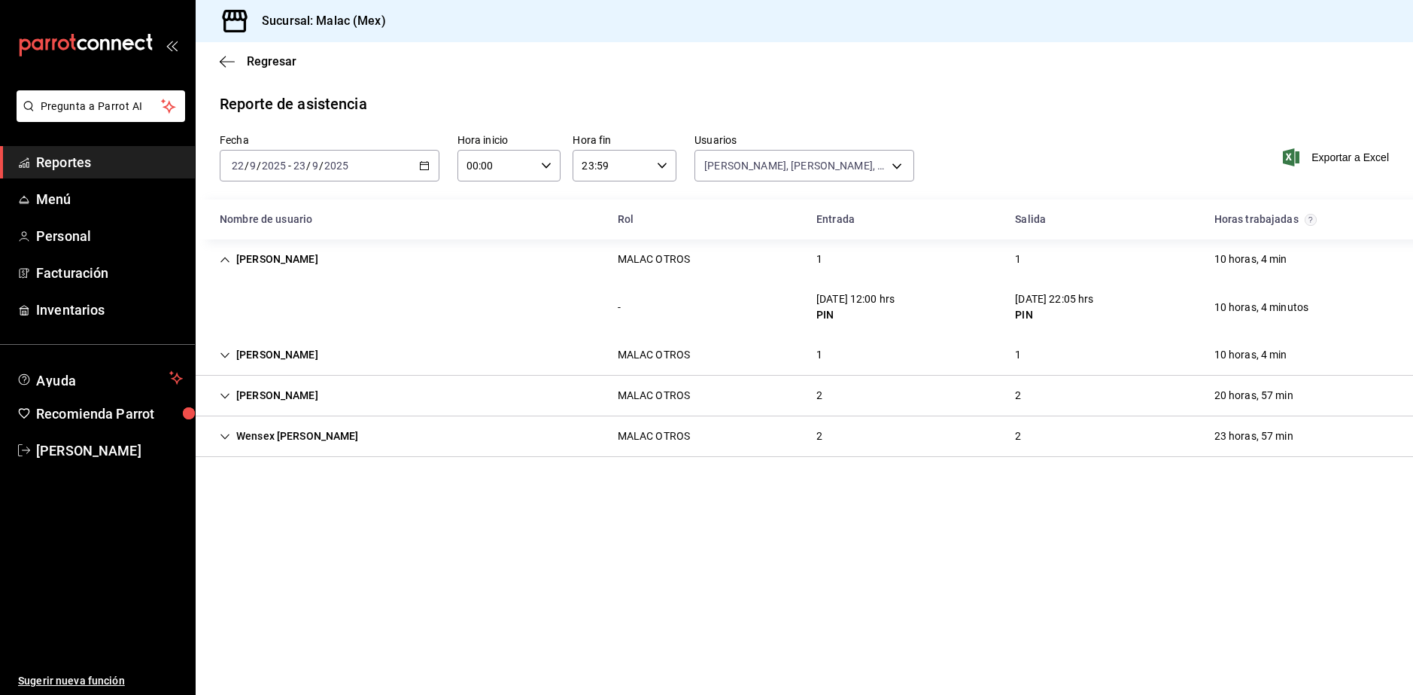
click at [684, 363] on div "MALAC OTROS" at bounding box center [654, 355] width 96 height 28
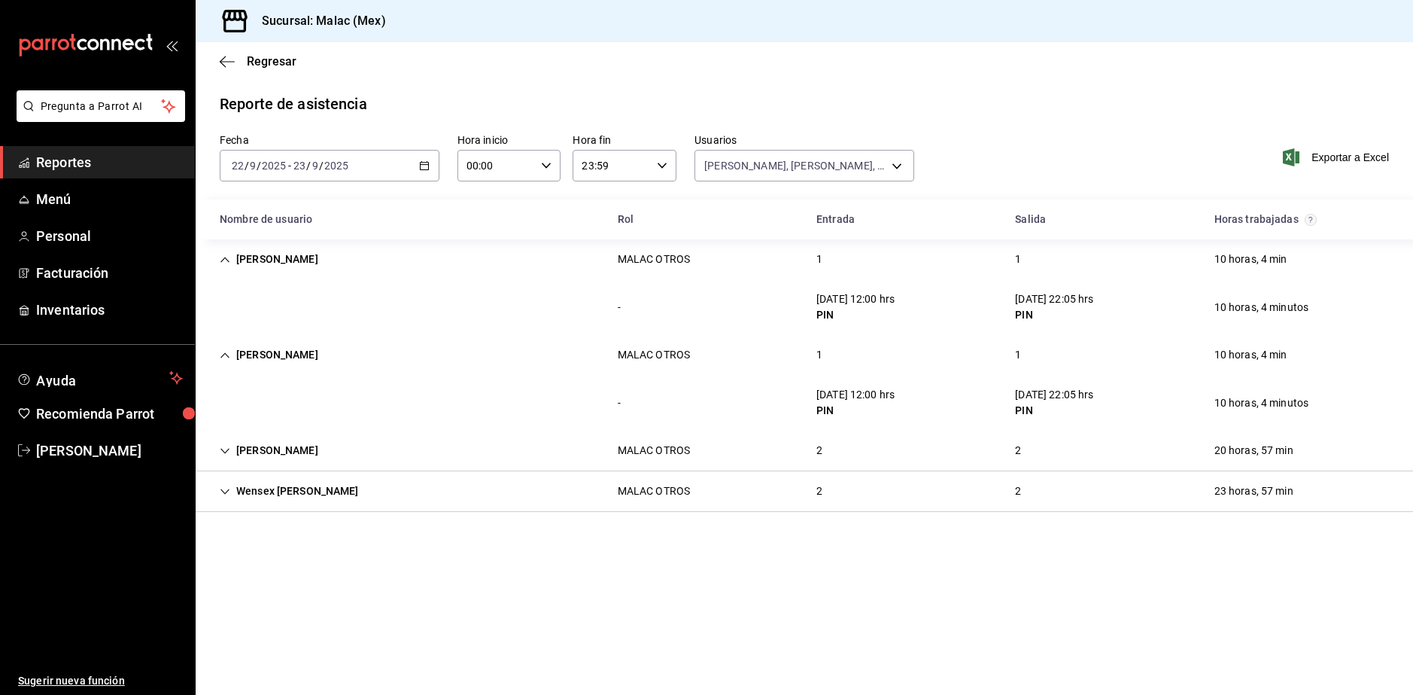
click at [841, 368] on div "[PERSON_NAME] OTROS 1 1 10 horas, 4 min" at bounding box center [804, 355] width 1217 height 40
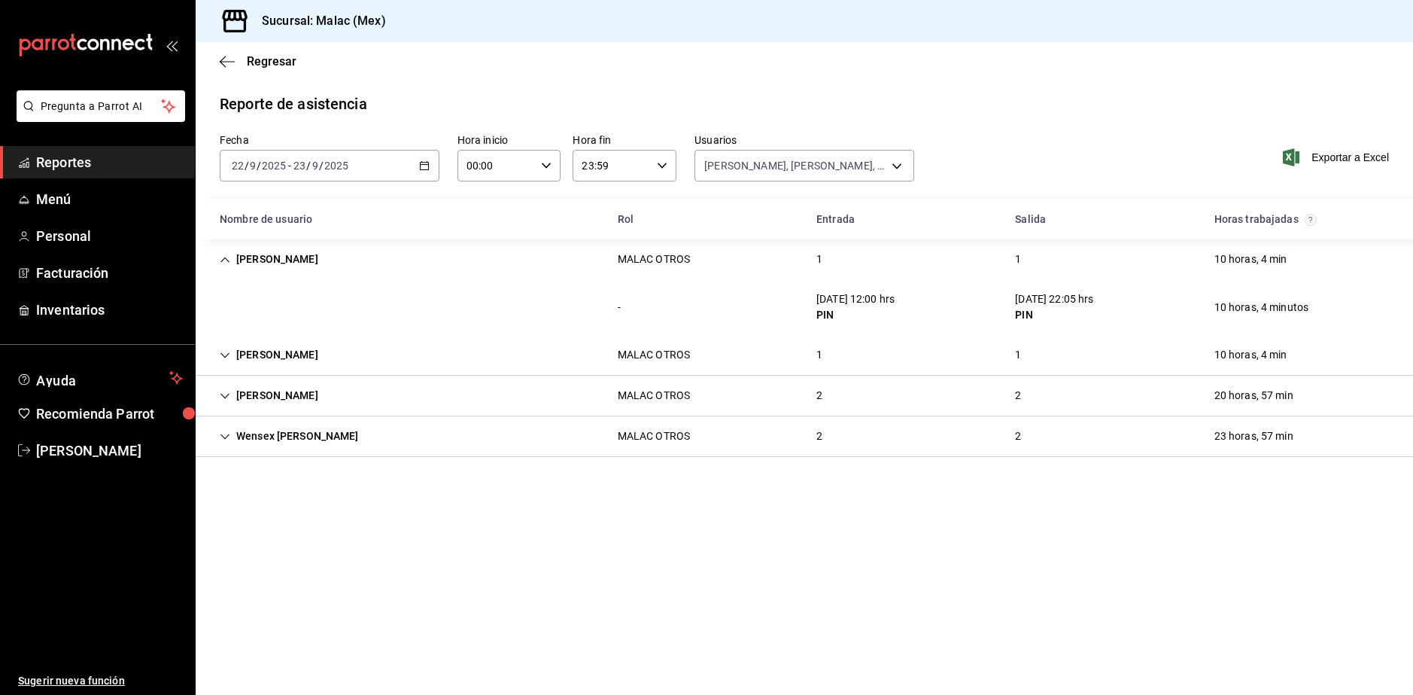
click at [837, 255] on div "[PERSON_NAME] OTROS 1 1 10 horas, 4 min" at bounding box center [804, 259] width 1217 height 40
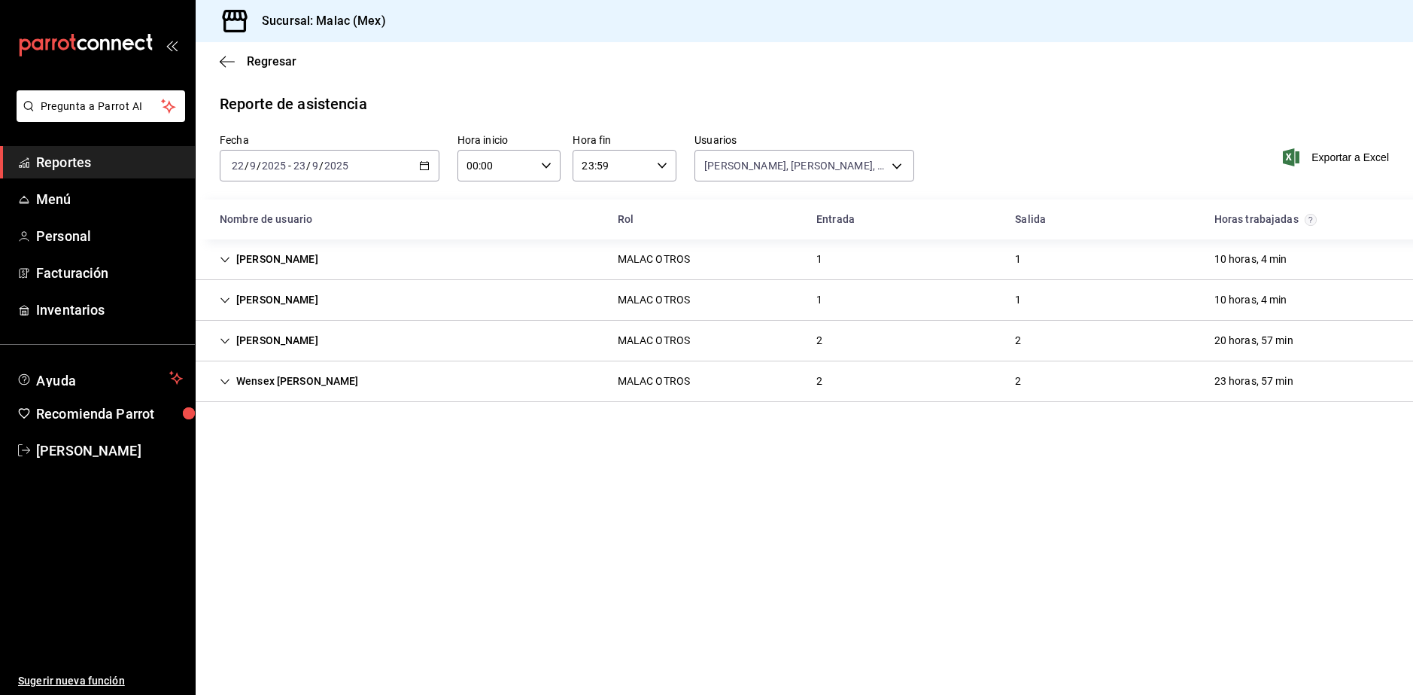
click at [771, 349] on div "[PERSON_NAME] OTROS 2 2 20 horas, 57 min" at bounding box center [804, 341] width 1217 height 41
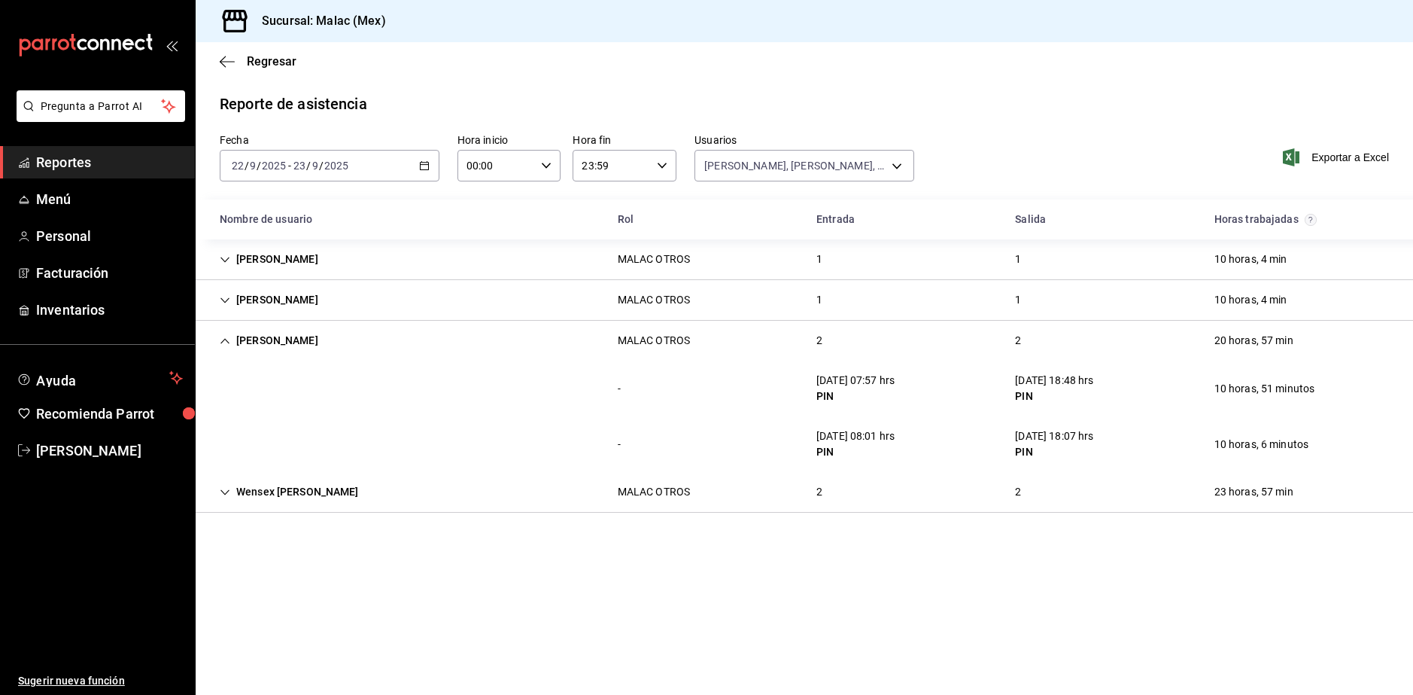
click at [903, 492] on div "Wensex [PERSON_NAME] OTROS 2 2 23 horas, 57 min" at bounding box center [804, 492] width 1217 height 41
click at [295, 174] on div "[DATE] [DATE] - [DATE] [DATE]" at bounding box center [330, 166] width 220 height 32
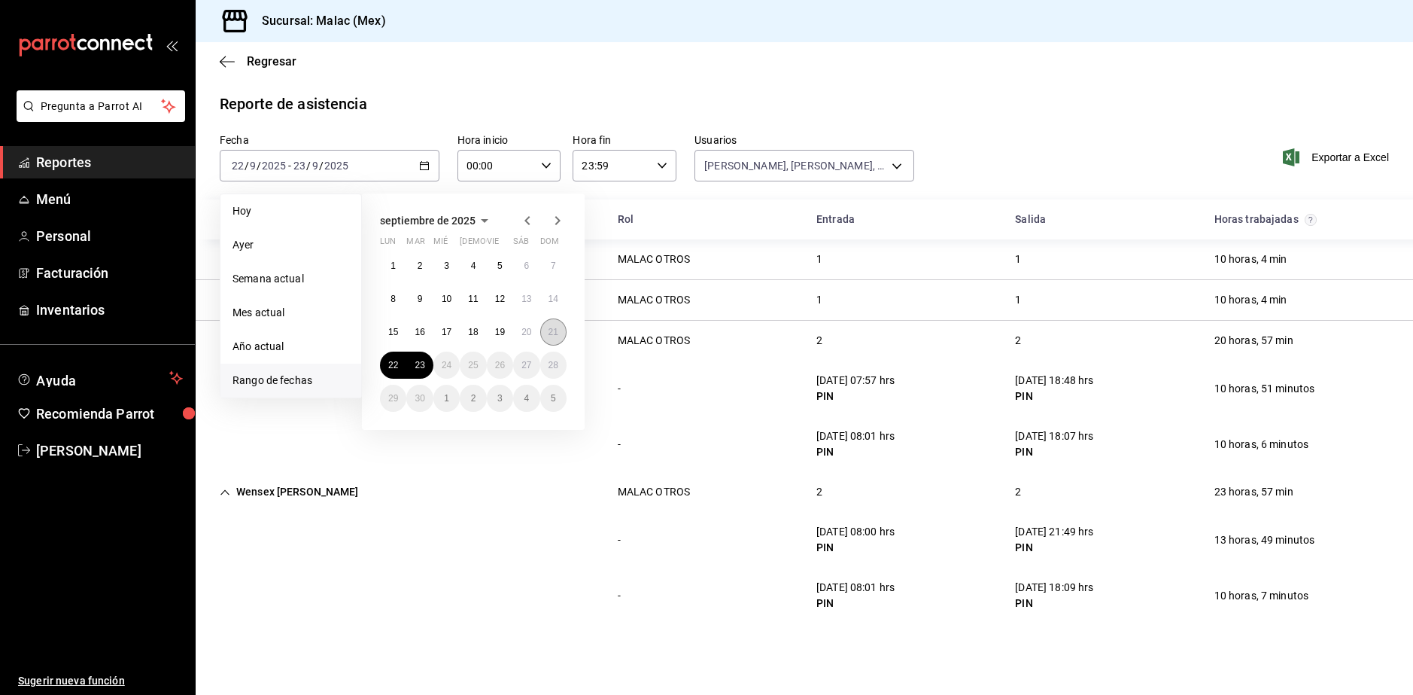
click at [556, 328] on abbr "21" at bounding box center [554, 332] width 10 height 11
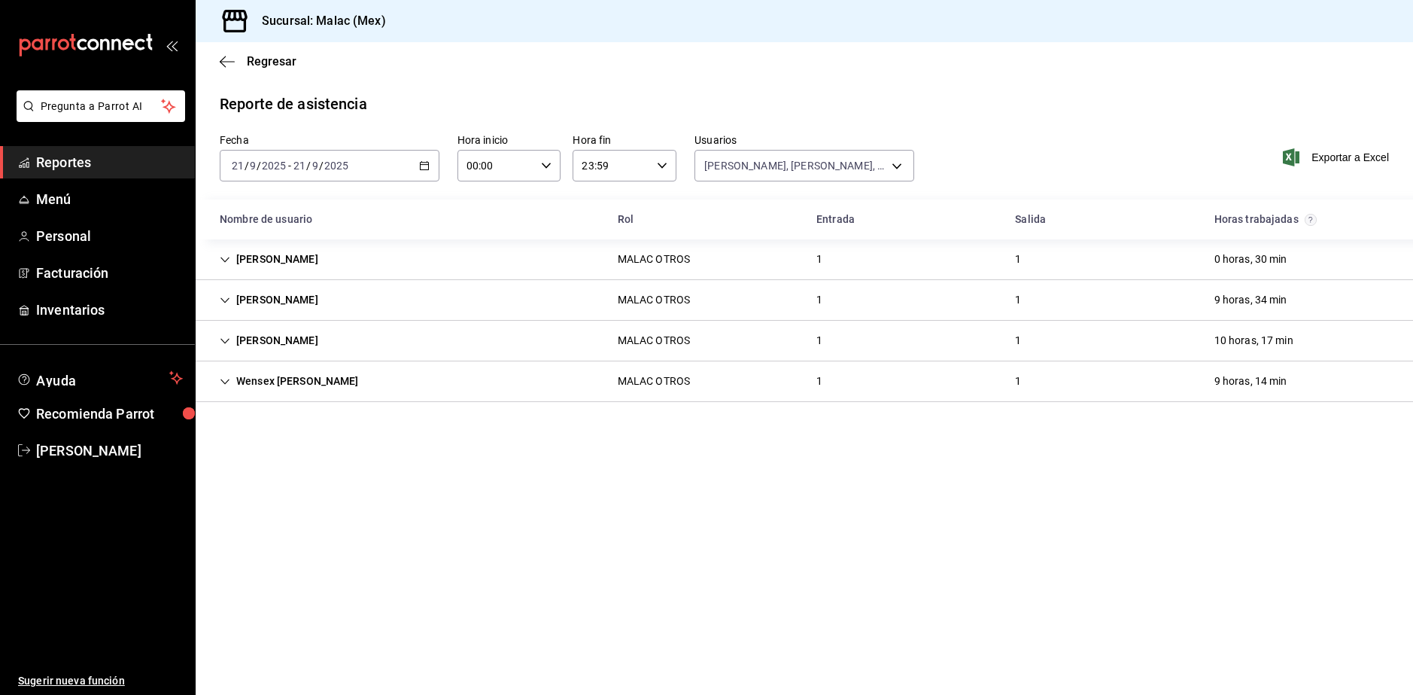
click at [781, 384] on div "Wensex [PERSON_NAME] OTROS 1 1 9 horas, 14 min" at bounding box center [804, 381] width 1217 height 41
click at [869, 364] on div "Wensex [PERSON_NAME] OTROS 1 1 9 horas, 14 min" at bounding box center [804, 381] width 1217 height 40
click at [820, 339] on div "1" at bounding box center [819, 341] width 30 height 28
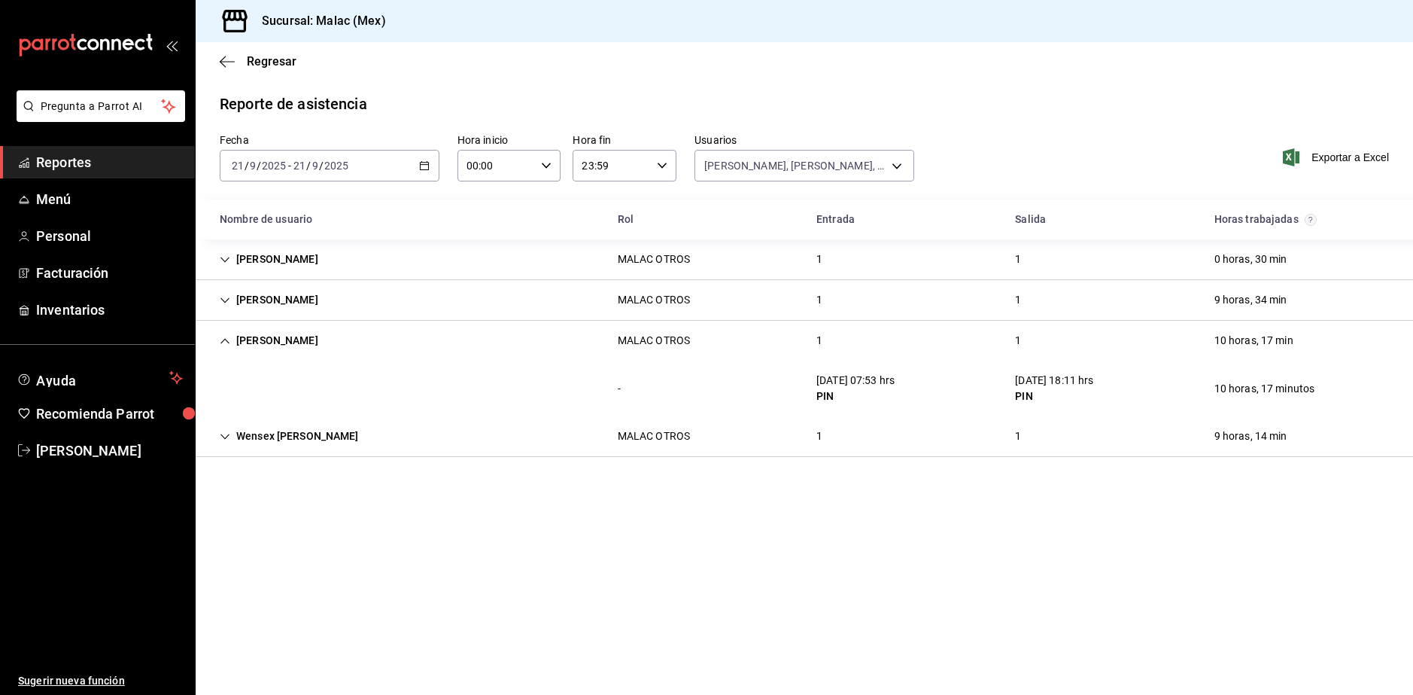
click at [901, 343] on div "[PERSON_NAME] OTROS 1 1 10 horas, 17 min" at bounding box center [804, 341] width 1217 height 40
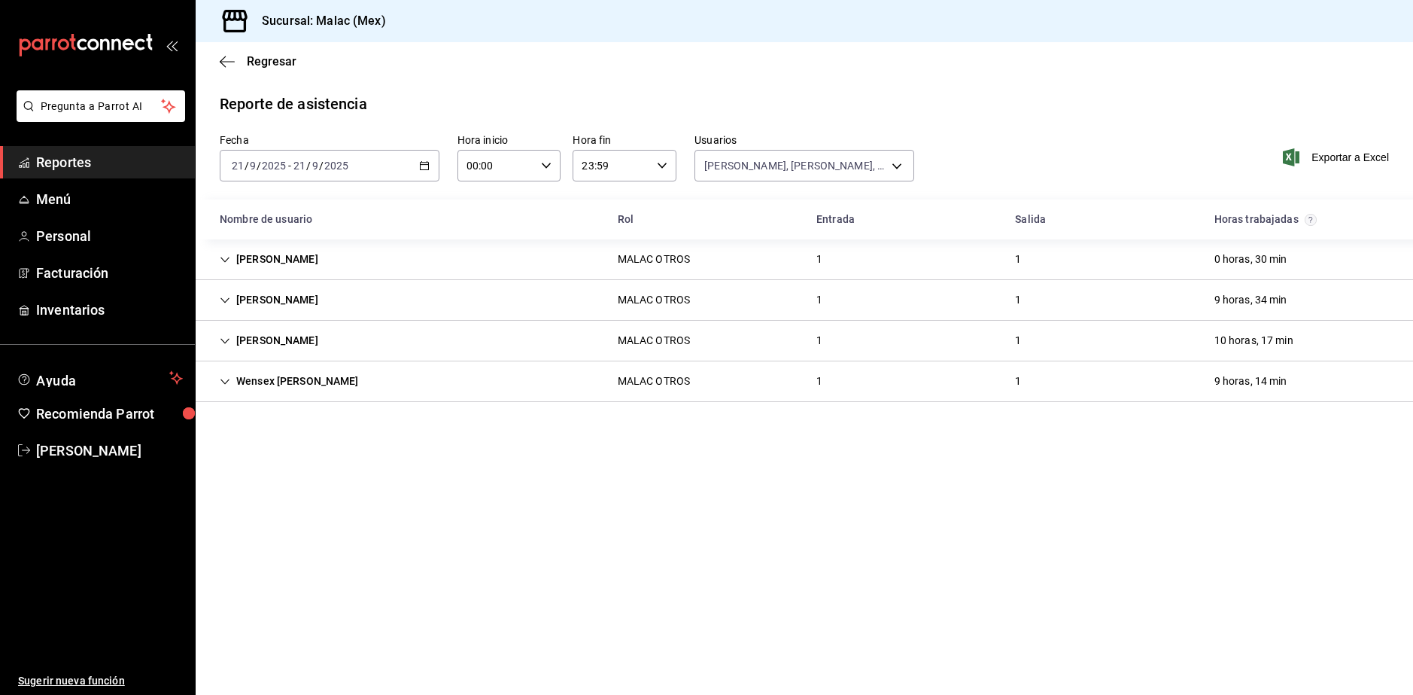
click at [493, 251] on div "[PERSON_NAME] OTROS 1 1 0 horas, 30 min" at bounding box center [804, 259] width 1217 height 41
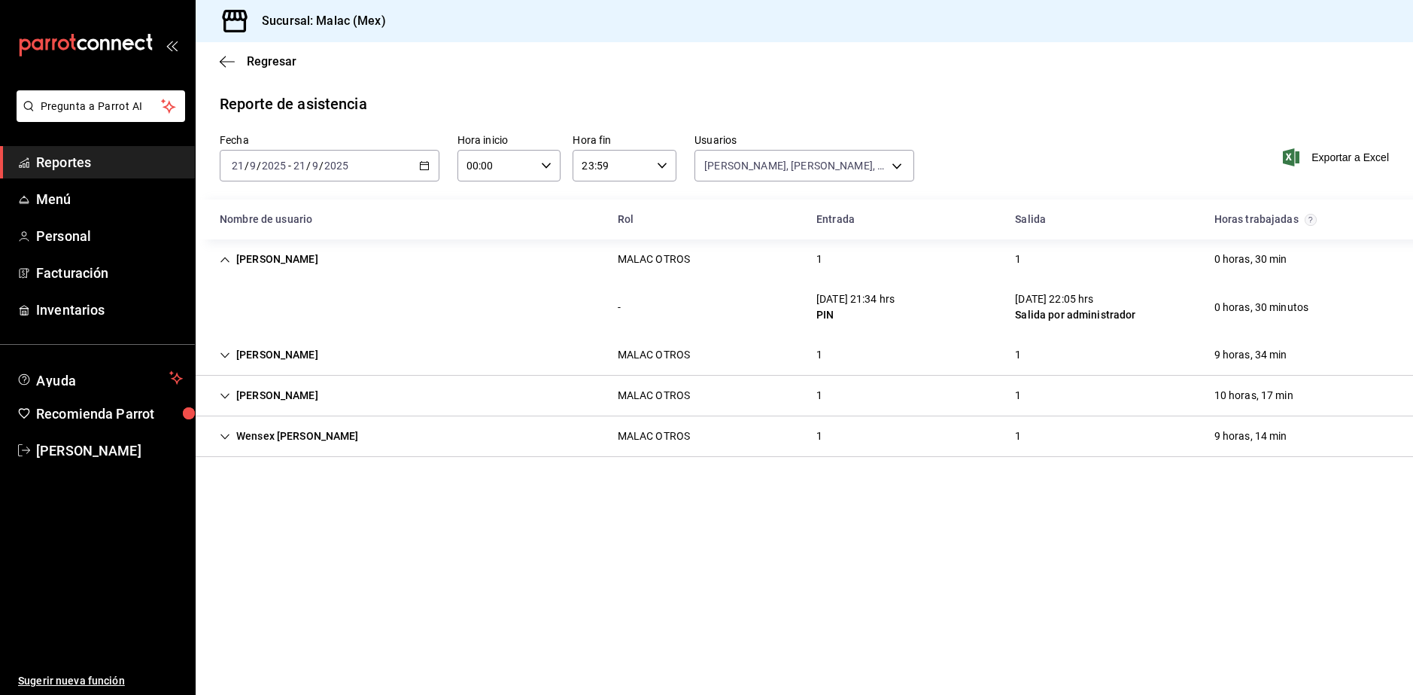
click at [825, 355] on div "1" at bounding box center [819, 355] width 30 height 28
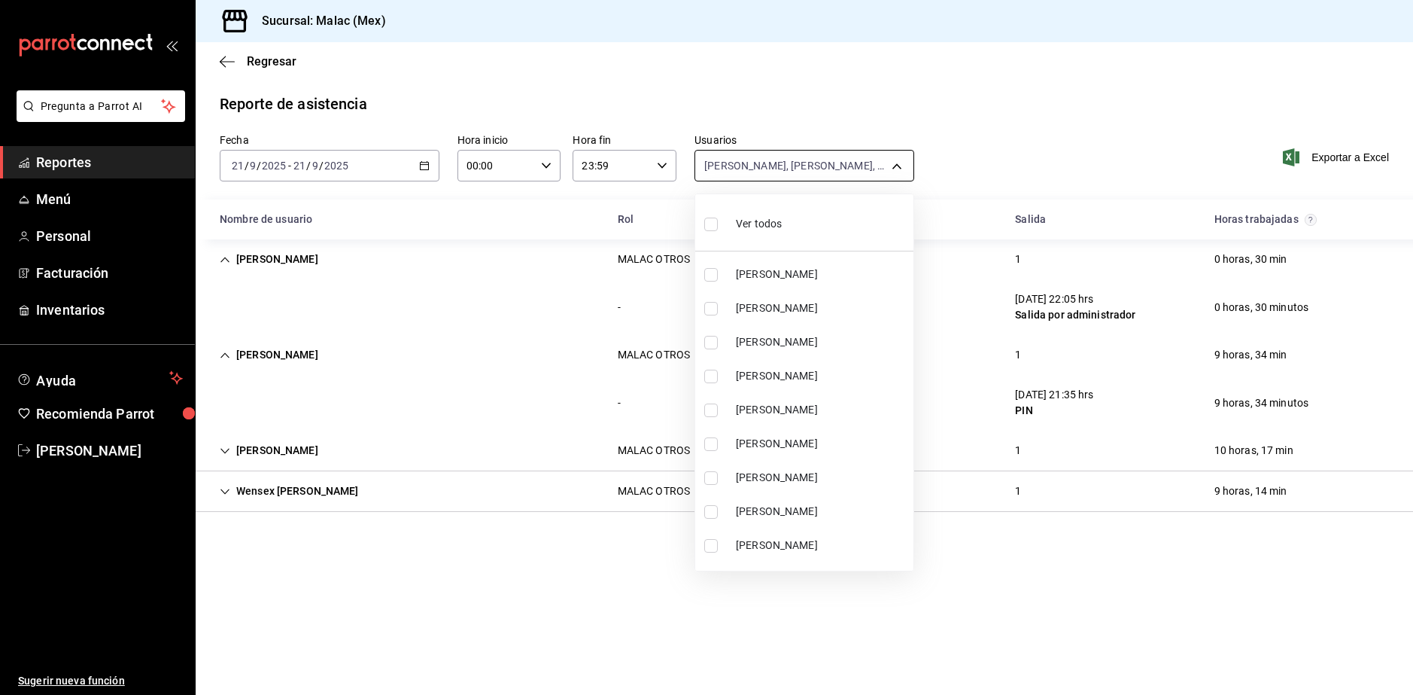
click at [883, 161] on body "Pregunta a Parrot AI Reportes Menú Personal Facturación Inventarios Ayuda Recom…" at bounding box center [706, 347] width 1413 height 695
click at [843, 235] on li "Ver todos" at bounding box center [804, 222] width 218 height 44
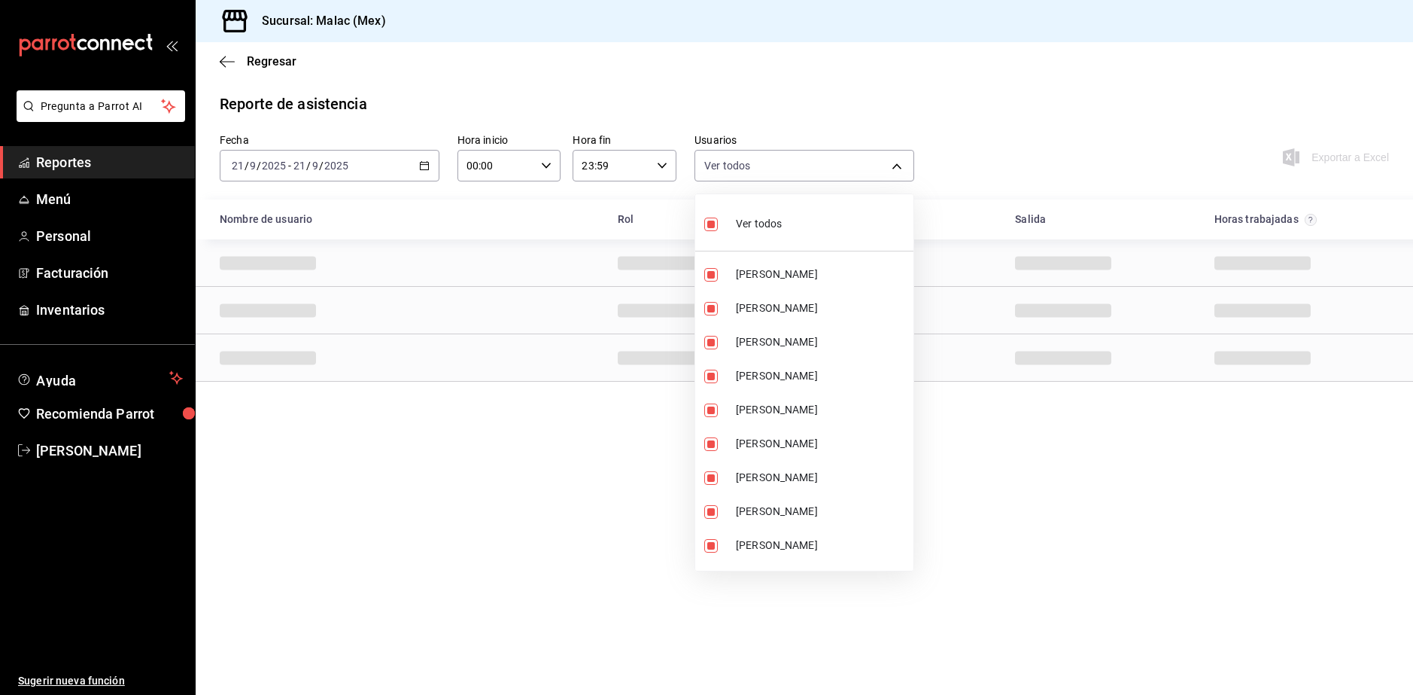
click at [843, 235] on li "Ver todos" at bounding box center [804, 222] width 218 height 44
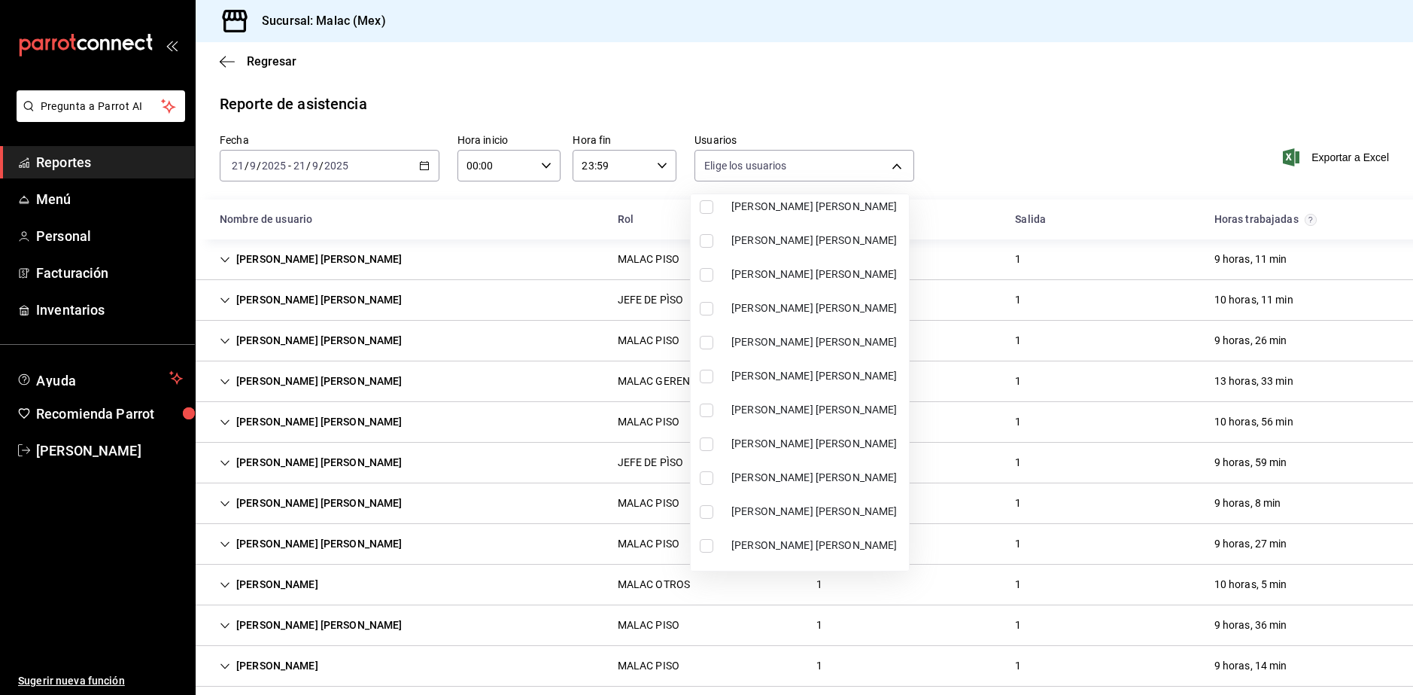
click at [851, 335] on span "[PERSON_NAME] [PERSON_NAME]" at bounding box center [817, 342] width 172 height 16
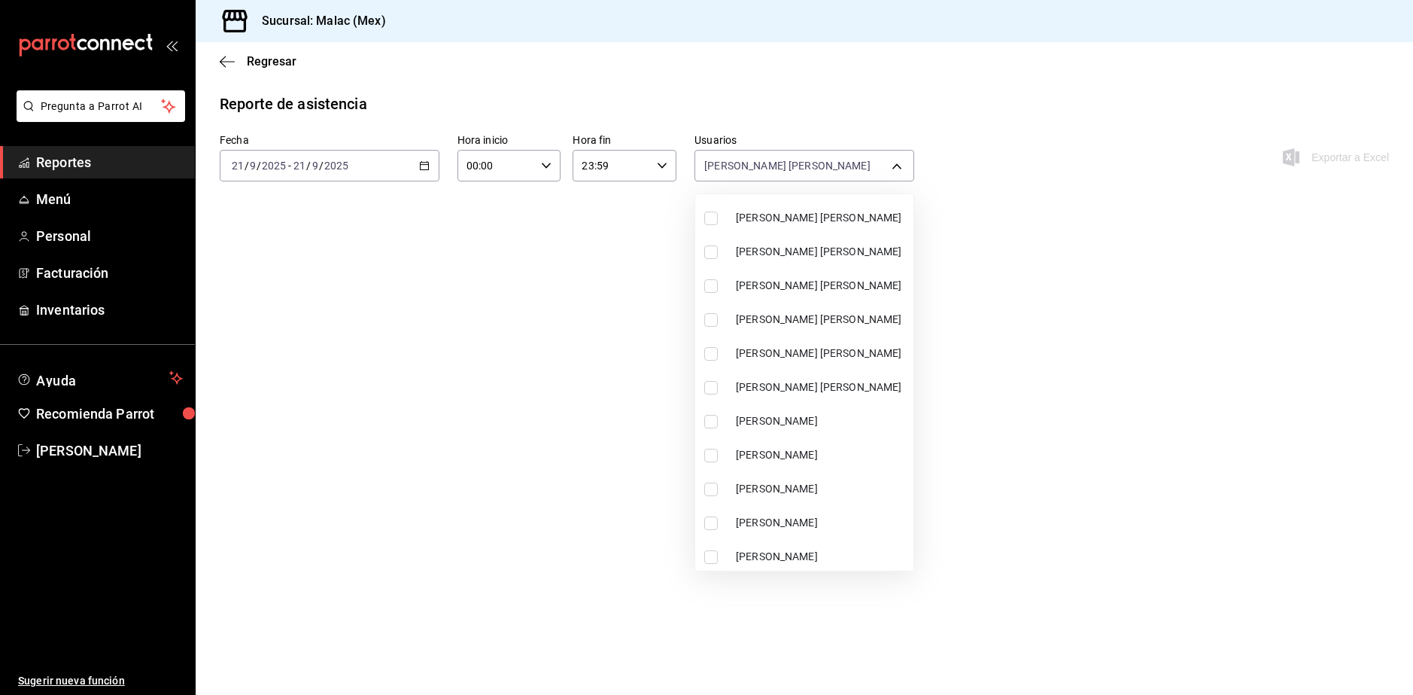
scroll to position [978, 0]
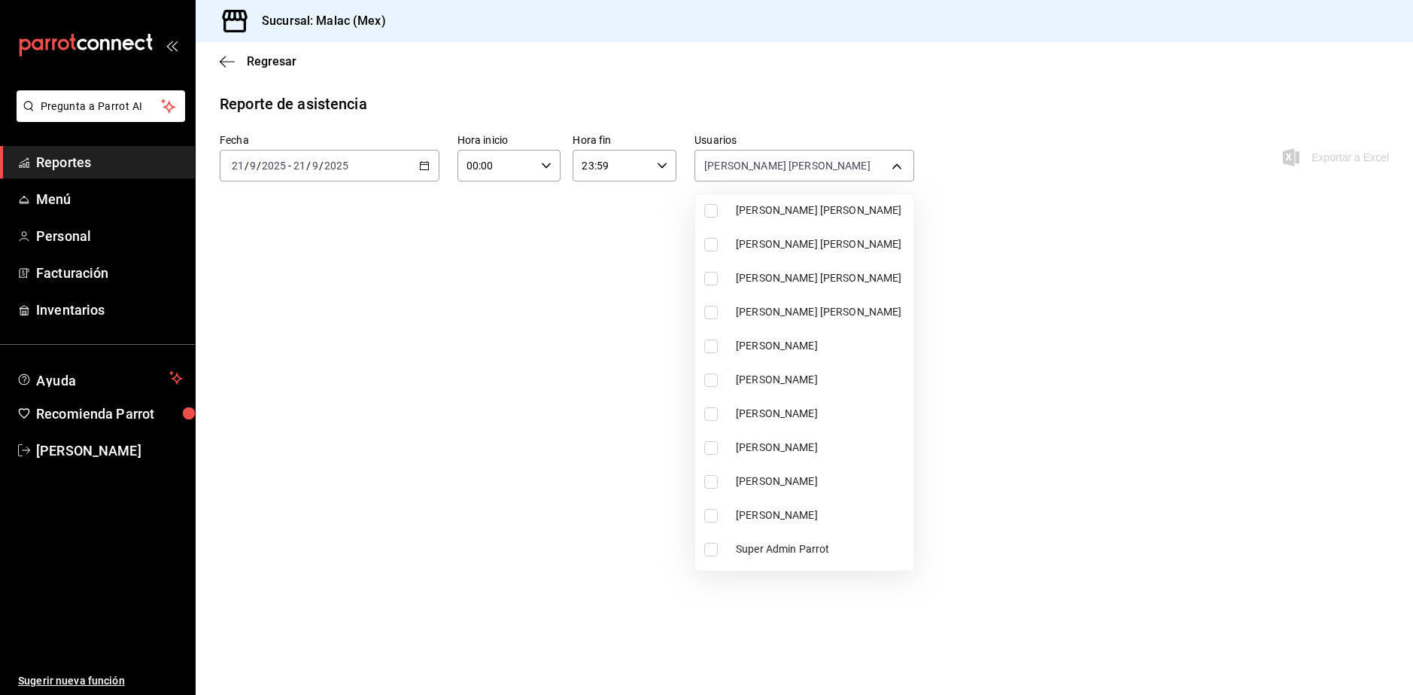
click at [839, 350] on span "[PERSON_NAME]" at bounding box center [822, 346] width 172 height 16
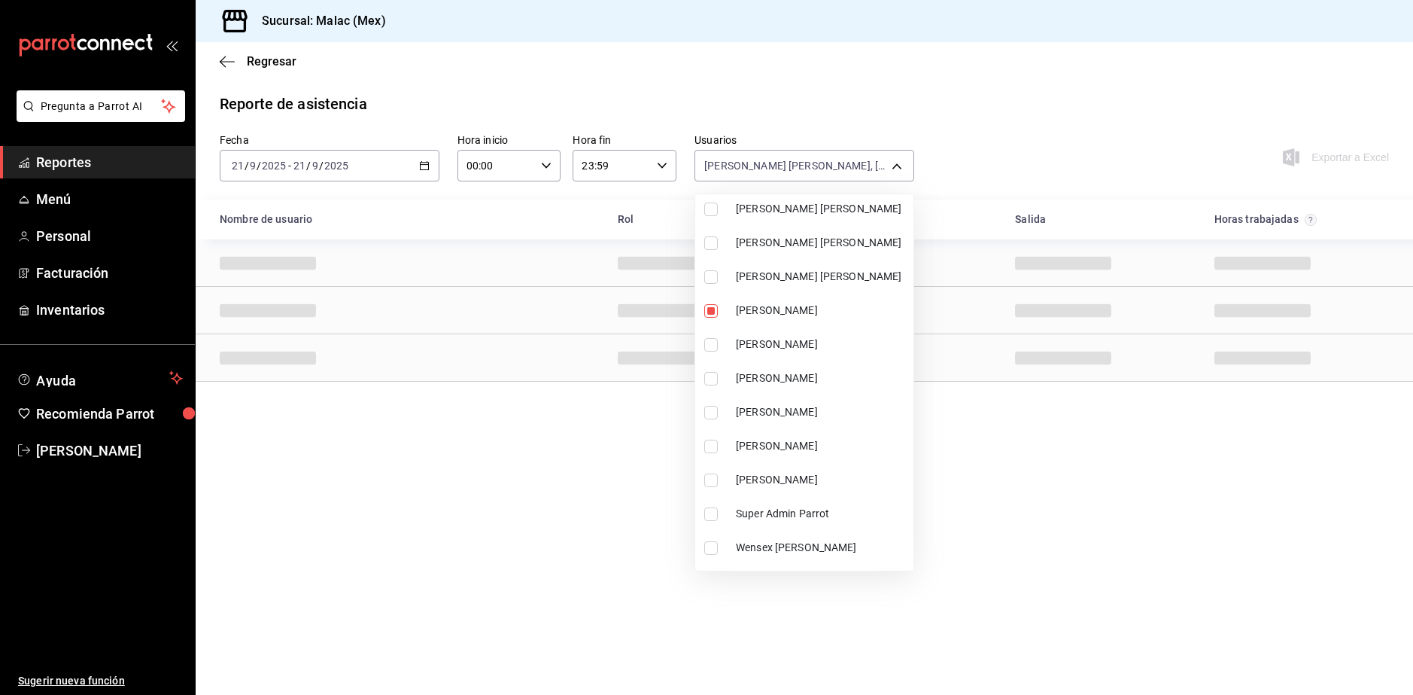
scroll to position [1041, 0]
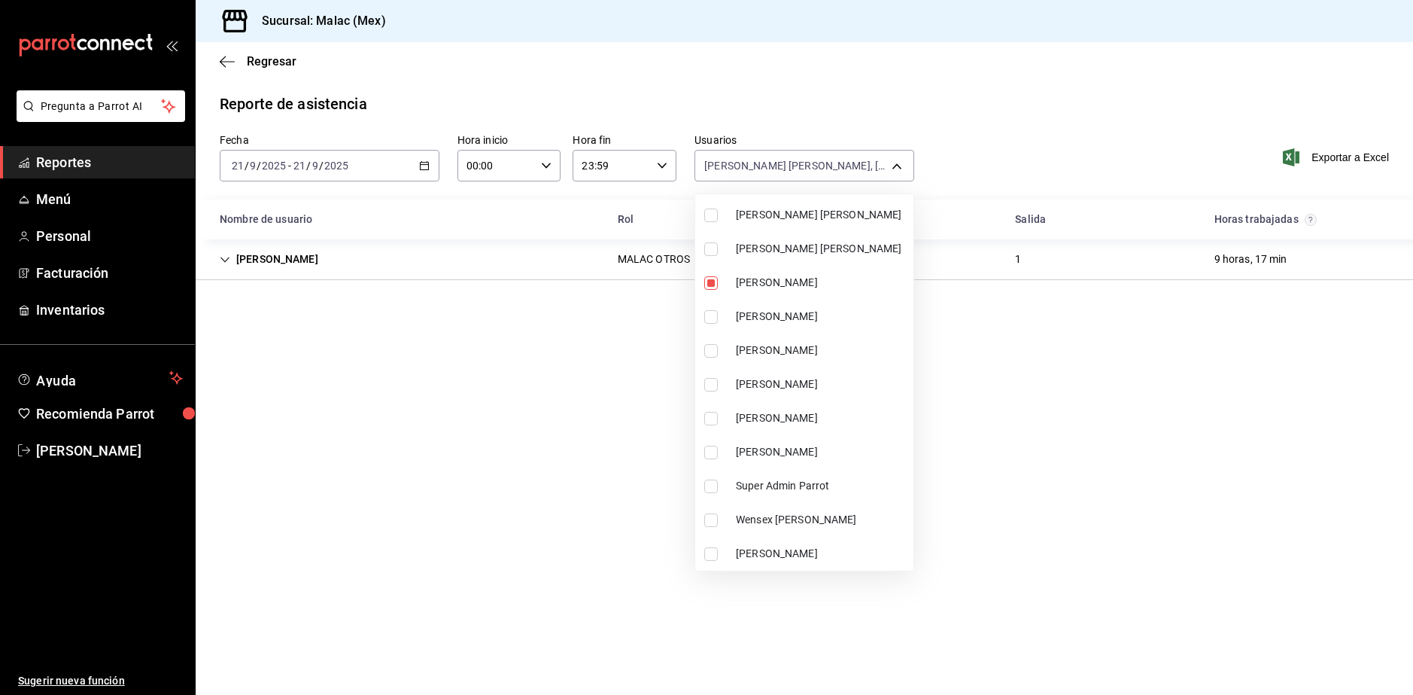
click at [832, 382] on span "[PERSON_NAME]" at bounding box center [822, 384] width 172 height 16
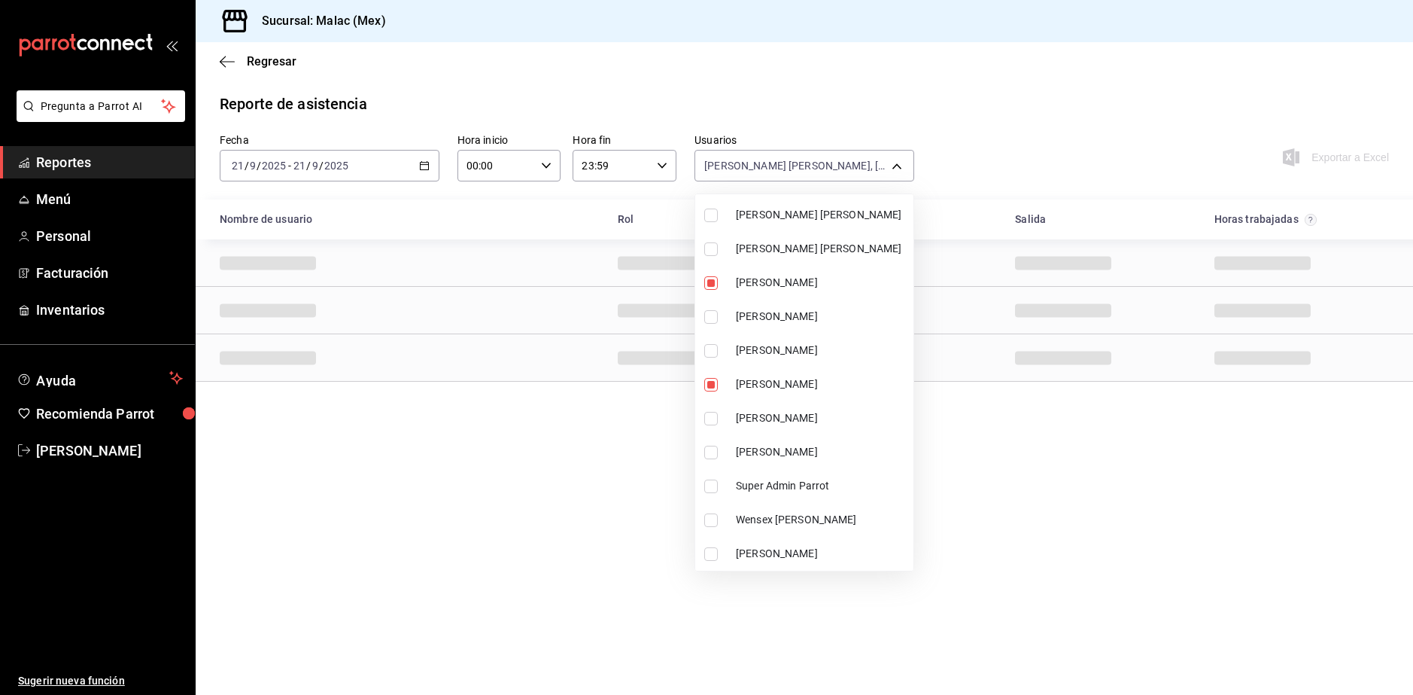
click at [1090, 463] on div at bounding box center [706, 347] width 1413 height 695
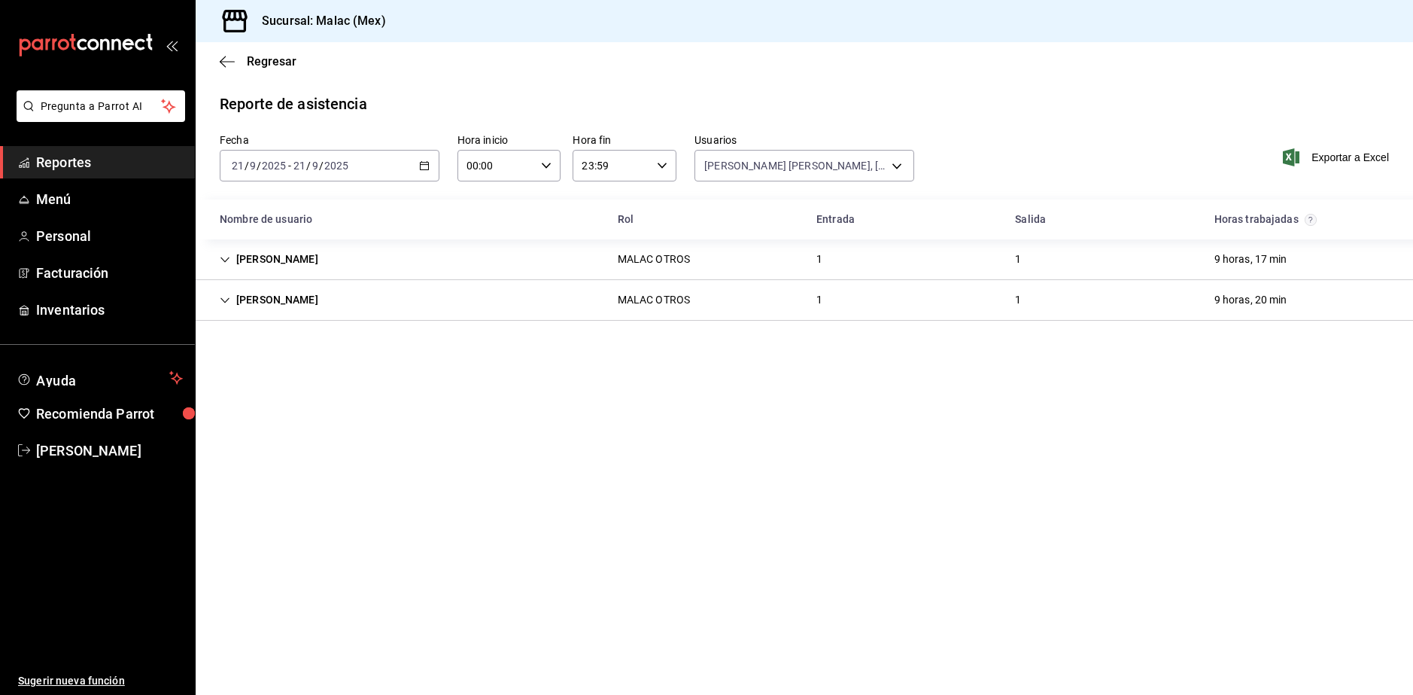
click at [869, 318] on div "[PERSON_NAME] OTROS 1 1 9 horas, 20 min" at bounding box center [804, 300] width 1217 height 41
click at [888, 277] on div "[PERSON_NAME] OTROS 1 1 9 horas, 17 min" at bounding box center [804, 259] width 1217 height 41
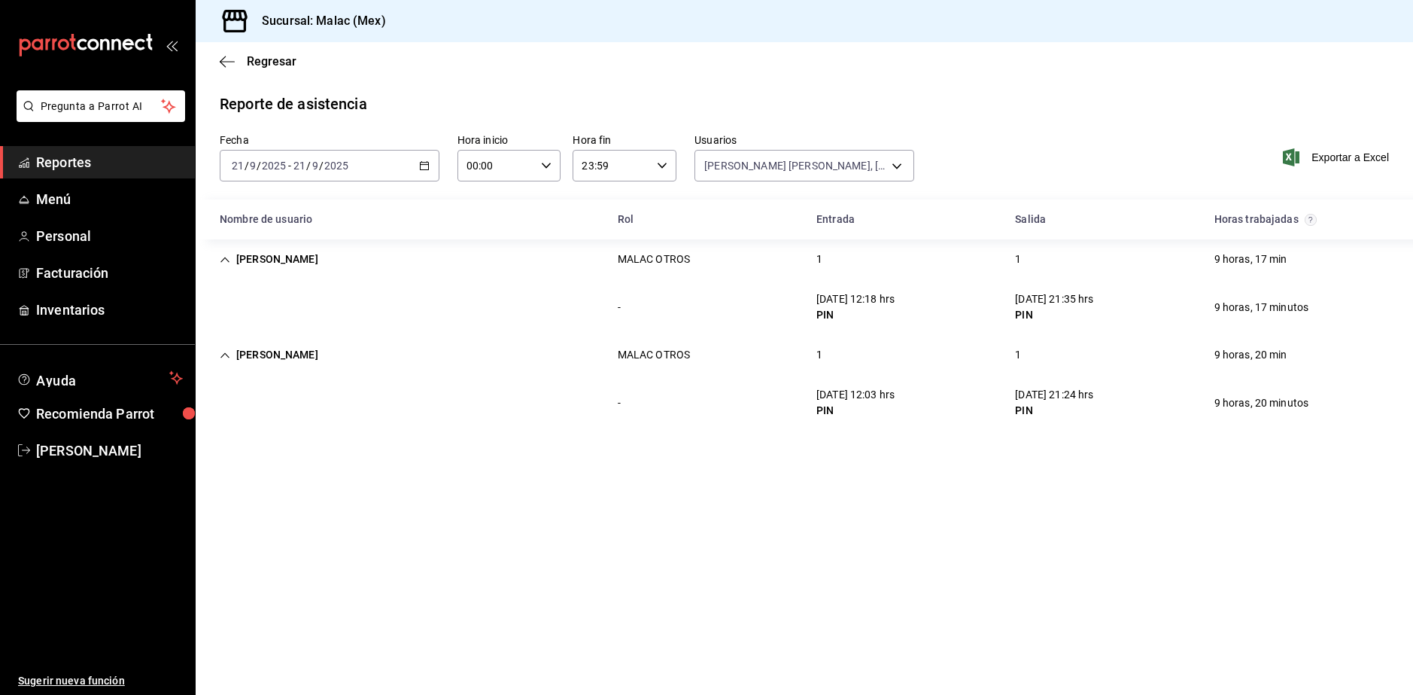
click at [391, 167] on div "[DATE] [DATE] - [DATE] [DATE]" at bounding box center [330, 166] width 220 height 32
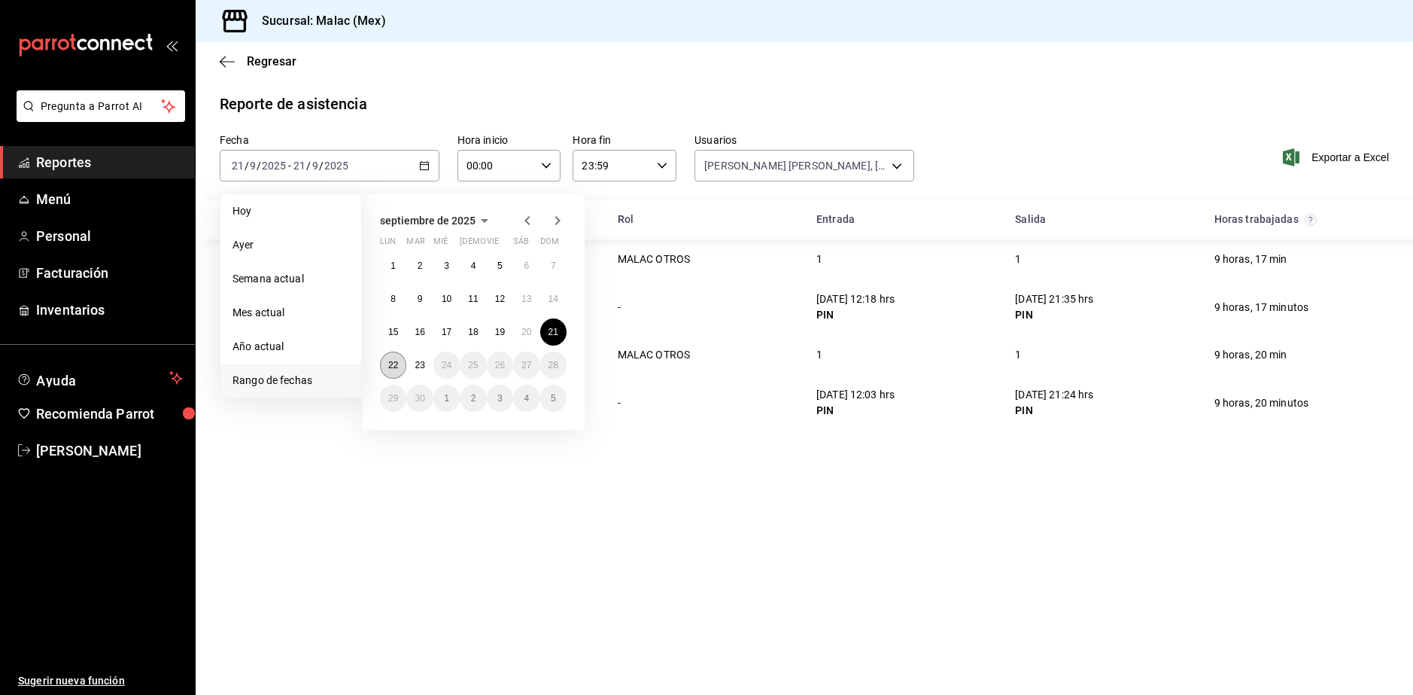
click at [391, 366] on abbr "22" at bounding box center [393, 365] width 10 height 11
click at [425, 369] on button "23" at bounding box center [419, 364] width 26 height 27
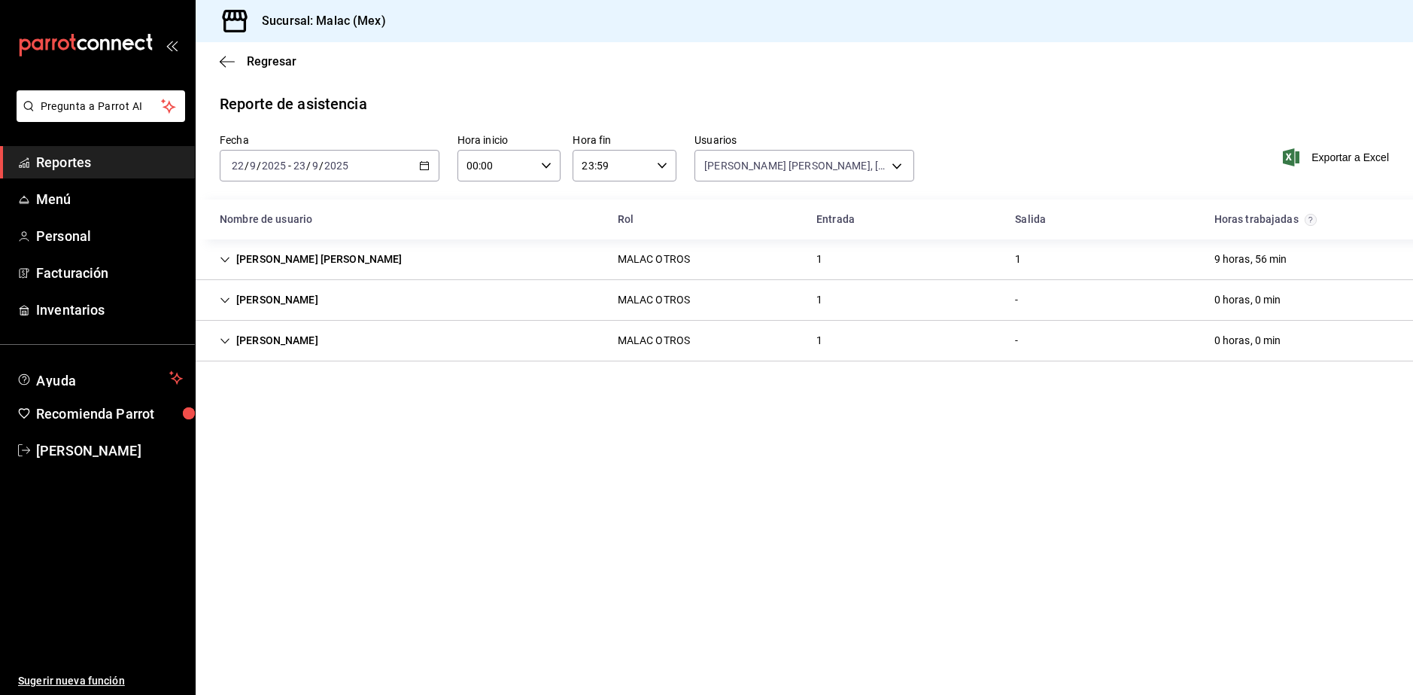
click at [558, 265] on div "[PERSON_NAME] [PERSON_NAME] OTROS 1 1 9 horas, 56 min" at bounding box center [804, 259] width 1217 height 41
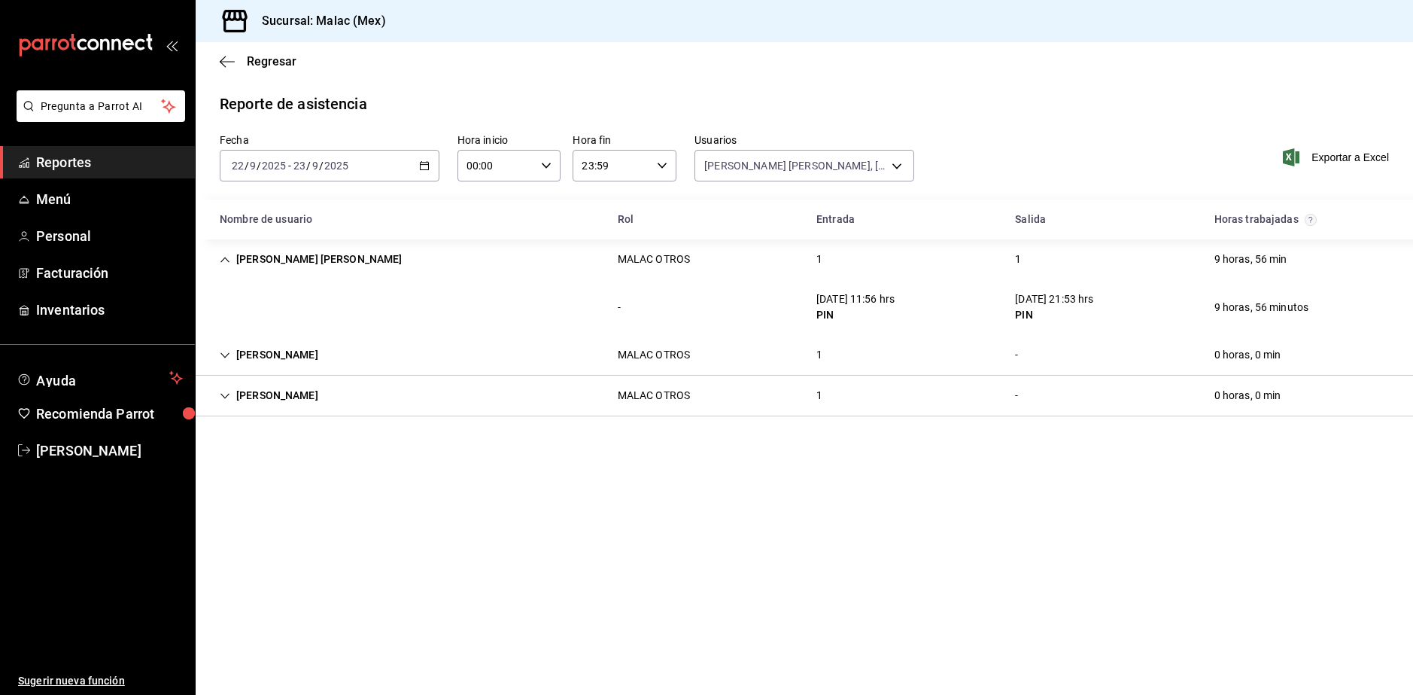
click at [883, 363] on div "[PERSON_NAME] OTROS 1 - 0 horas, 0 min" at bounding box center [804, 355] width 1217 height 41
click at [843, 445] on div "[PERSON_NAME] OTROS 1 - 0 horas, 0 min" at bounding box center [804, 450] width 1217 height 41
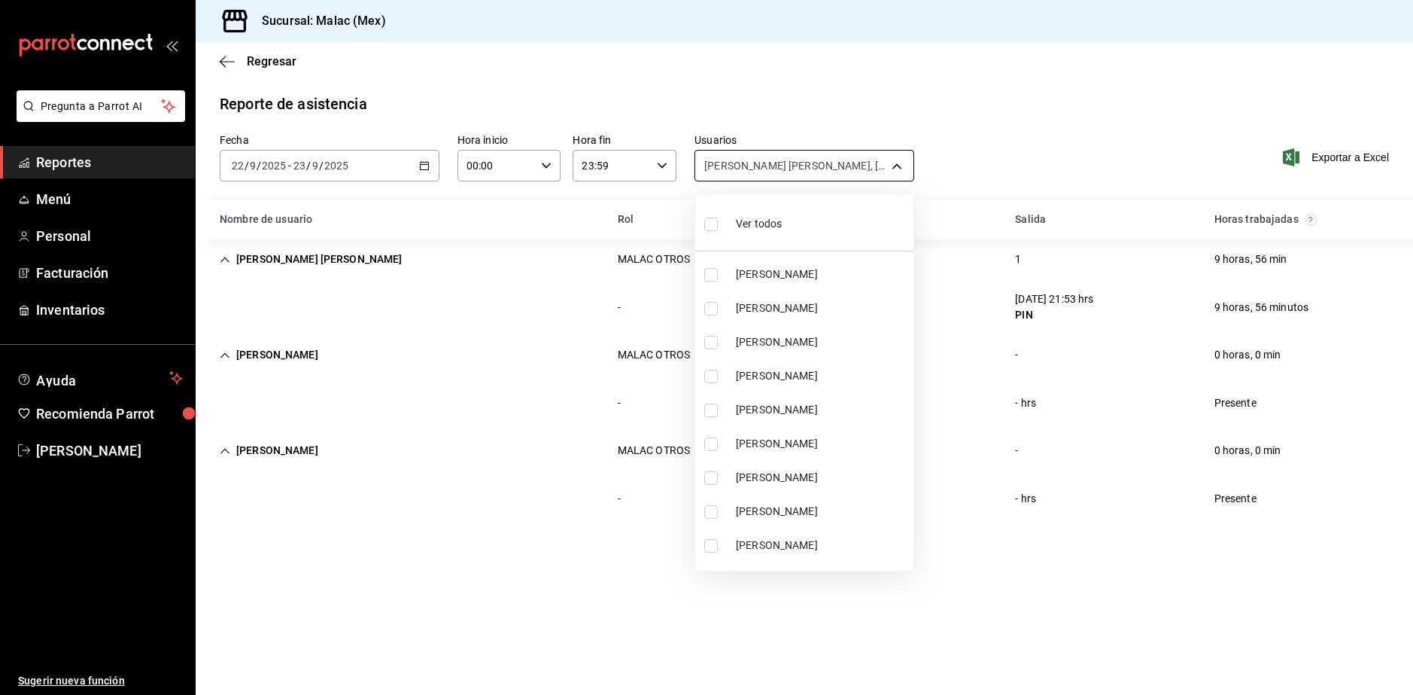
click at [776, 177] on body "Pregunta a Parrot AI Reportes Menú Personal Facturación Inventarios Ayuda Recom…" at bounding box center [706, 347] width 1413 height 695
click at [774, 234] on div "Ver todos" at bounding box center [743, 222] width 78 height 32
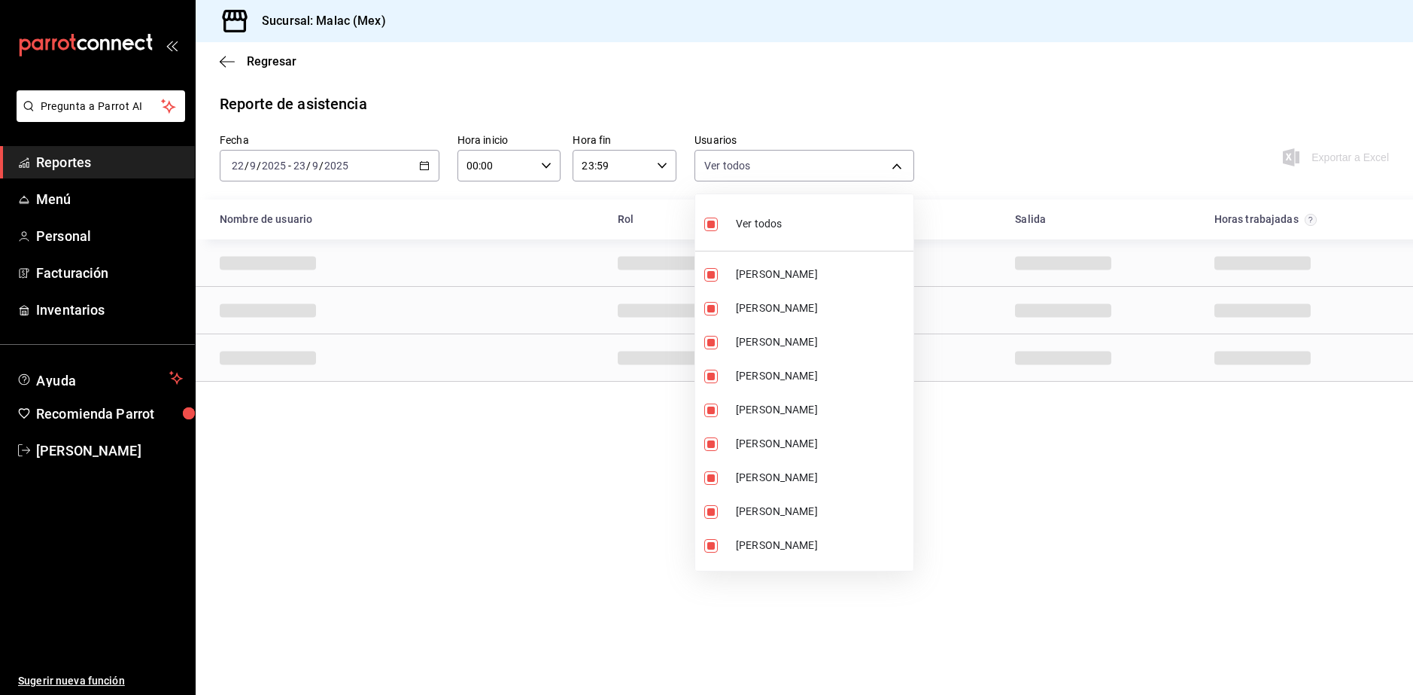
click at [777, 234] on div "Ver todos" at bounding box center [743, 222] width 78 height 32
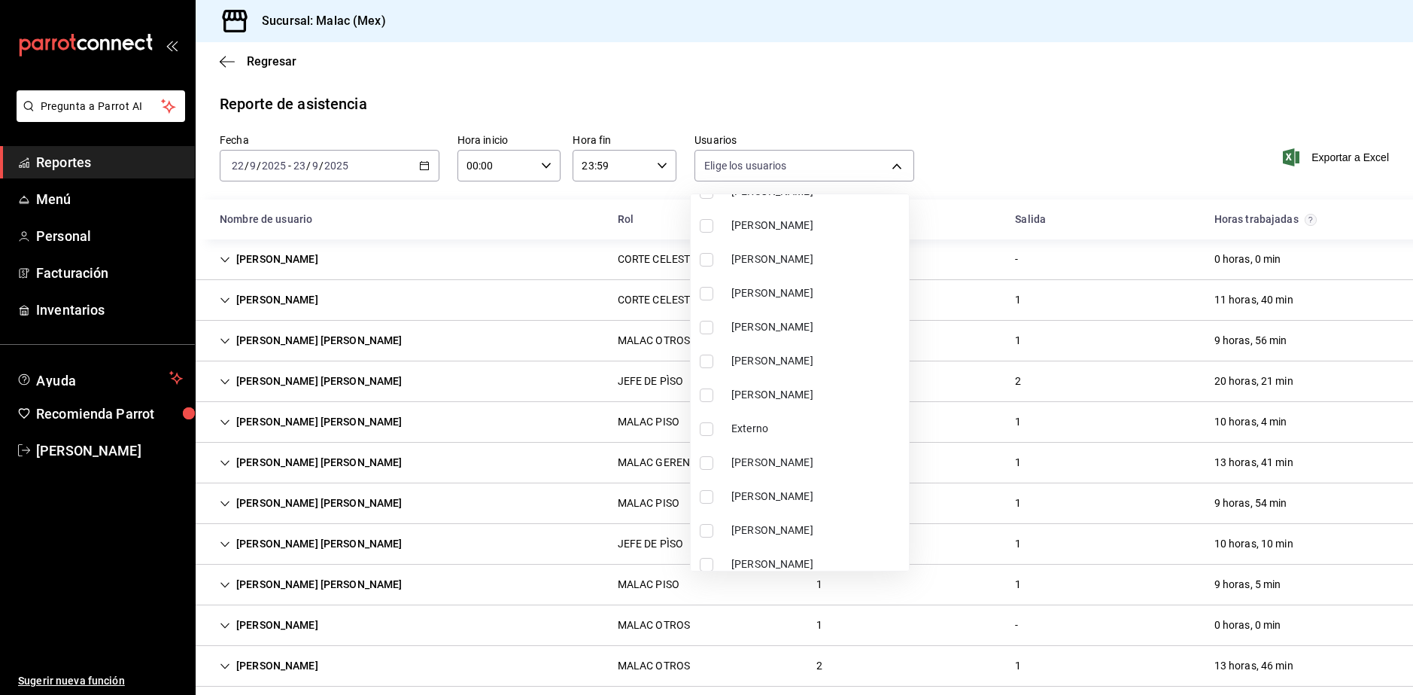
click at [818, 347] on li "[PERSON_NAME]" at bounding box center [800, 361] width 218 height 34
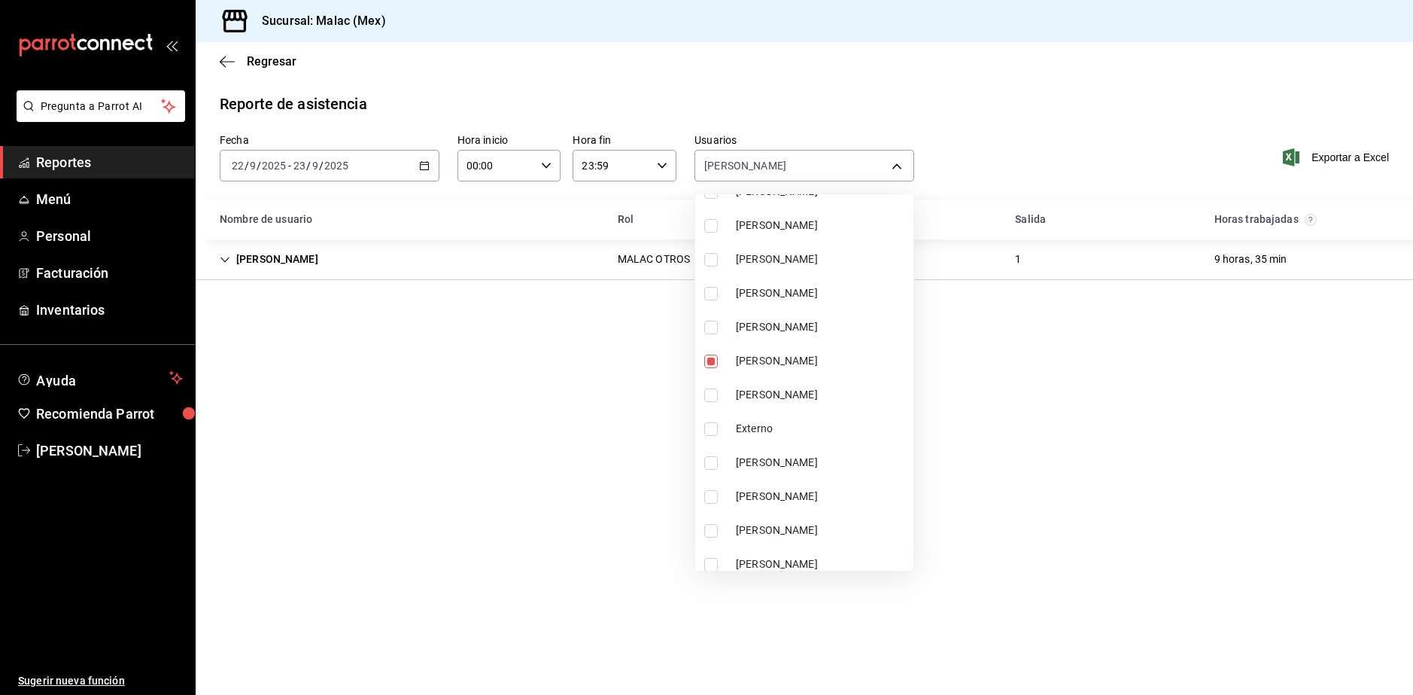
click at [810, 380] on li "[PERSON_NAME]" at bounding box center [804, 395] width 218 height 34
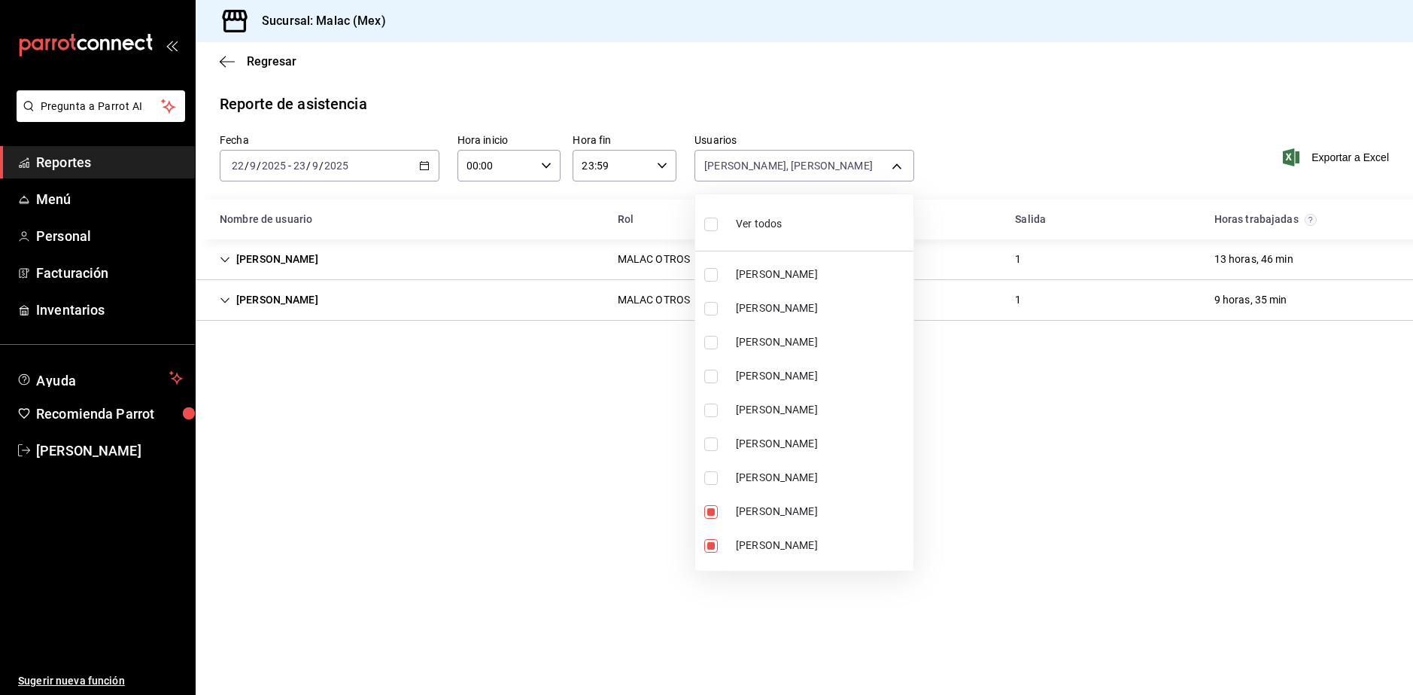
click at [846, 272] on span "[PERSON_NAME]" at bounding box center [822, 274] width 172 height 16
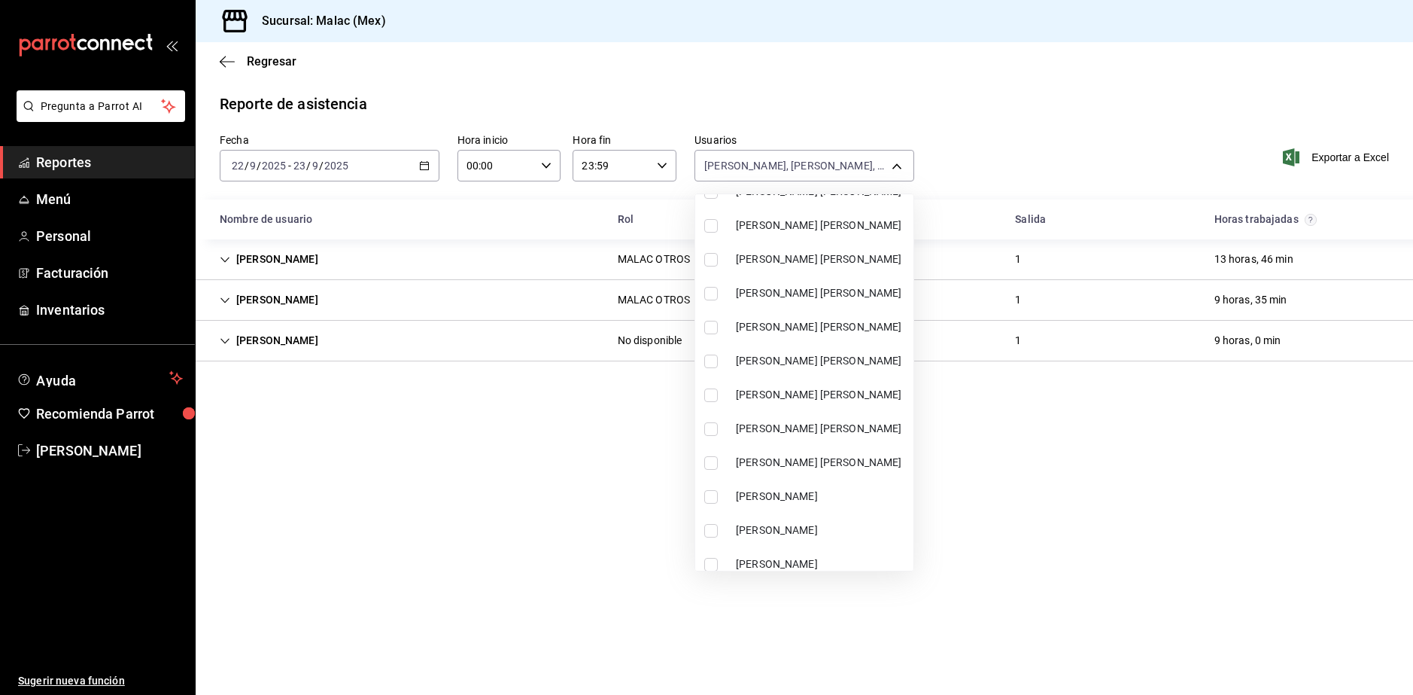
scroll to position [1041, 0]
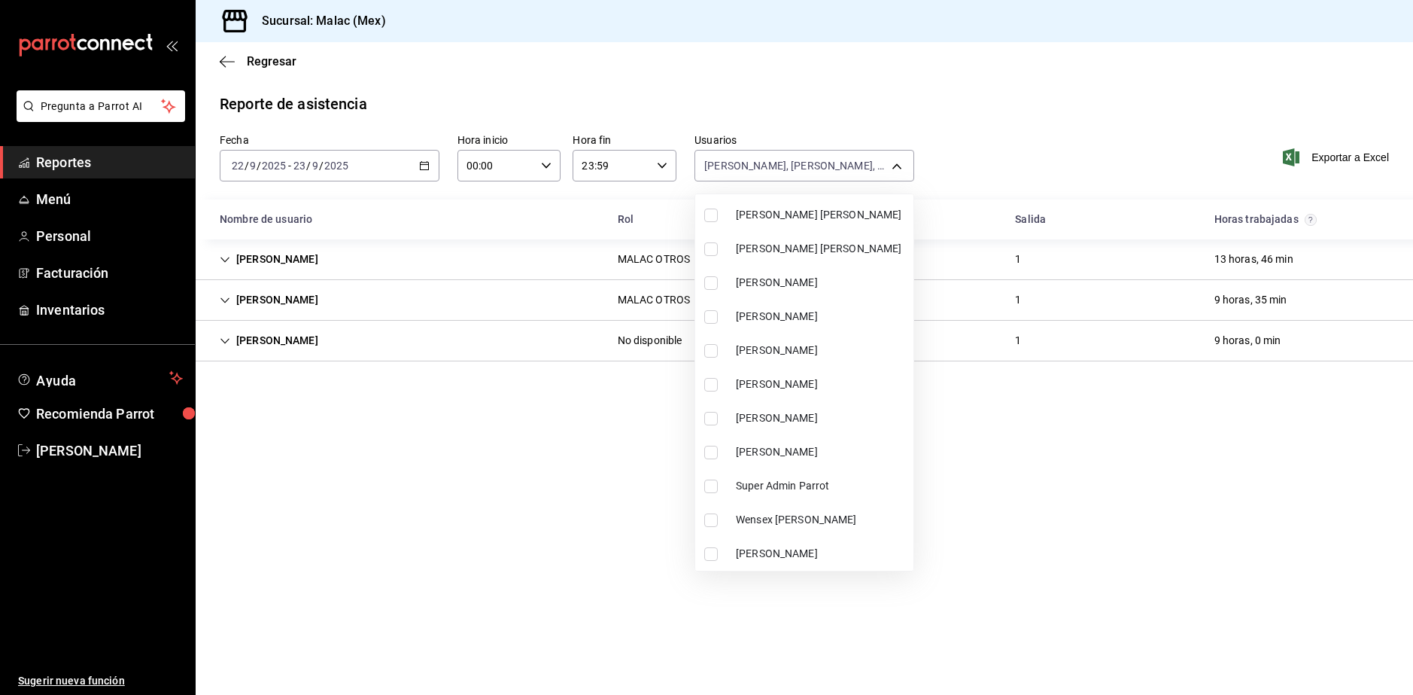
click at [854, 344] on span "[PERSON_NAME]" at bounding box center [822, 350] width 172 height 16
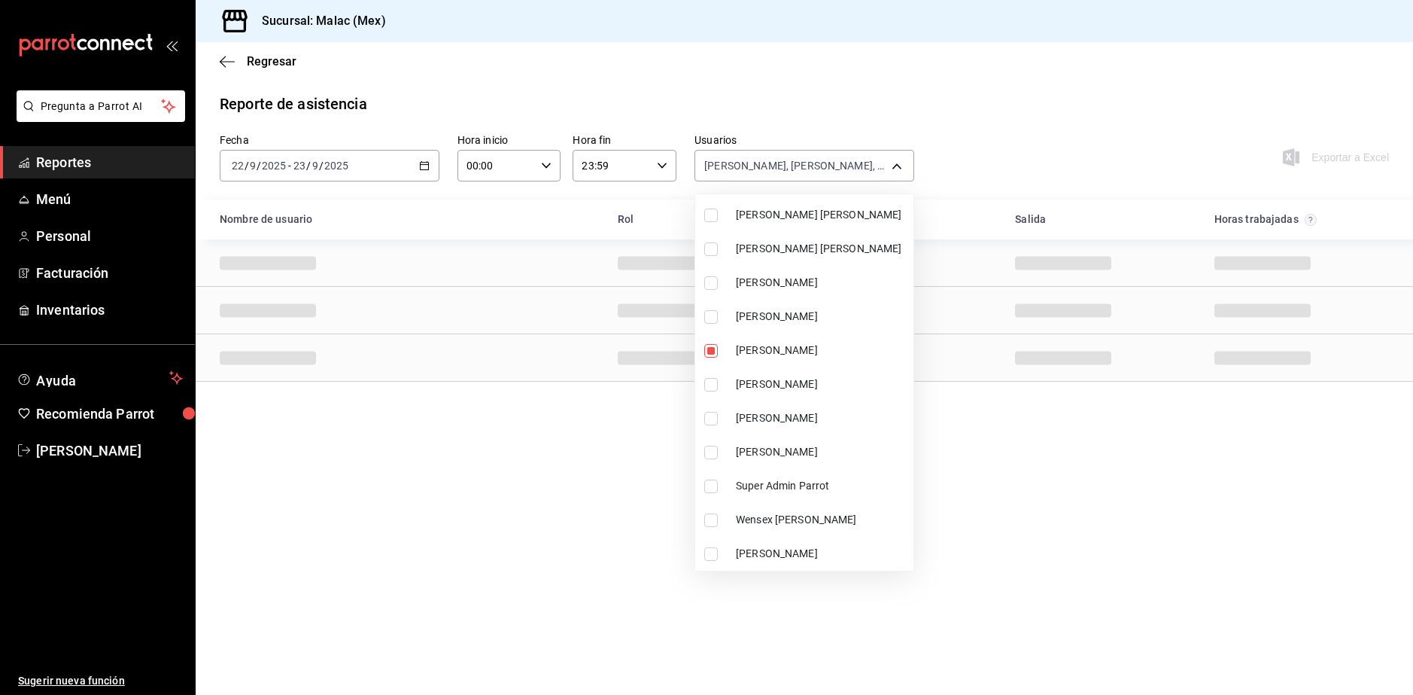
click at [1045, 558] on div at bounding box center [706, 347] width 1413 height 695
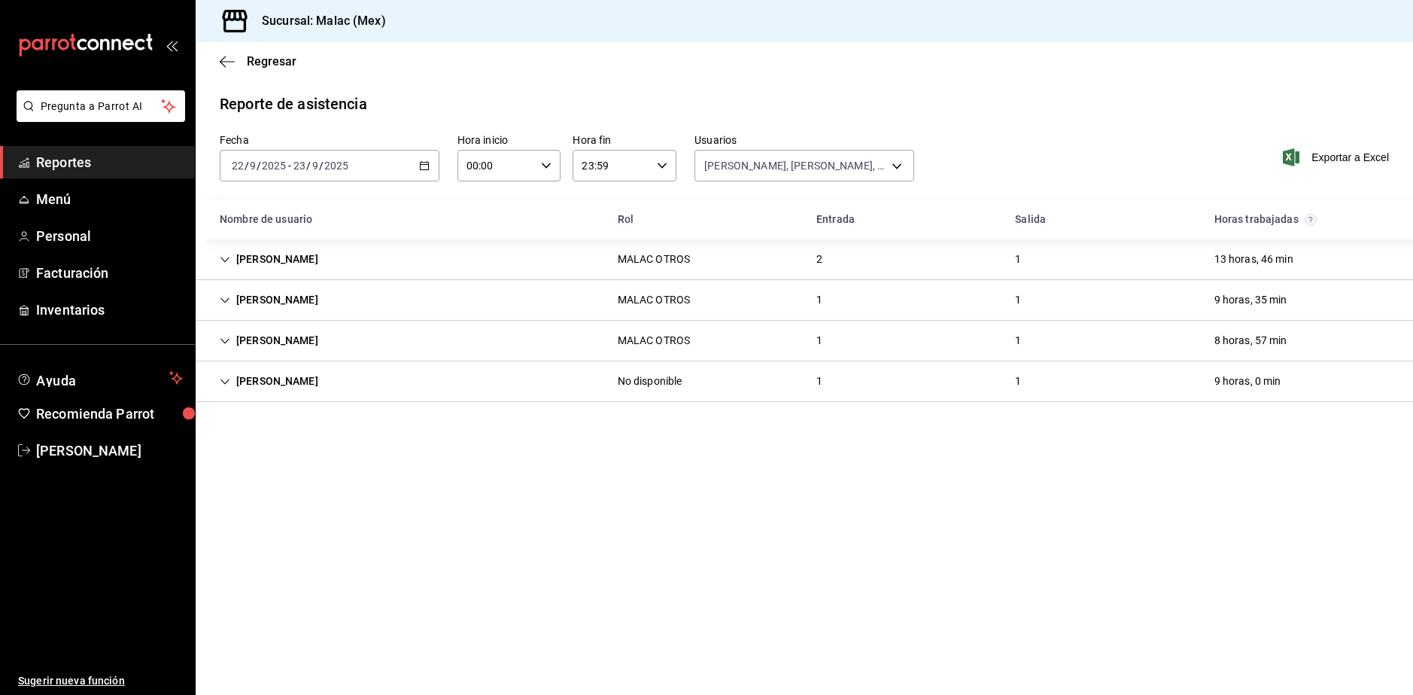
click at [482, 259] on div "[PERSON_NAME] OTROS 2 1 13 horas, 46 min" at bounding box center [804, 259] width 1217 height 41
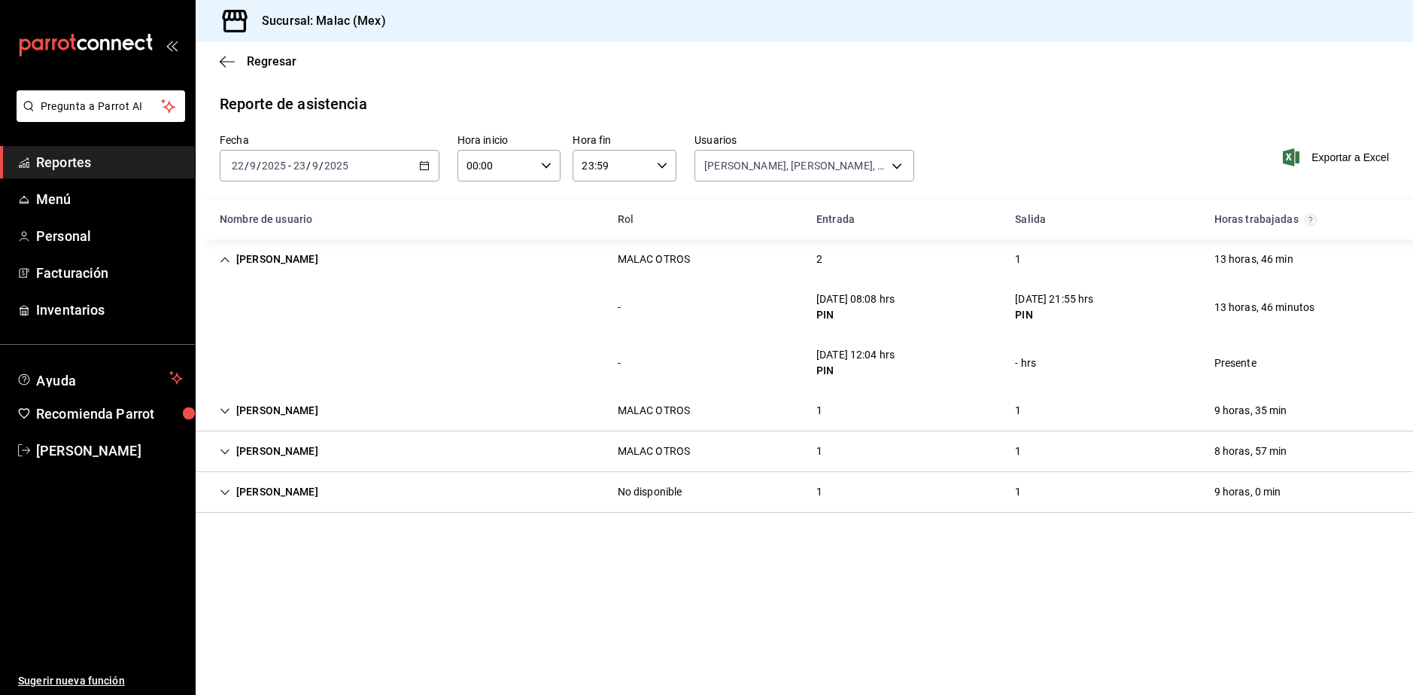
click at [485, 272] on div "[PERSON_NAME] OTROS 2 1 13 horas, 46 min" at bounding box center [804, 259] width 1217 height 40
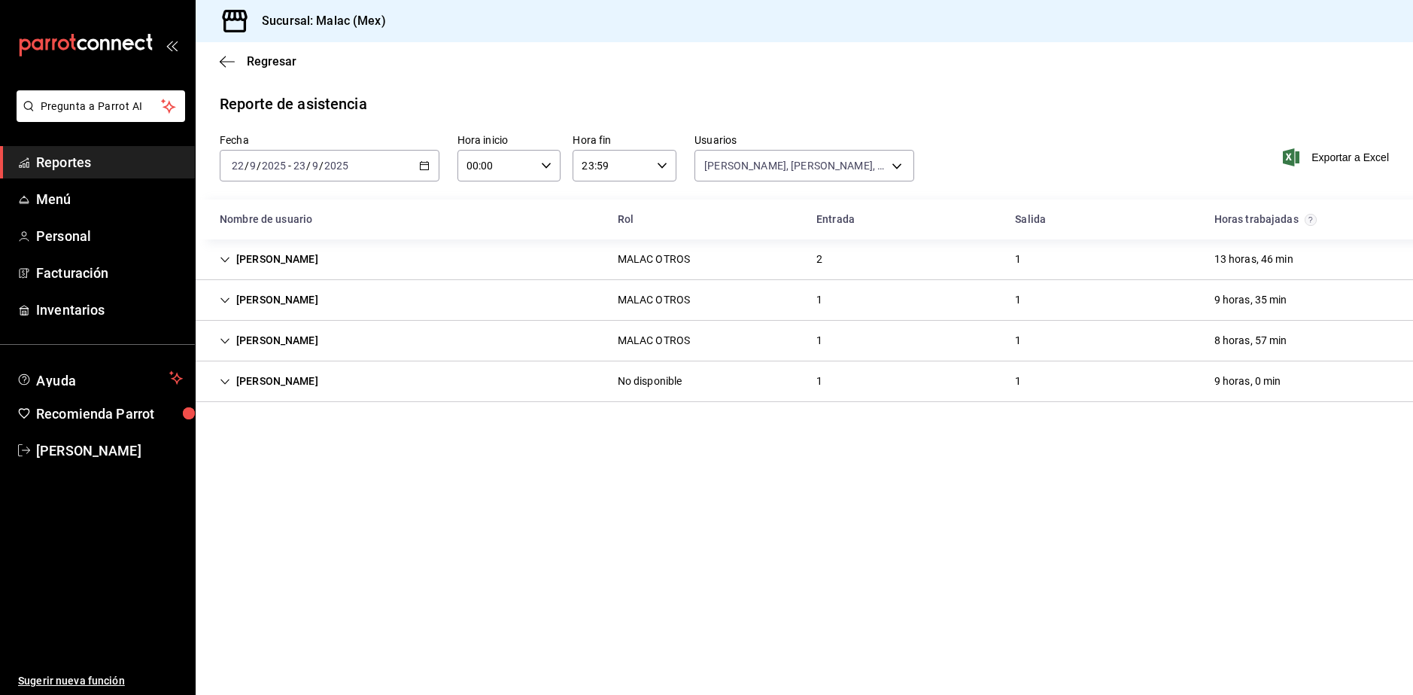
click at [685, 296] on div "MALAC OTROS" at bounding box center [654, 300] width 72 height 16
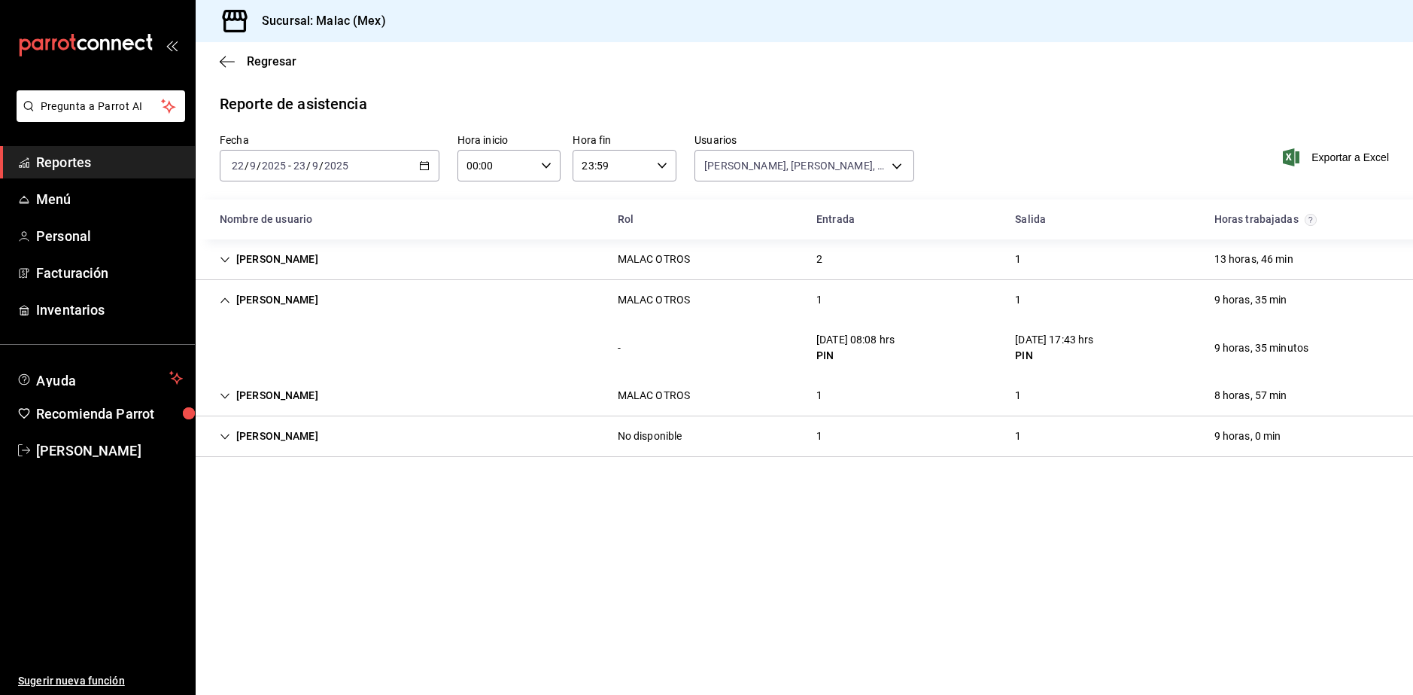
click at [912, 302] on div "[PERSON_NAME] OTROS 1 1 9 horas, 35 min" at bounding box center [804, 300] width 1217 height 40
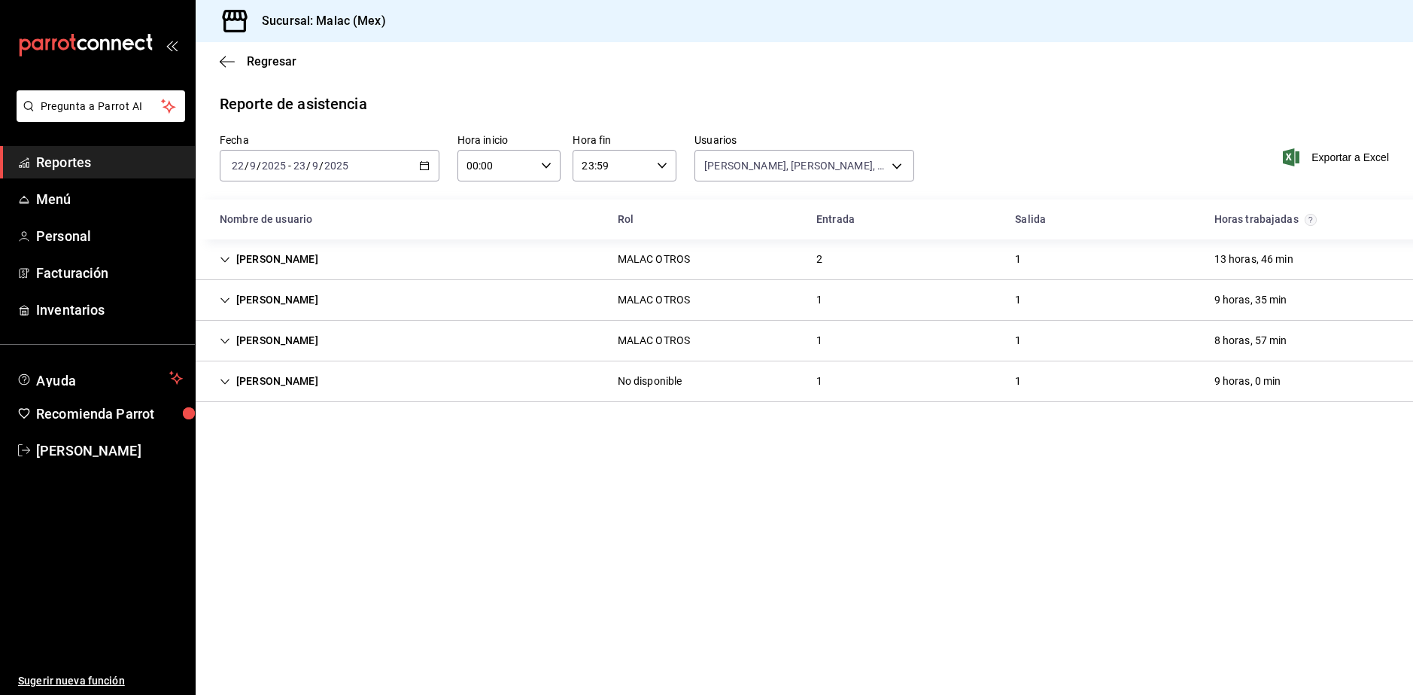
click at [878, 337] on div "[PERSON_NAME] OTROS 1 1 8 horas, 57 min" at bounding box center [804, 341] width 1217 height 41
click at [794, 349] on div "[PERSON_NAME] OTROS 1 1 8 horas, 57 min" at bounding box center [804, 341] width 1217 height 40
click at [807, 312] on div "1" at bounding box center [819, 300] width 30 height 28
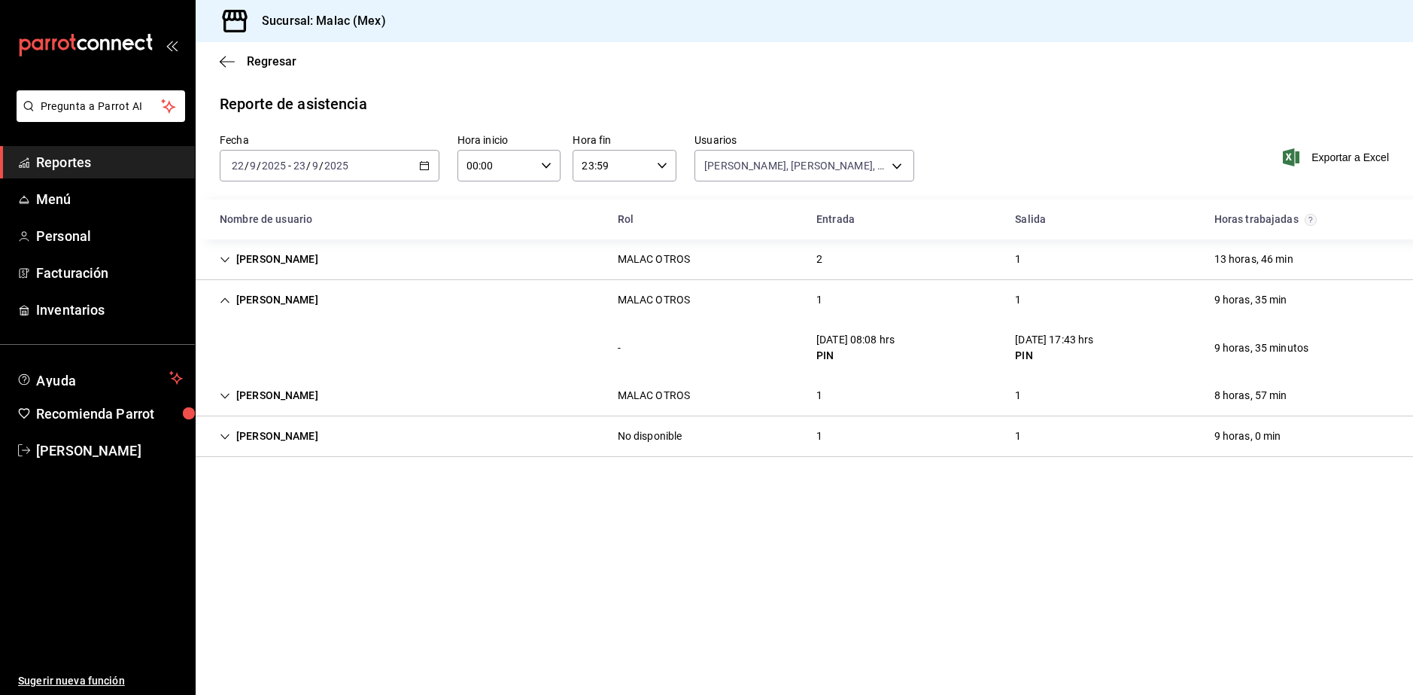
click at [806, 384] on div "1" at bounding box center [819, 395] width 30 height 28
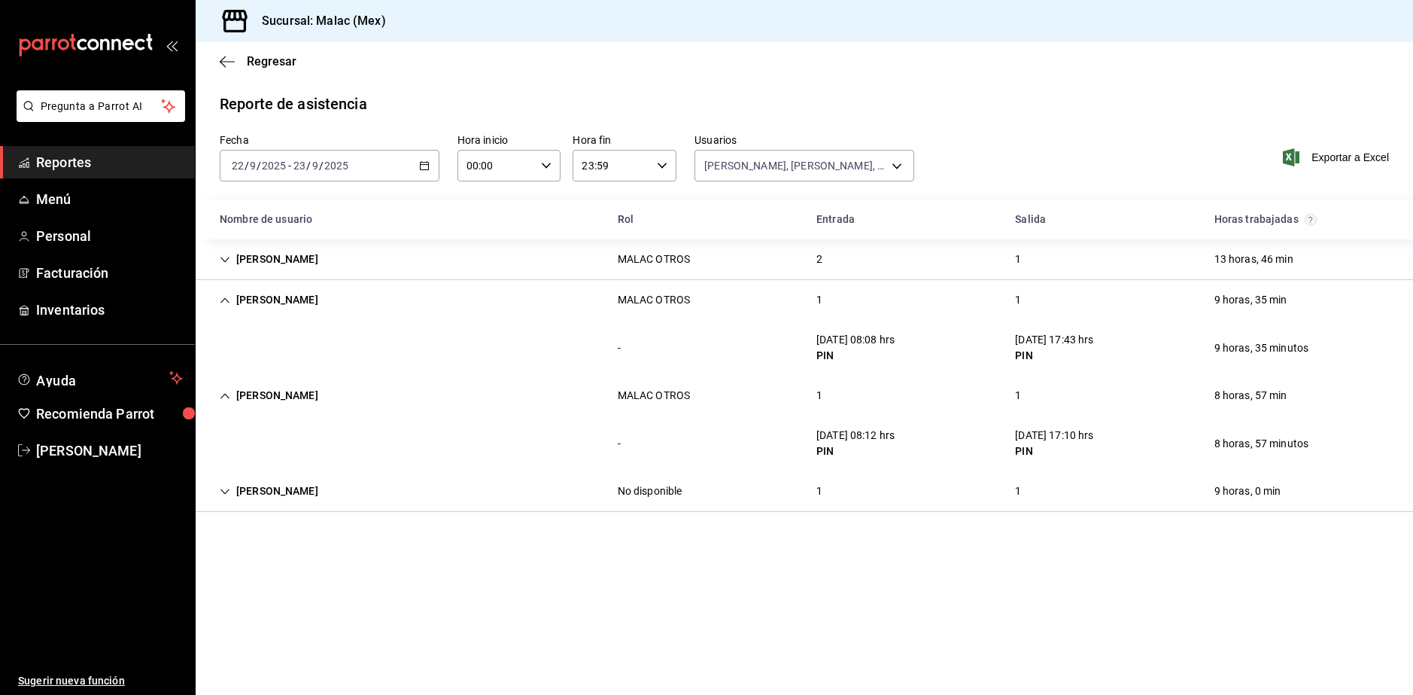
drag, startPoint x: 883, startPoint y: 383, endPoint x: 896, endPoint y: 382, distance: 12.8
click at [896, 382] on div "[PERSON_NAME] OTROS 1 1 8 horas, 57 min" at bounding box center [804, 395] width 1217 height 40
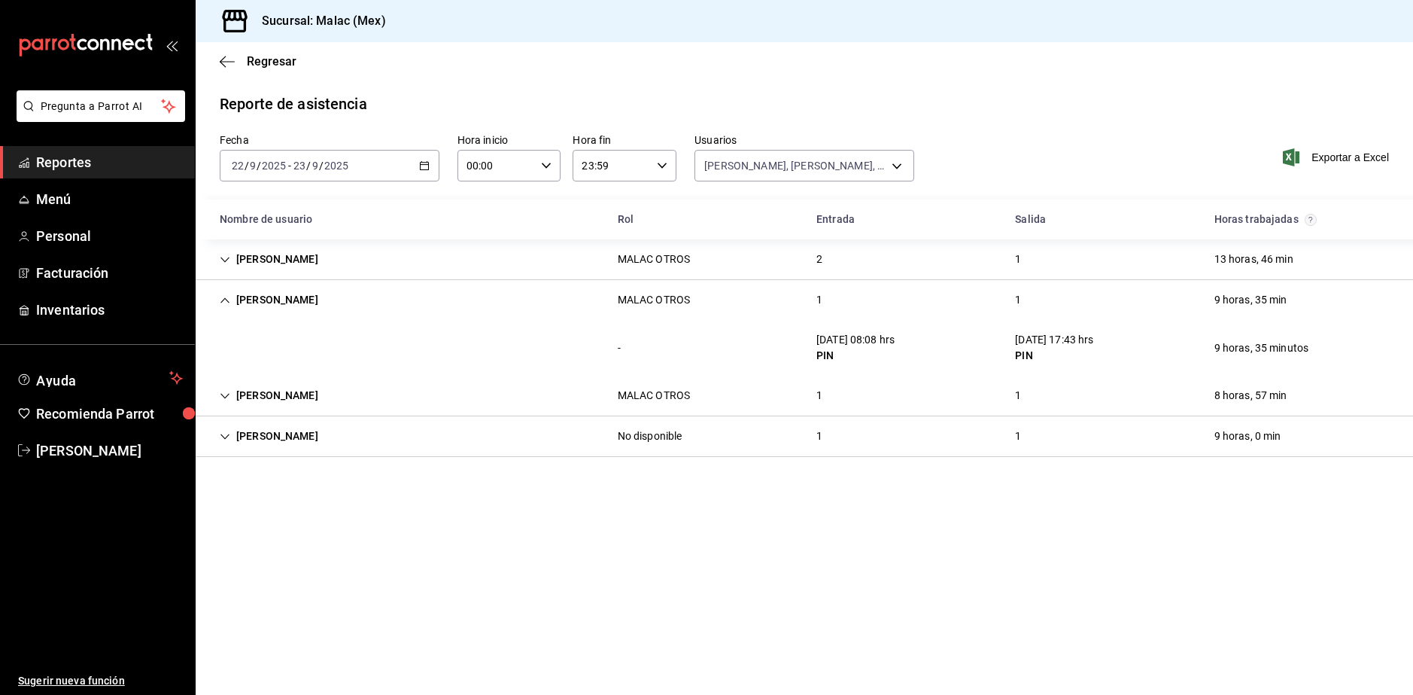
click at [865, 391] on div "[PERSON_NAME] OTROS 1 1 8 horas, 57 min" at bounding box center [804, 395] width 1217 height 41
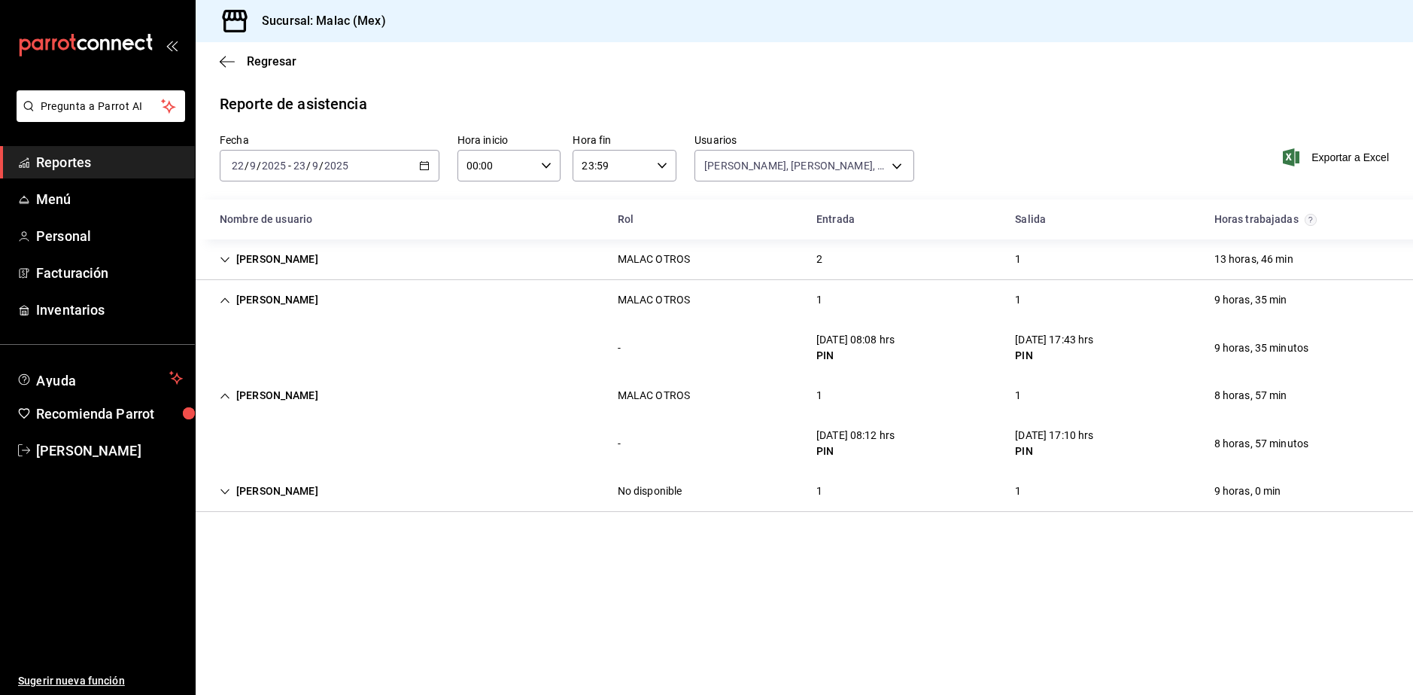
click at [670, 259] on div "MALAC OTROS" at bounding box center [654, 259] width 72 height 16
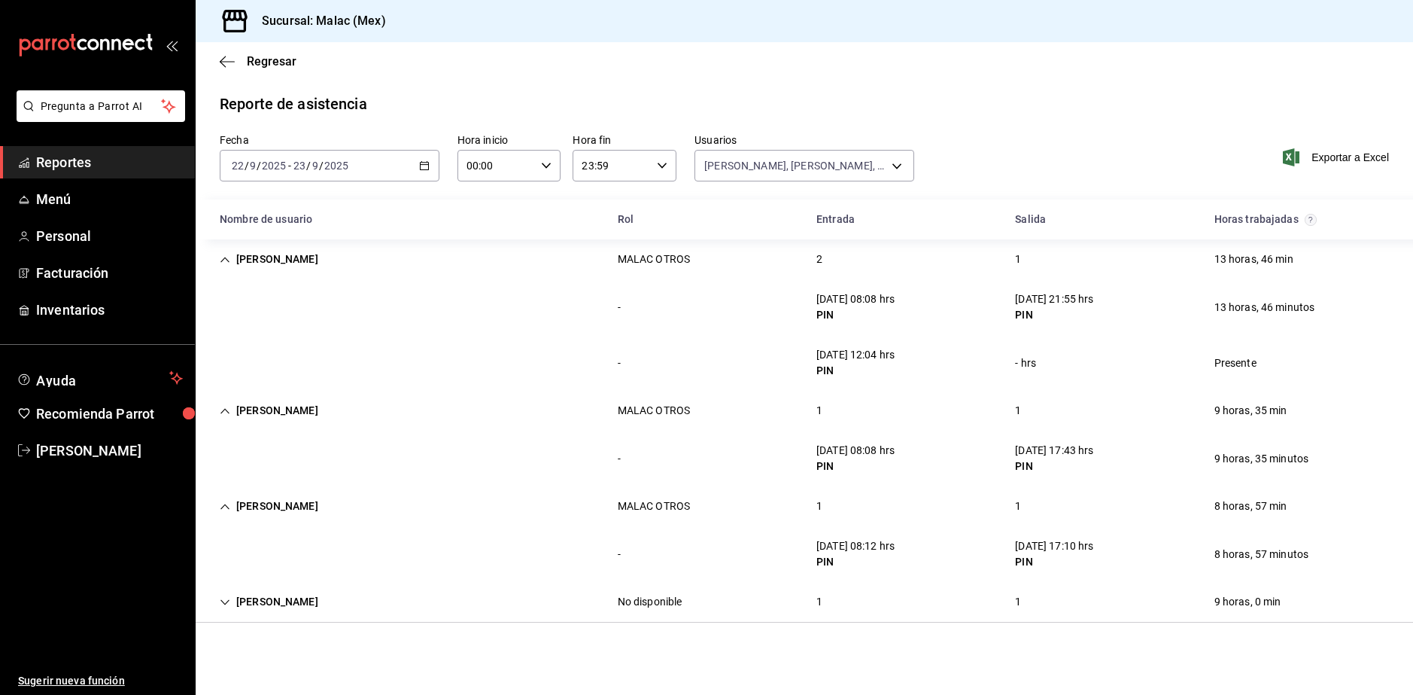
click at [685, 602] on div "No disponible" at bounding box center [650, 602] width 89 height 28
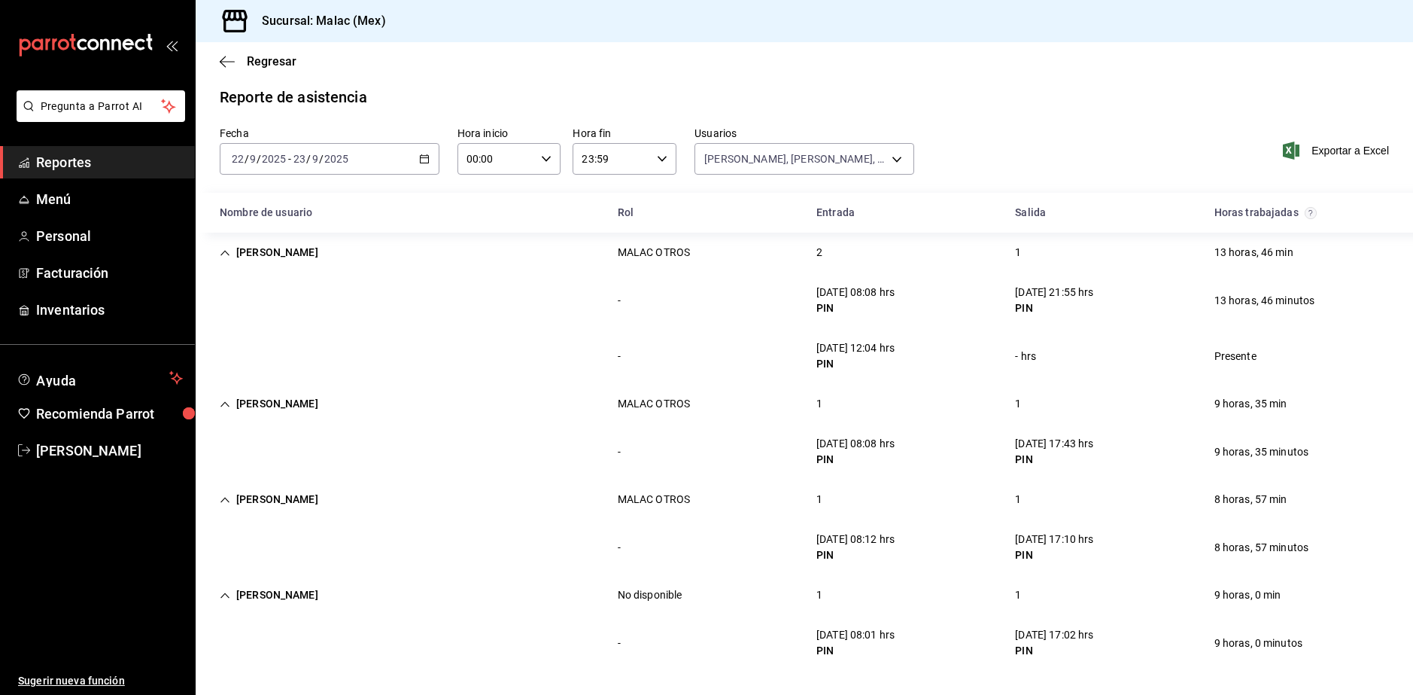
click at [410, 166] on div "[DATE] [DATE] - [DATE] [DATE]" at bounding box center [330, 159] width 220 height 32
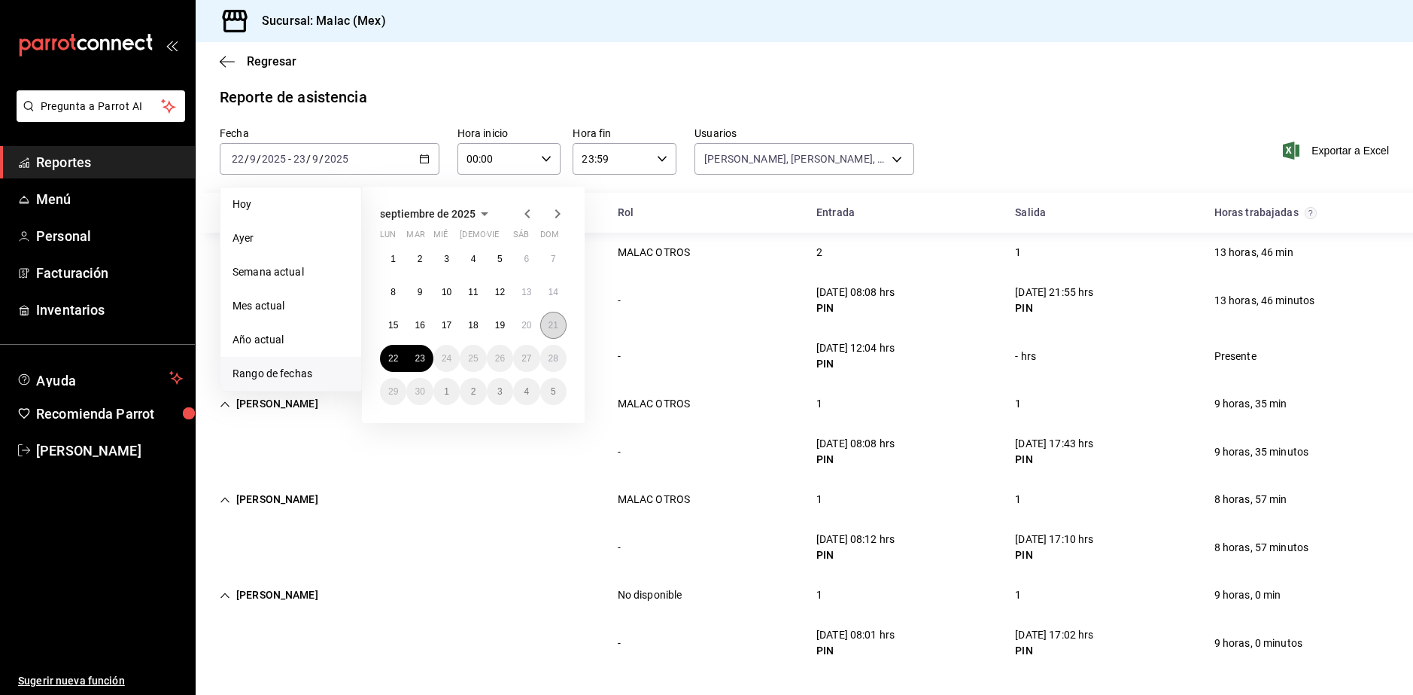
click at [546, 322] on button "21" at bounding box center [553, 325] width 26 height 27
click at [549, 326] on abbr "21" at bounding box center [554, 325] width 10 height 11
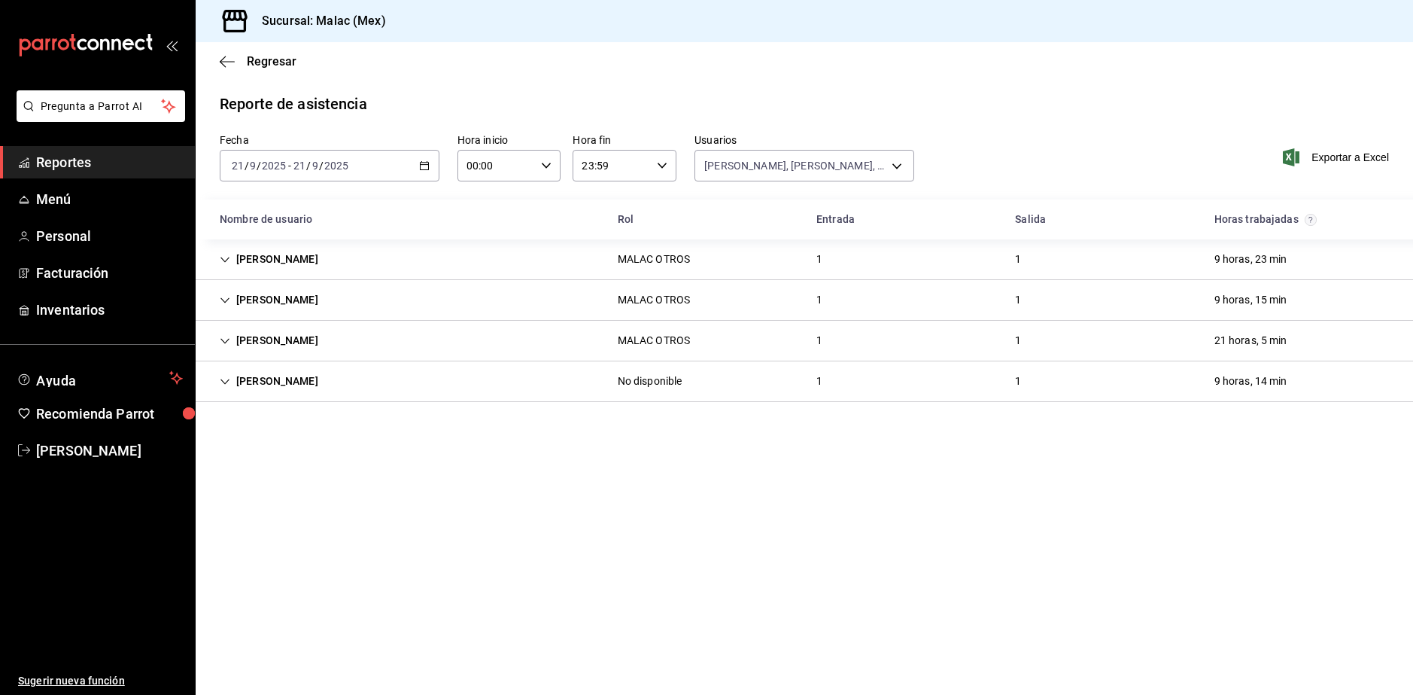
click at [490, 269] on div "[PERSON_NAME] OTROS 1 1 9 horas, 23 min" at bounding box center [804, 259] width 1217 height 41
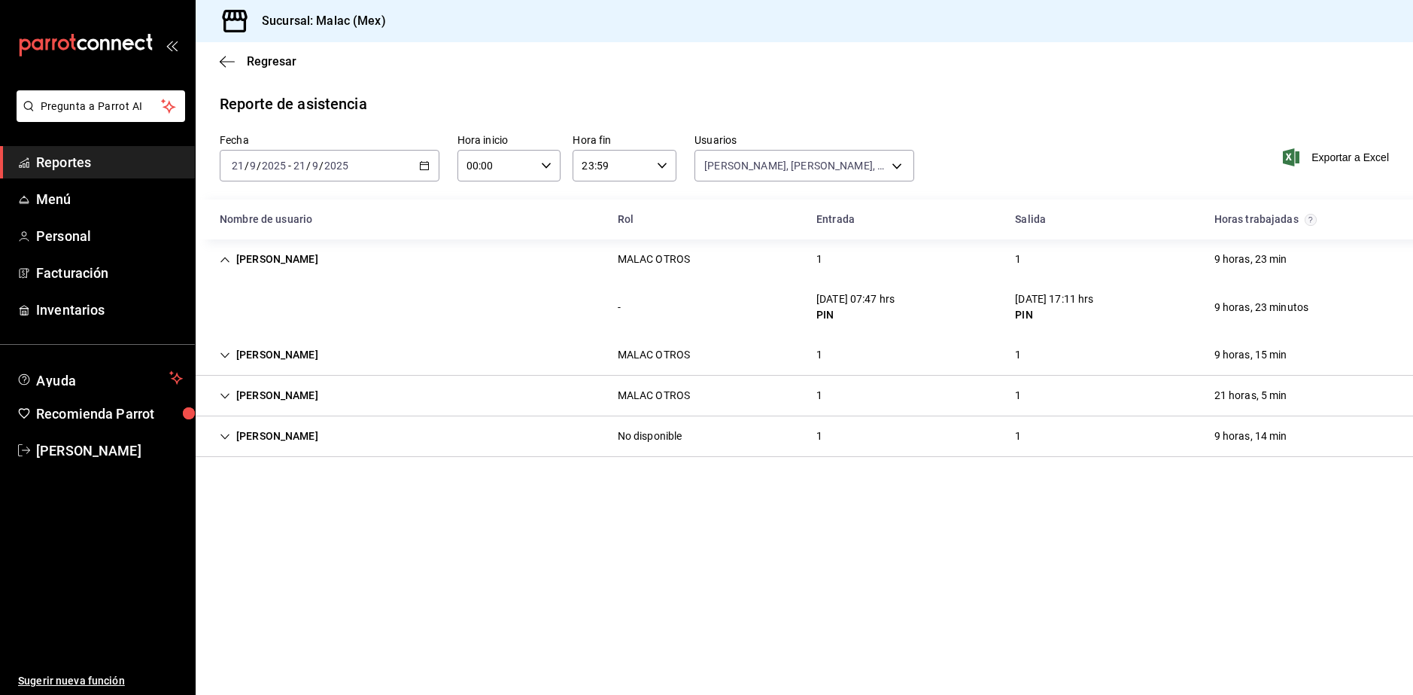
click at [725, 279] on div "- [DATE] 07:47 hrs PIN [DATE] 17:11 hrs PIN 9 horas, 23 minutos" at bounding box center [804, 307] width 1217 height 56
click at [693, 353] on div "MALAC OTROS" at bounding box center [654, 355] width 96 height 28
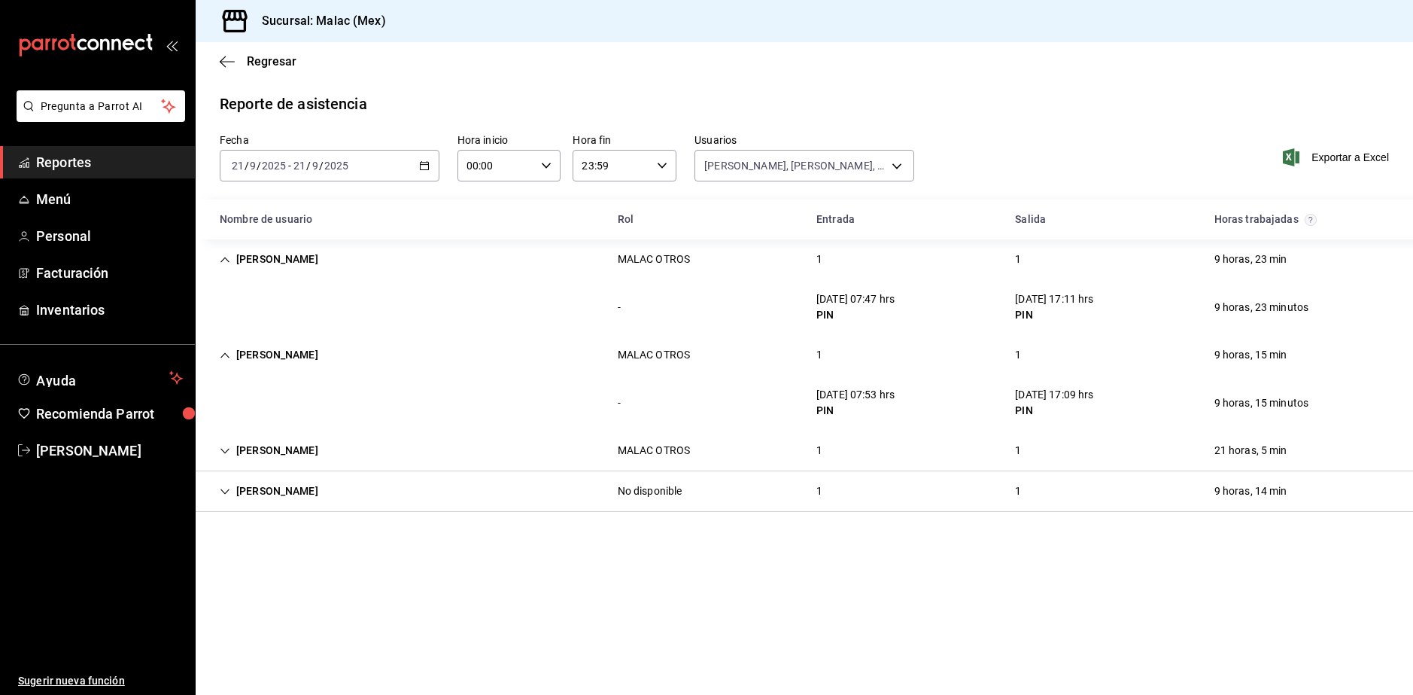
click at [693, 353] on div "MALAC OTROS" at bounding box center [654, 355] width 96 height 28
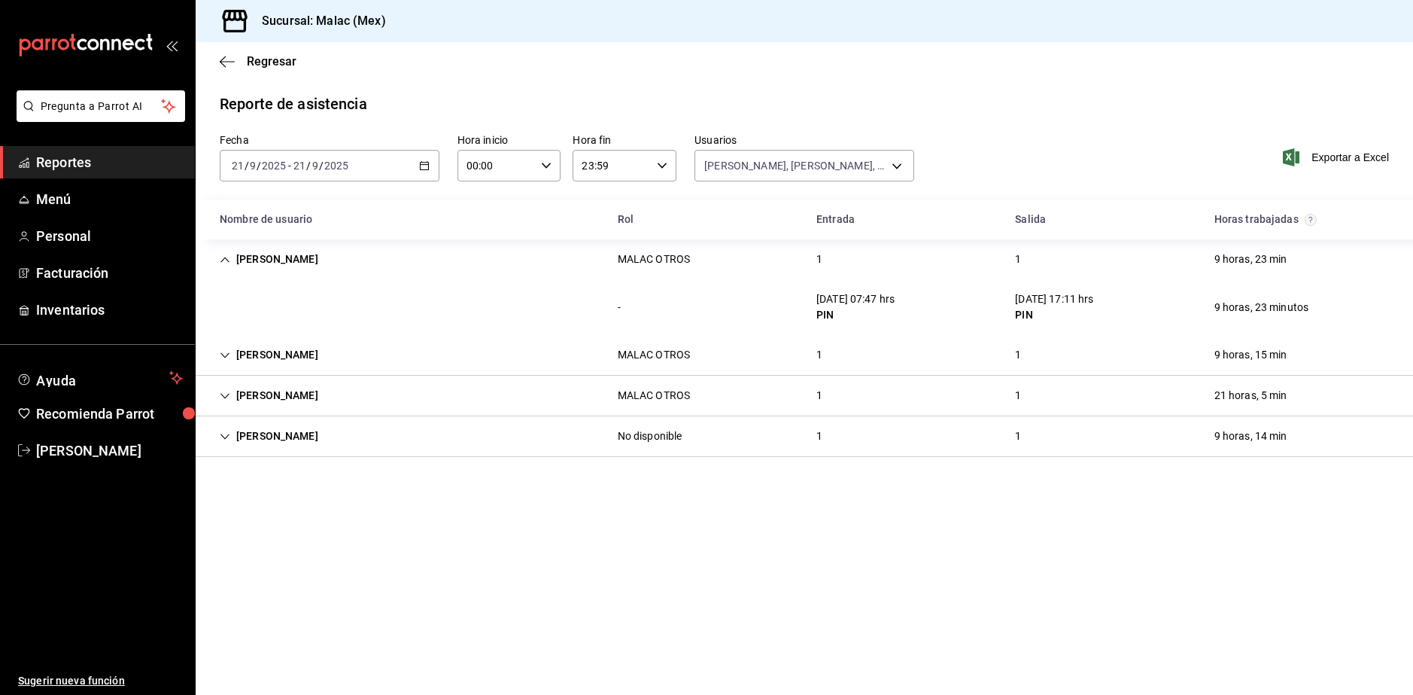
click at [722, 269] on div "[PERSON_NAME] OTROS 1 1 9 horas, 23 min" at bounding box center [804, 259] width 1217 height 40
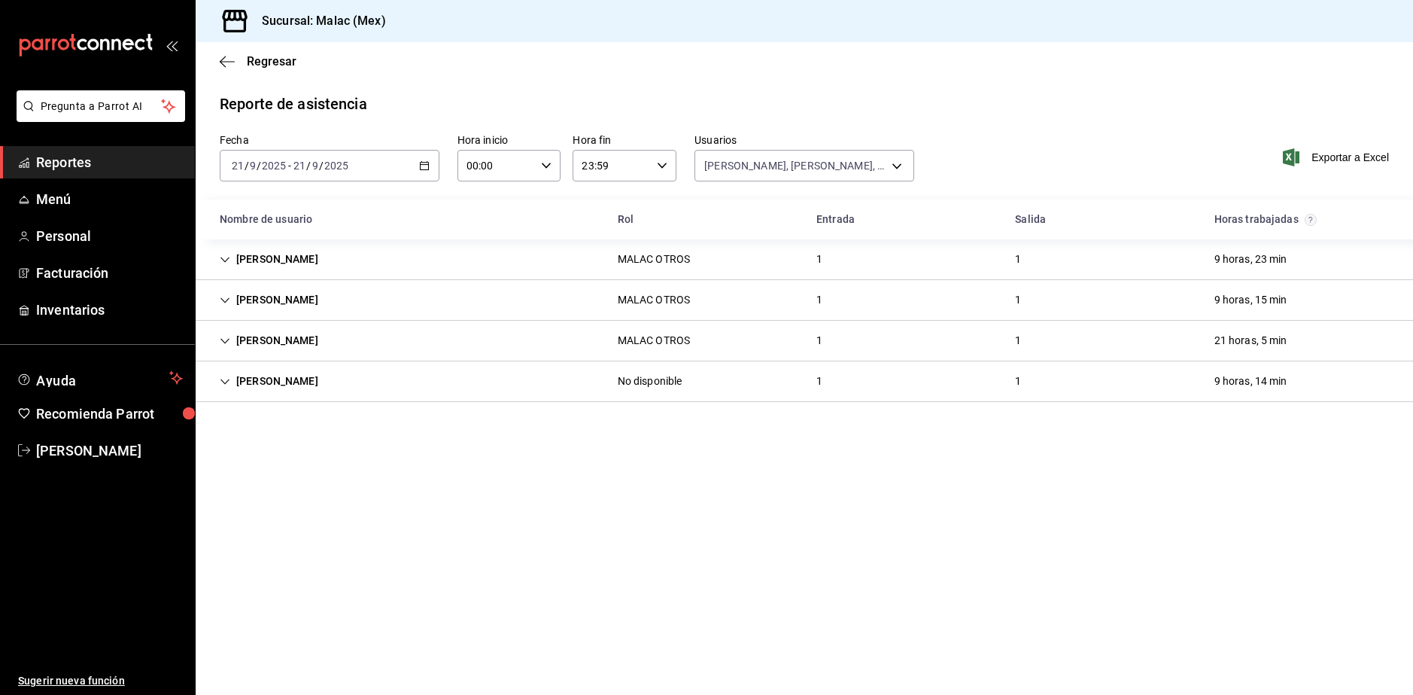
click at [729, 353] on div "[PERSON_NAME] OTROS 1 1 21 horas, 5 min" at bounding box center [804, 341] width 1217 height 41
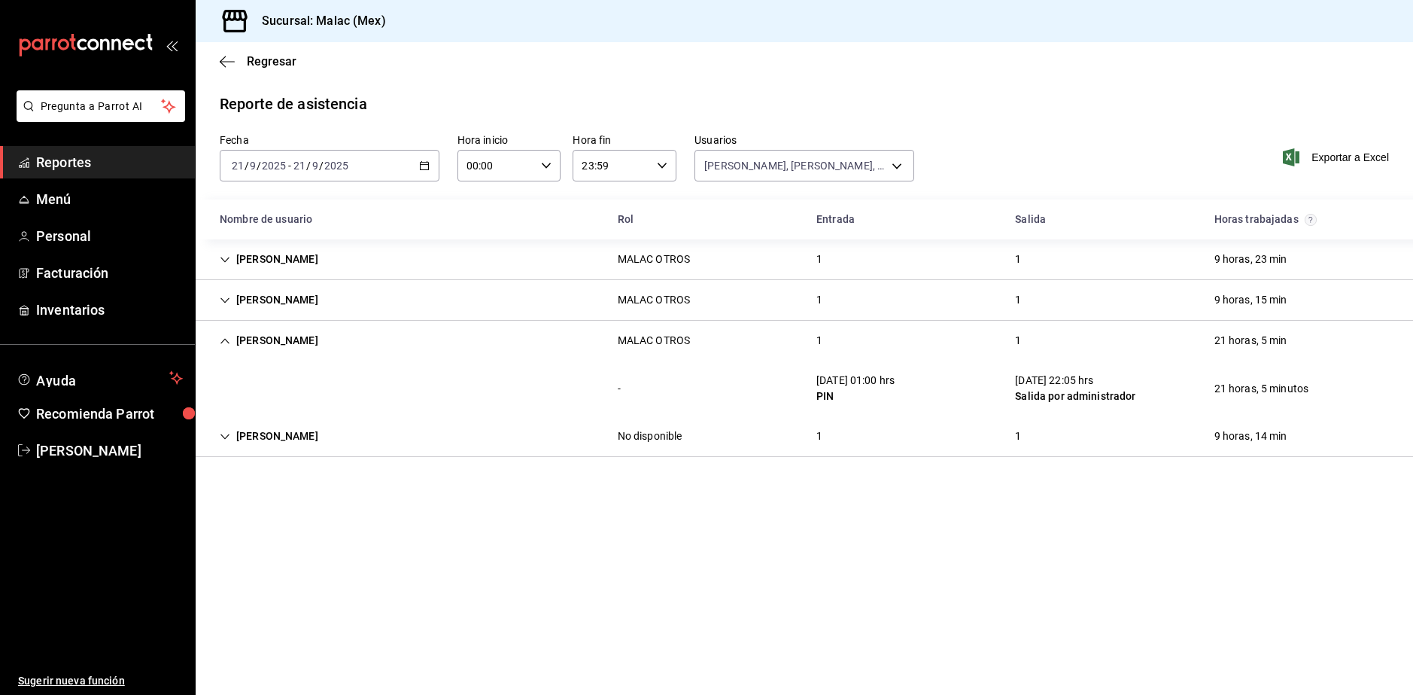
click at [896, 442] on div "[PERSON_NAME] No disponible 1 1 9 horas, 14 min" at bounding box center [804, 436] width 1217 height 41
